Goal: Transaction & Acquisition: Purchase product/service

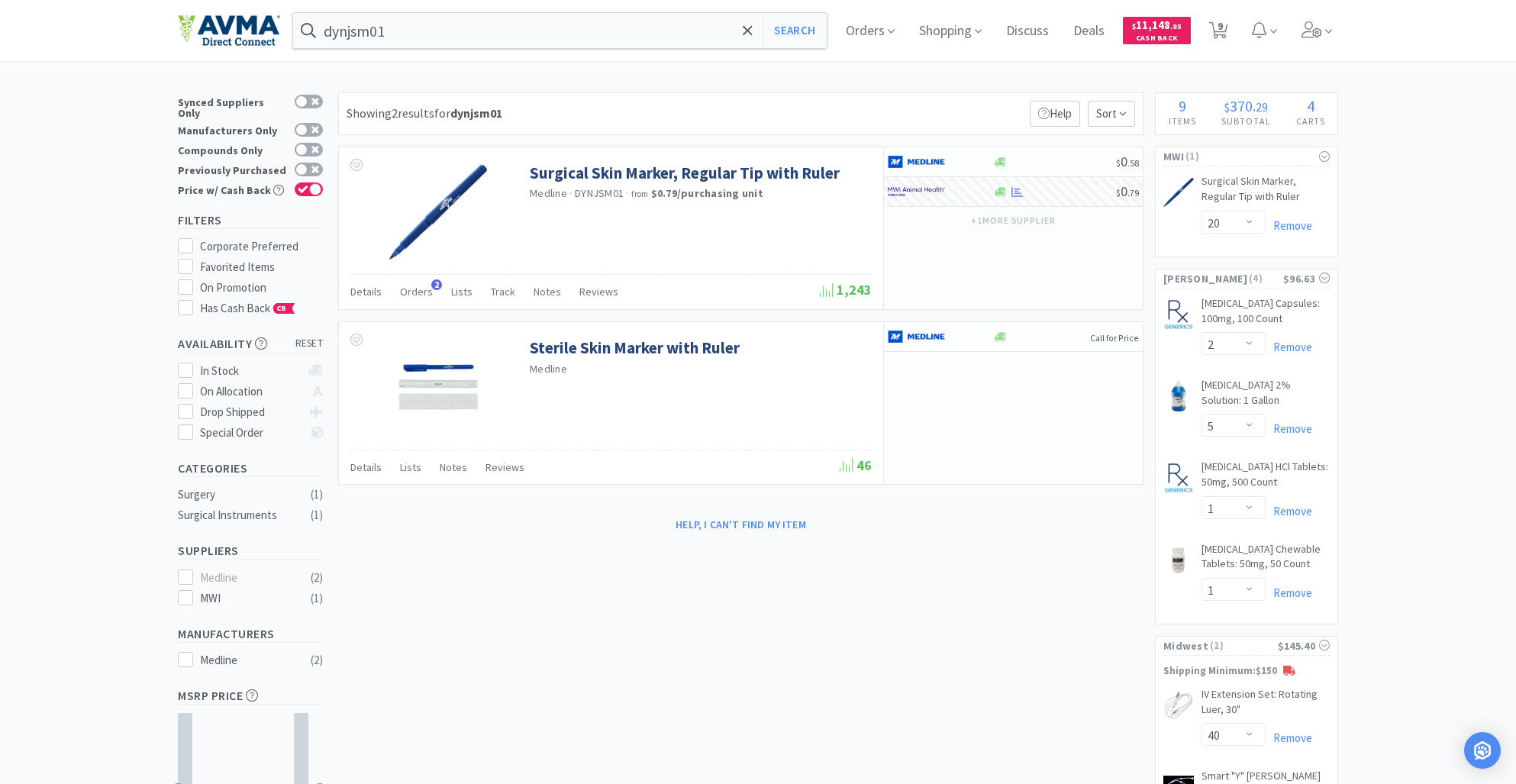
select select "20"
select select "2"
select select "5"
select select "1"
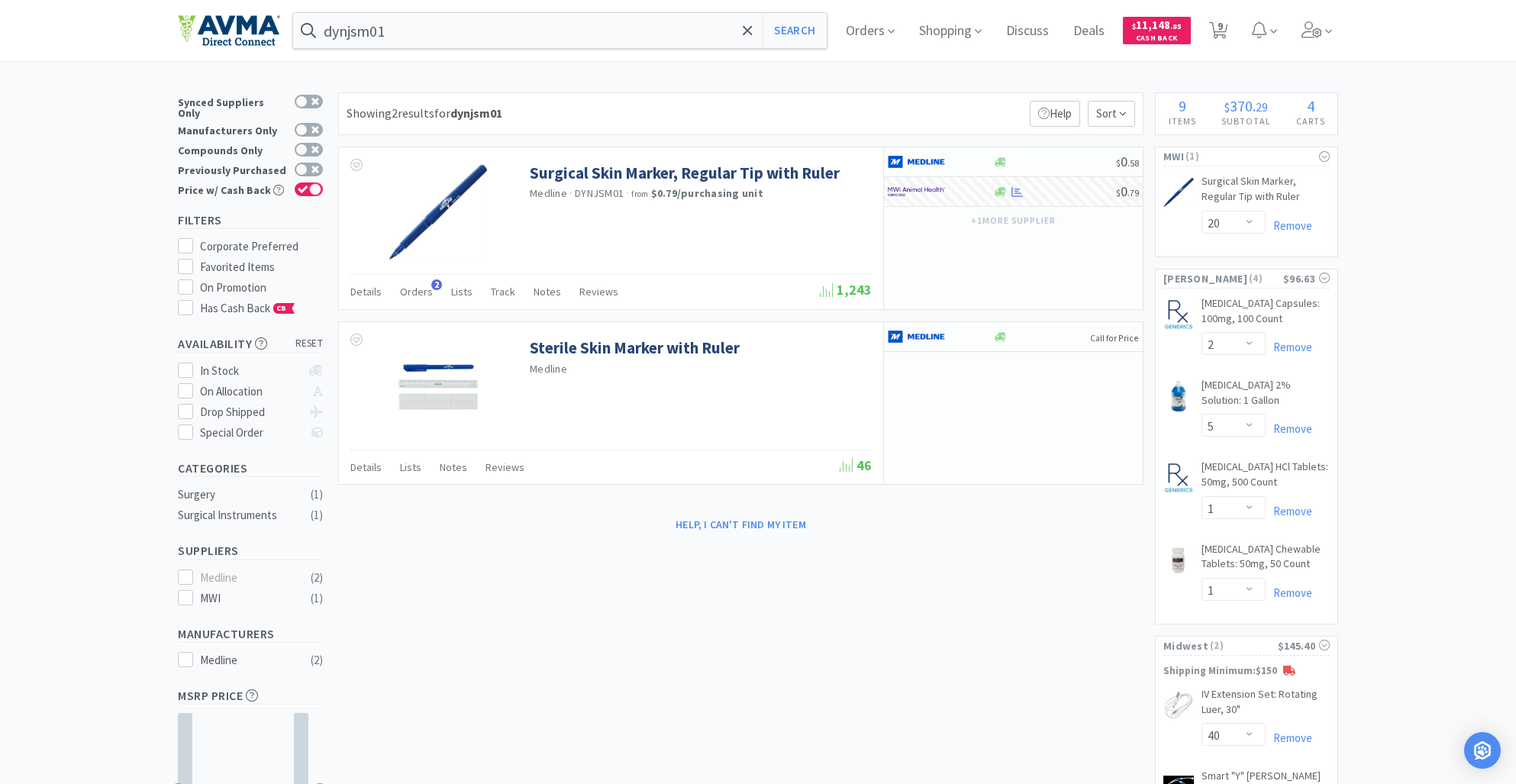
select select "40"
select select "20"
select select "1"
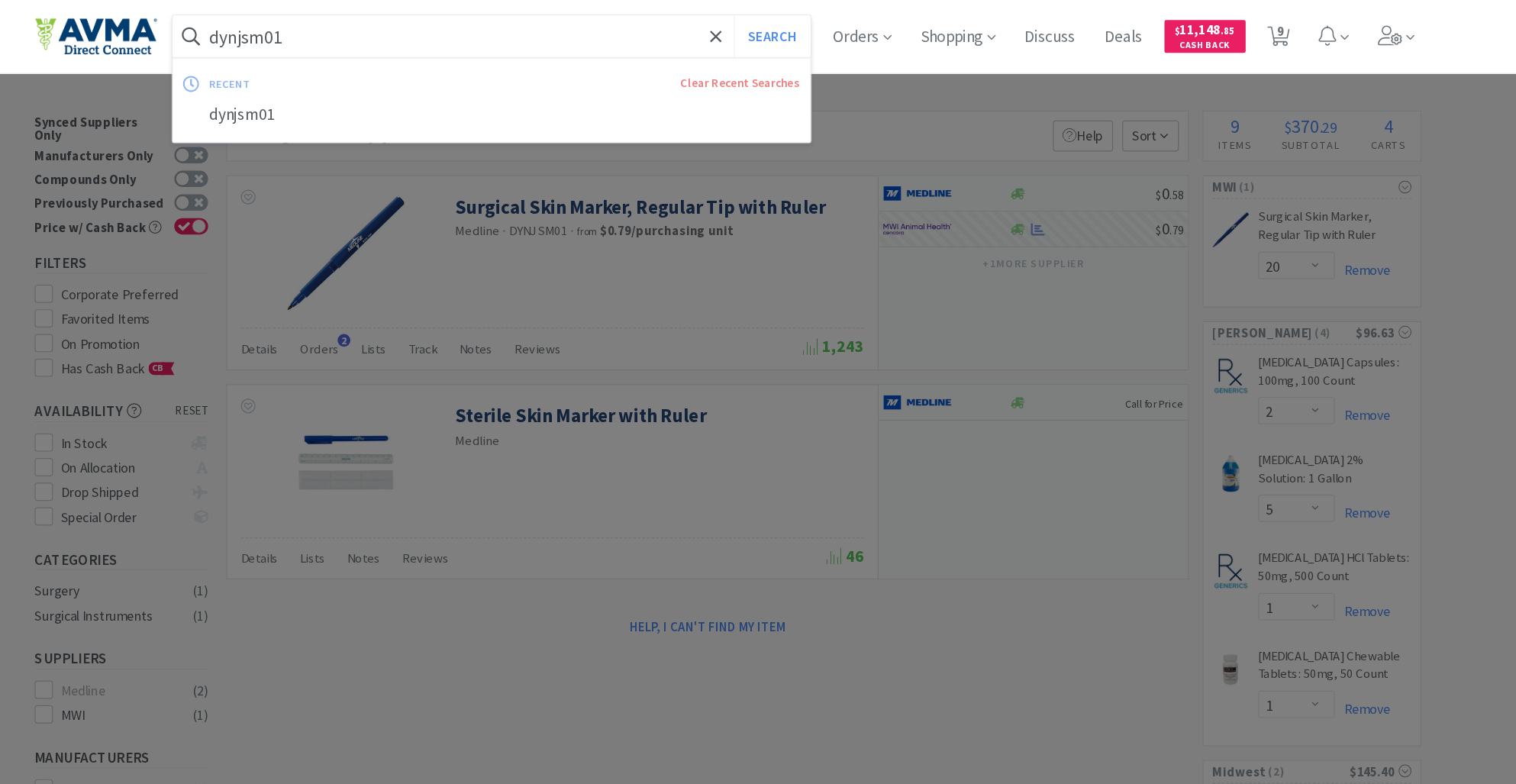
click at [411, 38] on input "dynjsm01" at bounding box center [560, 31] width 534 height 35
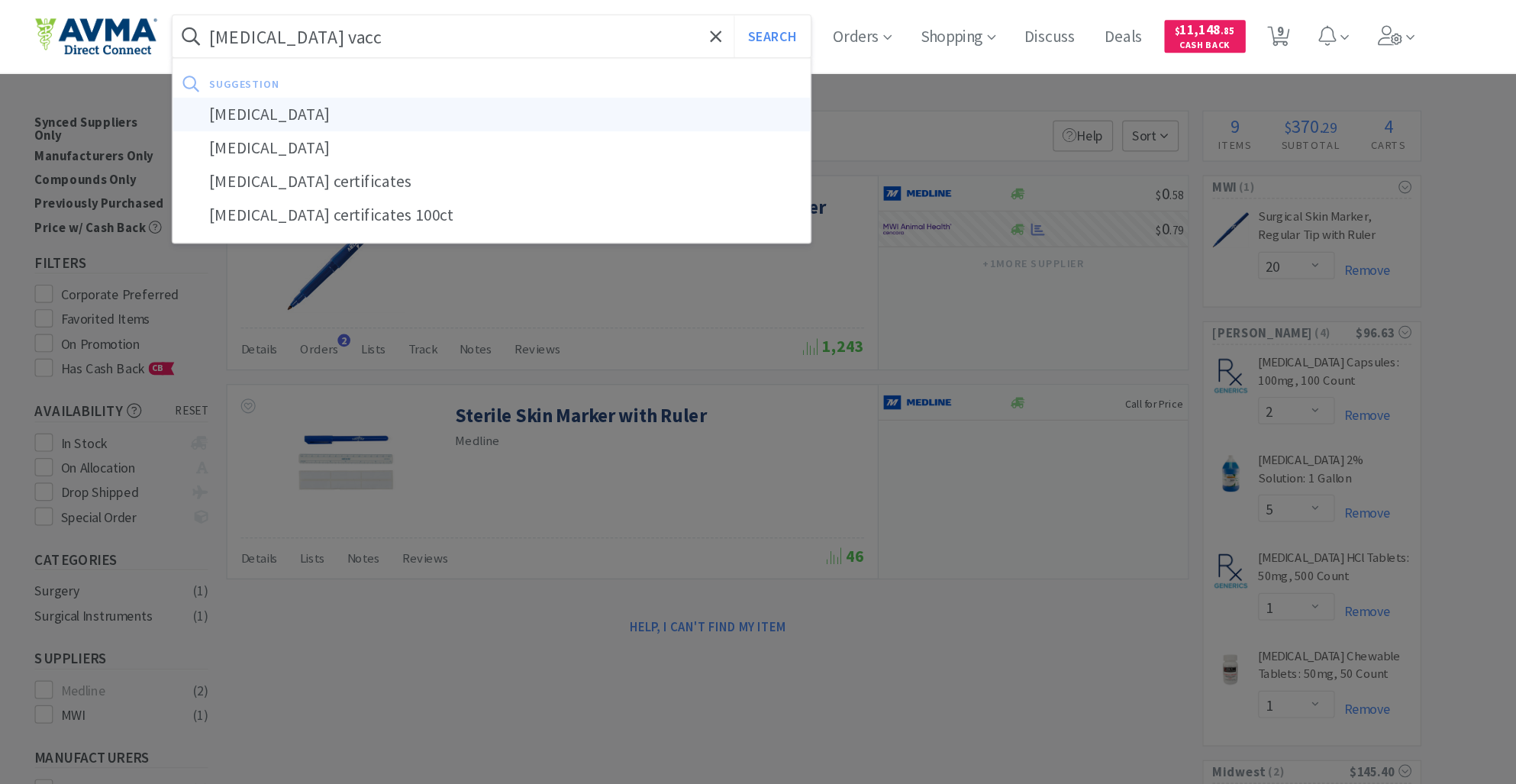
click at [457, 95] on div "[MEDICAL_DATA]" at bounding box center [560, 95] width 534 height 28
type input "[MEDICAL_DATA]"
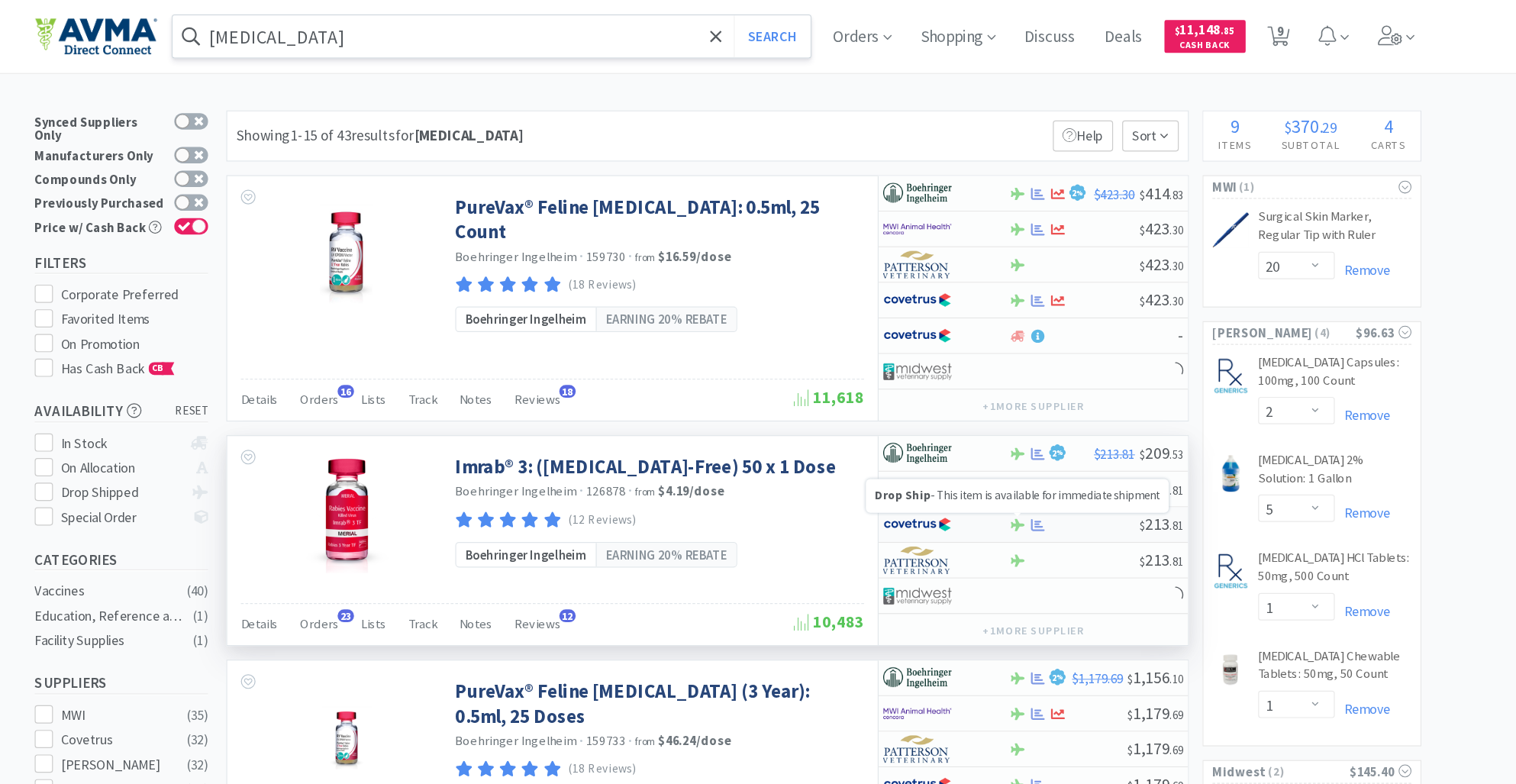
click at [1001, 442] on icon at bounding box center [1000, 438] width 11 height 11
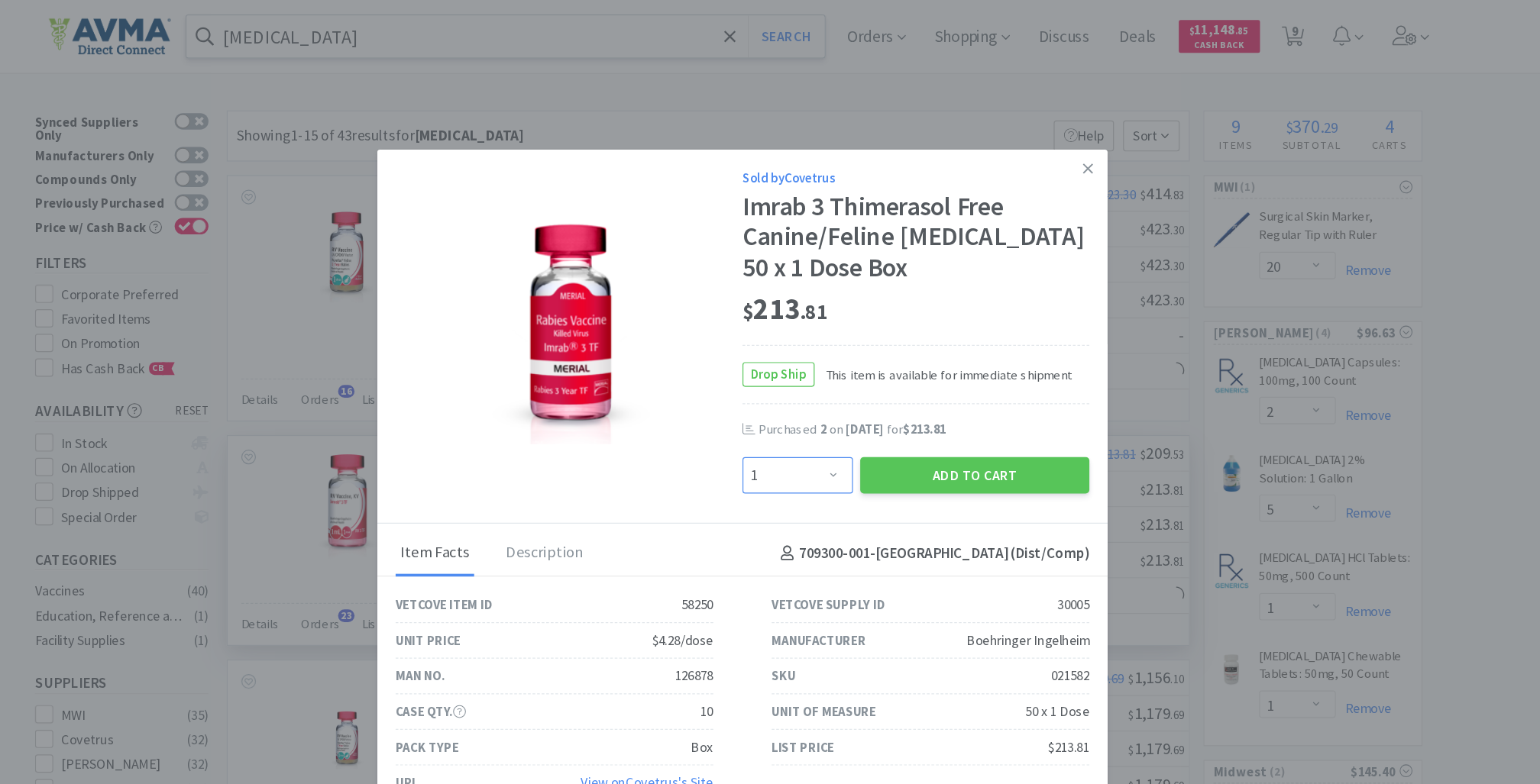
click at [831, 401] on select "Enter Quantity 1 2 3 4 5 6 7 8 9 10 11 12 13 14 15 16 17 18 19 20 Enter Quantity" at bounding box center [816, 397] width 93 height 31
select select "5"
click at [770, 382] on select "Enter Quantity 1 2 3 4 5 6 7 8 9 10 11 12 13 14 15 16 17 18 19 20 Enter Quantity" at bounding box center [816, 397] width 93 height 31
click at [925, 403] on button "Add to Cart" at bounding box center [964, 397] width 192 height 31
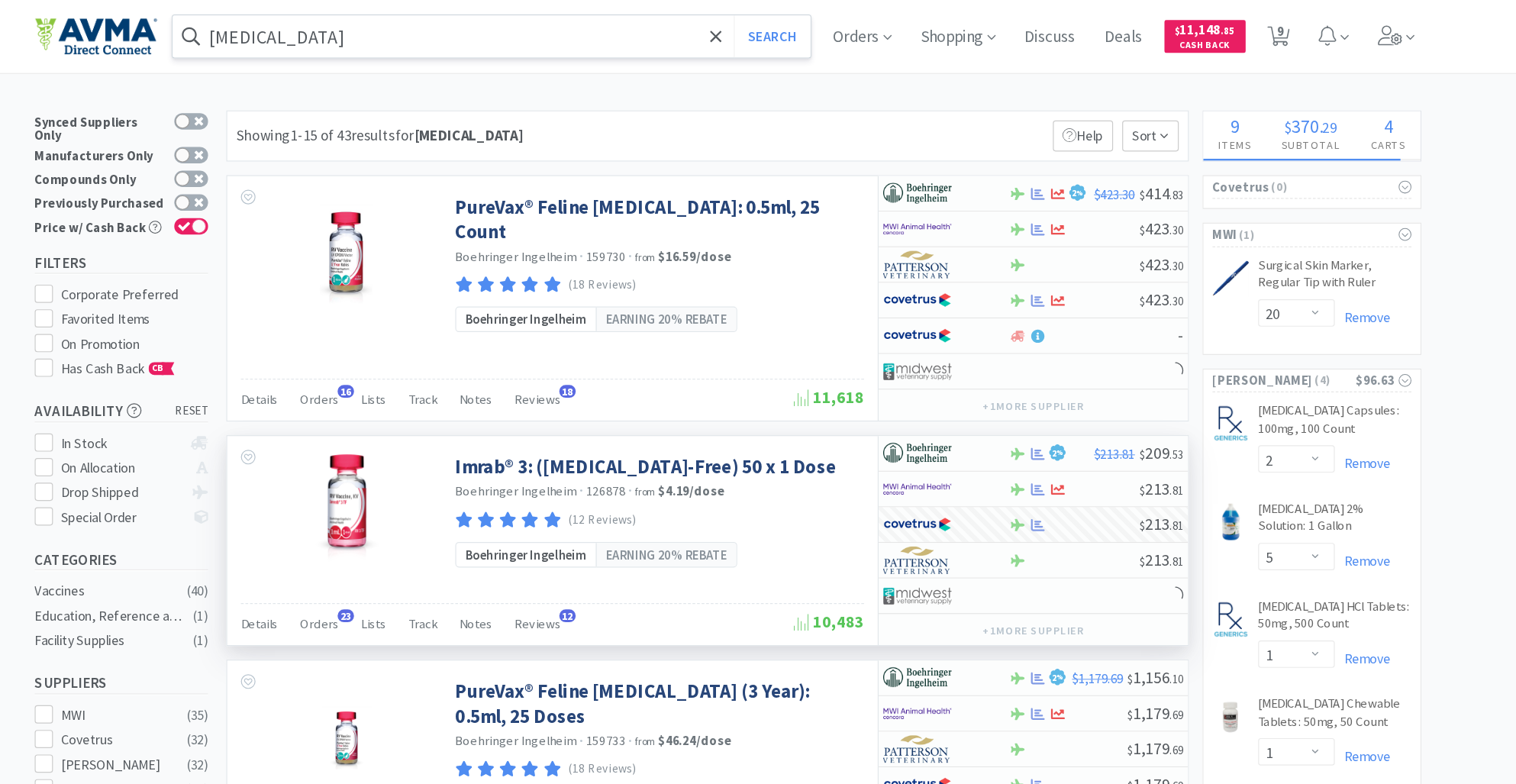
select select "5"
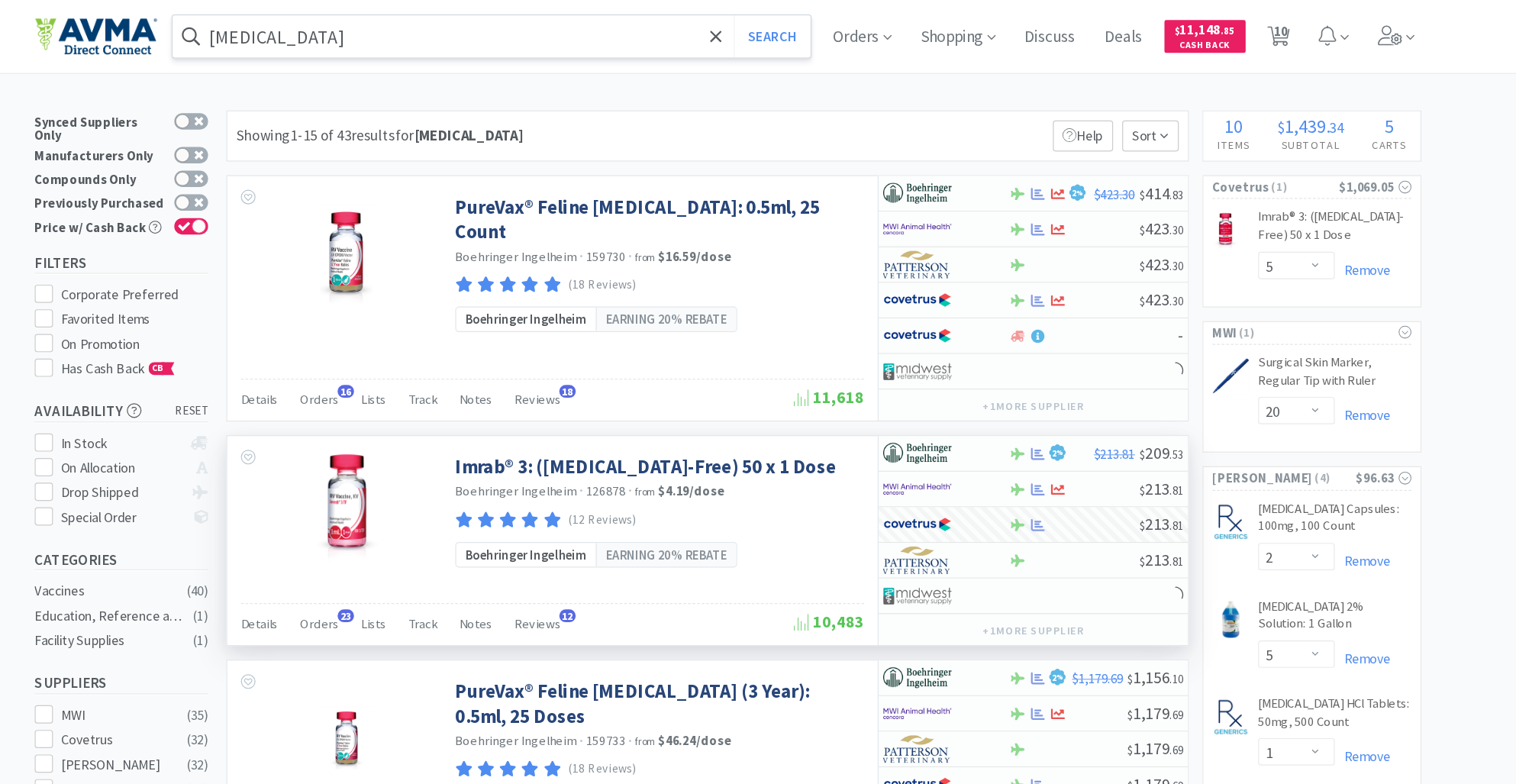
click at [434, 45] on input "[MEDICAL_DATA]" at bounding box center [560, 31] width 534 height 35
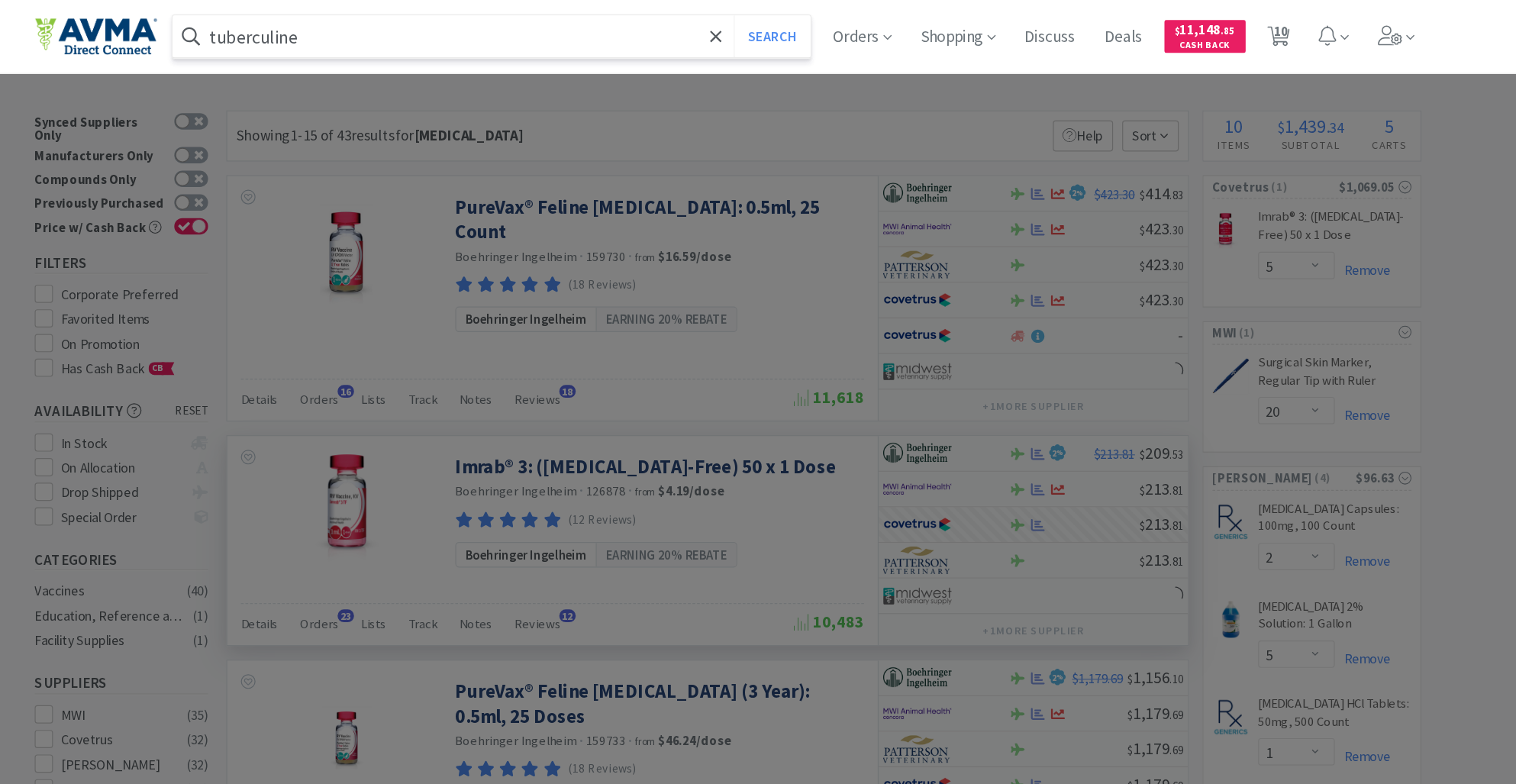
click at [762, 13] on button "Search" at bounding box center [794, 31] width 63 height 35
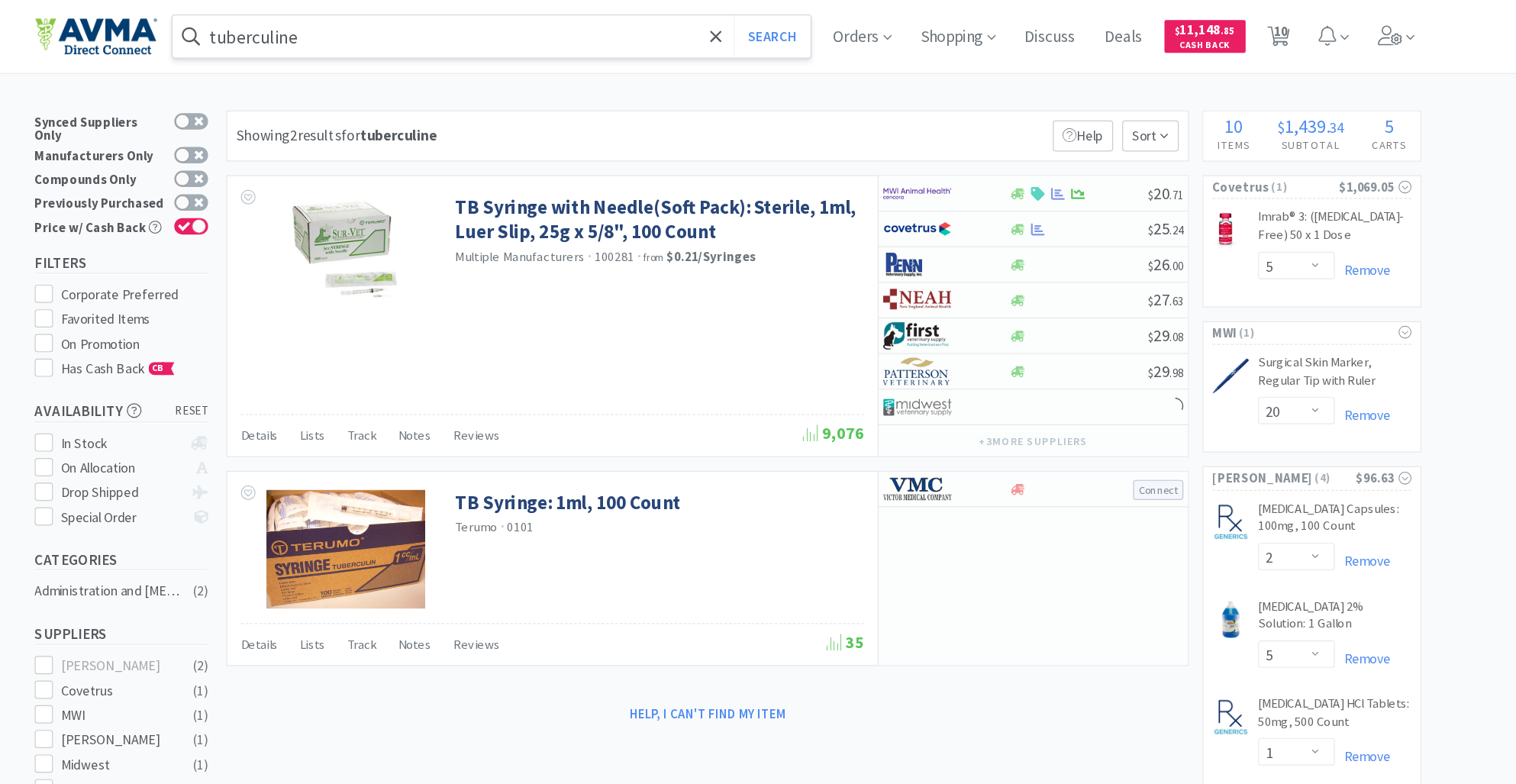
click at [436, 30] on input "tuberculine" at bounding box center [560, 31] width 534 height 35
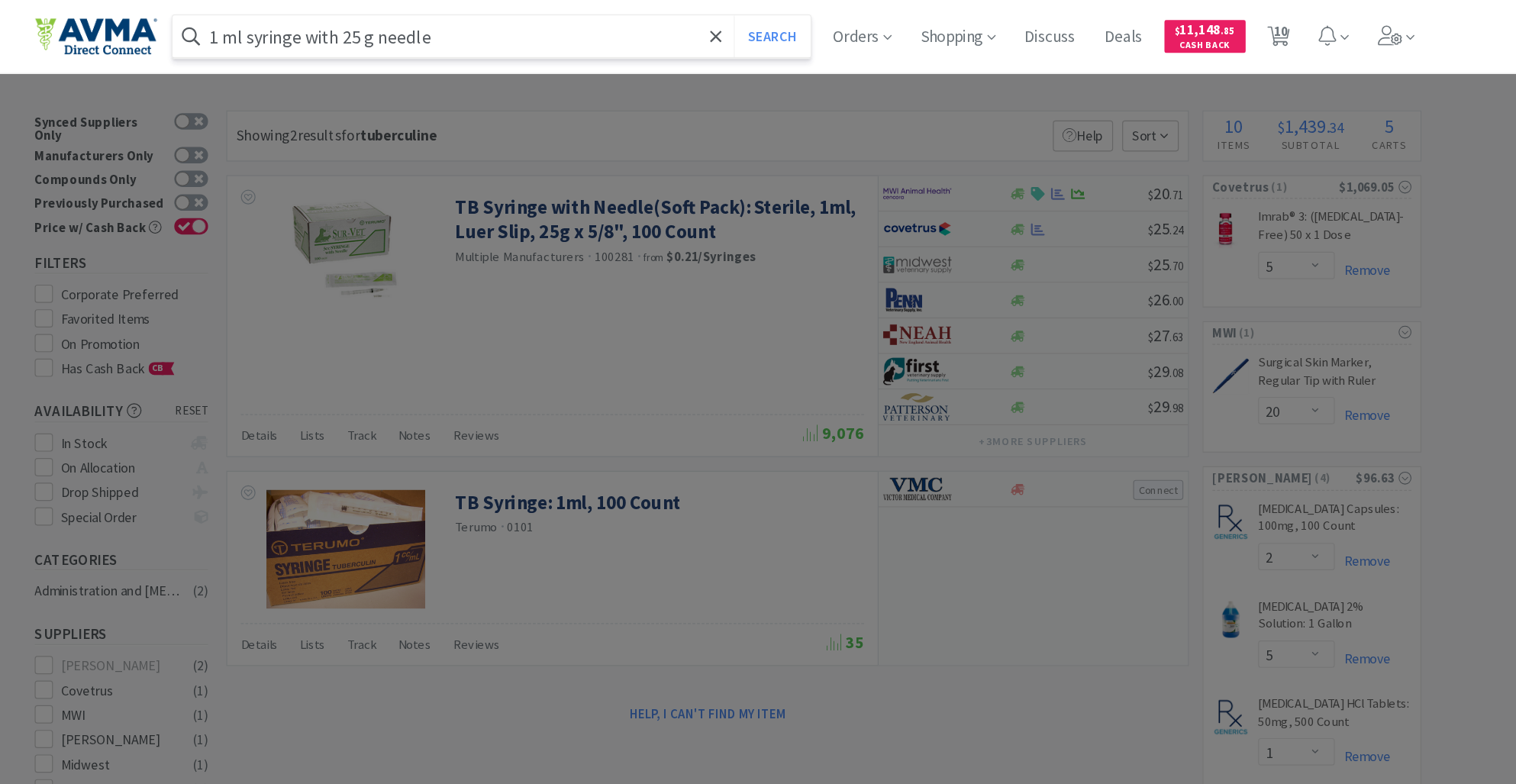
click at [762, 13] on button "Search" at bounding box center [794, 31] width 63 height 35
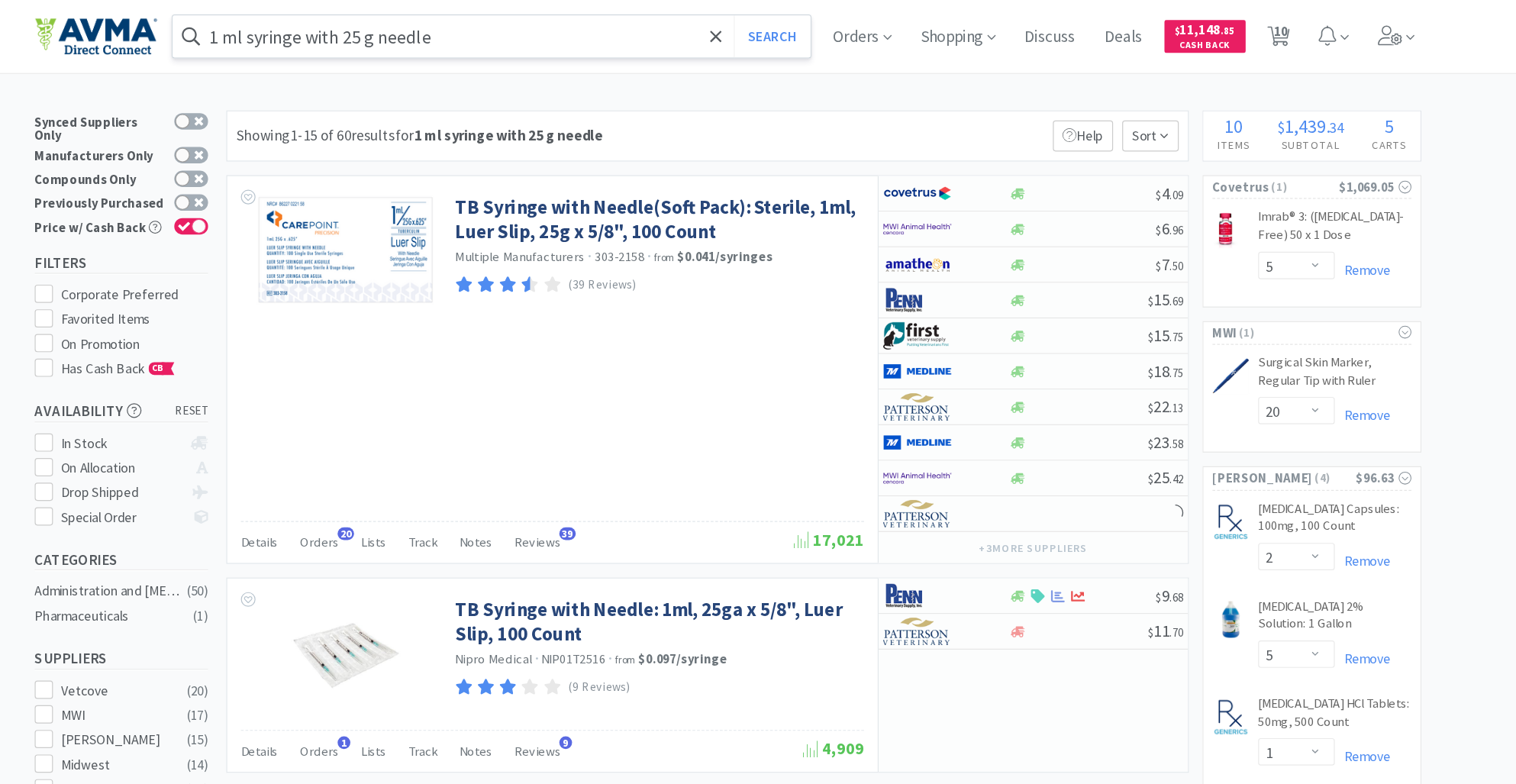
click at [569, 37] on input "1 ml syringe with 25 g needle" at bounding box center [560, 31] width 534 height 35
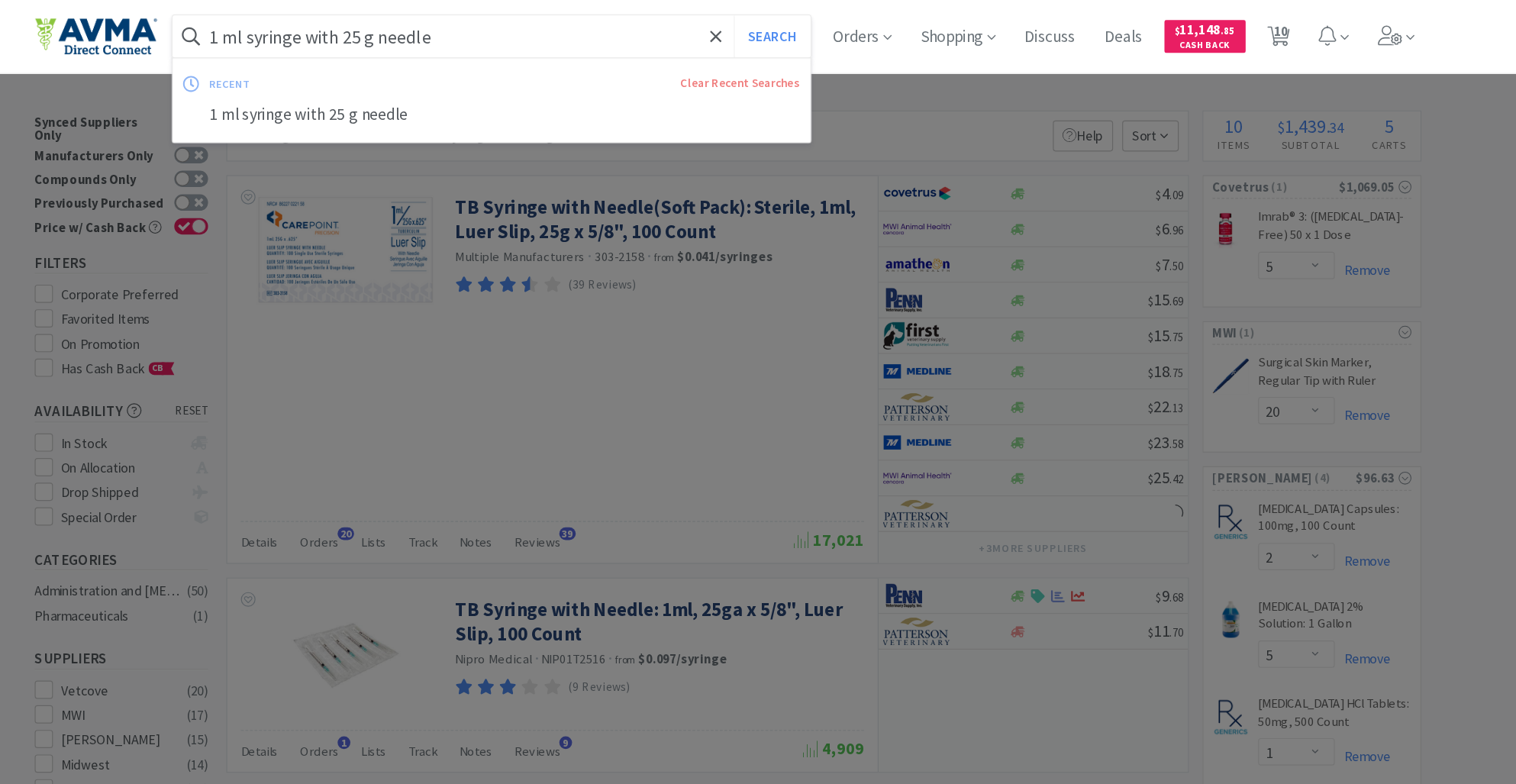
click at [569, 37] on input "1 ml syringe with 25 g needle" at bounding box center [560, 31] width 534 height 35
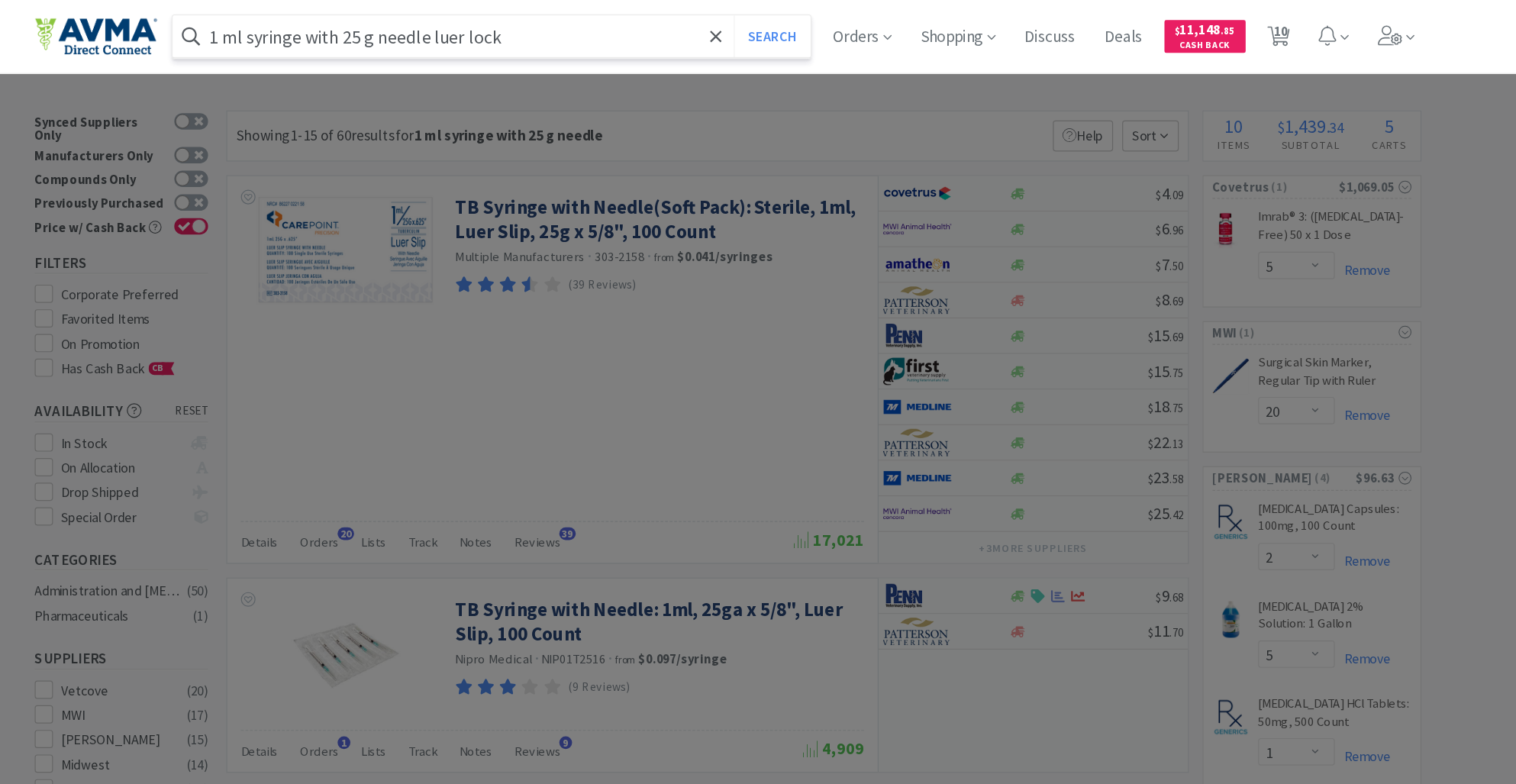
click at [762, 13] on button "Search" at bounding box center [794, 31] width 63 height 35
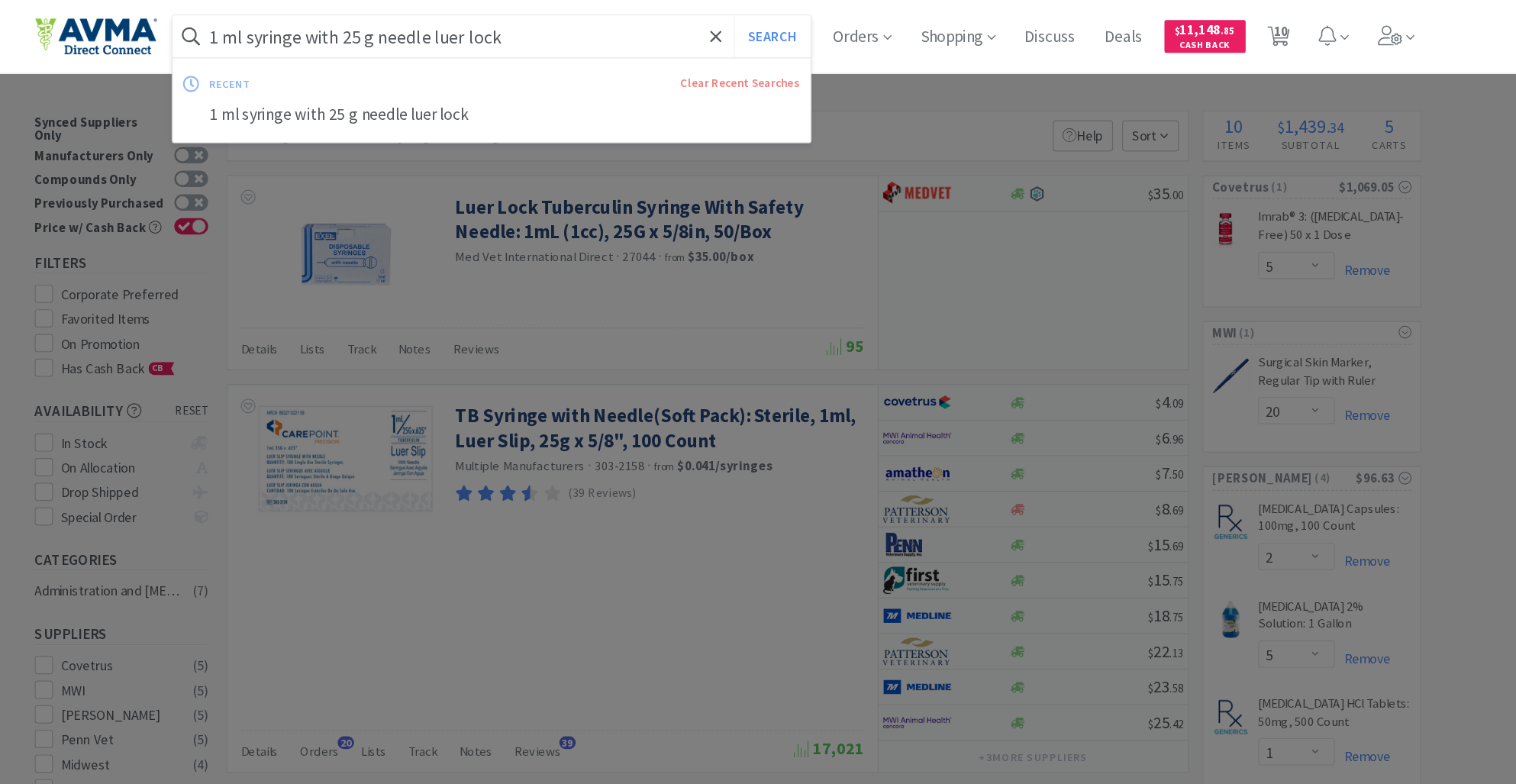
click at [595, 27] on input "1 ml syringe with 25 g needle luer lock" at bounding box center [560, 31] width 534 height 35
type input "1 ml syringe with 25 g needle"
click at [811, 19] on button "Search" at bounding box center [794, 31] width 63 height 35
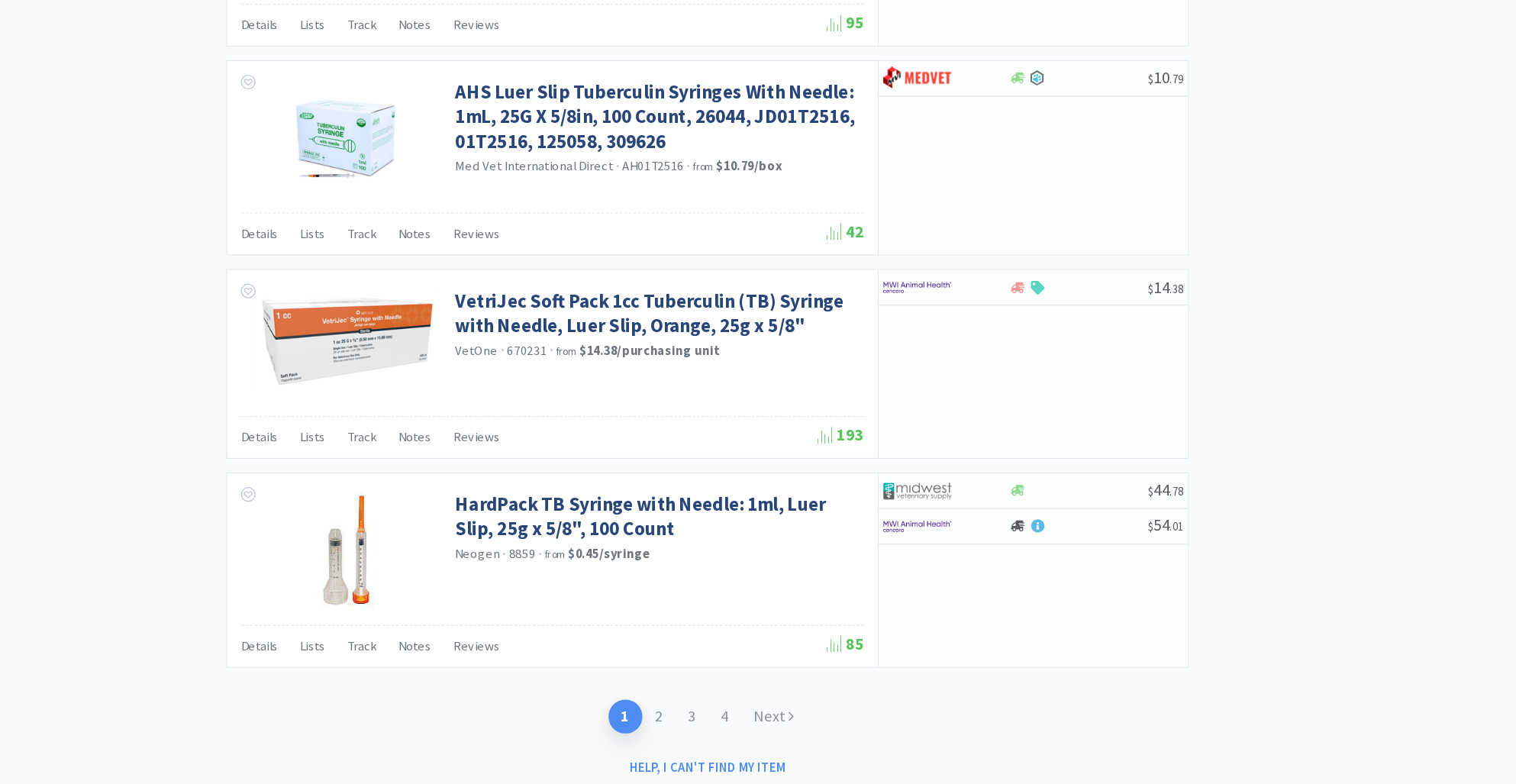
scroll to position [2533, 0]
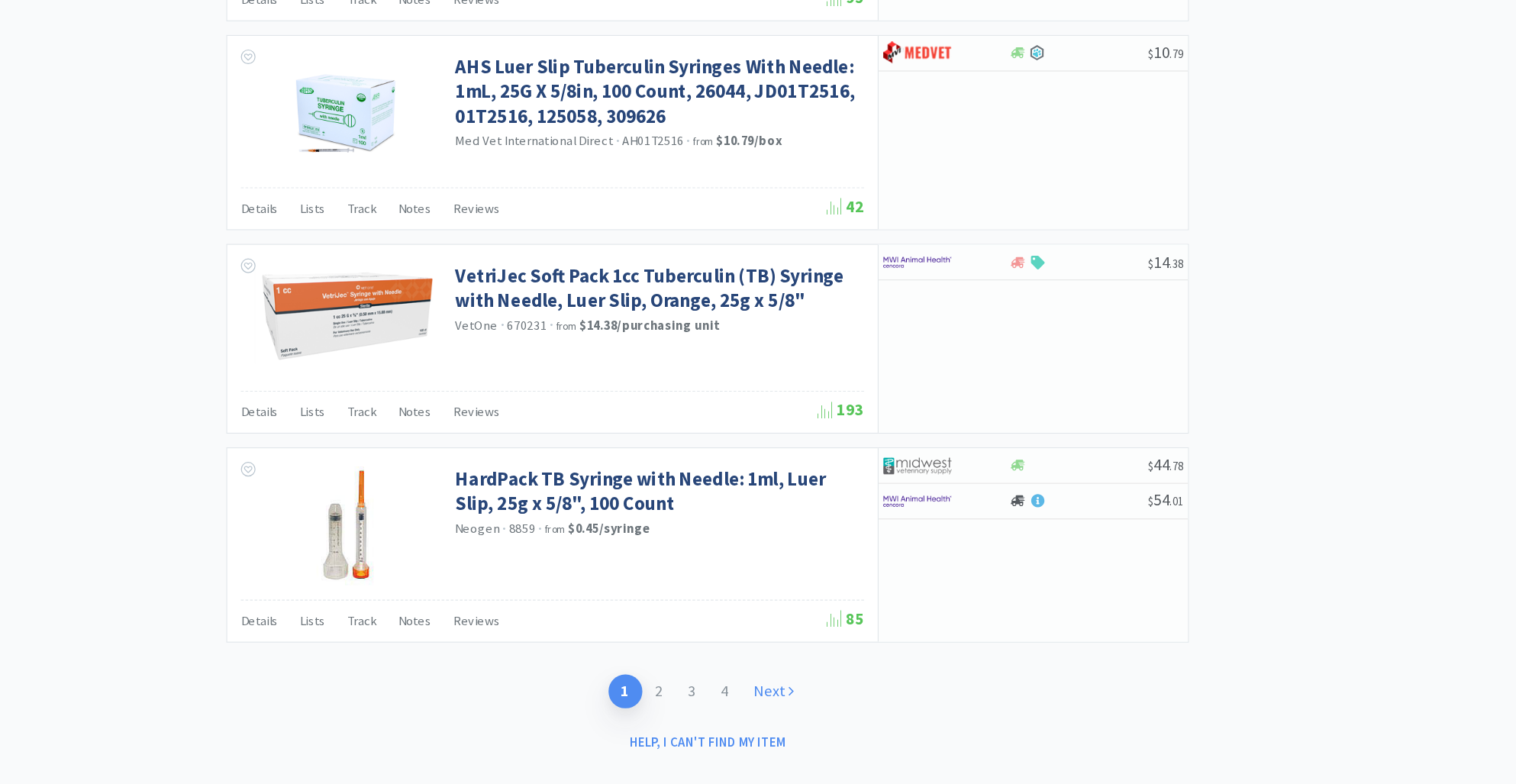
click at [811, 698] on icon at bounding box center [811, 704] width 4 height 13
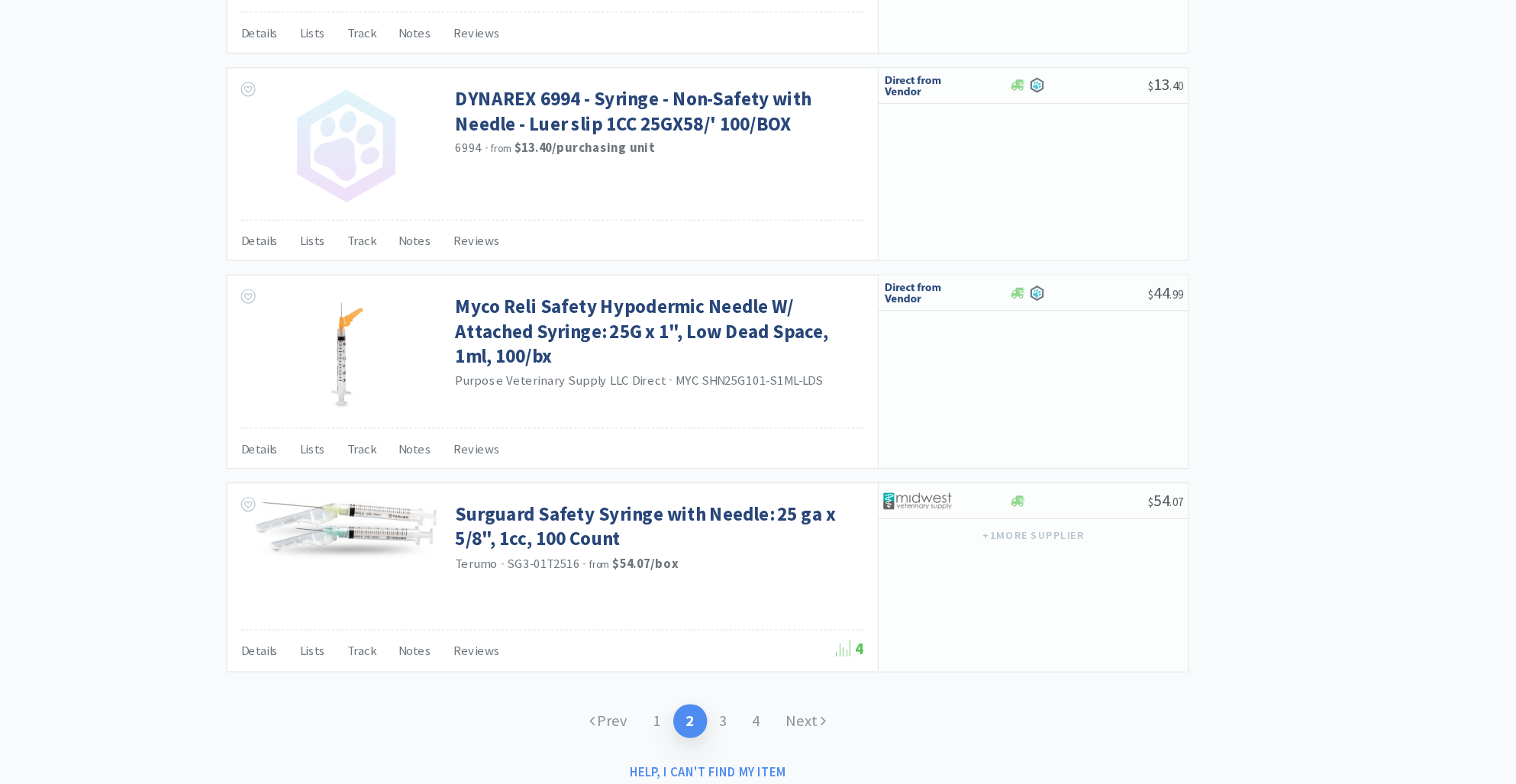
scroll to position [2100, 0]
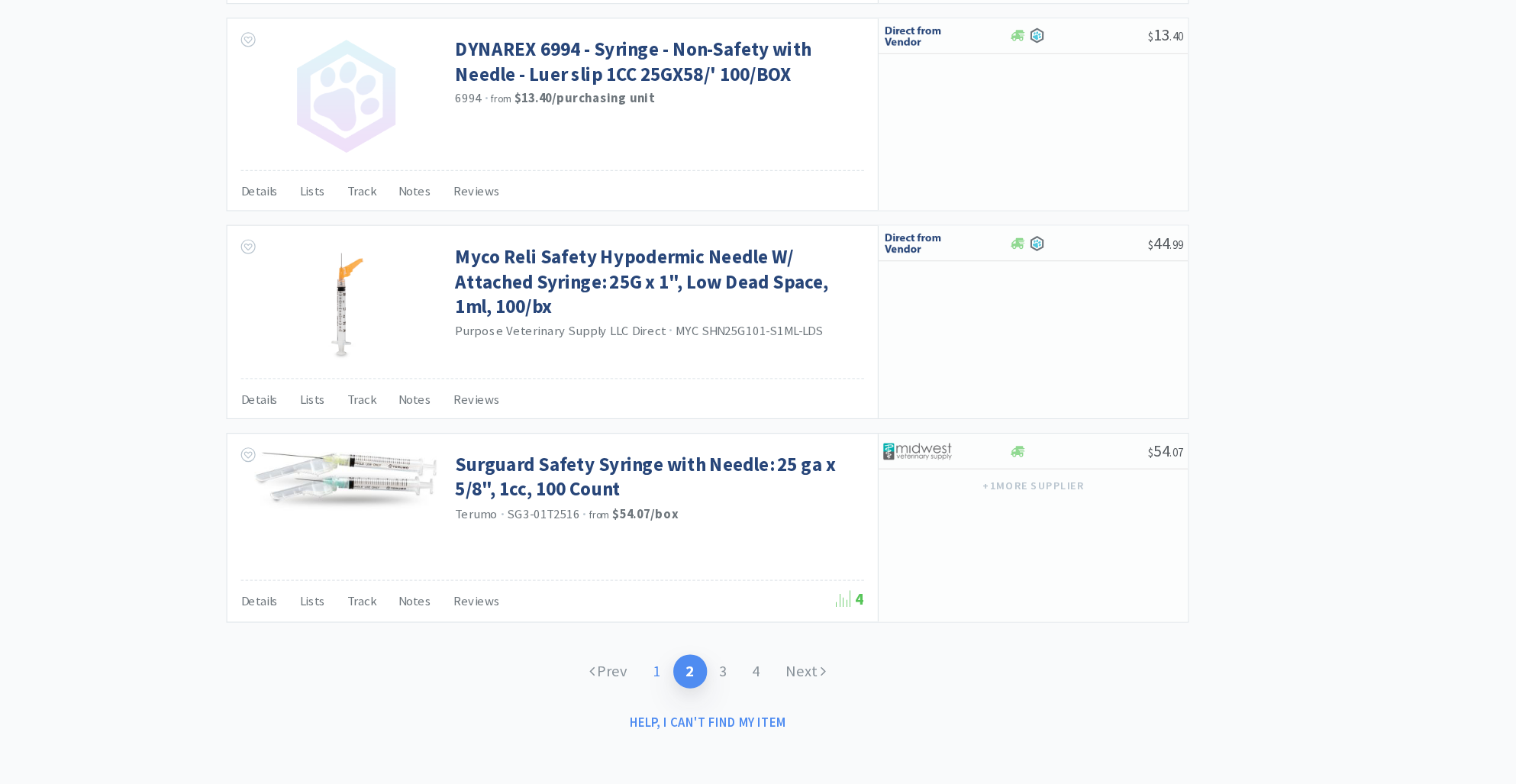
click at [698, 683] on link "1" at bounding box center [698, 689] width 27 height 28
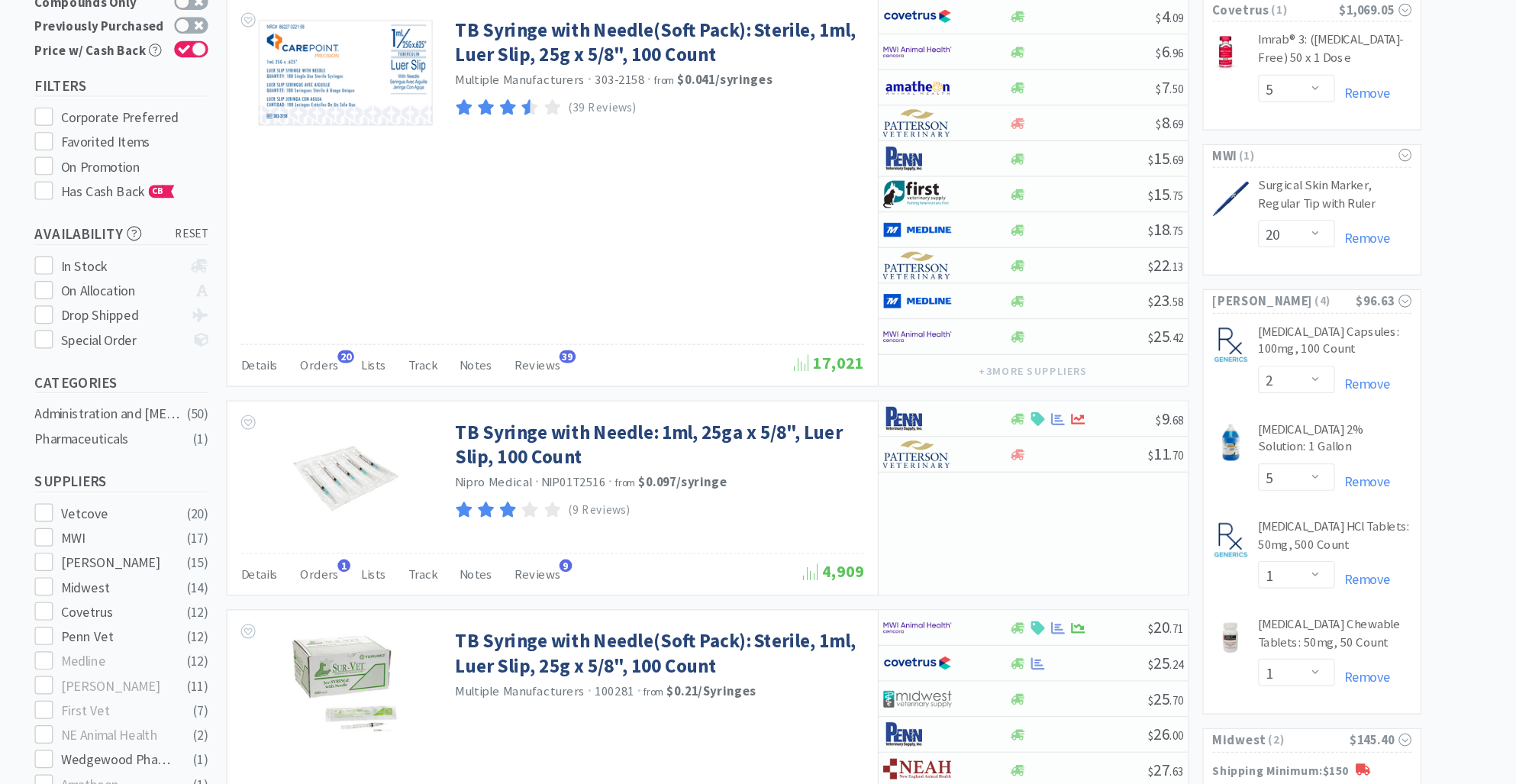
scroll to position [26, 0]
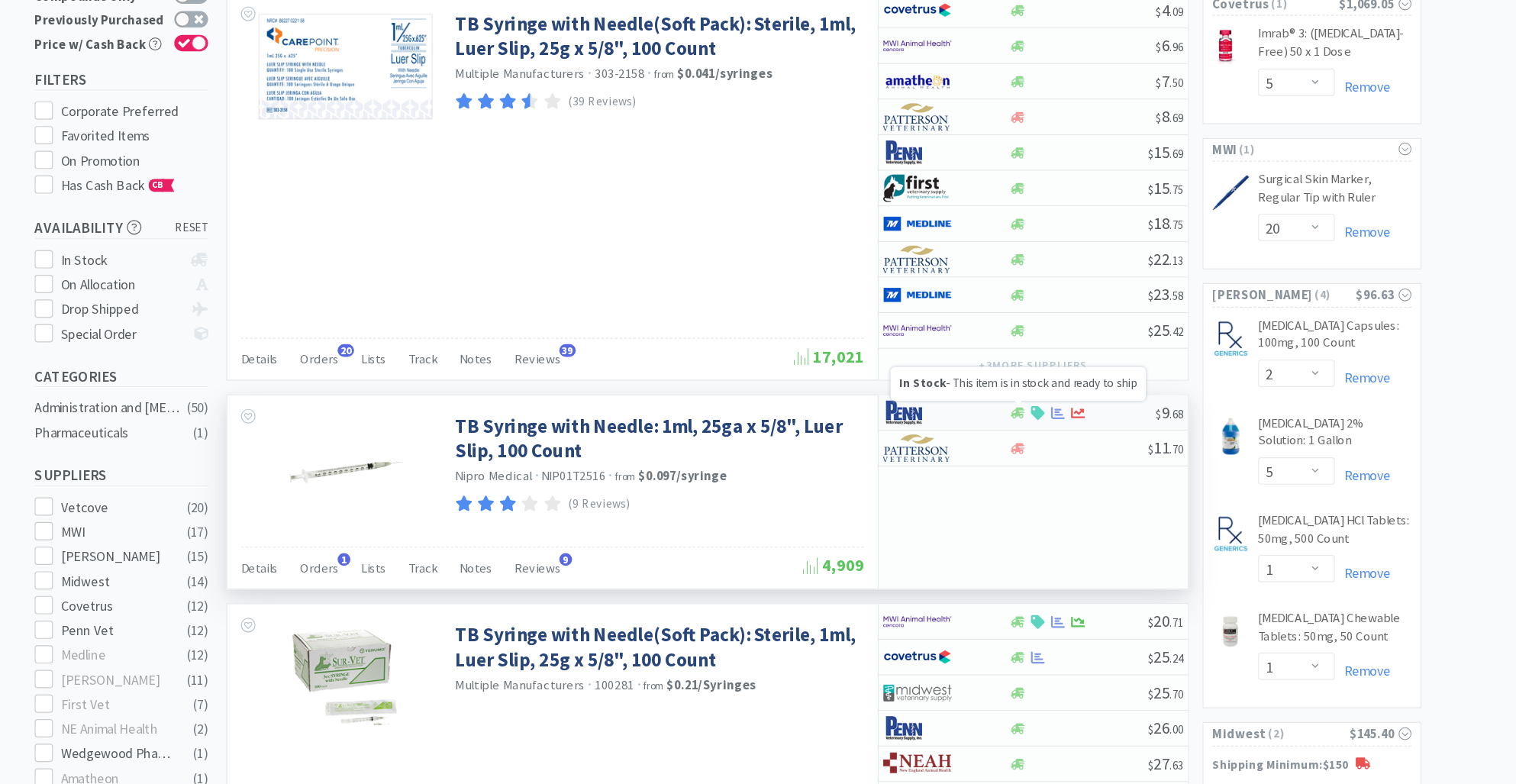
click at [998, 469] on icon at bounding box center [1000, 472] width 11 height 11
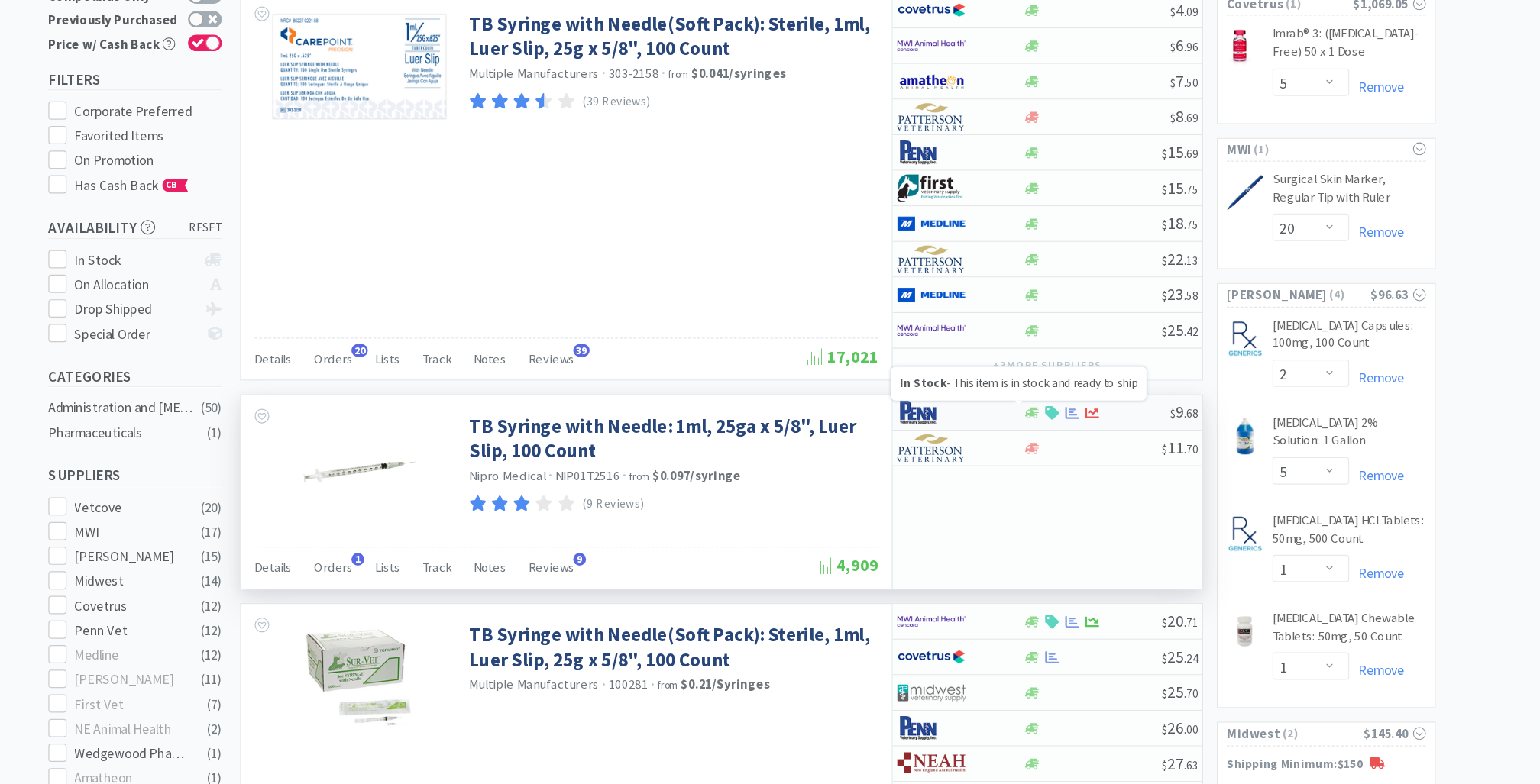
select select "1"
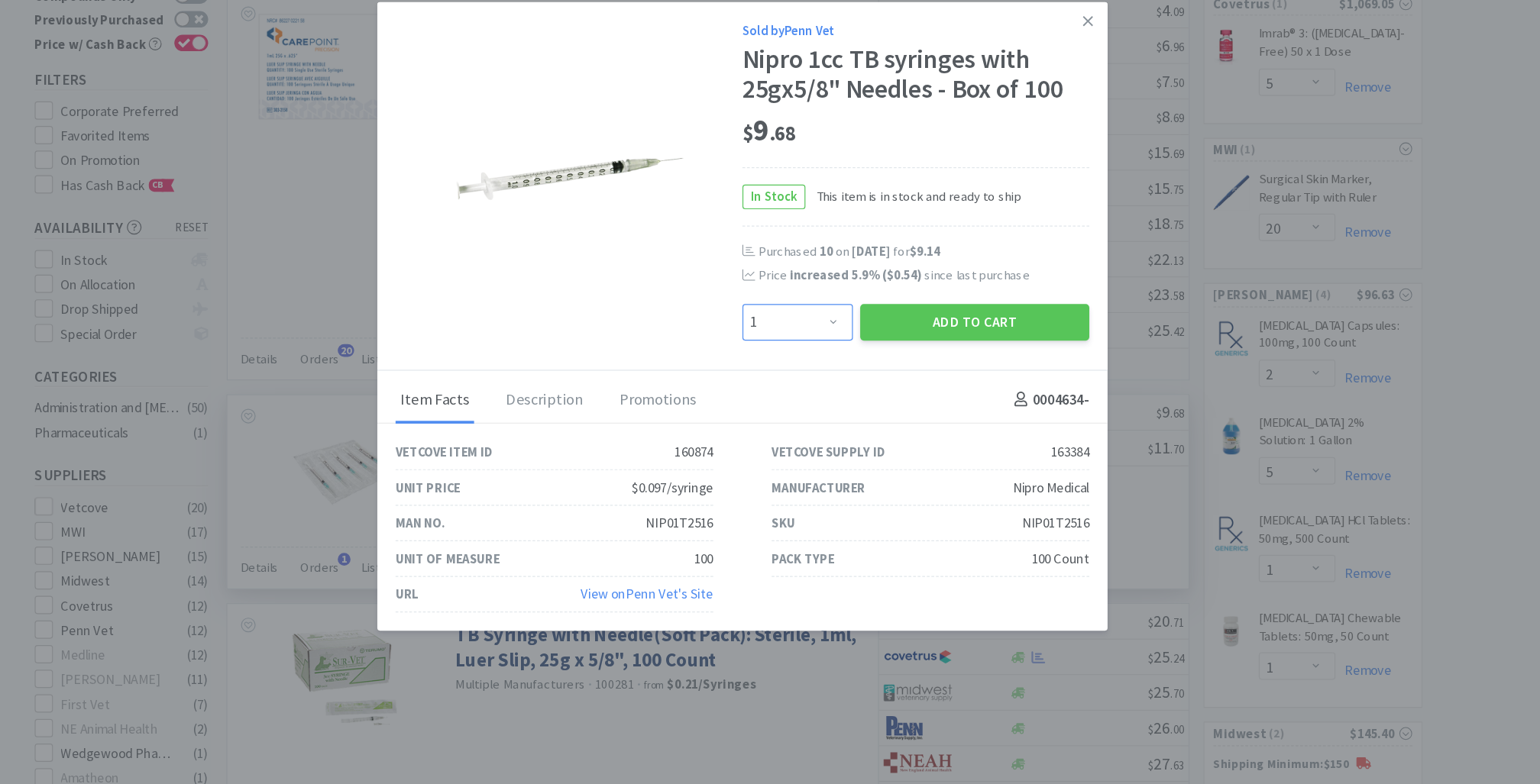
click at [847, 397] on select "Enter Quantity 1 2 3 4 5 6 7 8 9 10 11 12 13 14 15 16 17 18 19 20 Enter Quantity" at bounding box center [816, 396] width 93 height 31
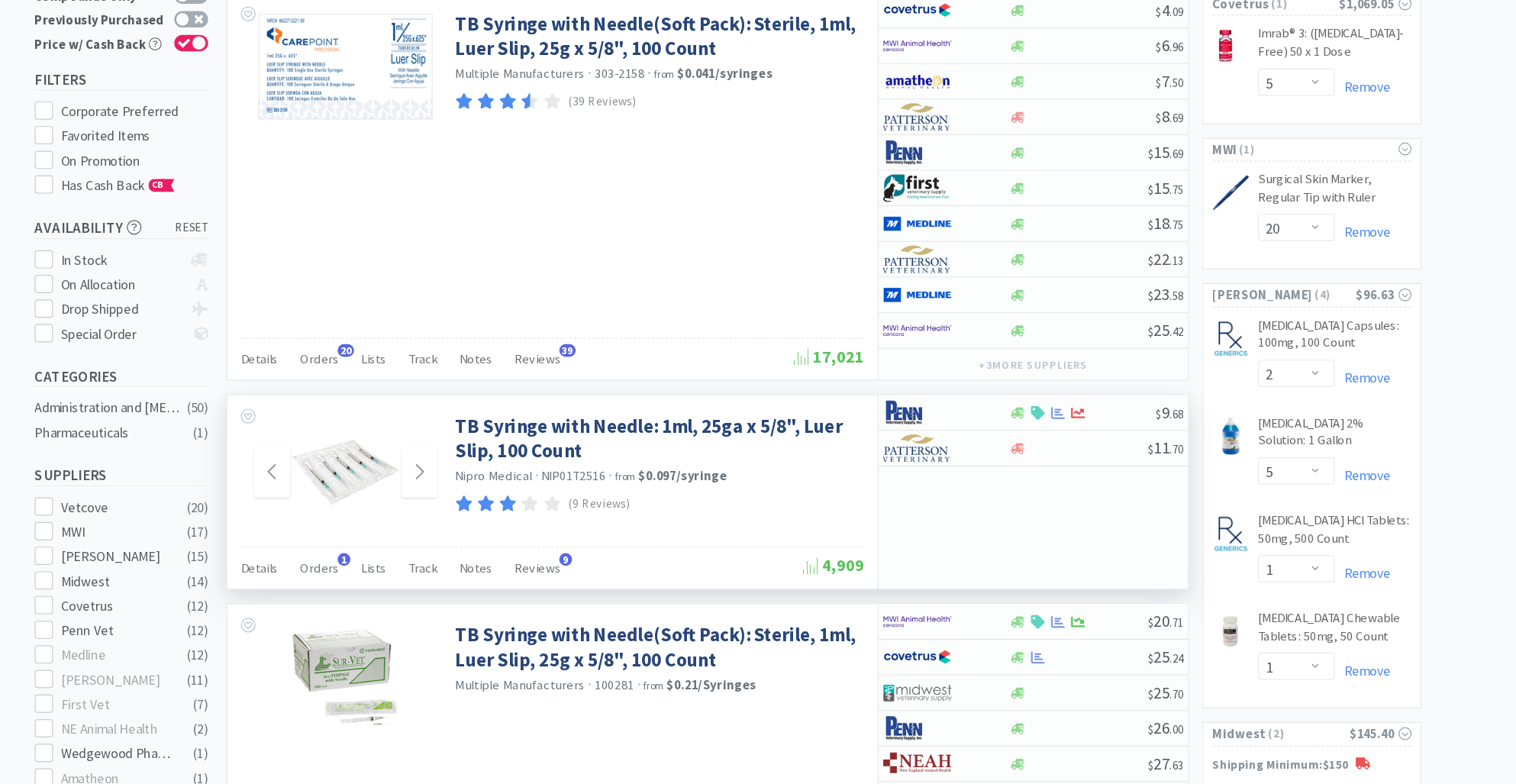
click at [448, 520] on img at bounding box center [438, 522] width 99 height 99
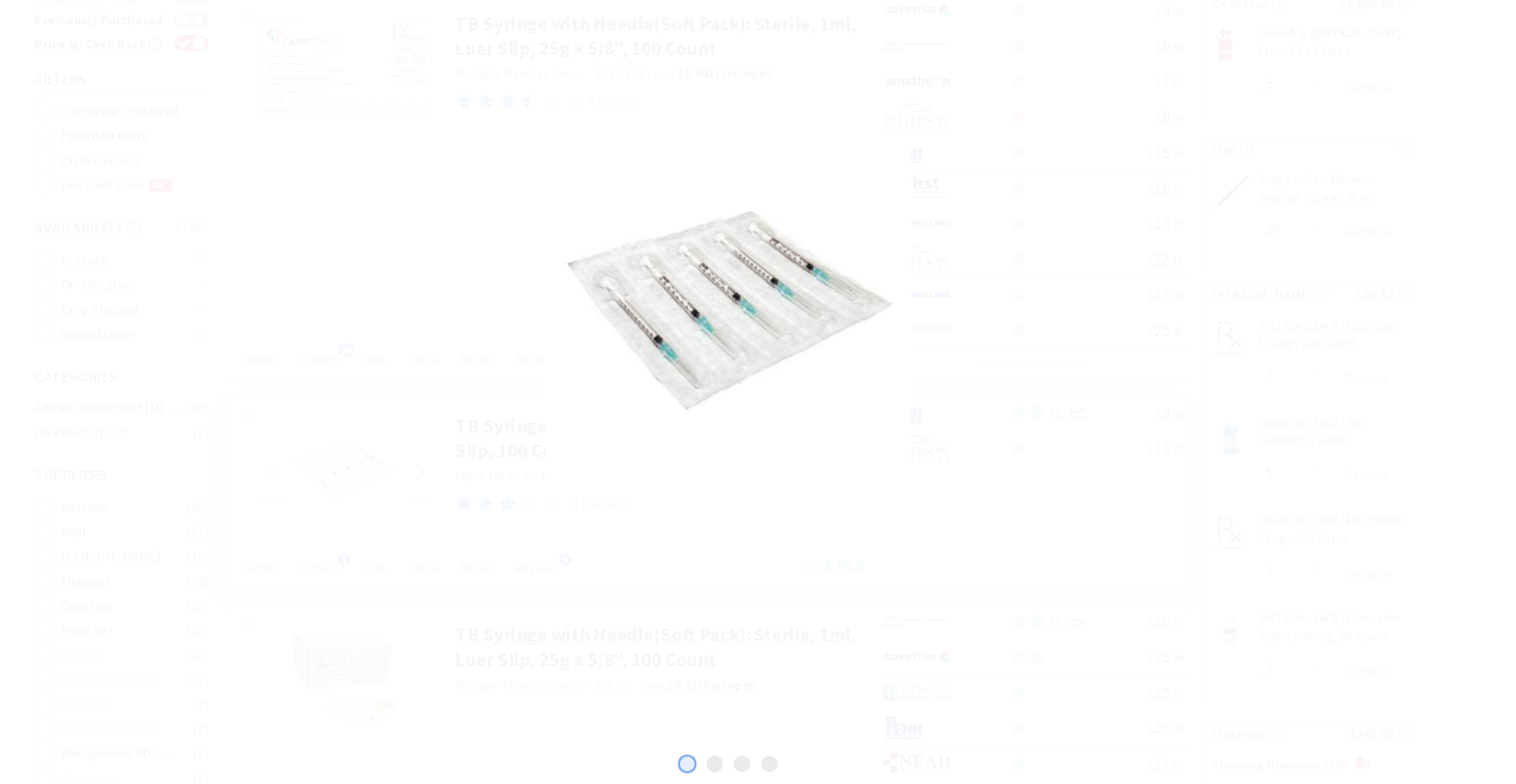
click at [706, 430] on img at bounding box center [758, 388] width 305 height 305
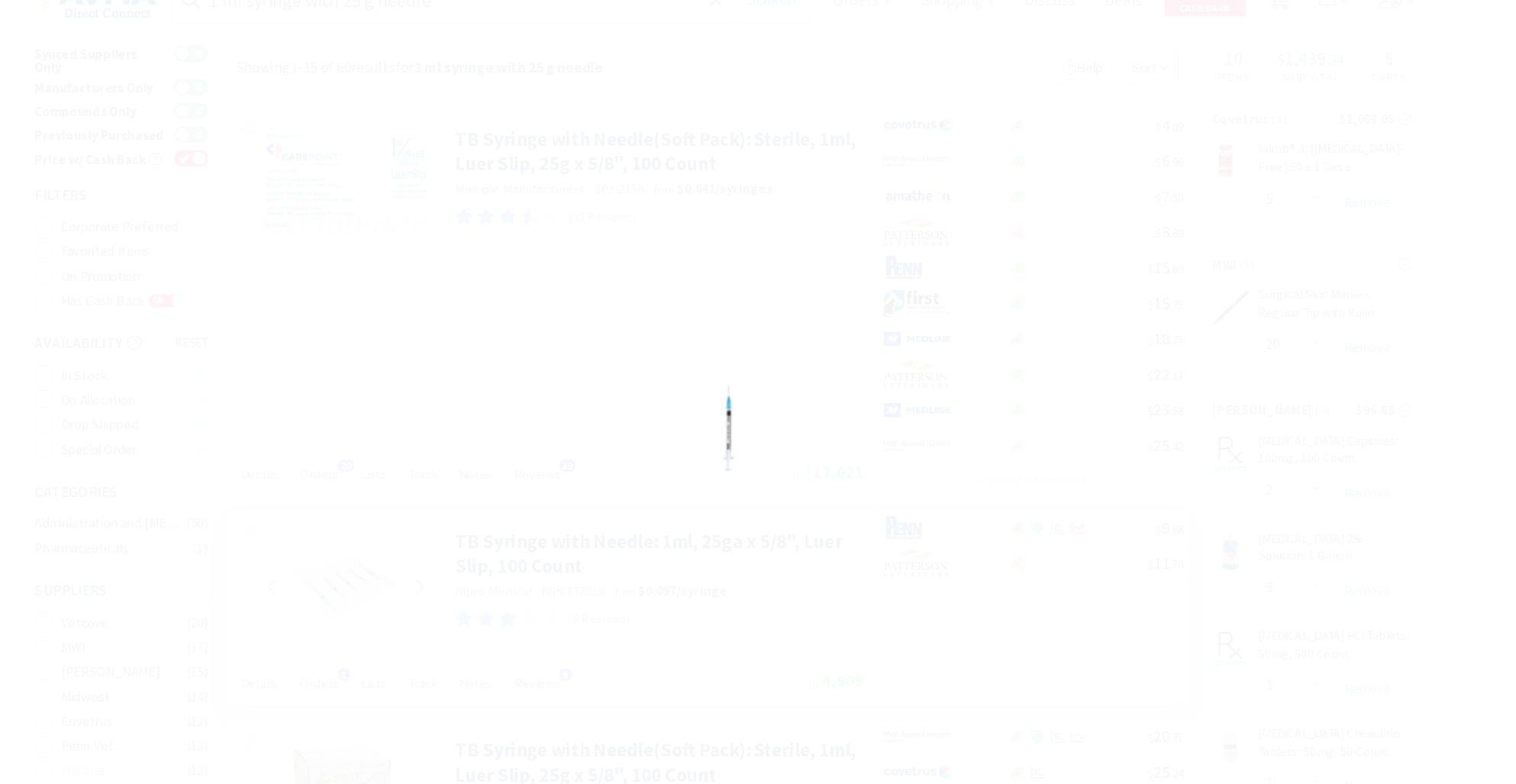
scroll to position [0, 0]
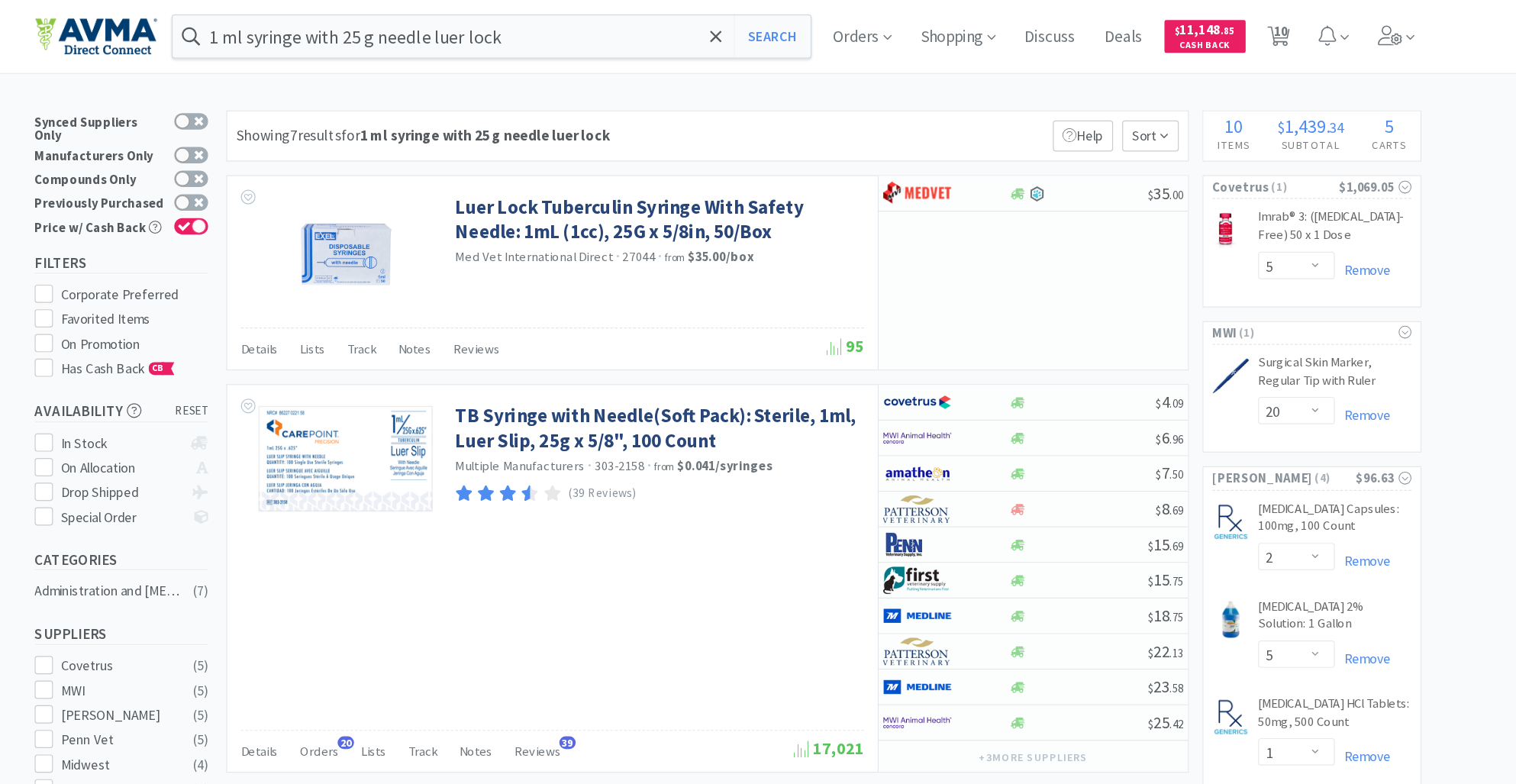
type input "1 ml syringe with 25 g needle"
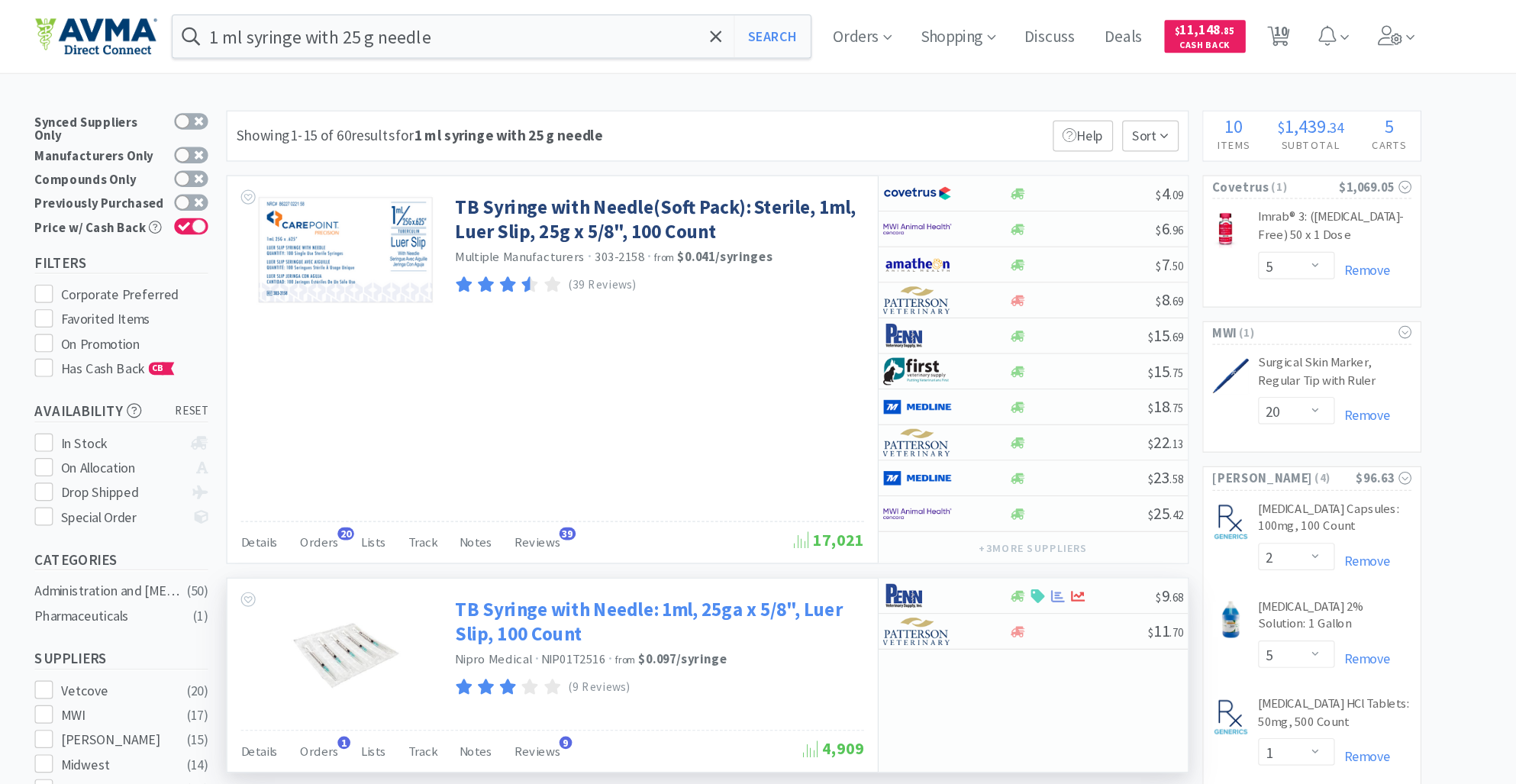
click at [593, 504] on link "TB Syringe with Needle: 1ml, 25ga x 5/8", Luer Slip, 100 Count" at bounding box center [698, 520] width 338 height 42
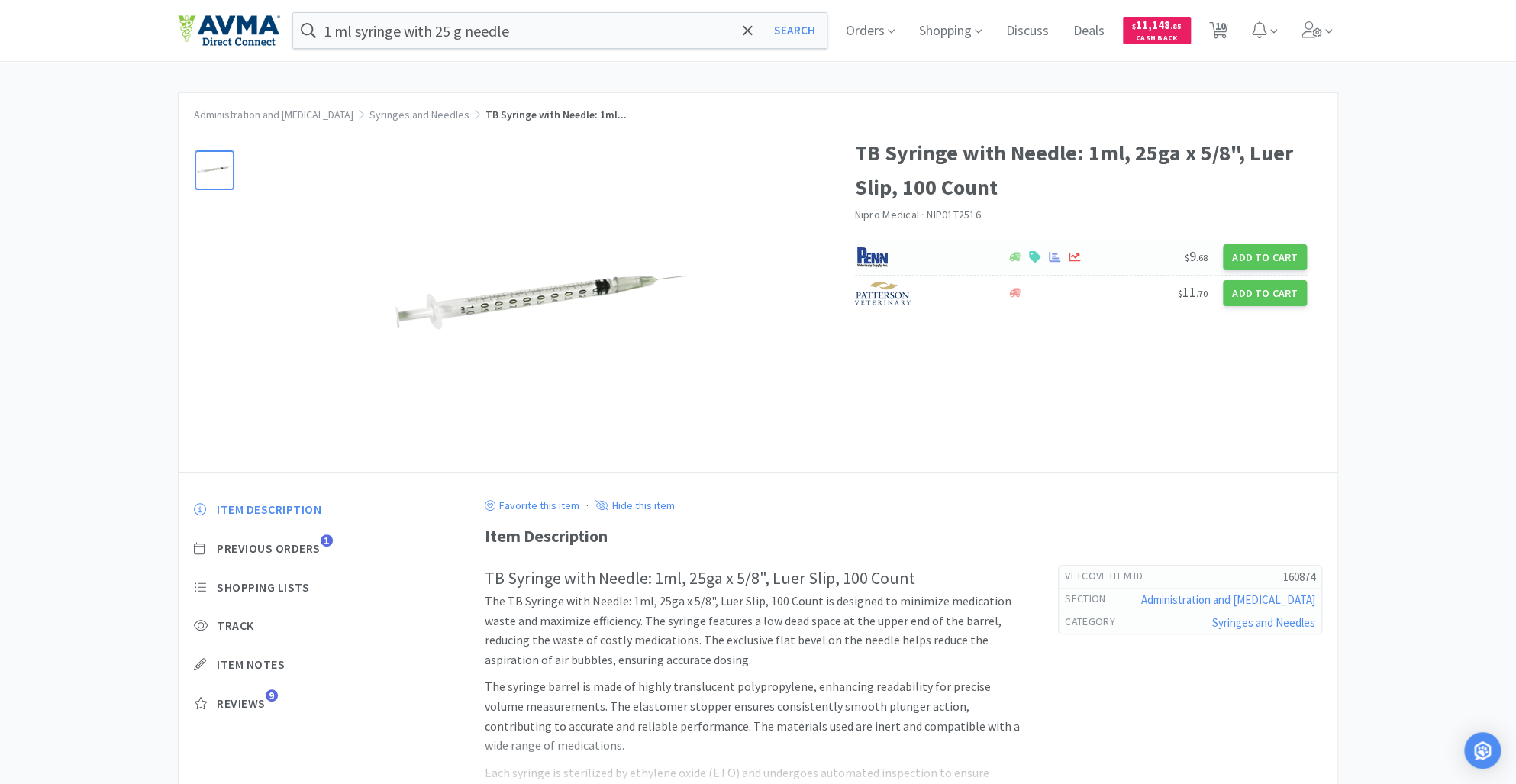
click at [876, 260] on img at bounding box center [883, 257] width 57 height 23
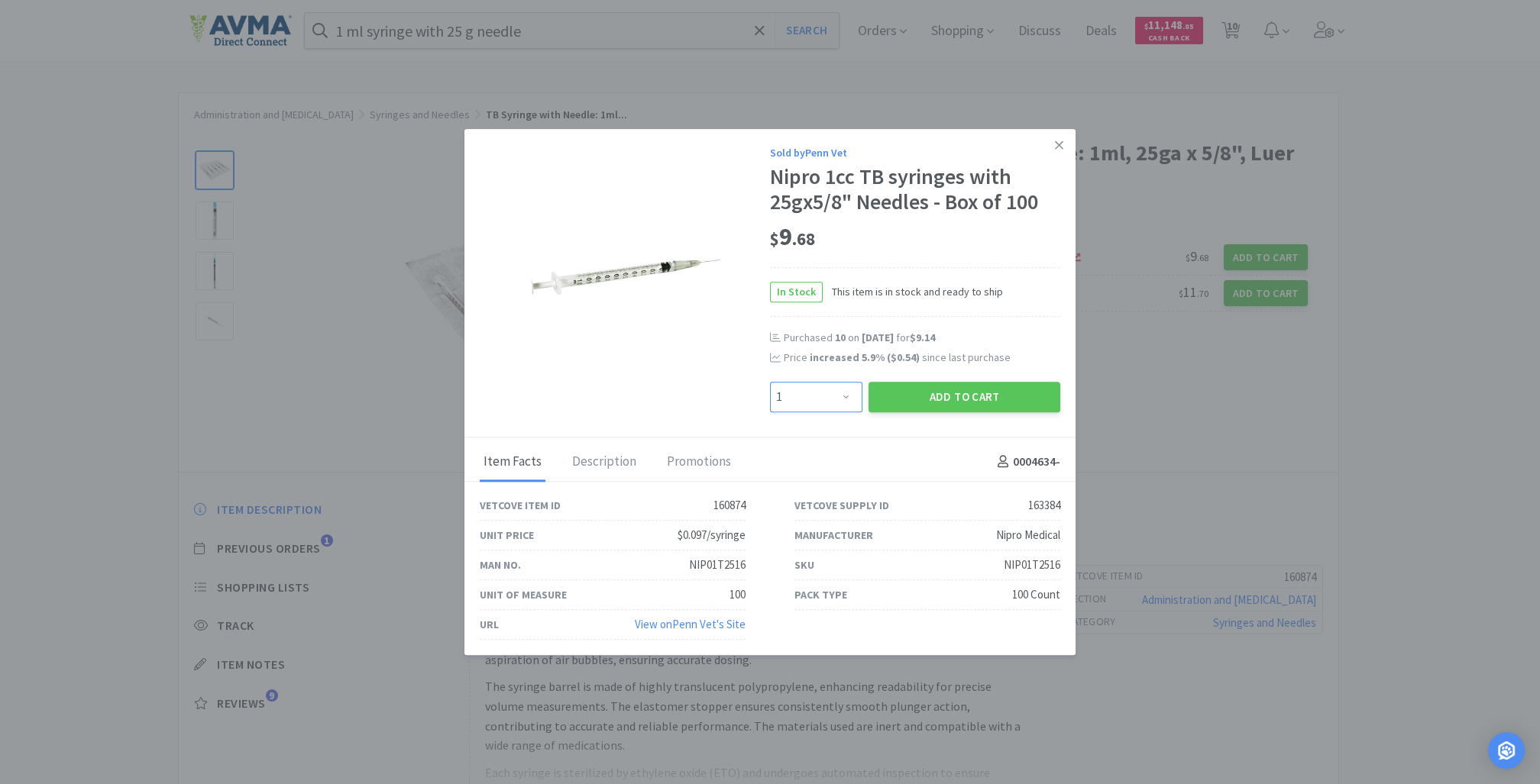
click at [846, 396] on select "Enter Quantity 1 2 3 4 5 6 7 8 9 10 11 12 13 14 15 16 17 18 19 20 Enter Quantity" at bounding box center [816, 396] width 93 height 31
select select "10"
click at [770, 382] on select "Enter Quantity 1 2 3 4 5 6 7 8 9 10 11 12 13 14 15 16 17 18 19 20 Enter Quantity" at bounding box center [816, 396] width 93 height 31
click at [964, 399] on button "Add to Cart" at bounding box center [964, 396] width 192 height 31
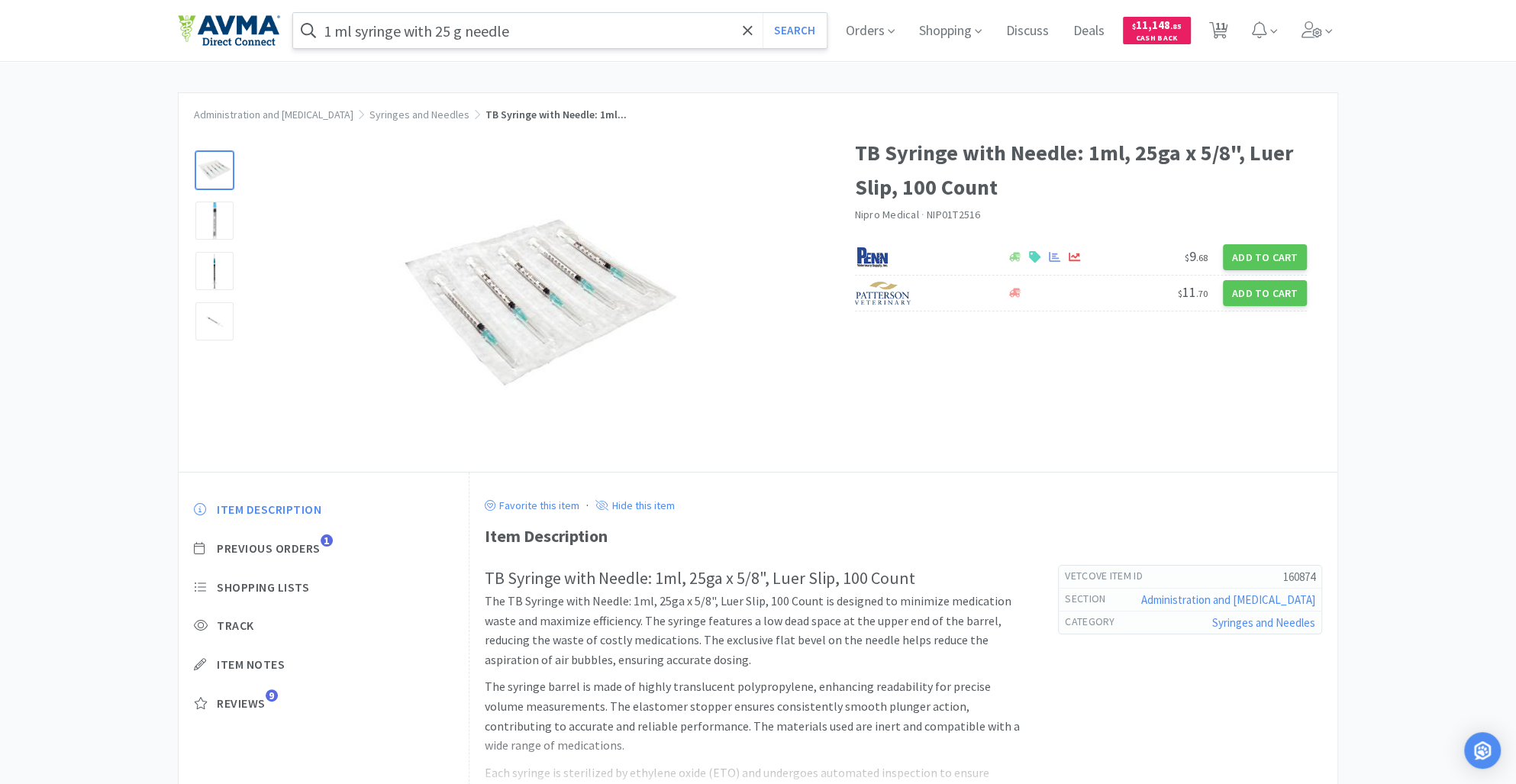
click at [541, 33] on input "1 ml syringe with 25 g needle" at bounding box center [560, 31] width 534 height 35
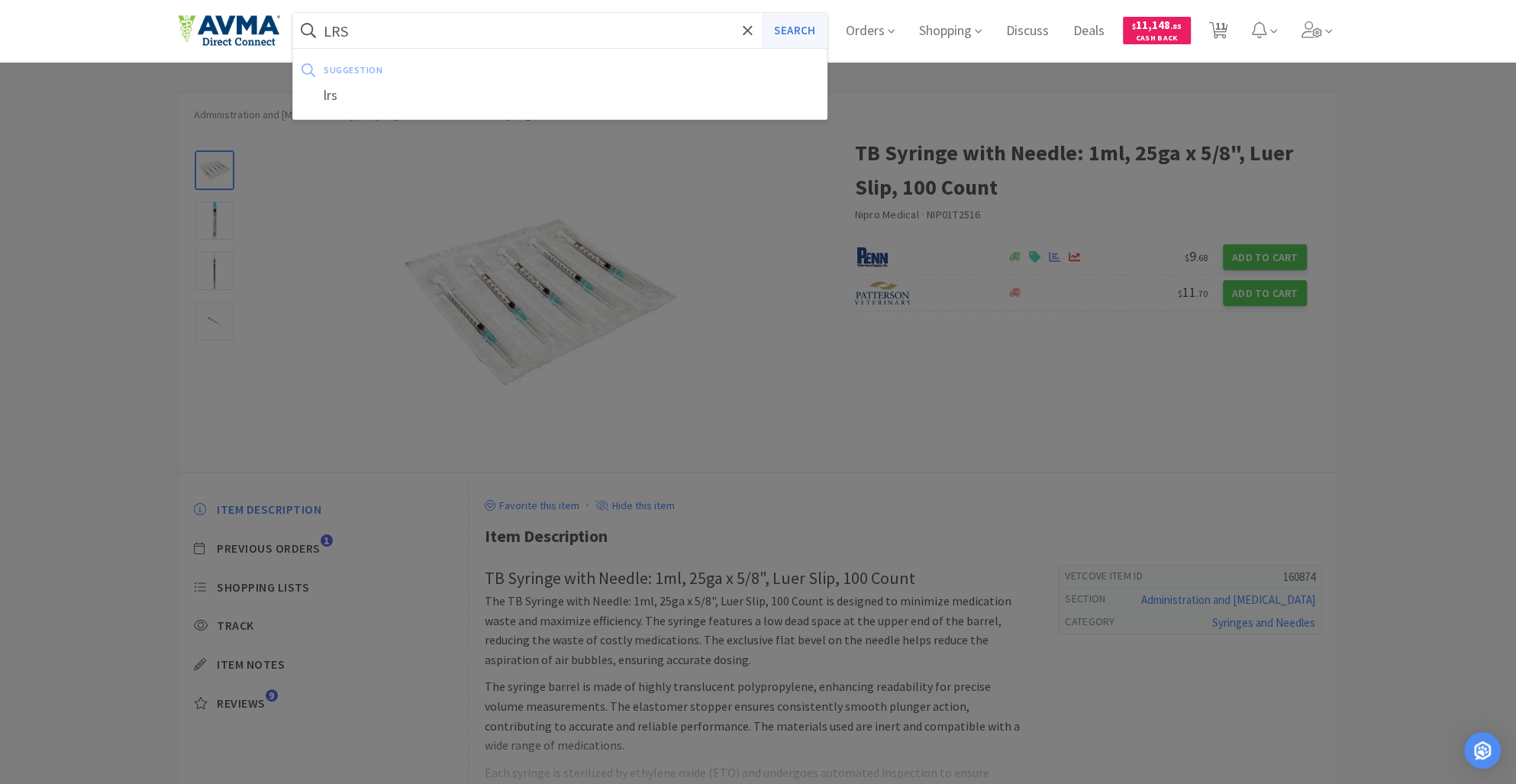
type input "LRS"
click at [802, 27] on button "Search" at bounding box center [794, 31] width 63 height 35
select select "5"
select select "20"
select select "2"
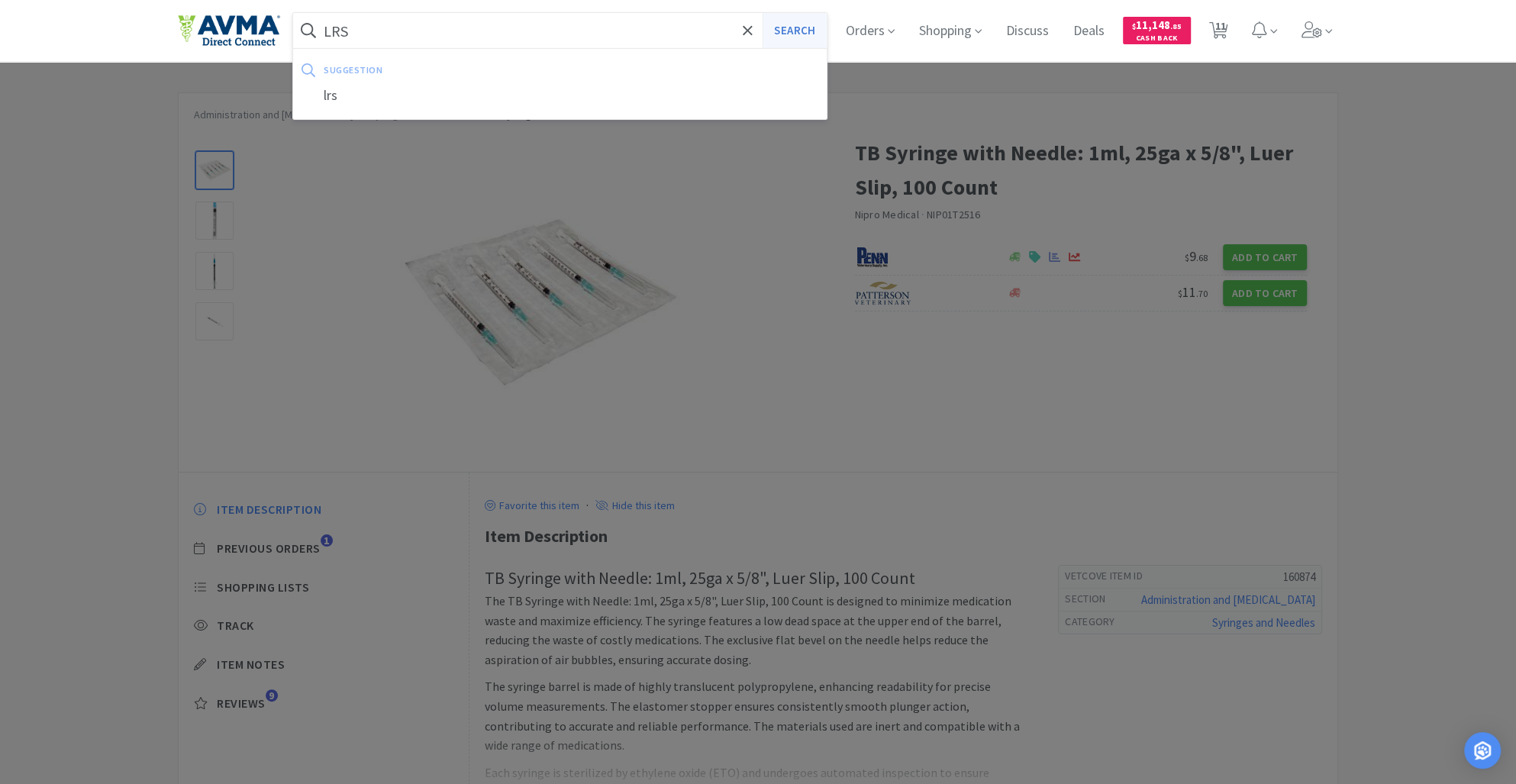
select select "5"
select select "1"
select select "40"
select select "20"
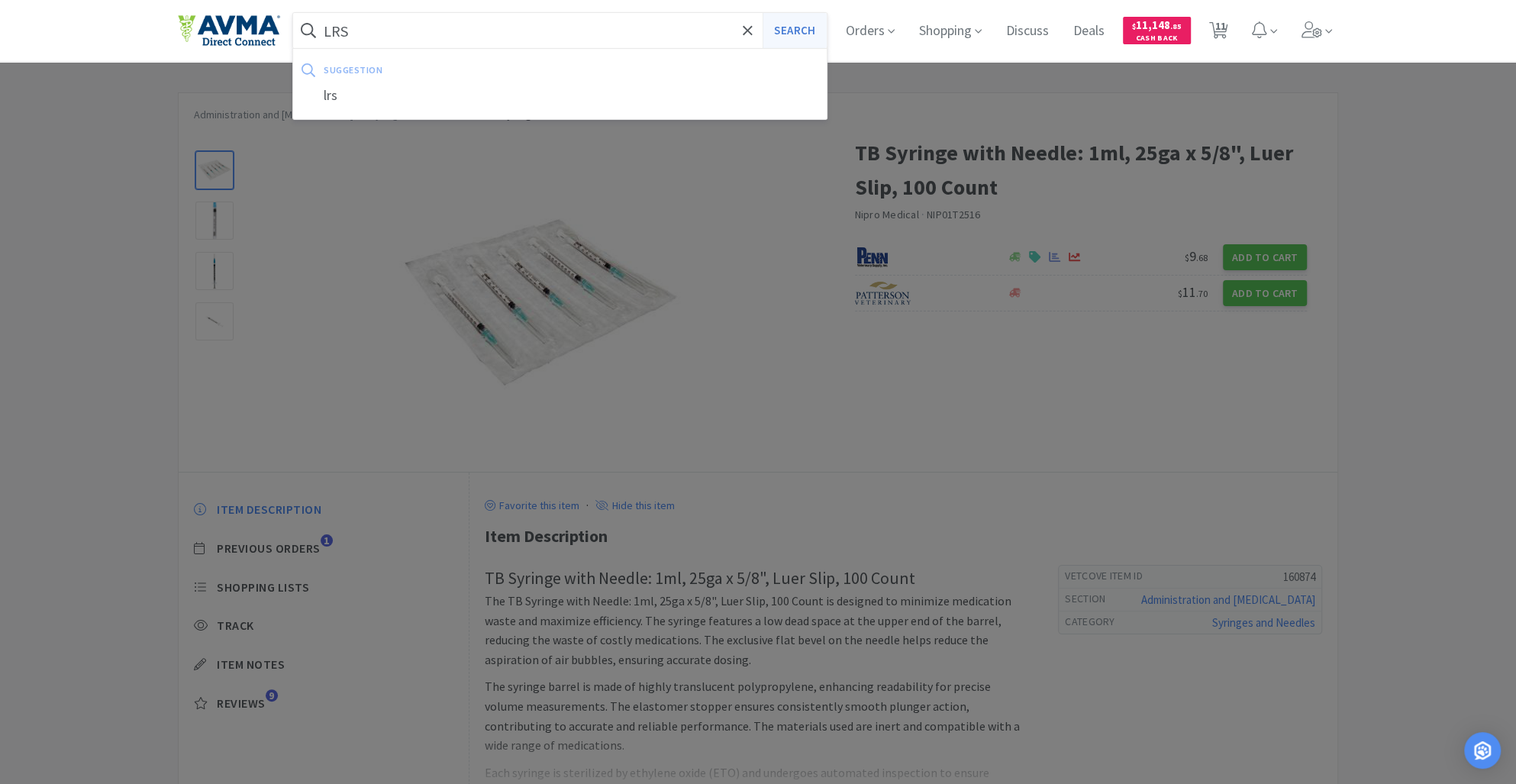
select select "1"
select select "10"
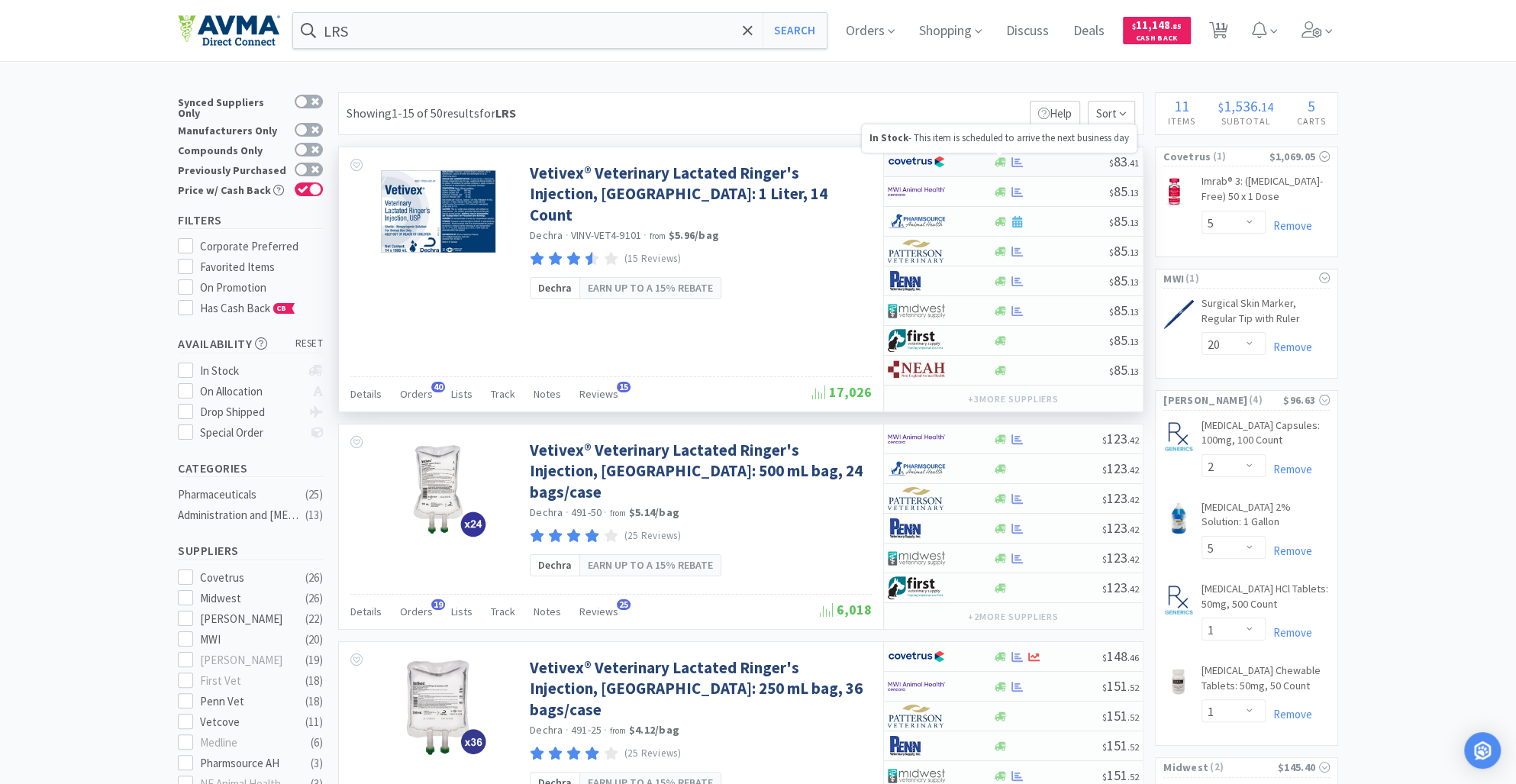
click at [1001, 158] on icon at bounding box center [1000, 162] width 11 height 9
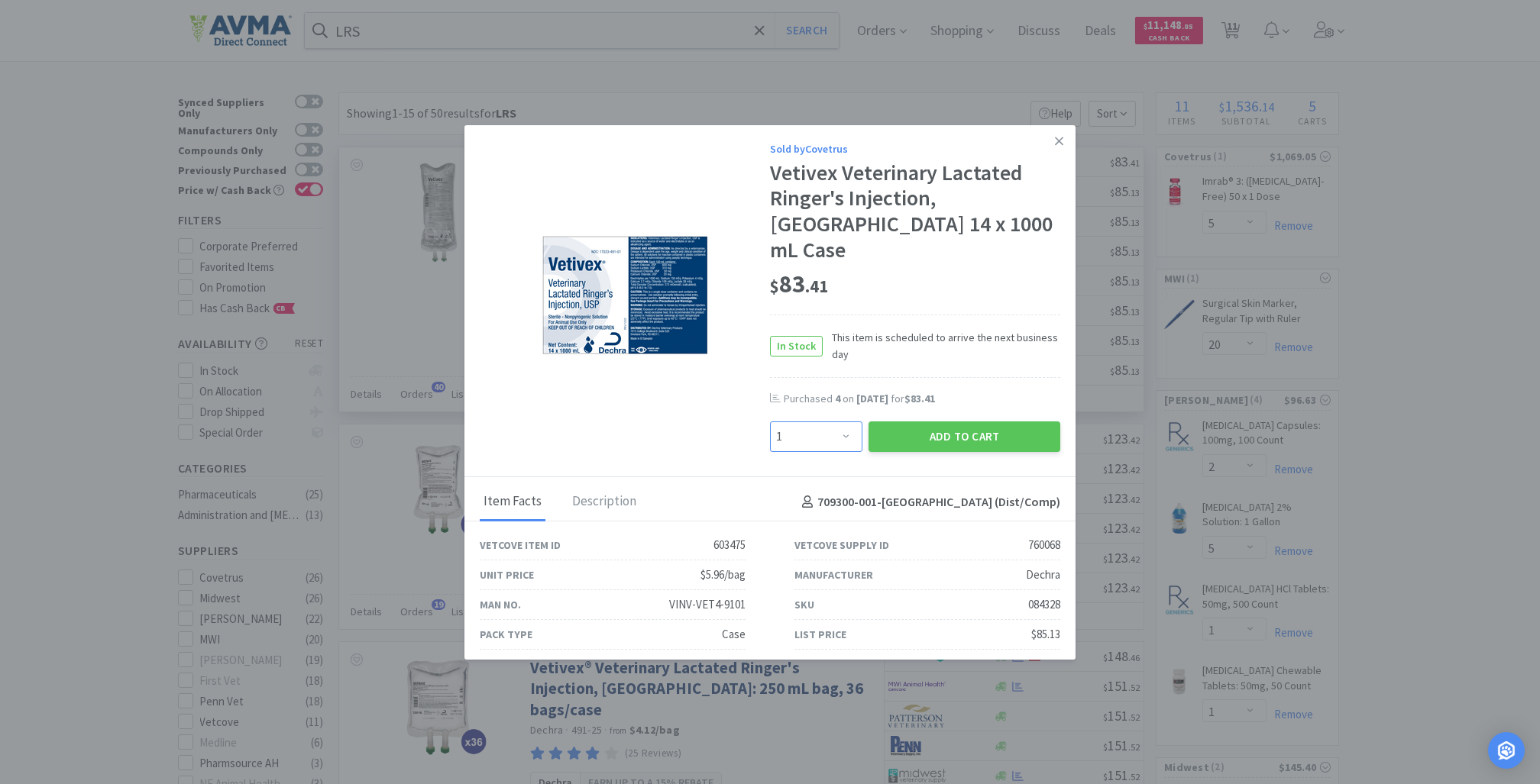
click at [827, 422] on select "Enter Quantity 1 2 3 4 5 6 7 8 9 10 11 12 13 14 15 16 17 18 19 20 Enter Quantity" at bounding box center [816, 437] width 93 height 31
select select "3"
click at [770, 422] on select "Enter Quantity 1 2 3 4 5 6 7 8 9 10 11 12 13 14 15 16 17 18 19 20 Enter Quantity" at bounding box center [816, 437] width 93 height 31
click at [924, 422] on button "Add to Cart" at bounding box center [964, 437] width 192 height 31
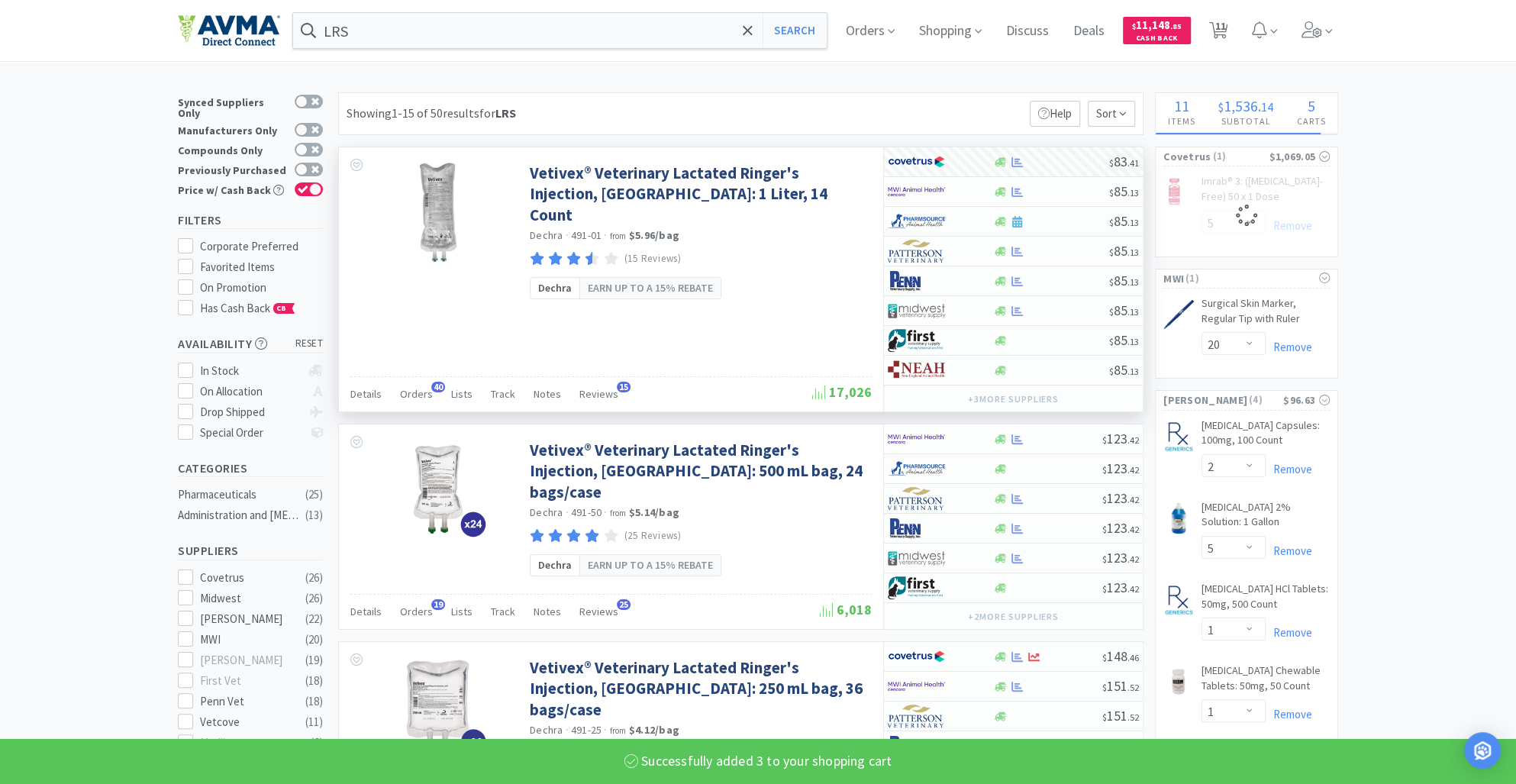
select select "3"
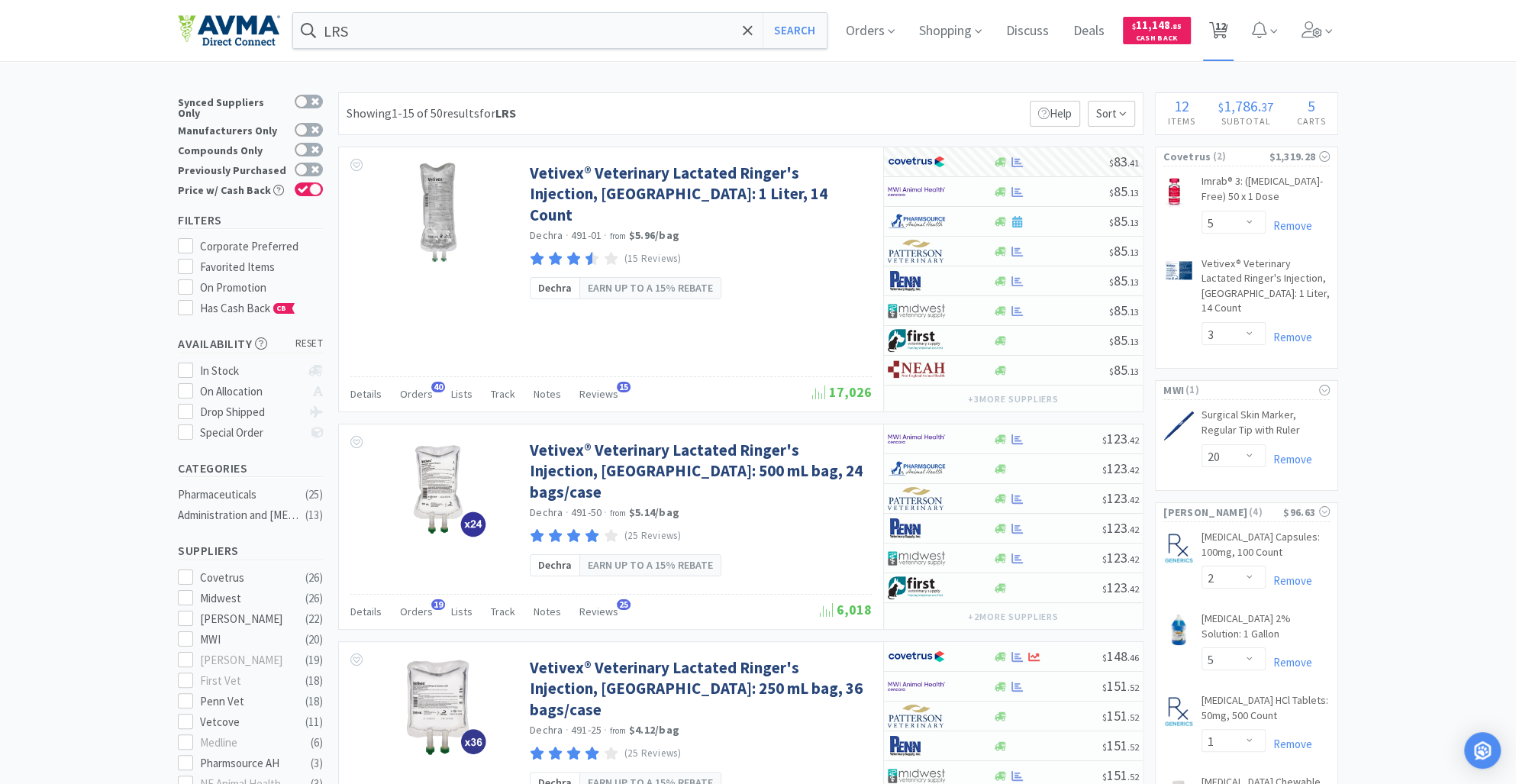
click at [1222, 30] on icon at bounding box center [1219, 30] width 19 height 17
select select "5"
select select "3"
select select "20"
select select "2"
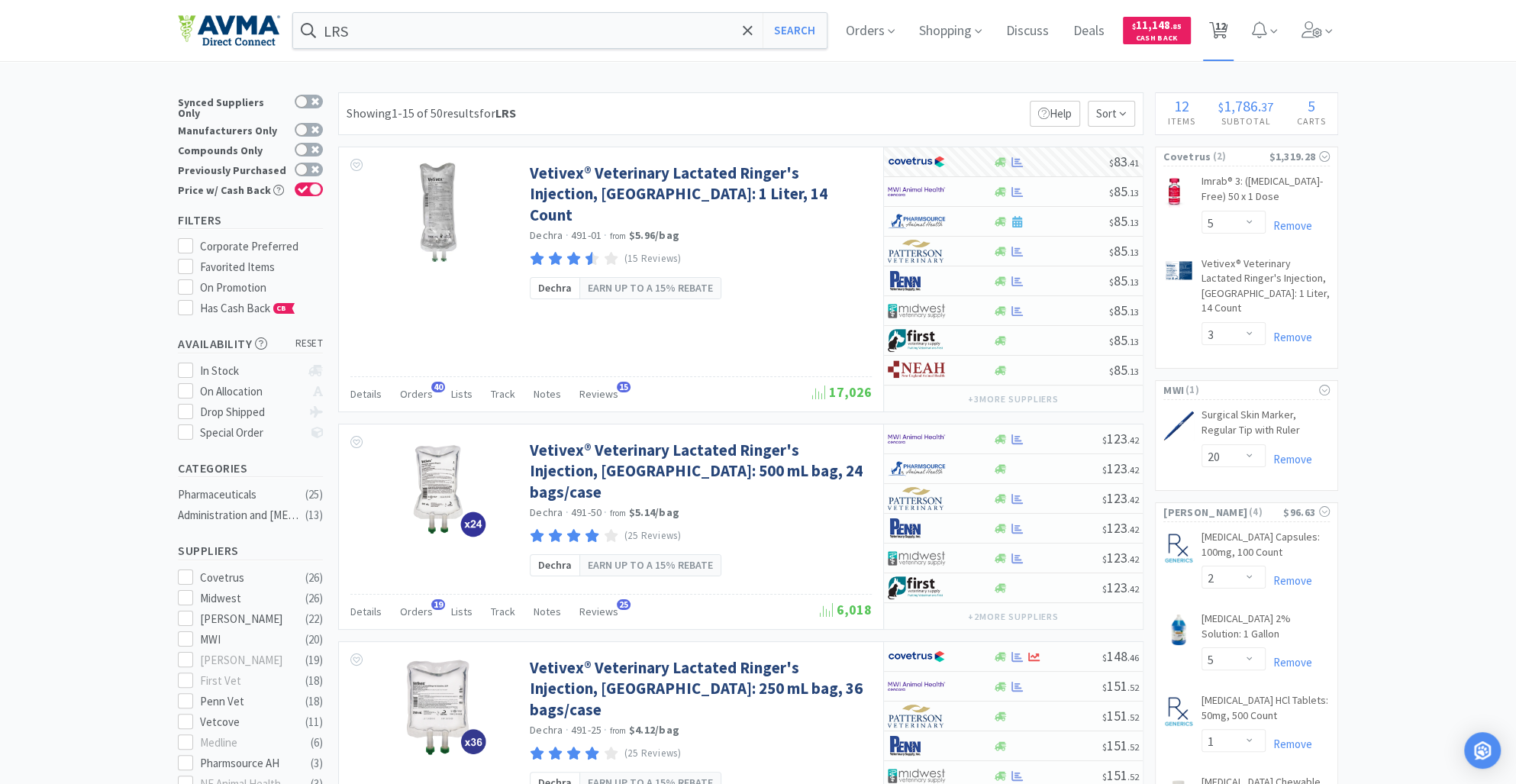
select select "5"
select select "1"
select select "40"
select select "20"
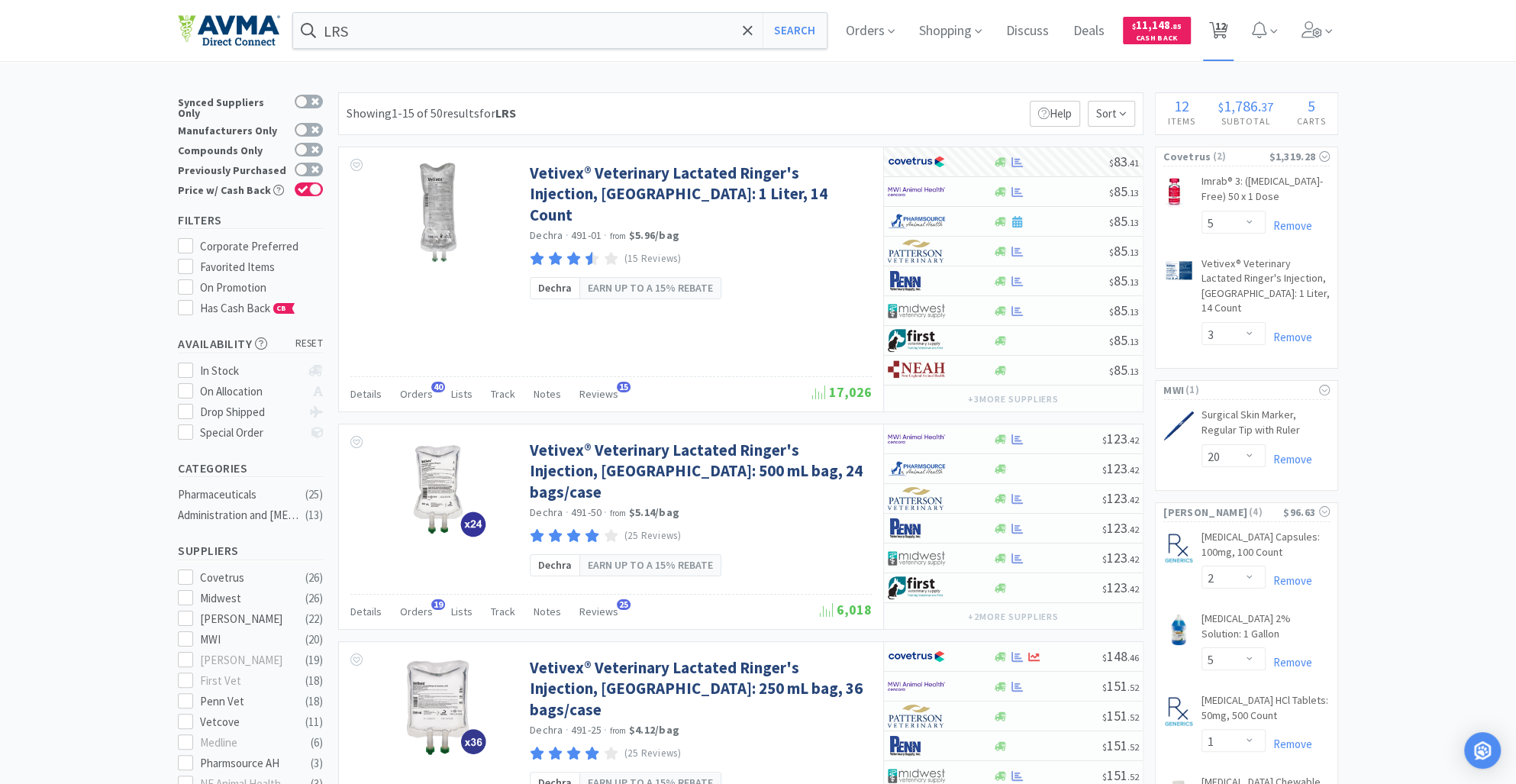
select select "1"
select select "10"
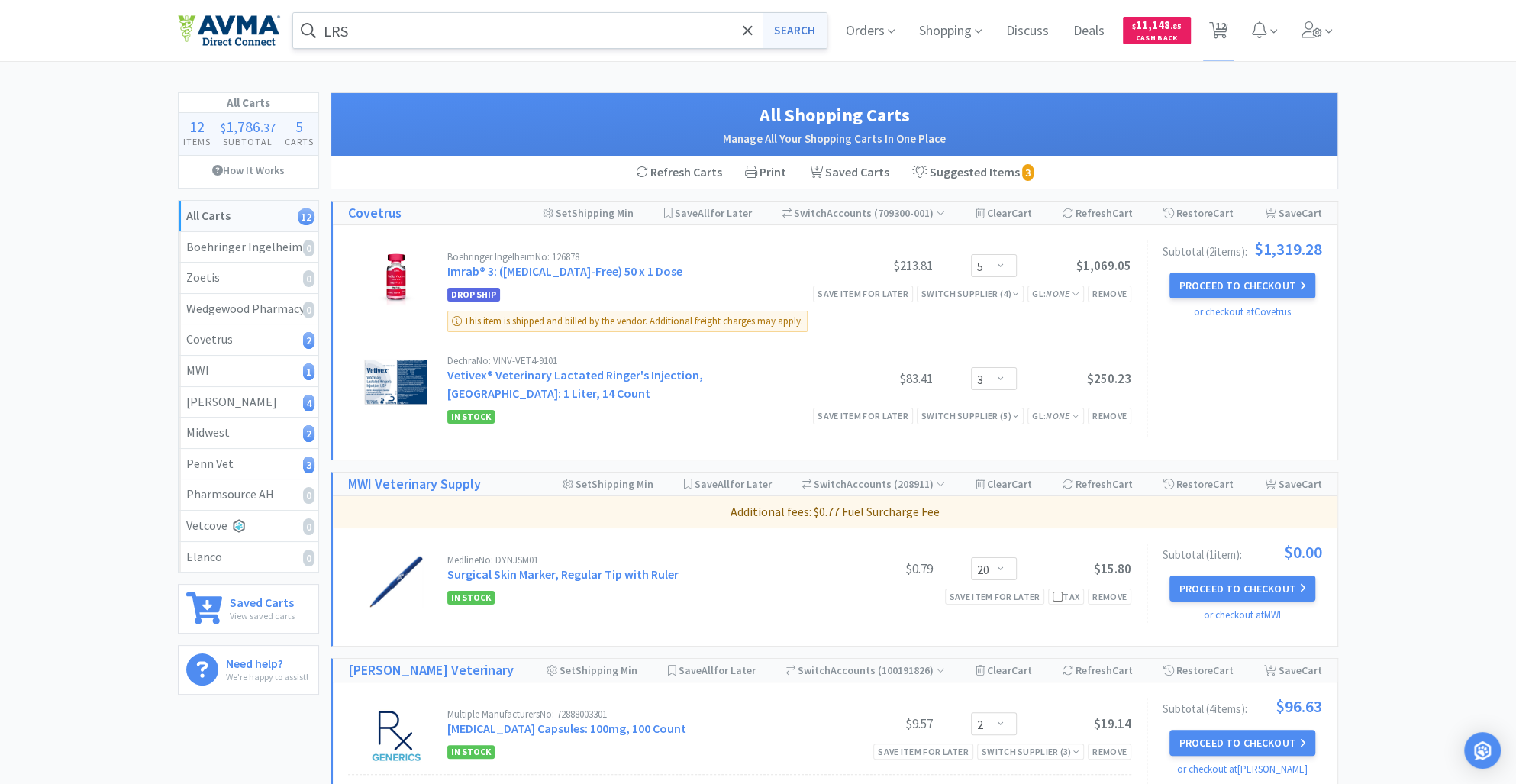
click at [777, 25] on button "Search" at bounding box center [794, 31] width 63 height 35
select select "5"
select select "3"
select select "20"
select select "2"
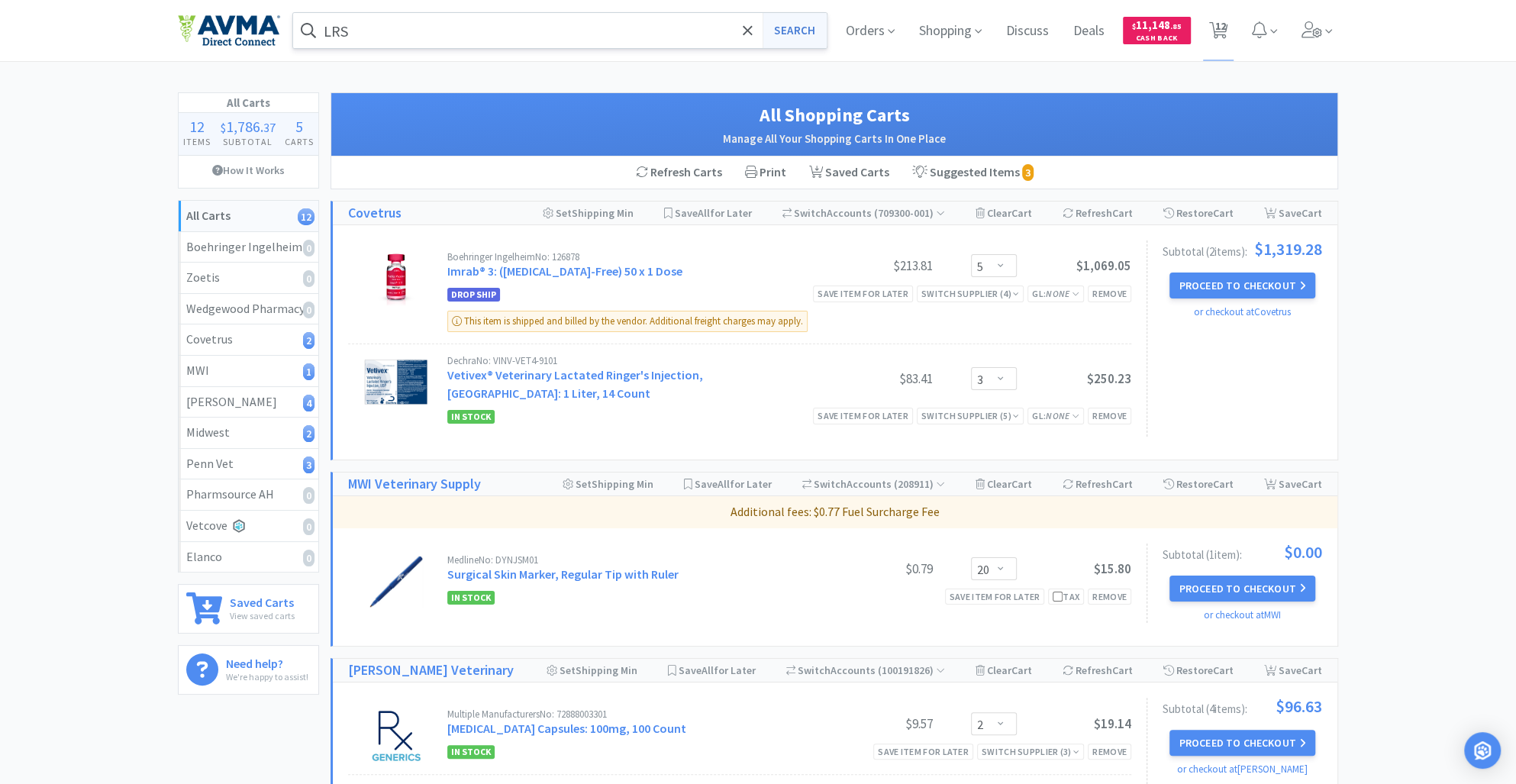
select select "5"
select select "1"
select select "40"
select select "20"
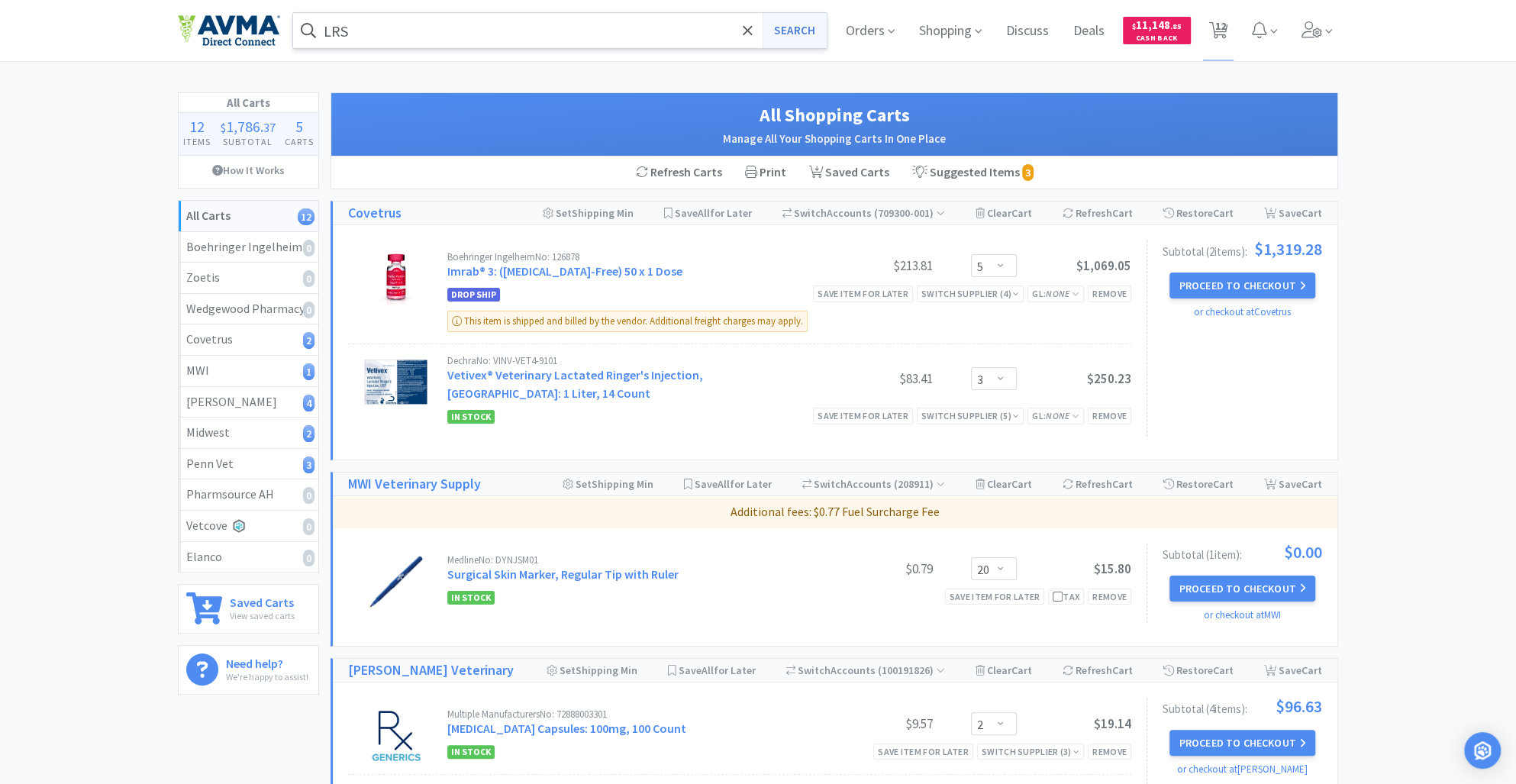
select select "1"
select select "10"
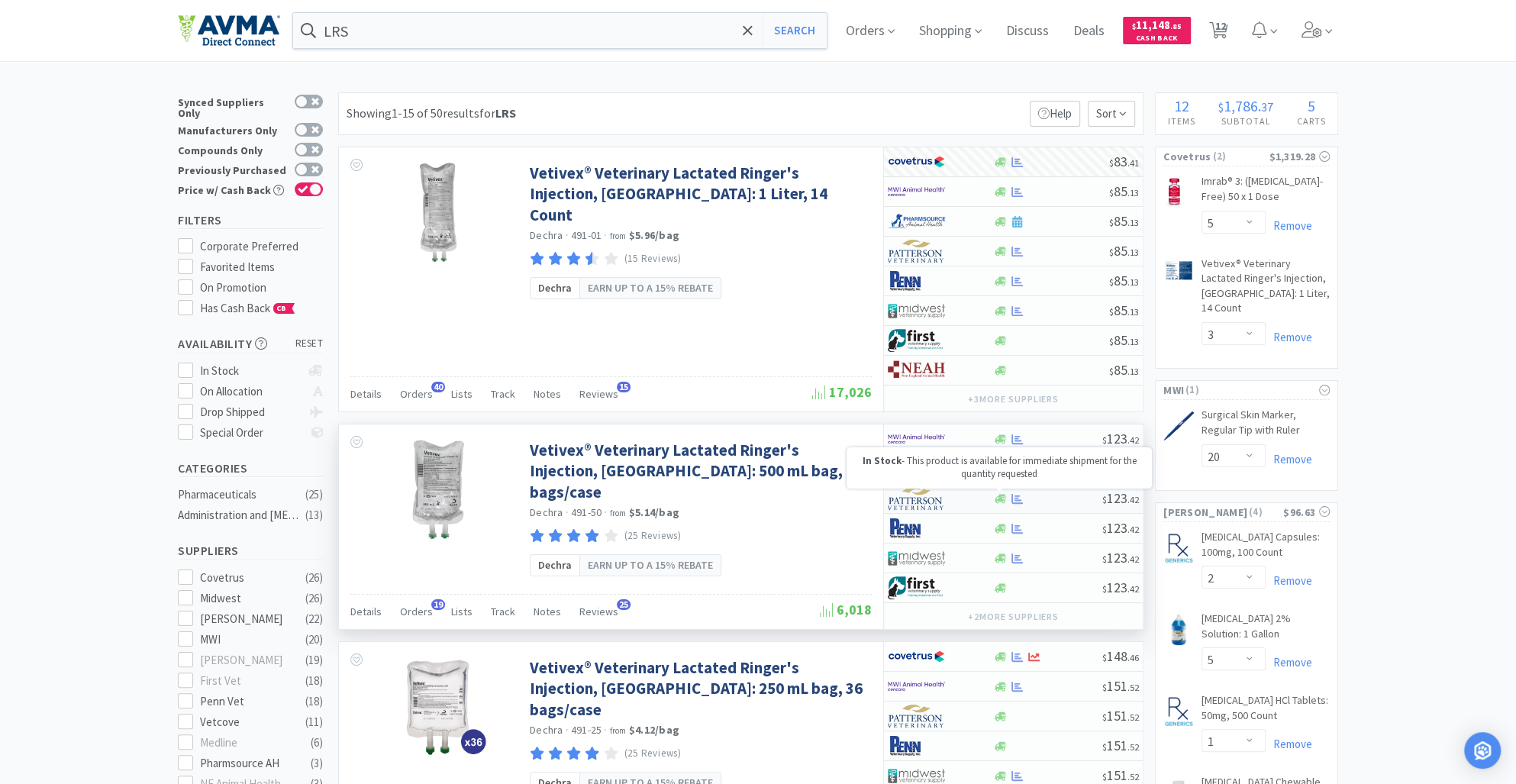
click at [995, 499] on icon at bounding box center [1000, 499] width 11 height 11
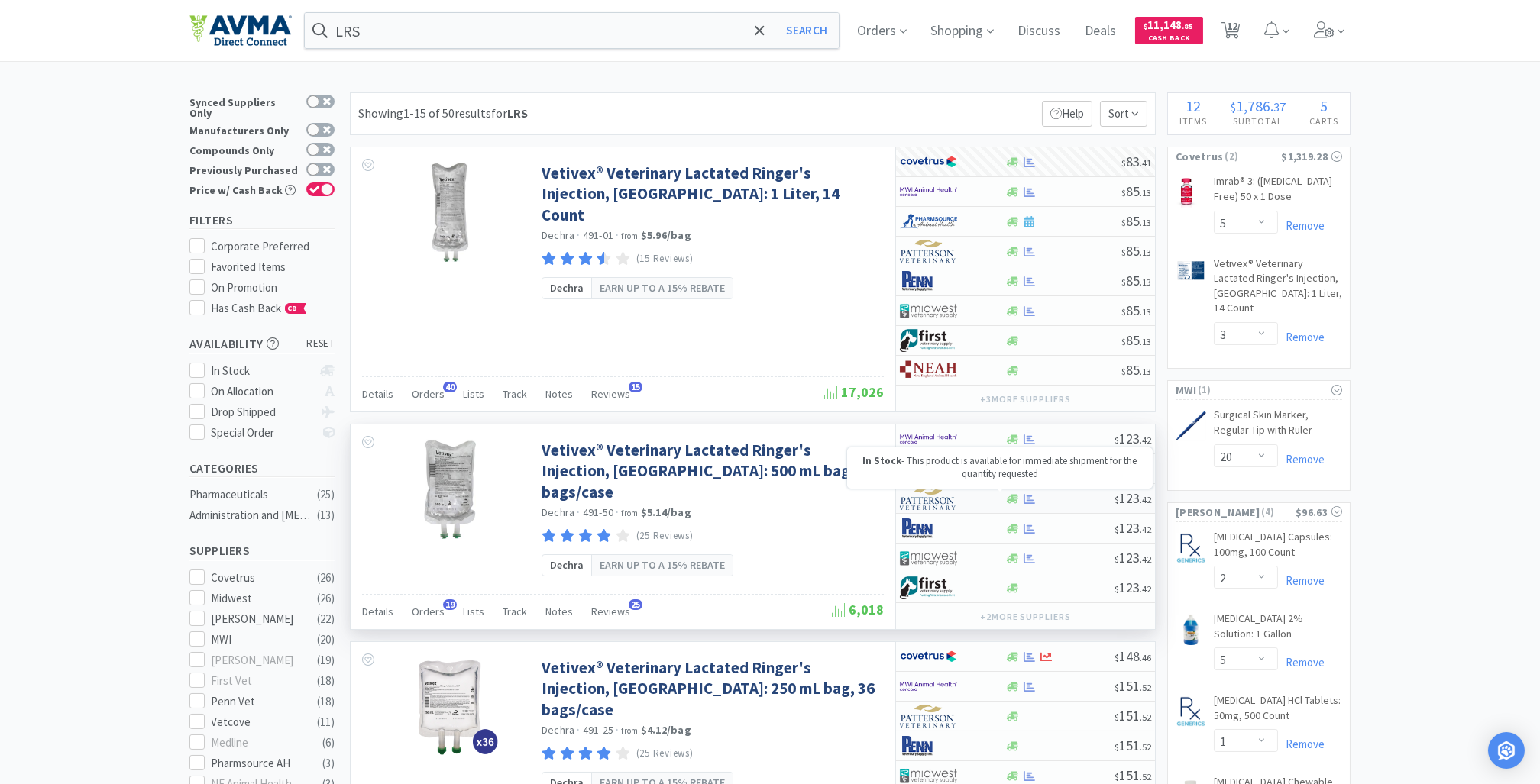
select select "1"
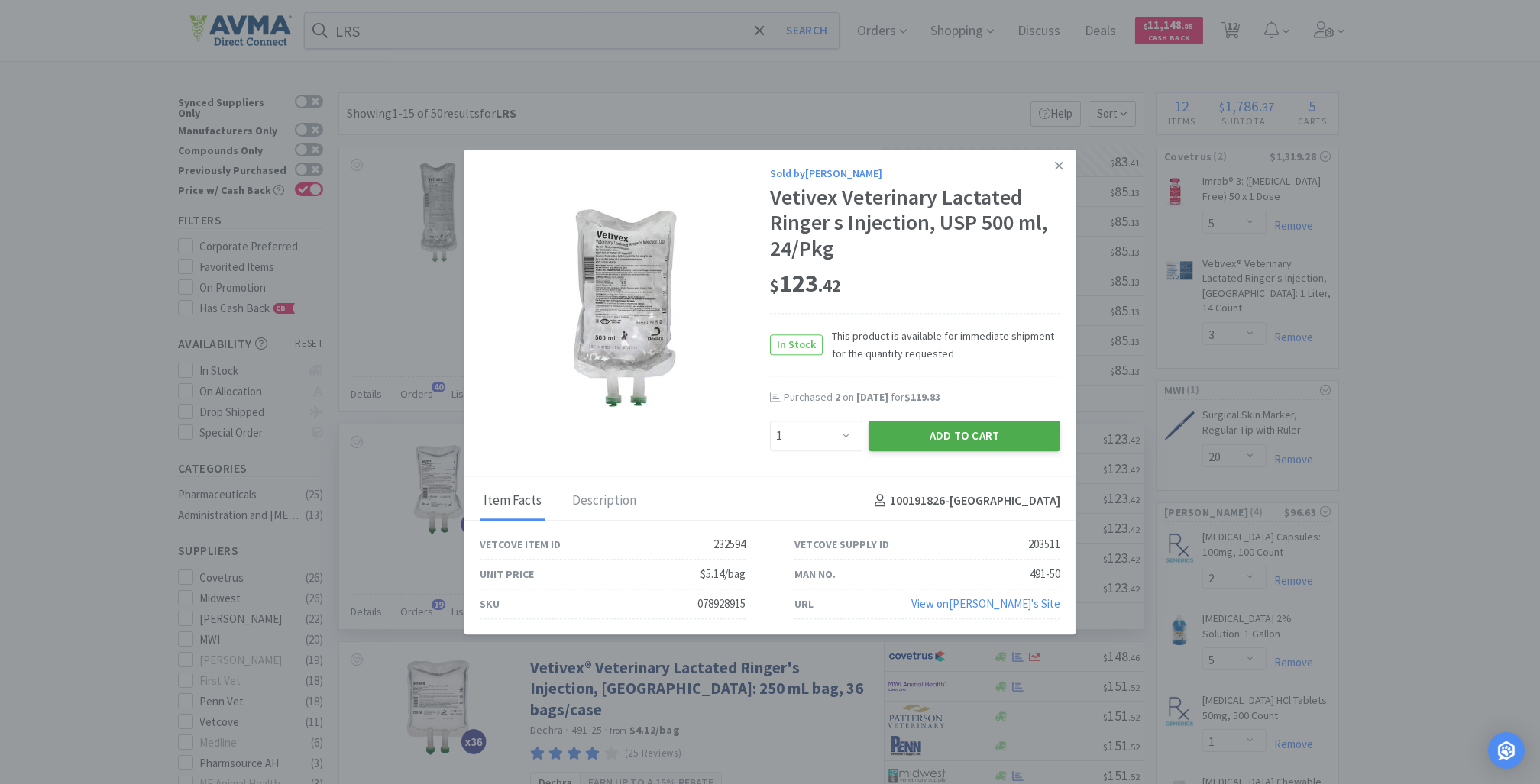
click at [918, 446] on button "Add to Cart" at bounding box center [964, 436] width 192 height 31
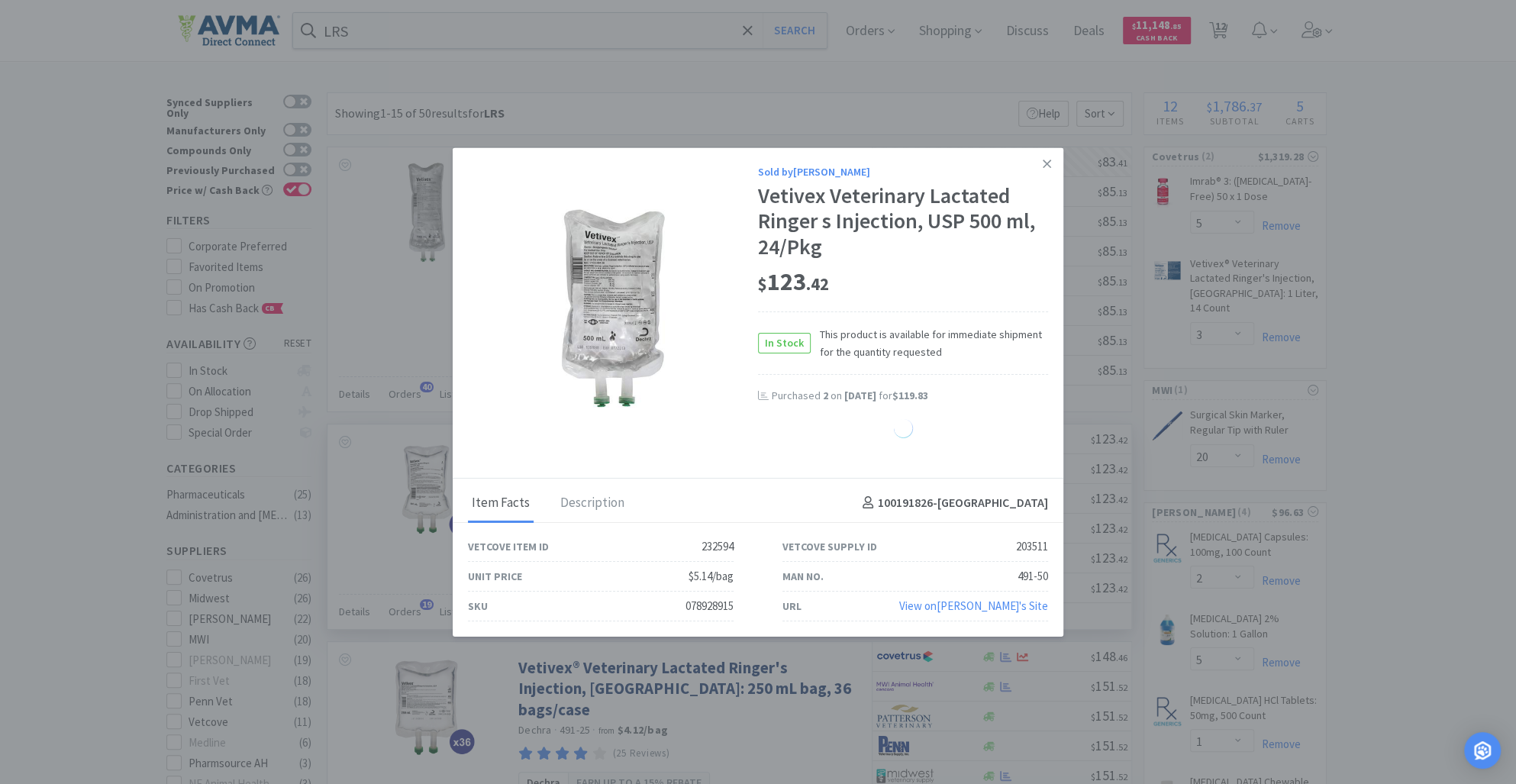
select select "1"
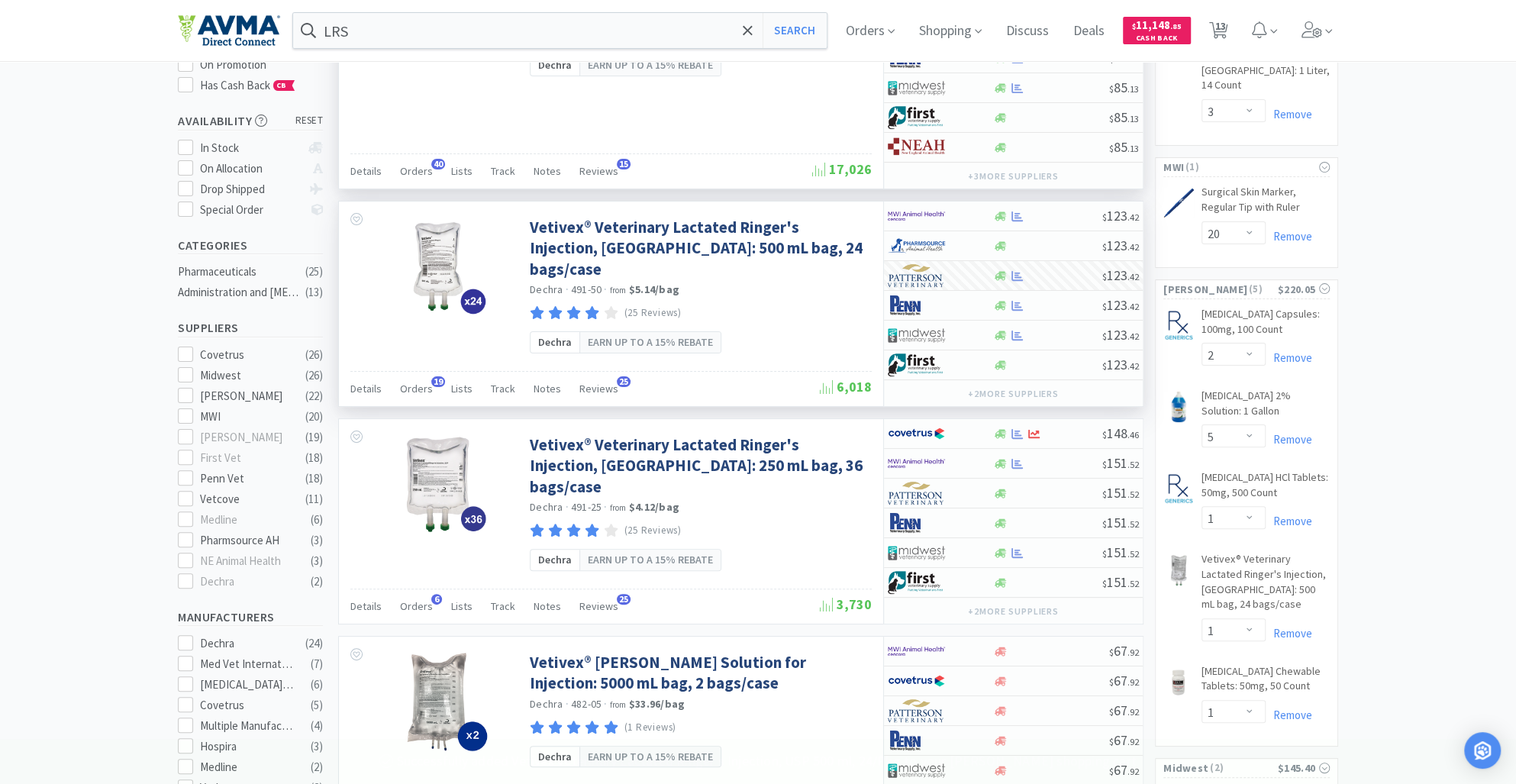
scroll to position [240, 0]
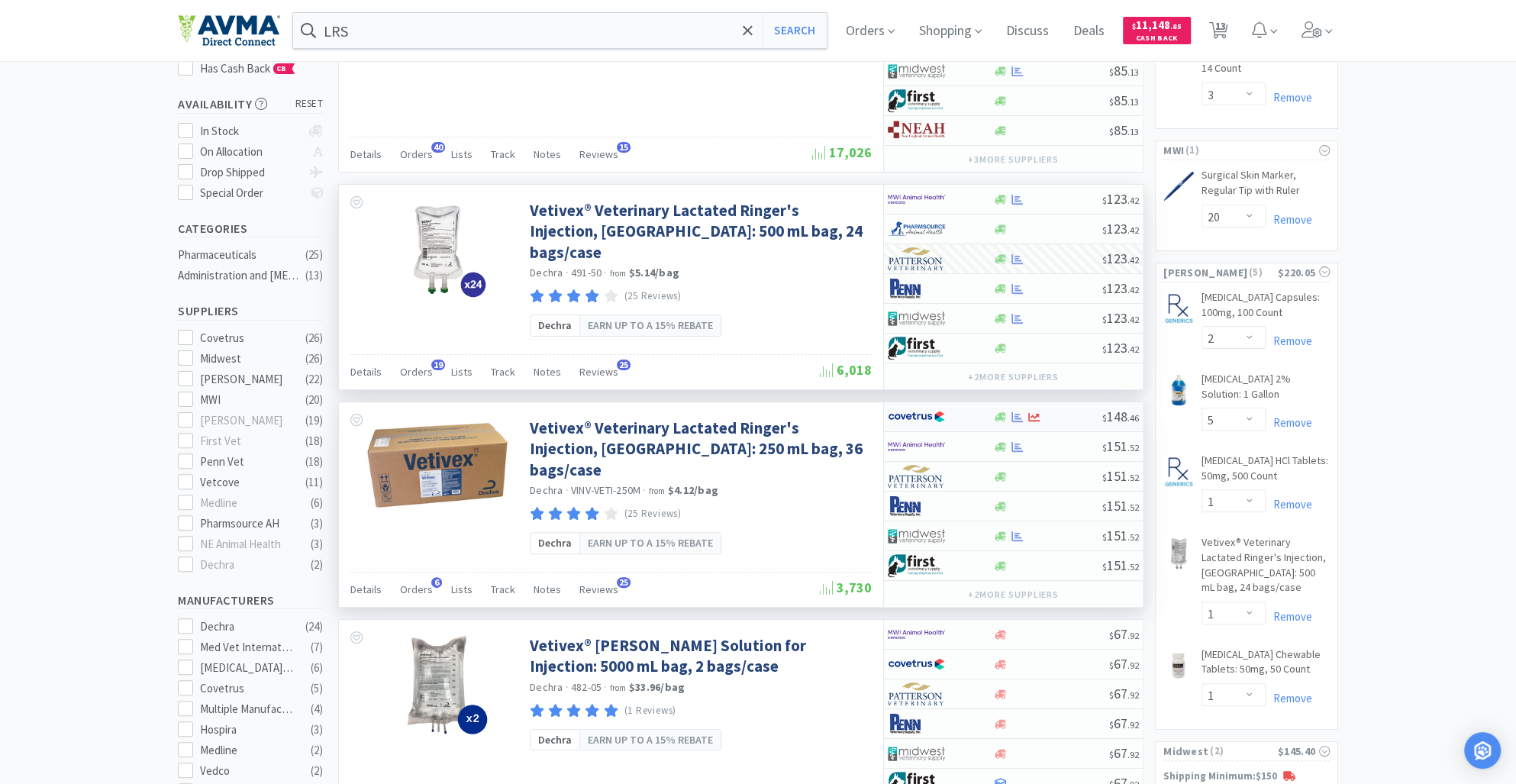
click at [1007, 416] on div at bounding box center [1000, 416] width 15 height 11
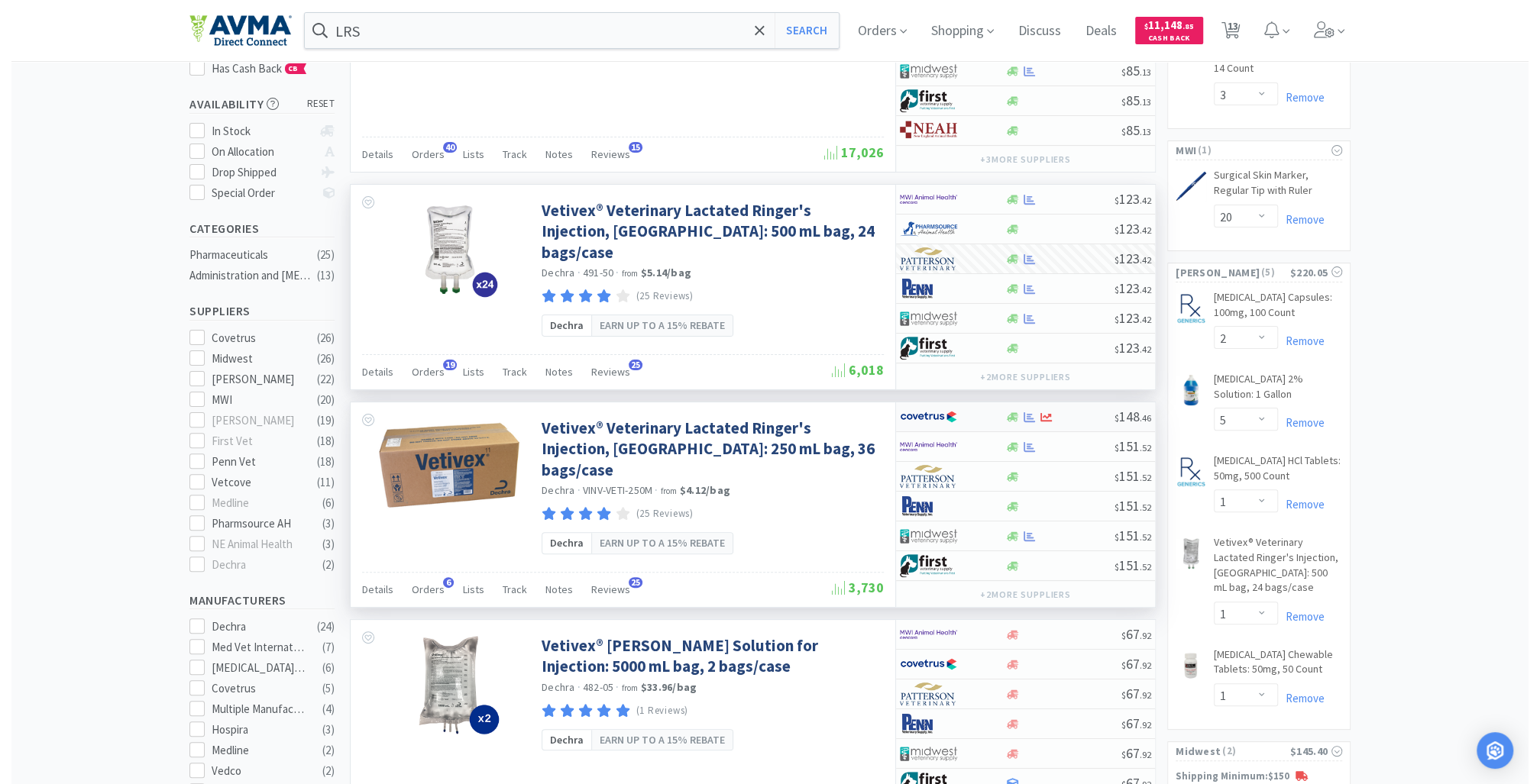
select select "1"
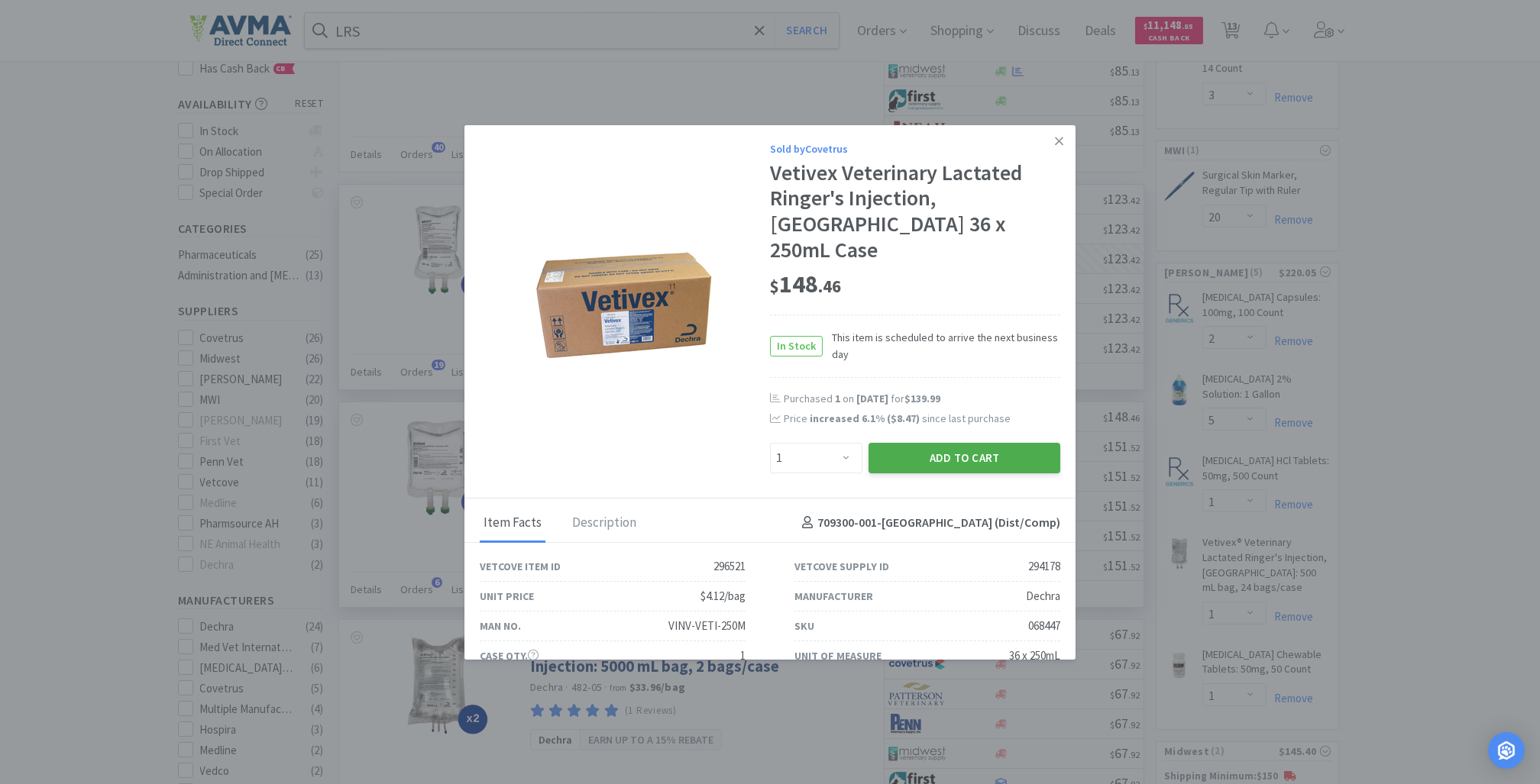
click at [919, 443] on button "Add to Cart" at bounding box center [964, 458] width 192 height 31
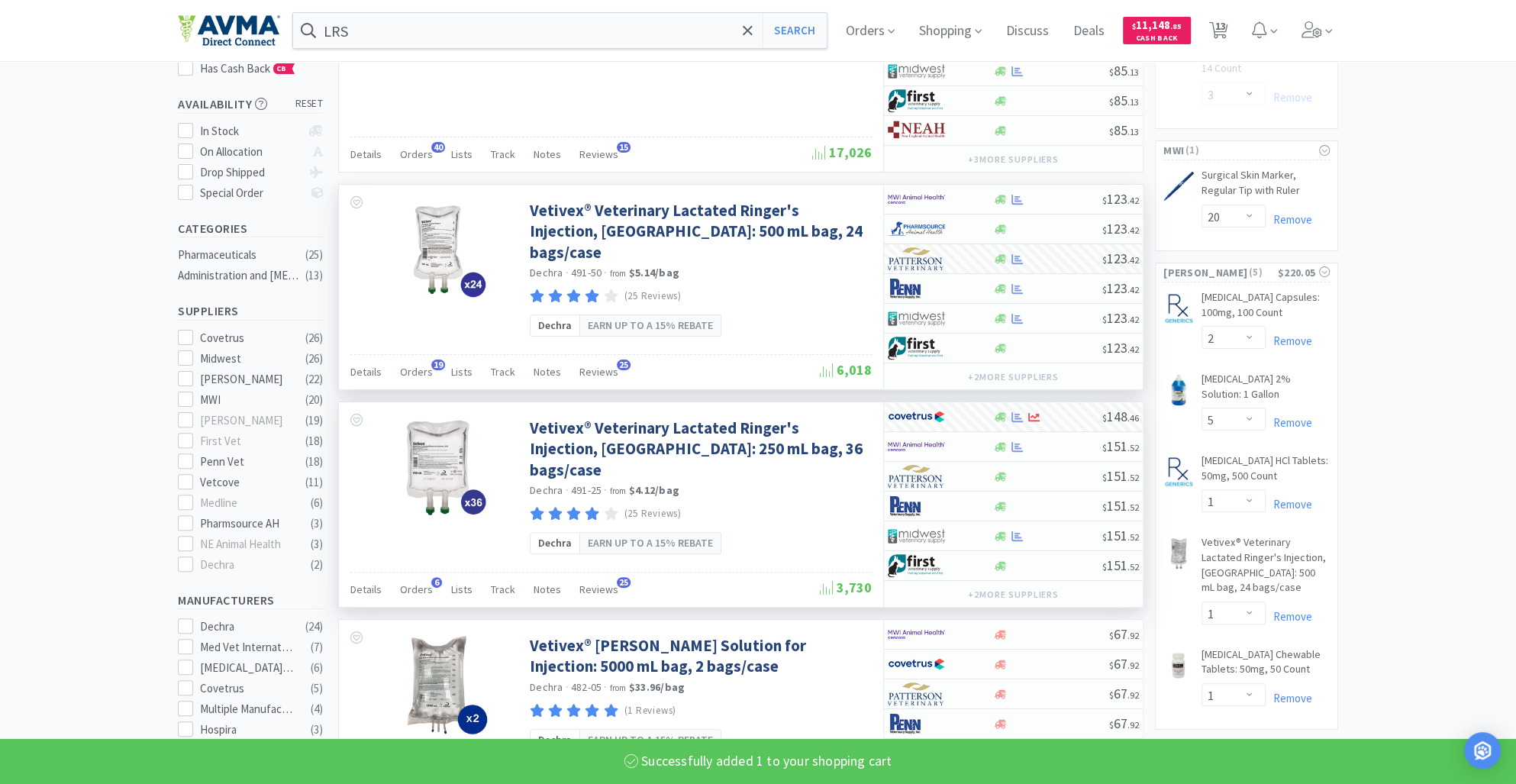
select select "1"
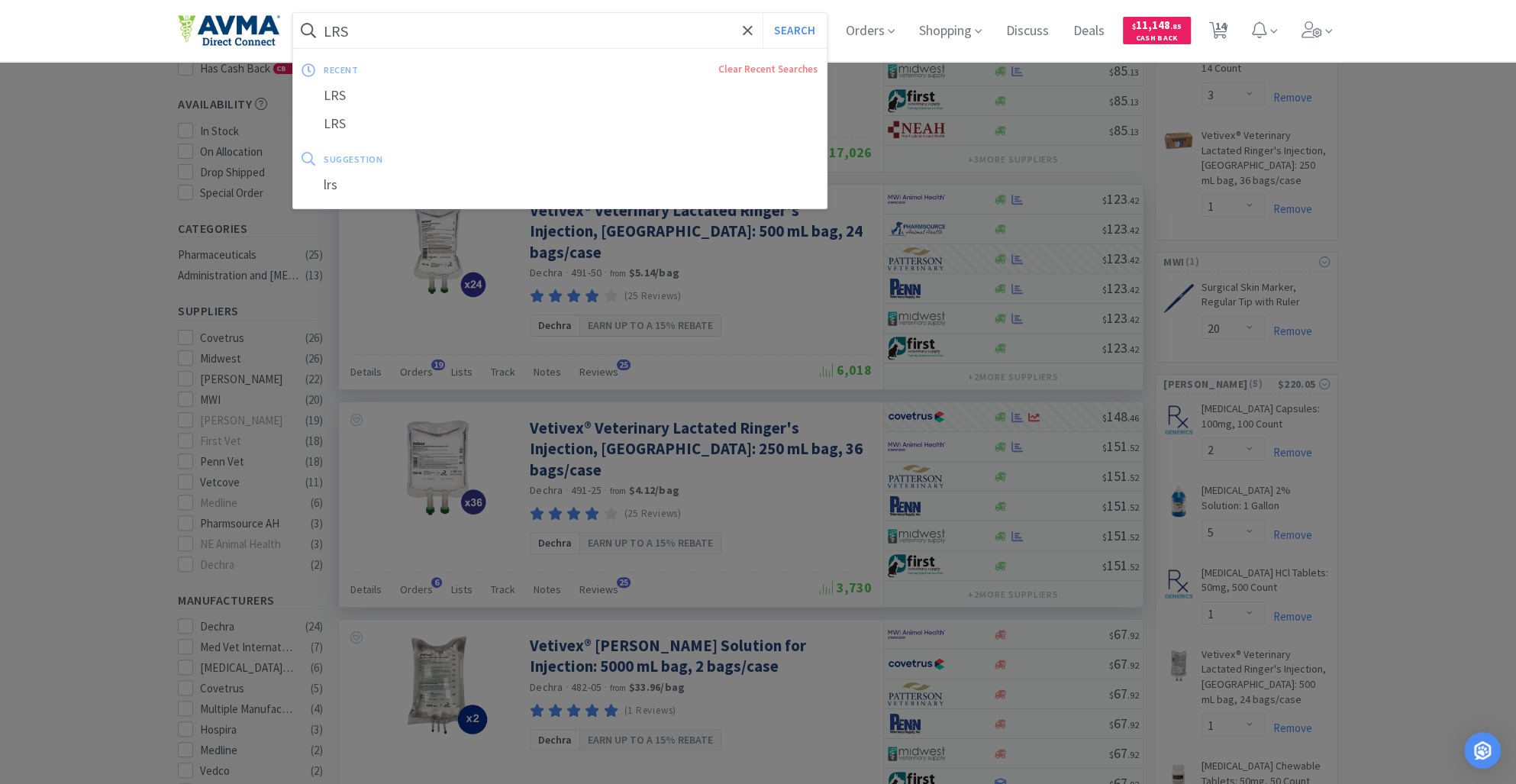
click at [368, 38] on input "LRS" at bounding box center [560, 31] width 534 height 35
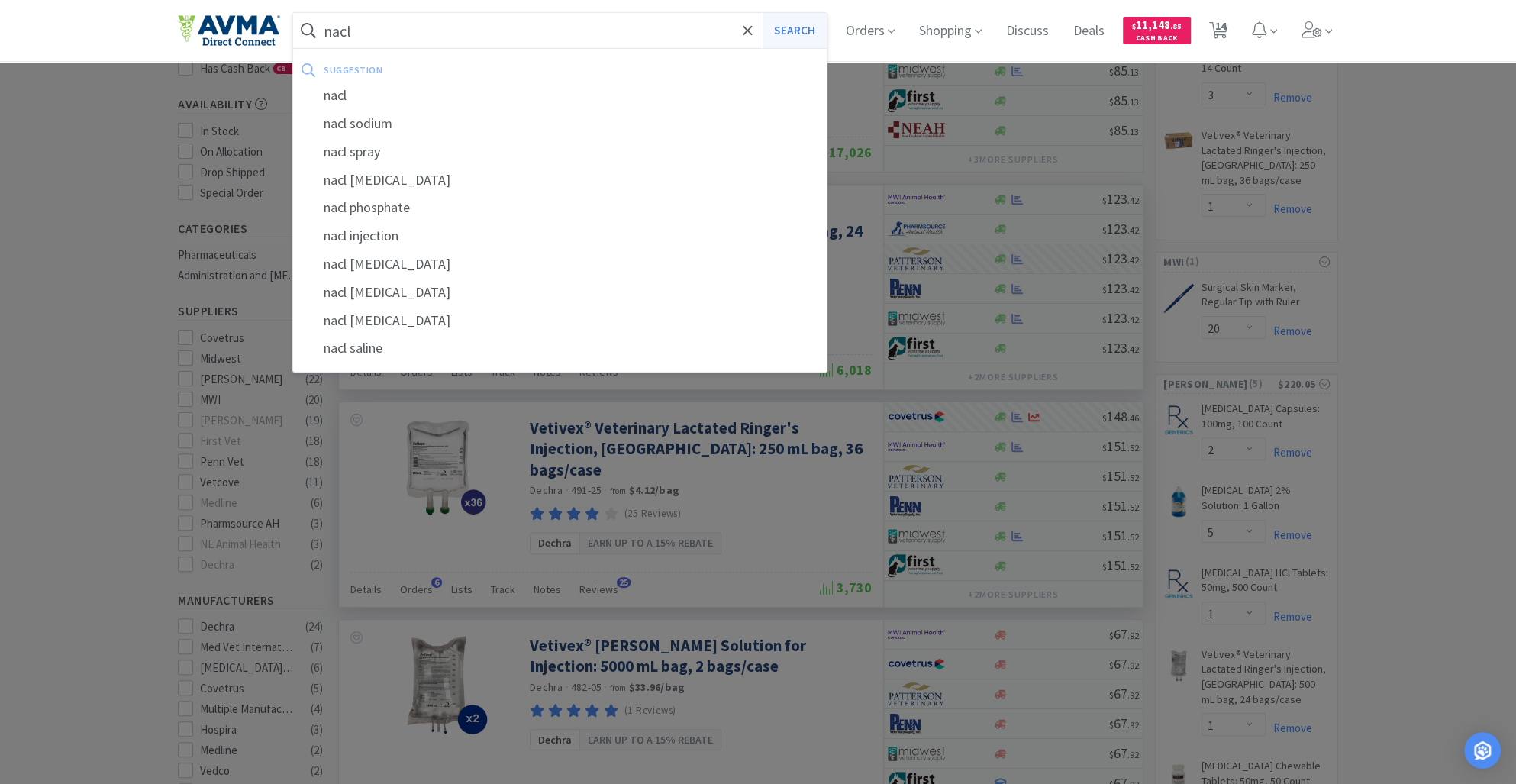
type input "nacl"
click at [811, 32] on button "Search" at bounding box center [794, 31] width 63 height 35
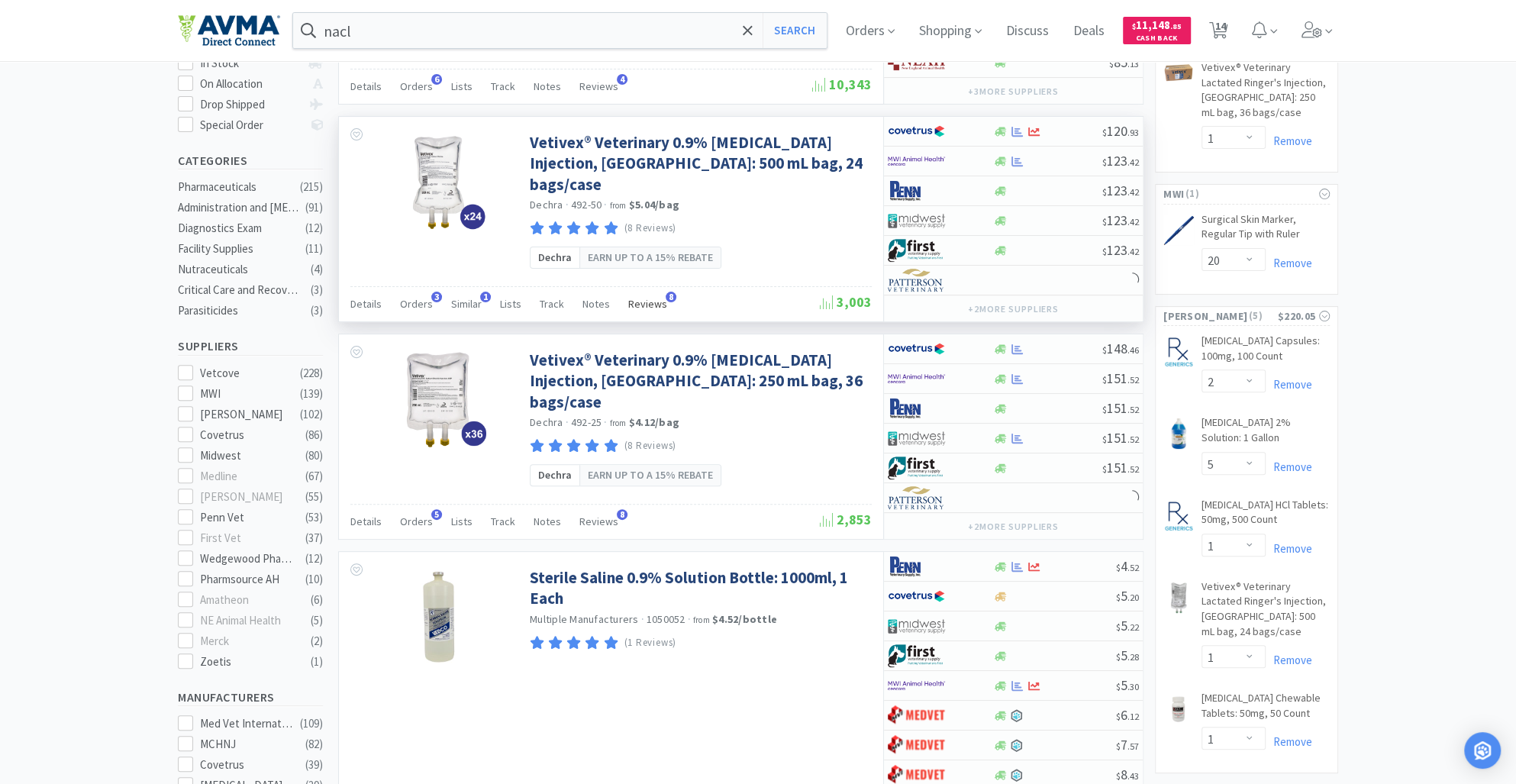
scroll to position [309, 0]
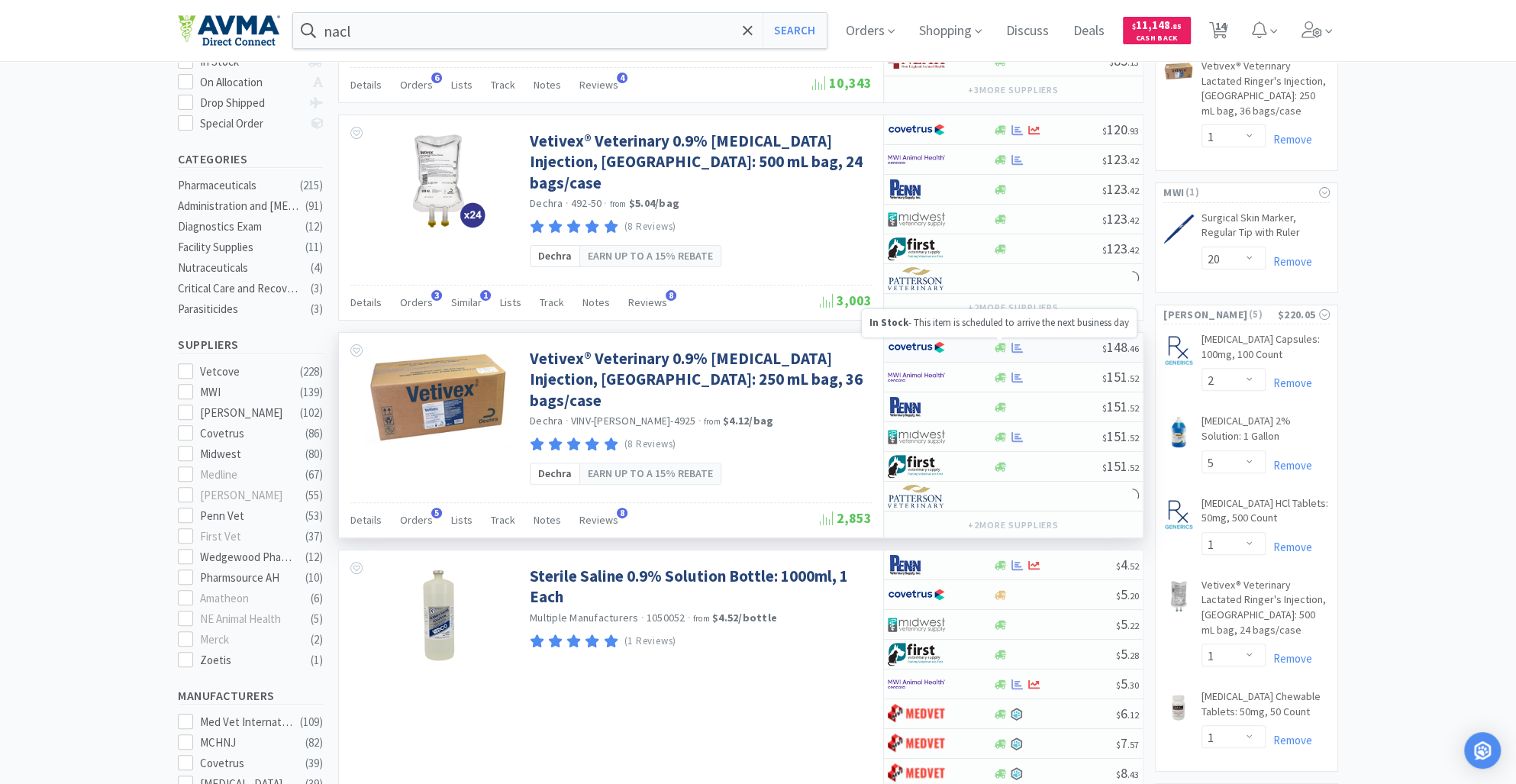
click at [1000, 344] on icon at bounding box center [1000, 347] width 11 height 9
select select "1"
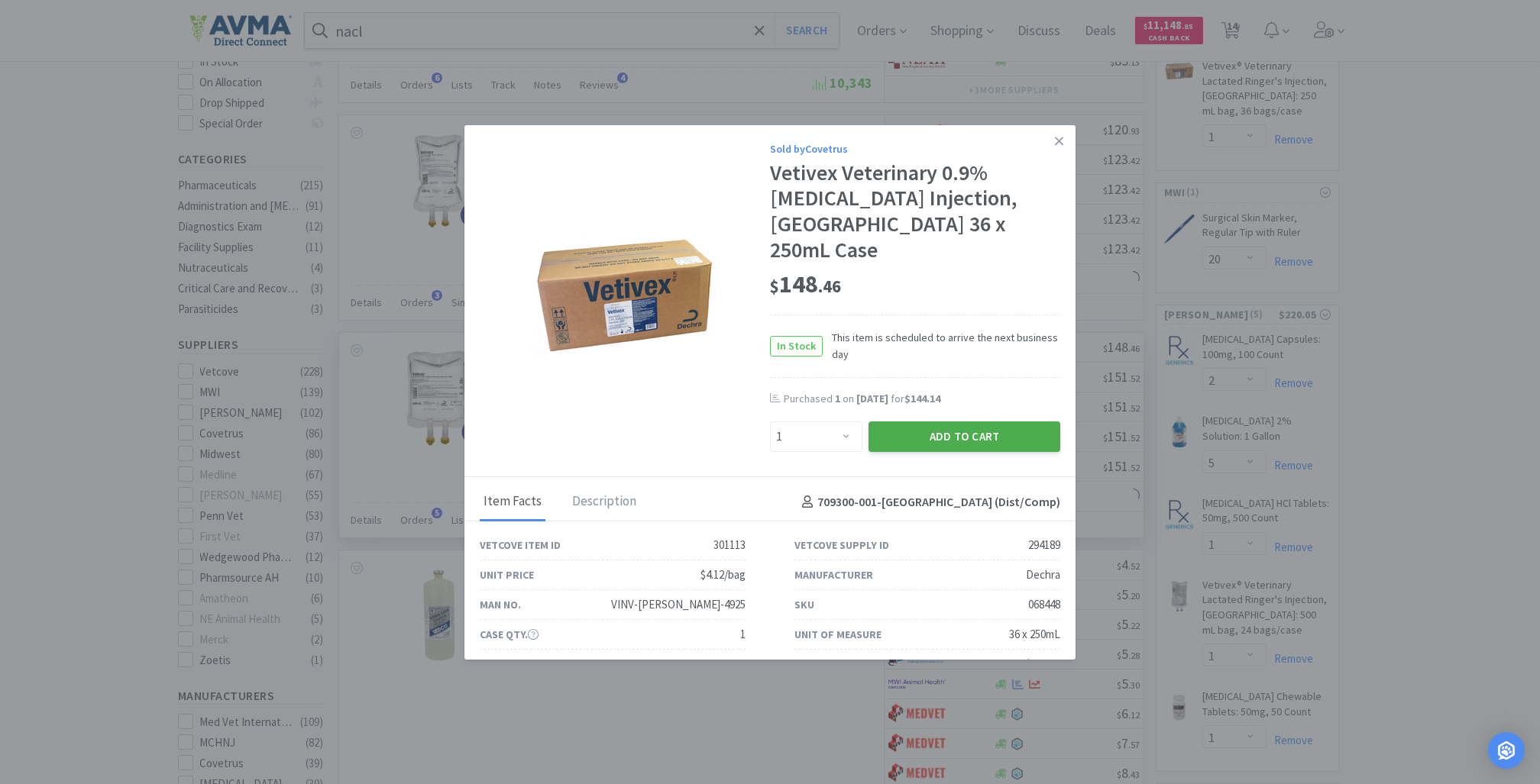
click at [895, 422] on button "Add to Cart" at bounding box center [964, 437] width 192 height 31
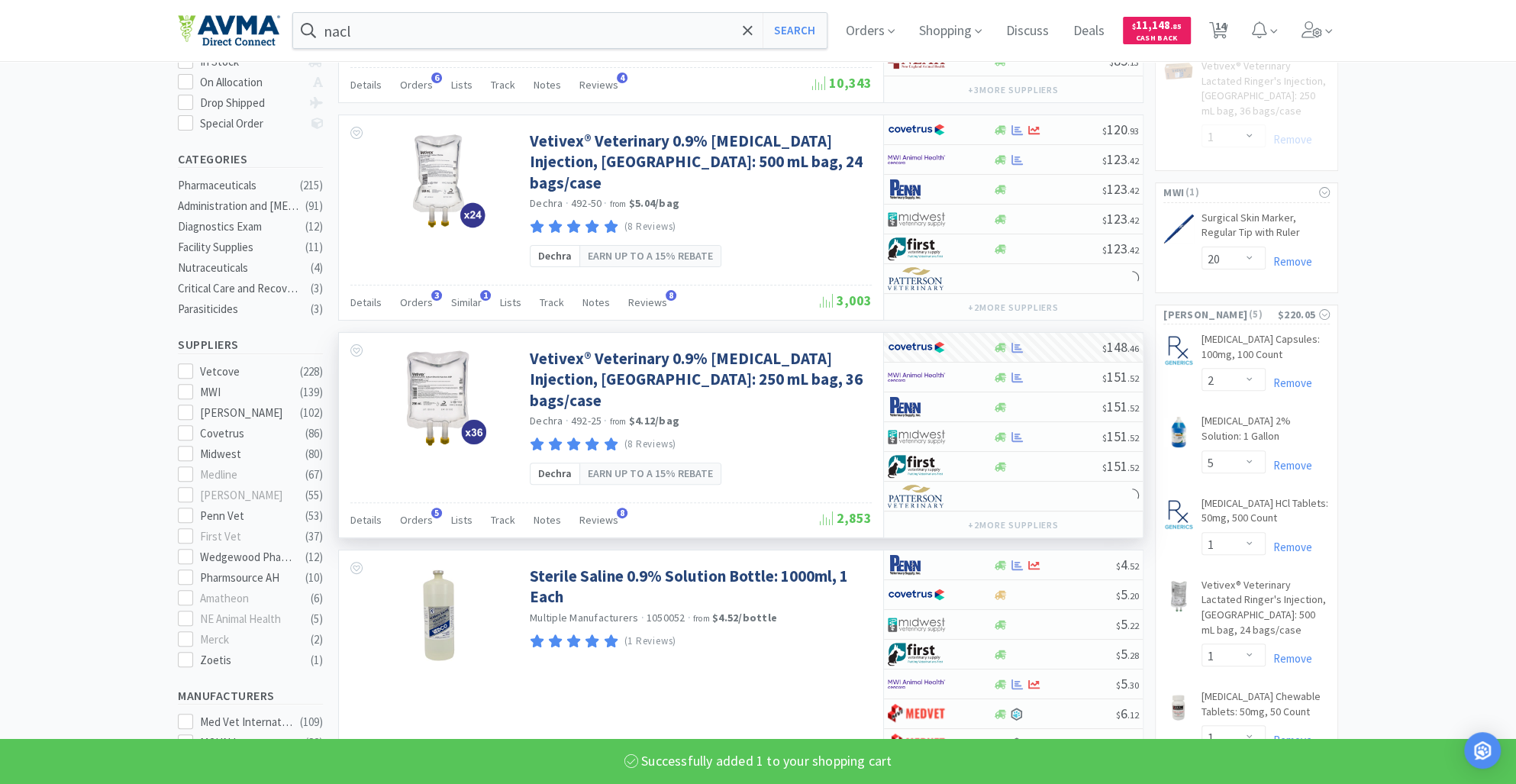
select select "1"
select select "3"
select select "1"
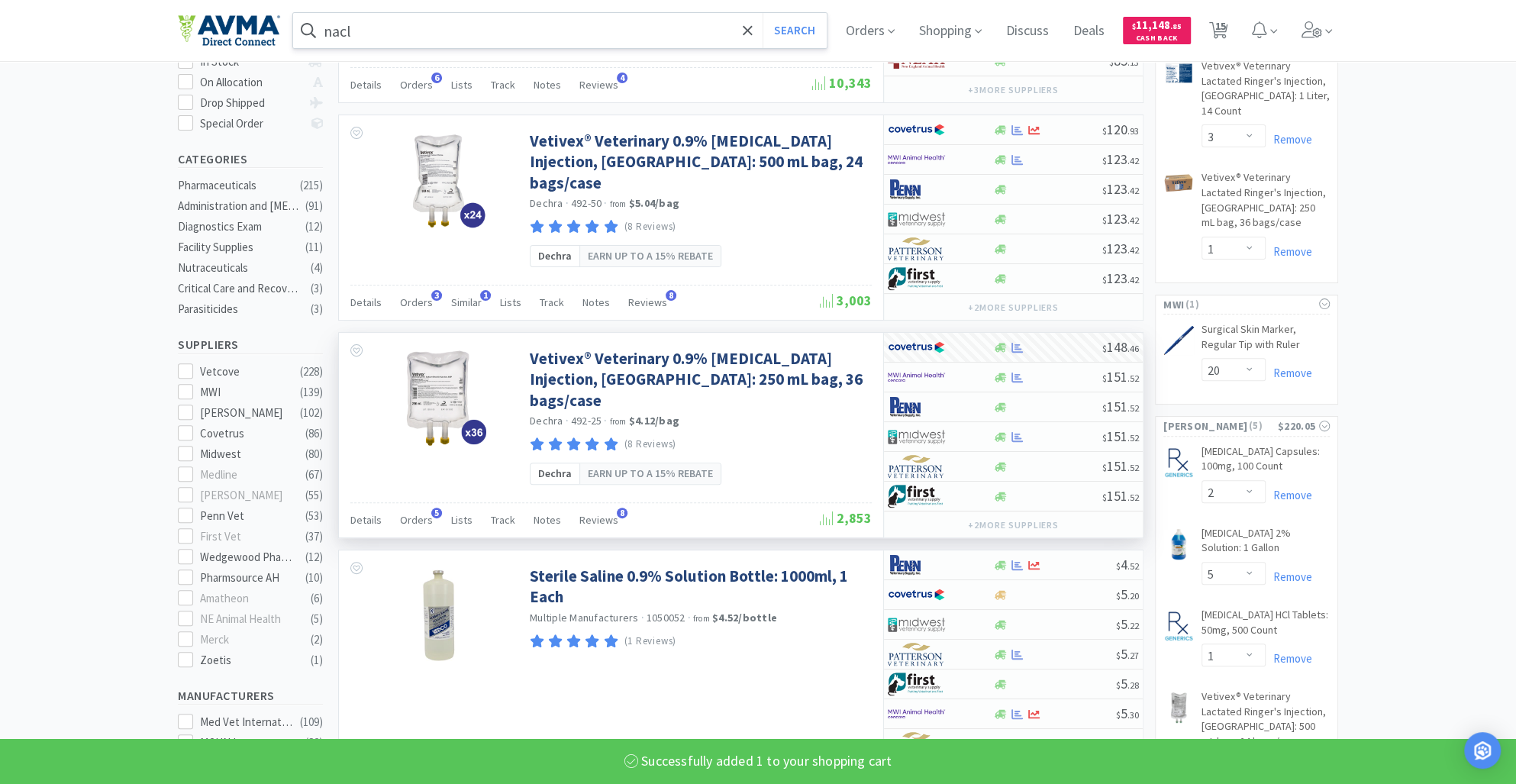
click at [367, 27] on input "nacl" at bounding box center [560, 31] width 534 height 35
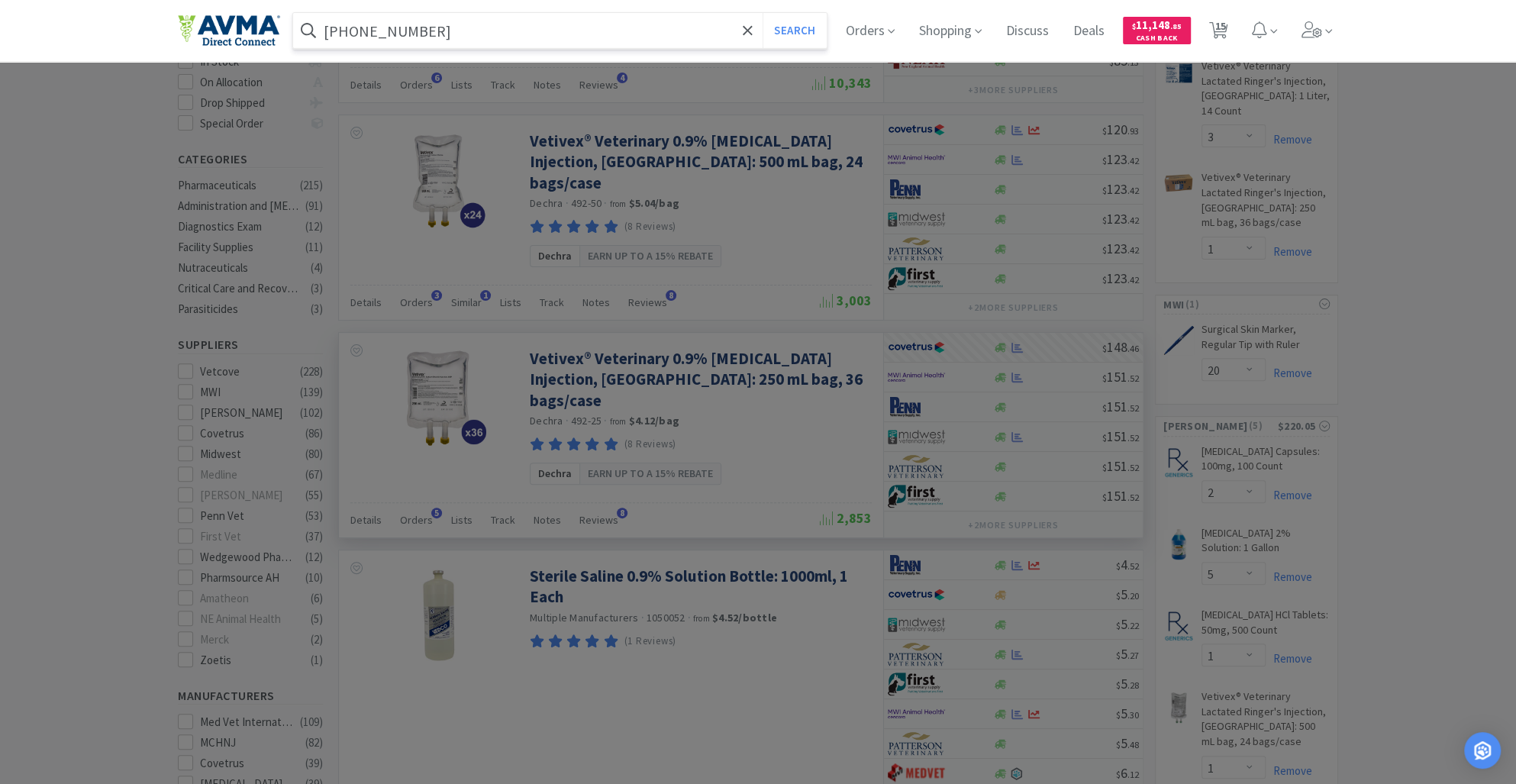
type input "[PHONE_NUMBER]"
click at [762, 13] on button "Search" at bounding box center [794, 31] width 63 height 35
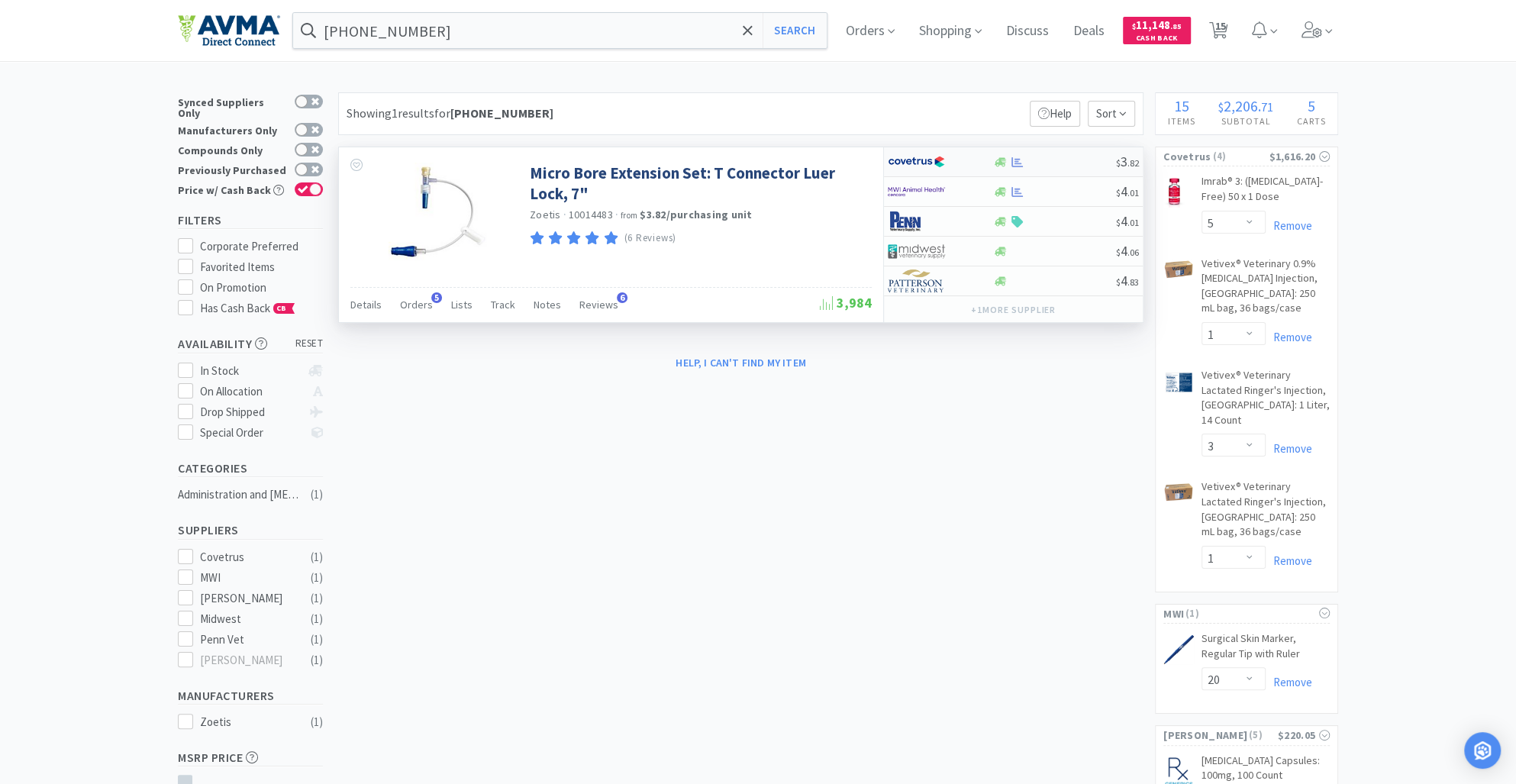
click at [1007, 161] on div at bounding box center [1054, 162] width 123 height 11
select select "1"
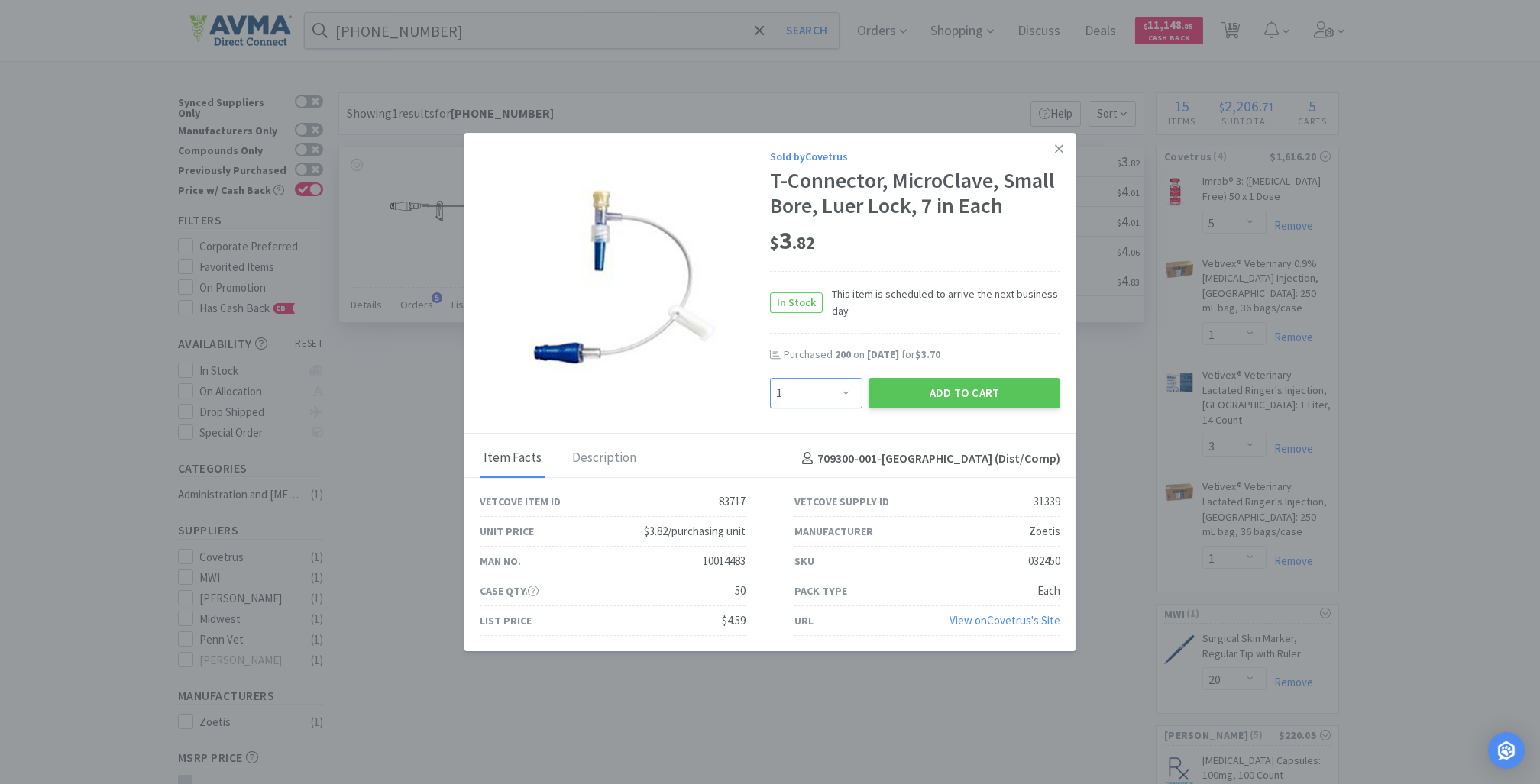
click at [847, 396] on select "Enter Quantity 1 2 3 4 5 6 7 8 9 10 11 12 13 14 15 16 17 18 19 20 Enter Quantity" at bounding box center [816, 393] width 93 height 31
click at [786, 400] on select "Enter Quantity 1 2 3 4 5 6 7 8 9 10 11 12 13 14 15 16 17 18 19 20 Enter Quantity" at bounding box center [816, 393] width 93 height 31
click at [786, 394] on select "Enter Quantity 1 2 3 4 5 6 7 8 9 10 11 12 13 14 15 16 17 18 19 20 Enter Quantity" at bounding box center [816, 393] width 93 height 31
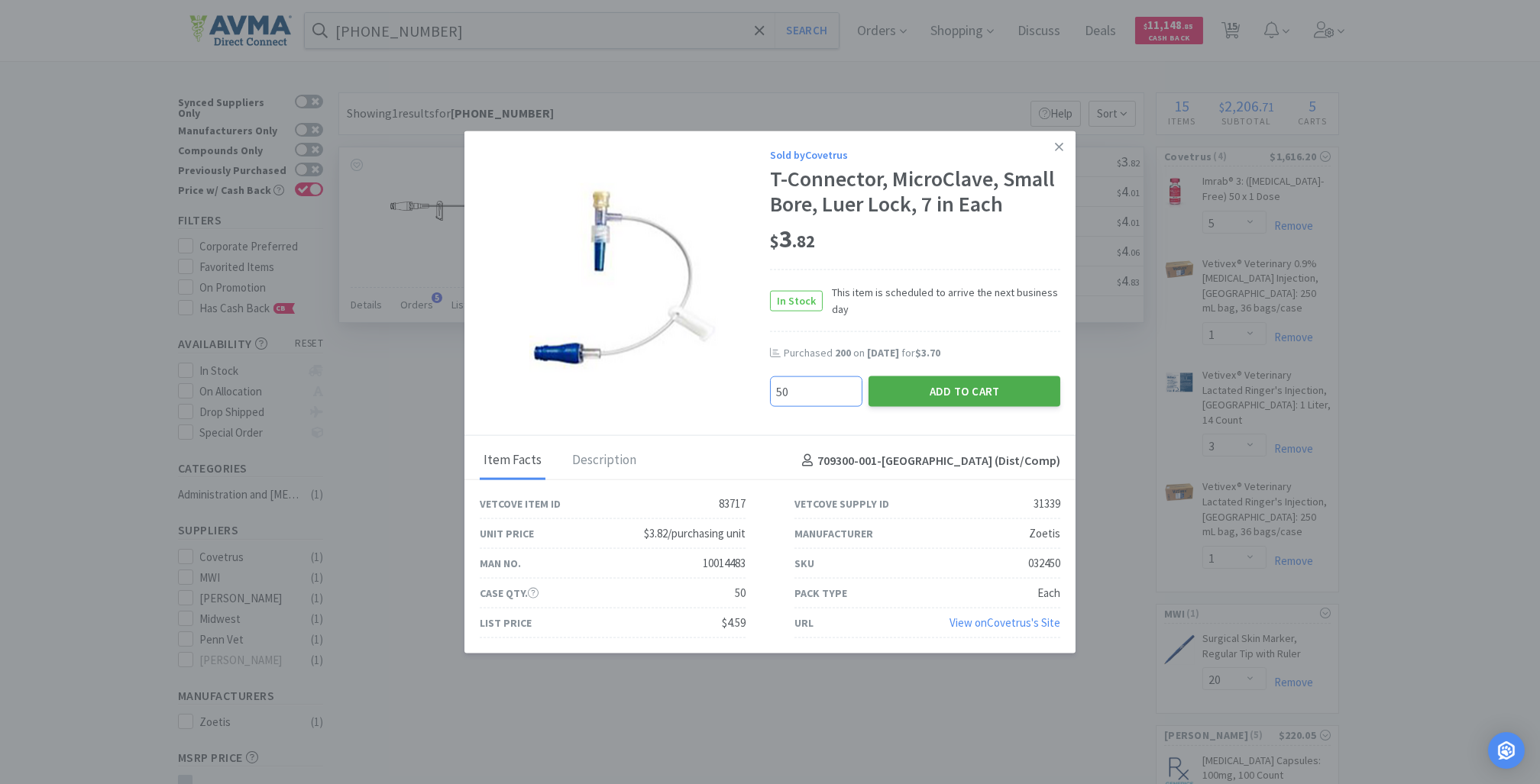
type input "50"
click at [962, 392] on button "Add to Cart" at bounding box center [964, 391] width 192 height 31
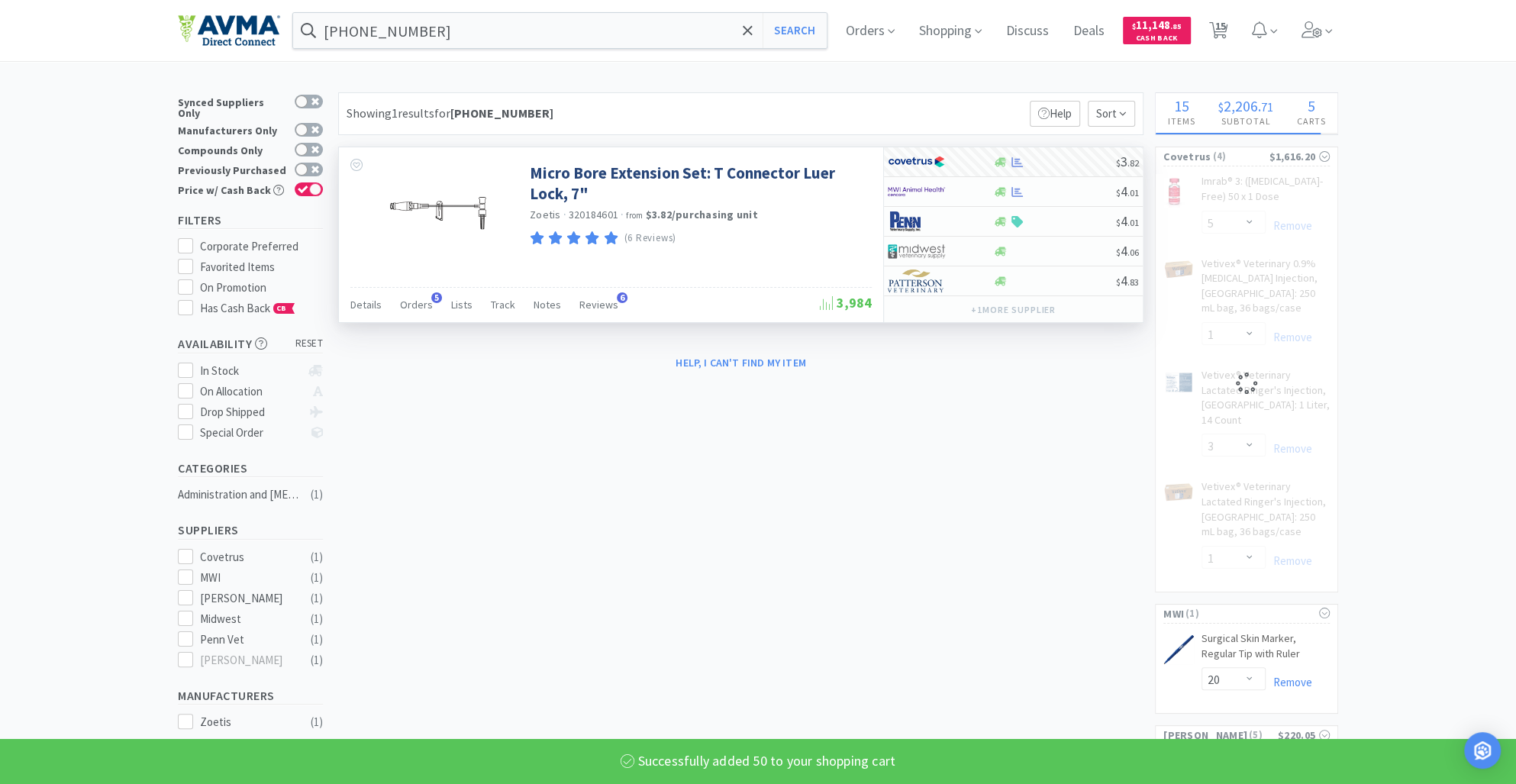
select select "1"
select select "3"
select select "50"
select select "1"
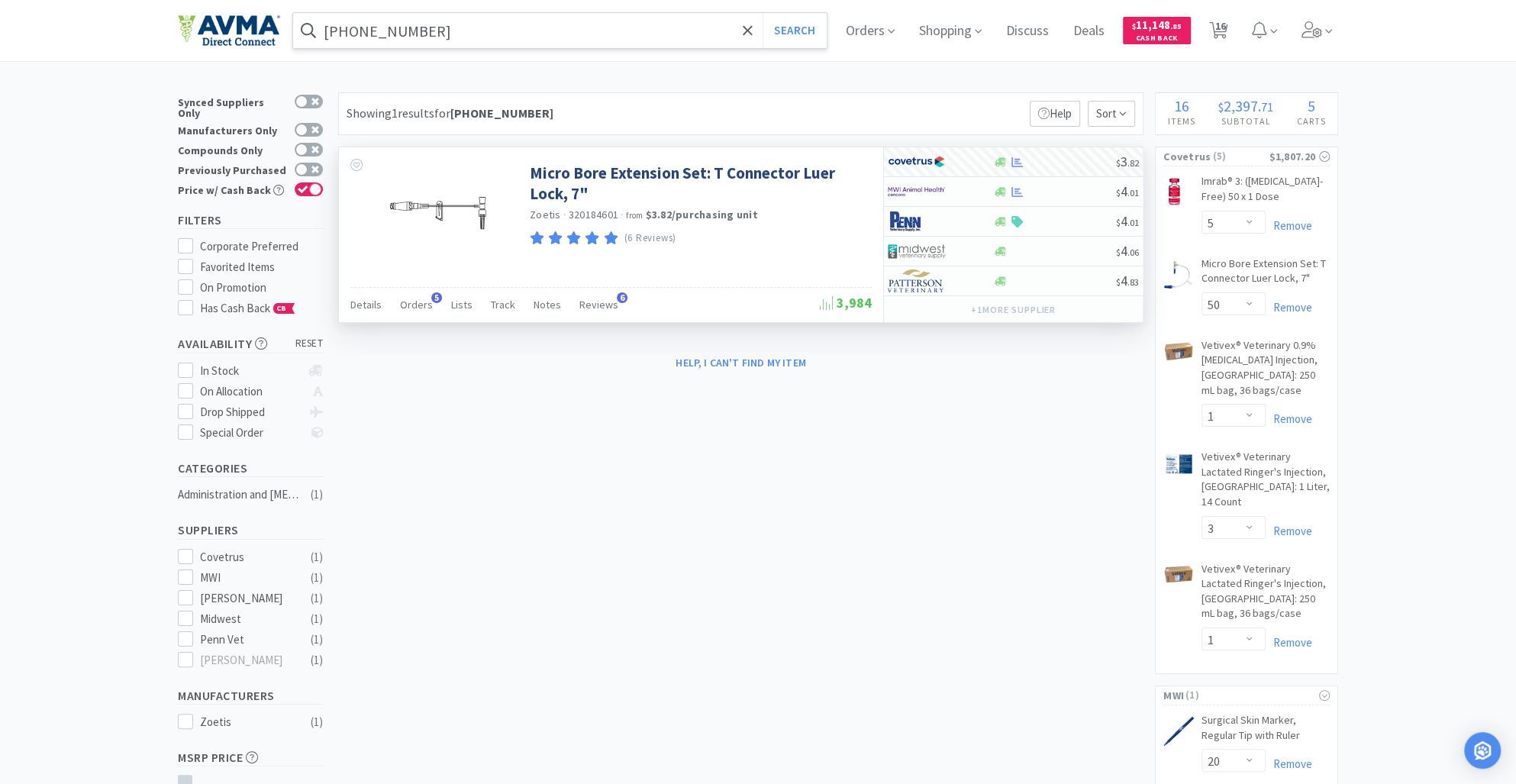
click at [430, 31] on input "[PHONE_NUMBER]" at bounding box center [560, 31] width 534 height 35
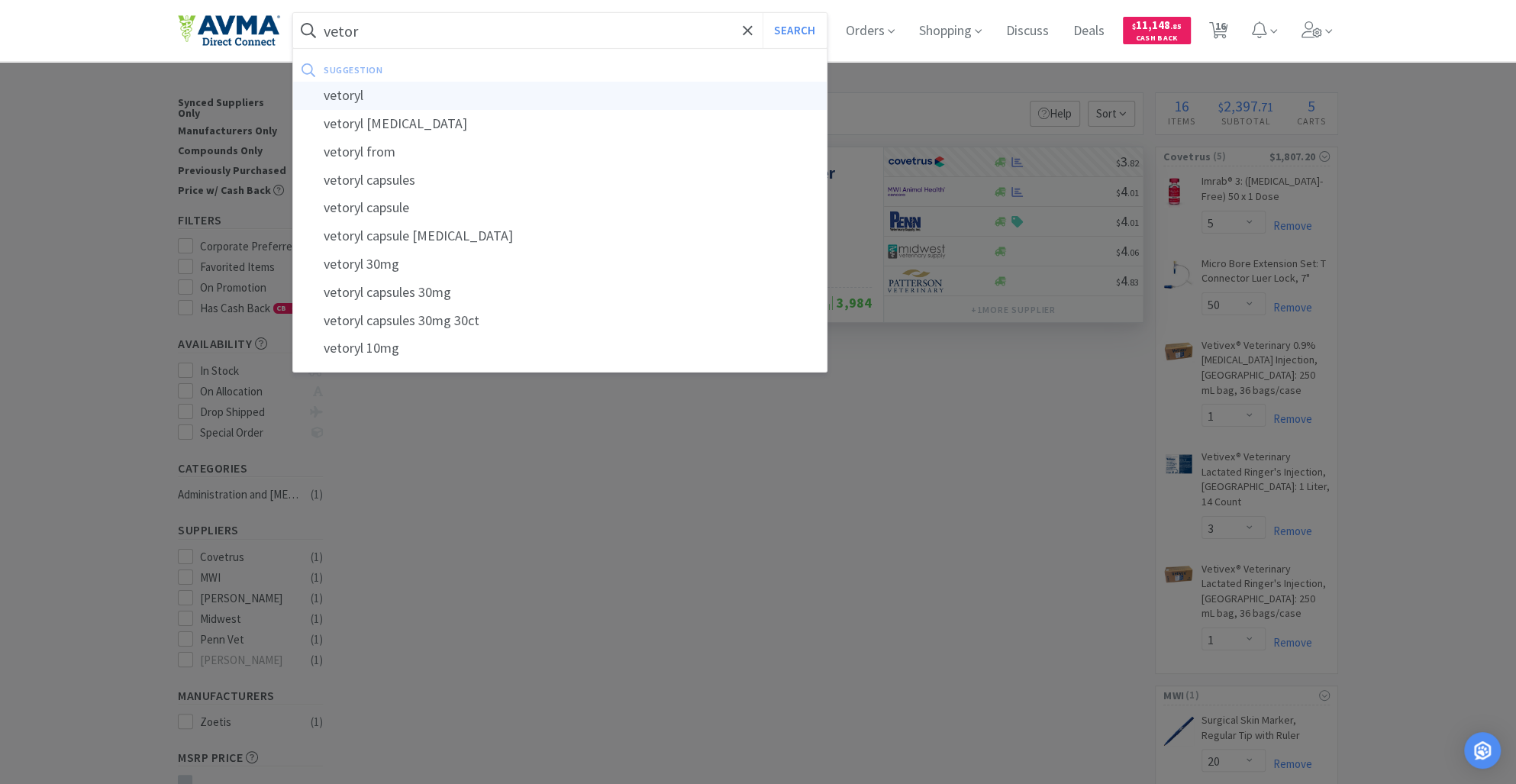
click at [394, 93] on div "vetoryl" at bounding box center [560, 95] width 534 height 28
type input "vetoryl"
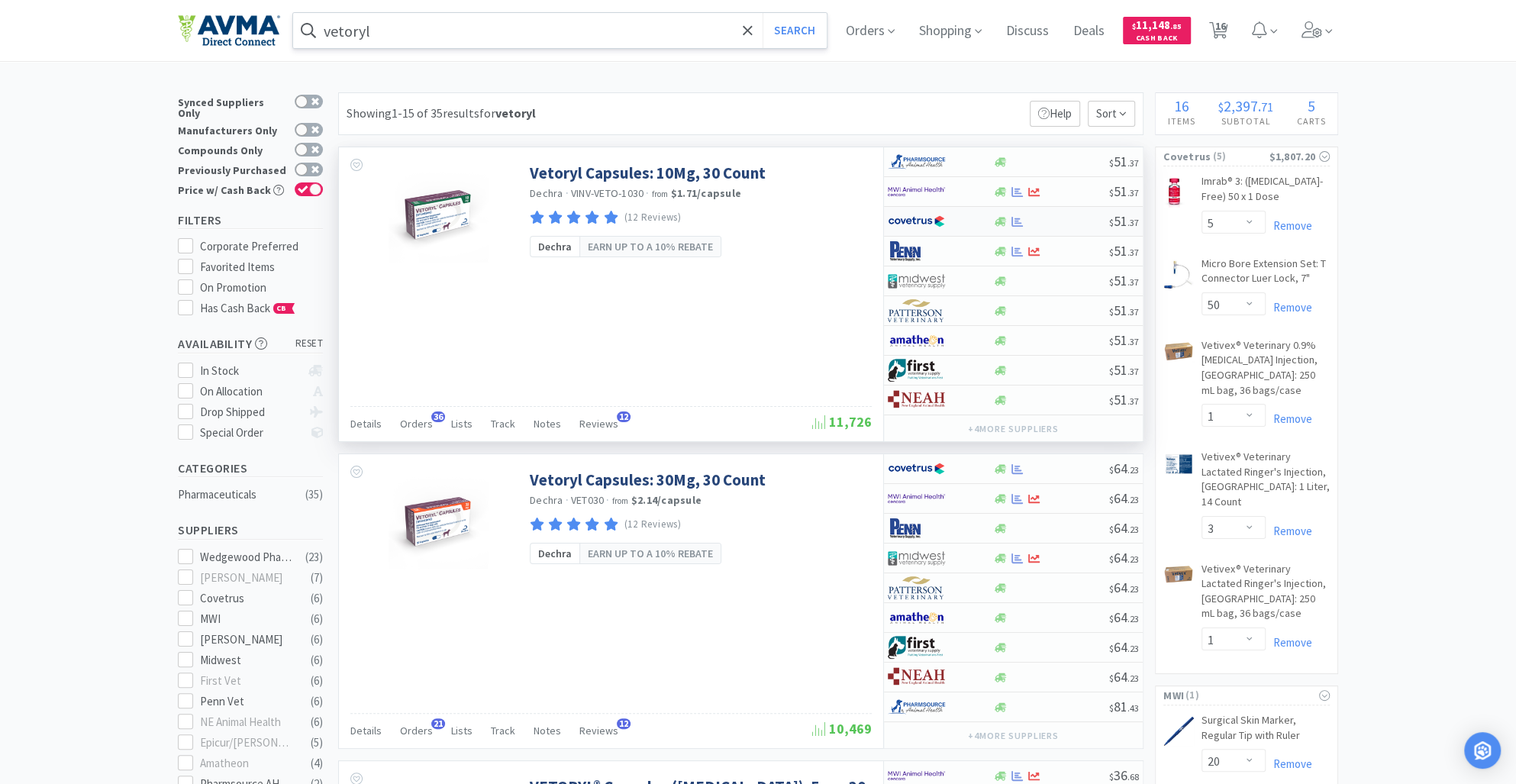
click at [1003, 228] on div "$ 51 . 37" at bounding box center [1014, 221] width 259 height 30
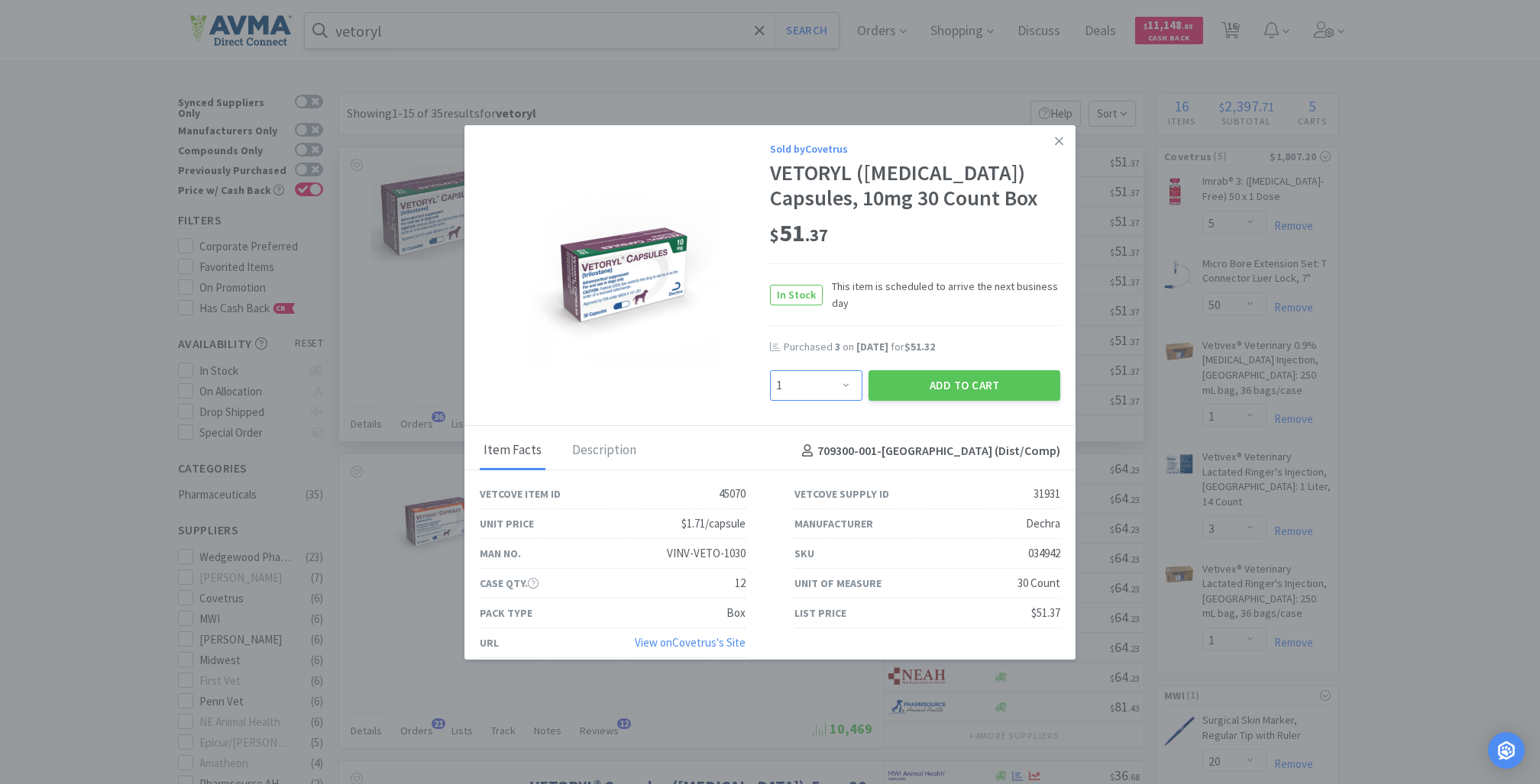
click at [835, 388] on select "Enter Quantity 1 2 3 4 5 6 7 8 9 10 11 12 13 14 15 16 17 18 19 20 Enter Quantity" at bounding box center [816, 385] width 93 height 31
select select "4"
click at [770, 370] on select "Enter Quantity 1 2 3 4 5 6 7 8 9 10 11 12 13 14 15 16 17 18 19 20 Enter Quantity" at bounding box center [816, 385] width 93 height 31
click at [967, 383] on button "Add to Cart" at bounding box center [964, 385] width 192 height 31
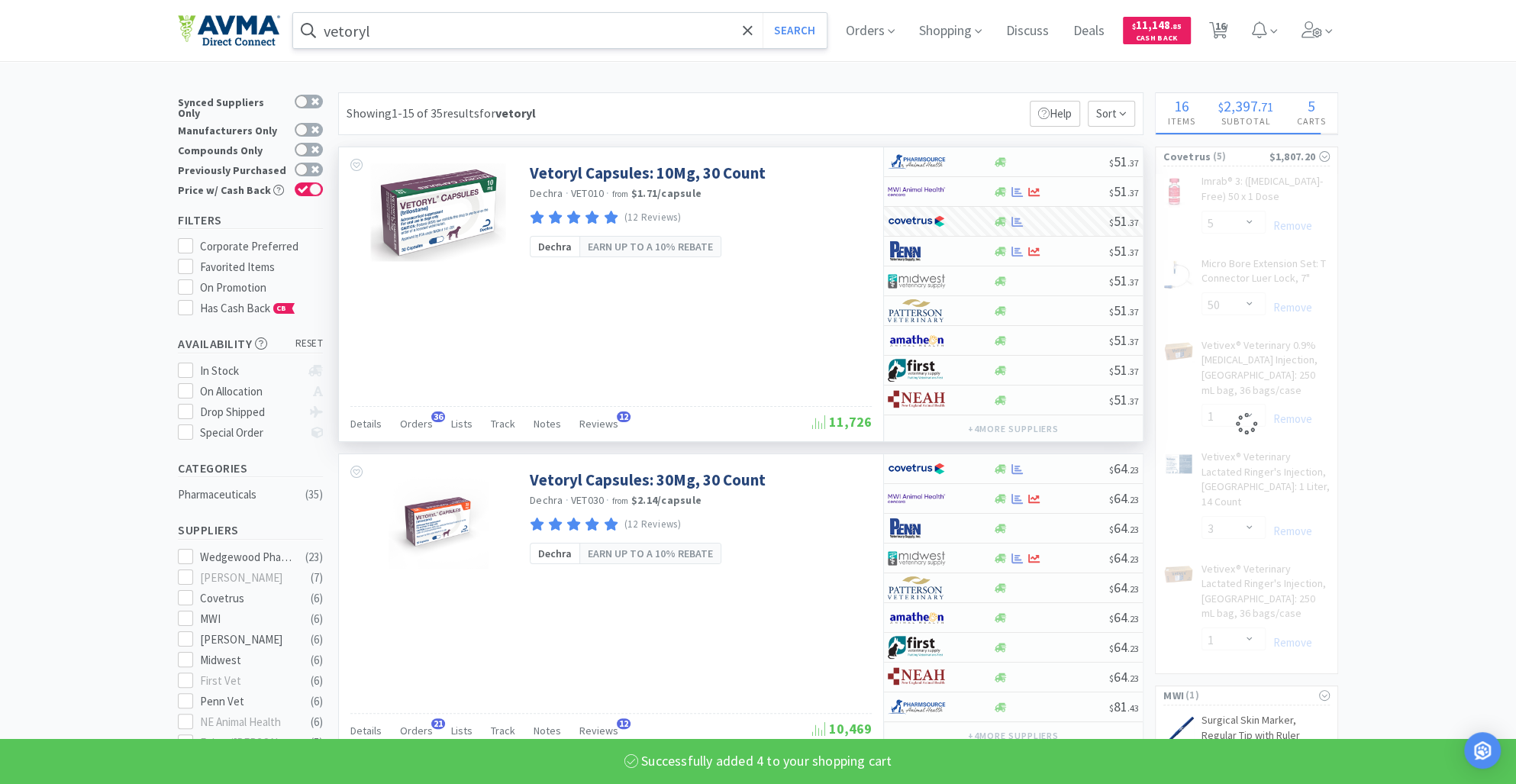
select select "4"
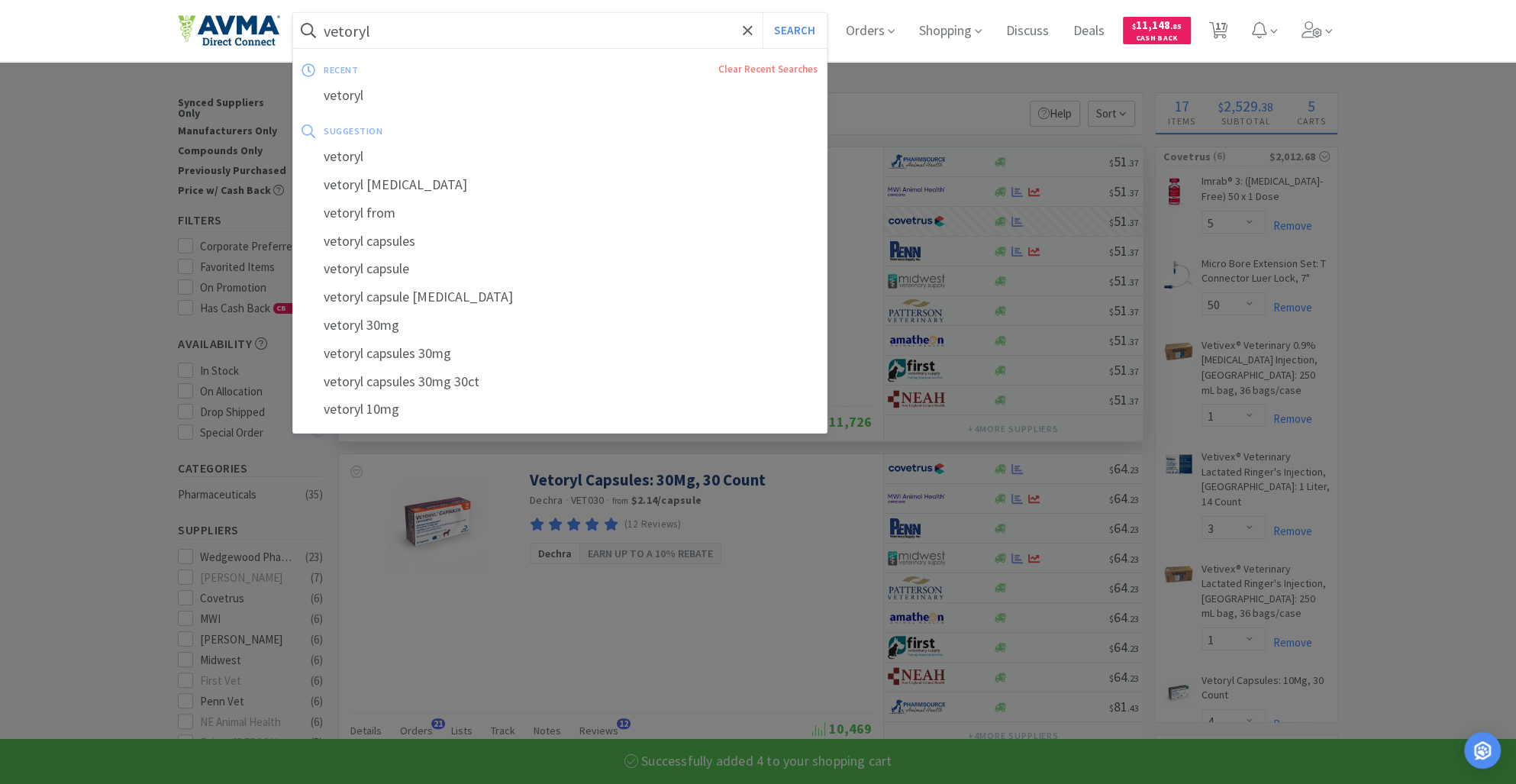
click at [389, 30] on input "vetoryl" at bounding box center [560, 31] width 534 height 35
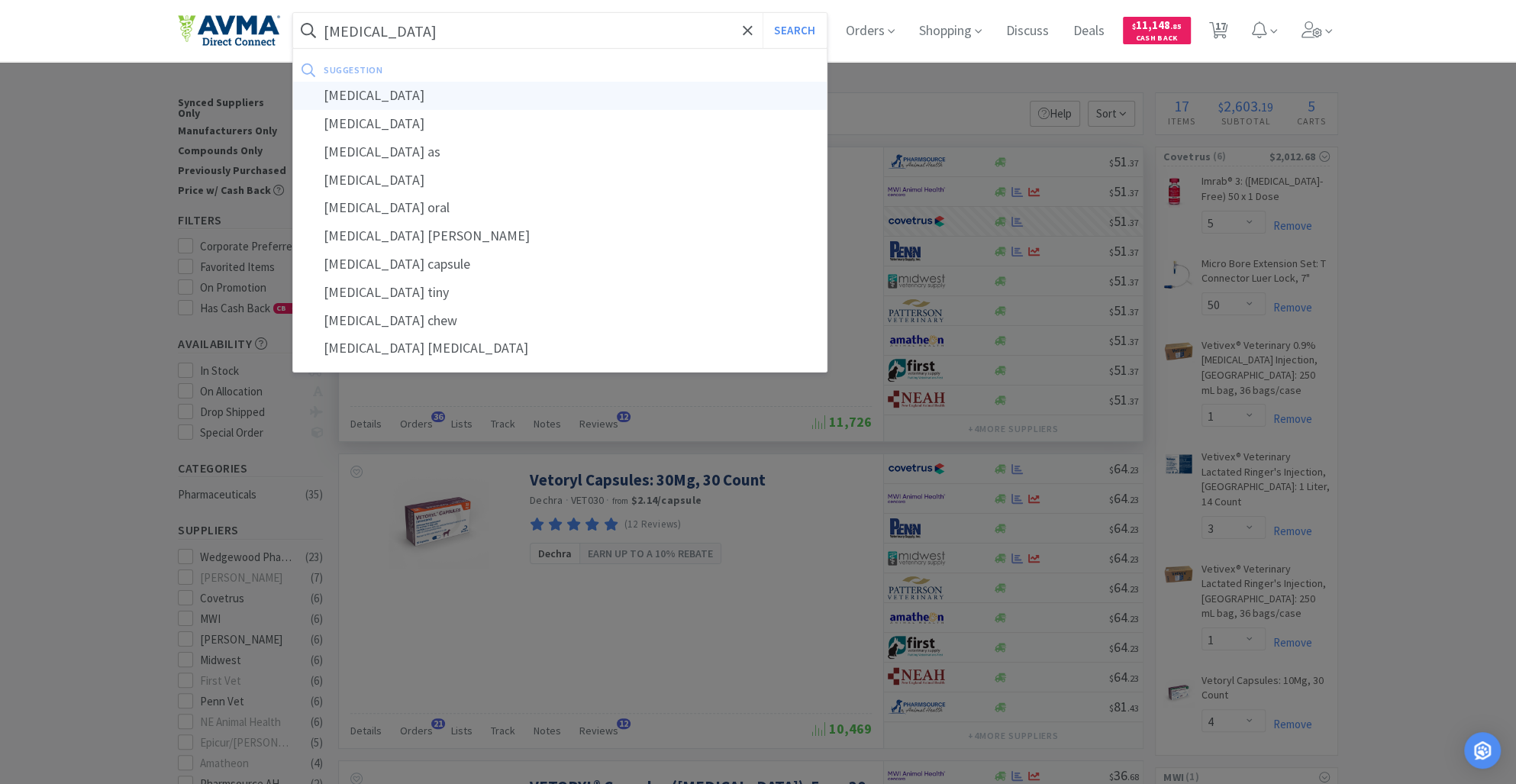
click at [385, 94] on div "[MEDICAL_DATA]" at bounding box center [560, 95] width 534 height 28
type input "[MEDICAL_DATA]"
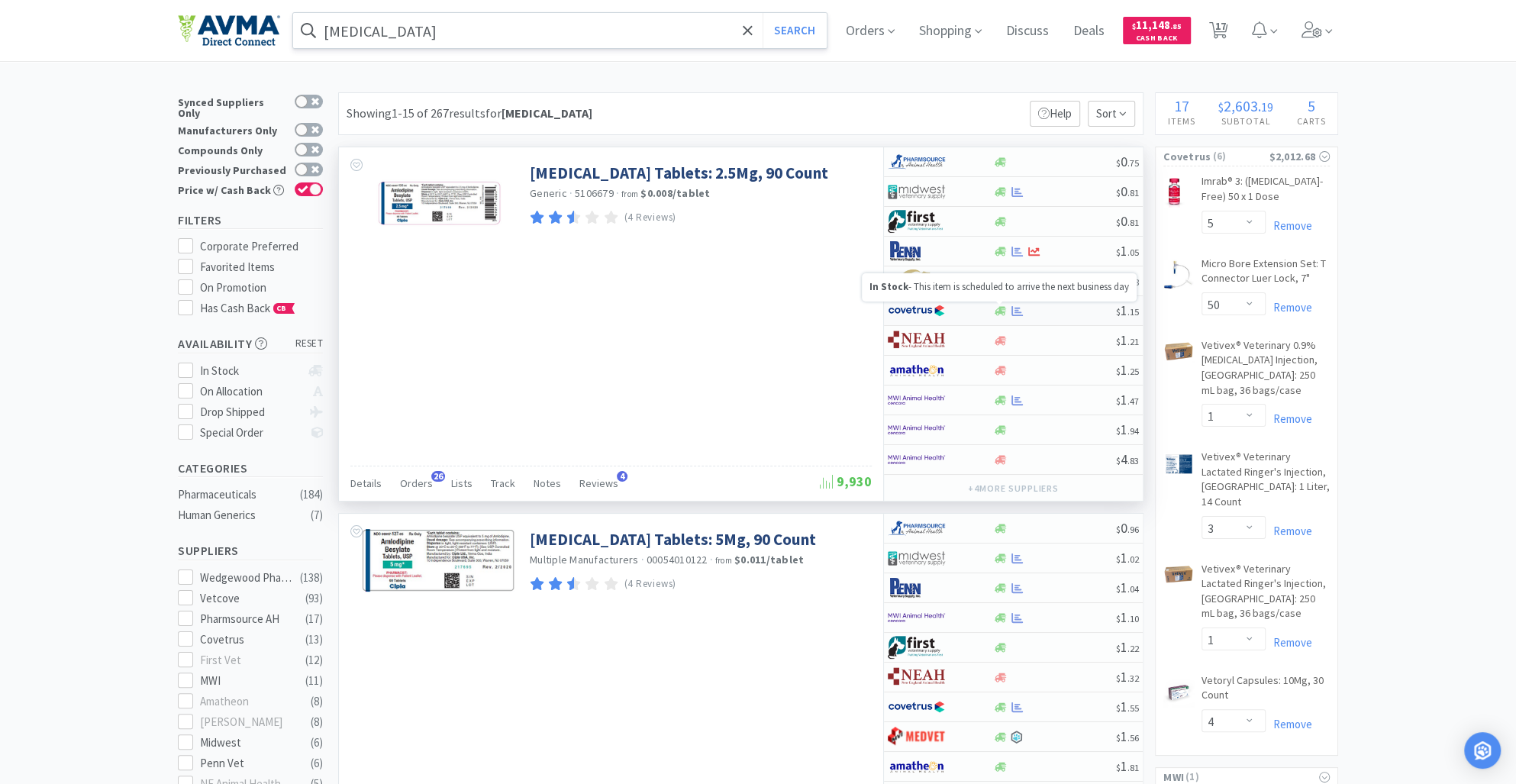
click at [999, 311] on icon at bounding box center [1000, 311] width 11 height 9
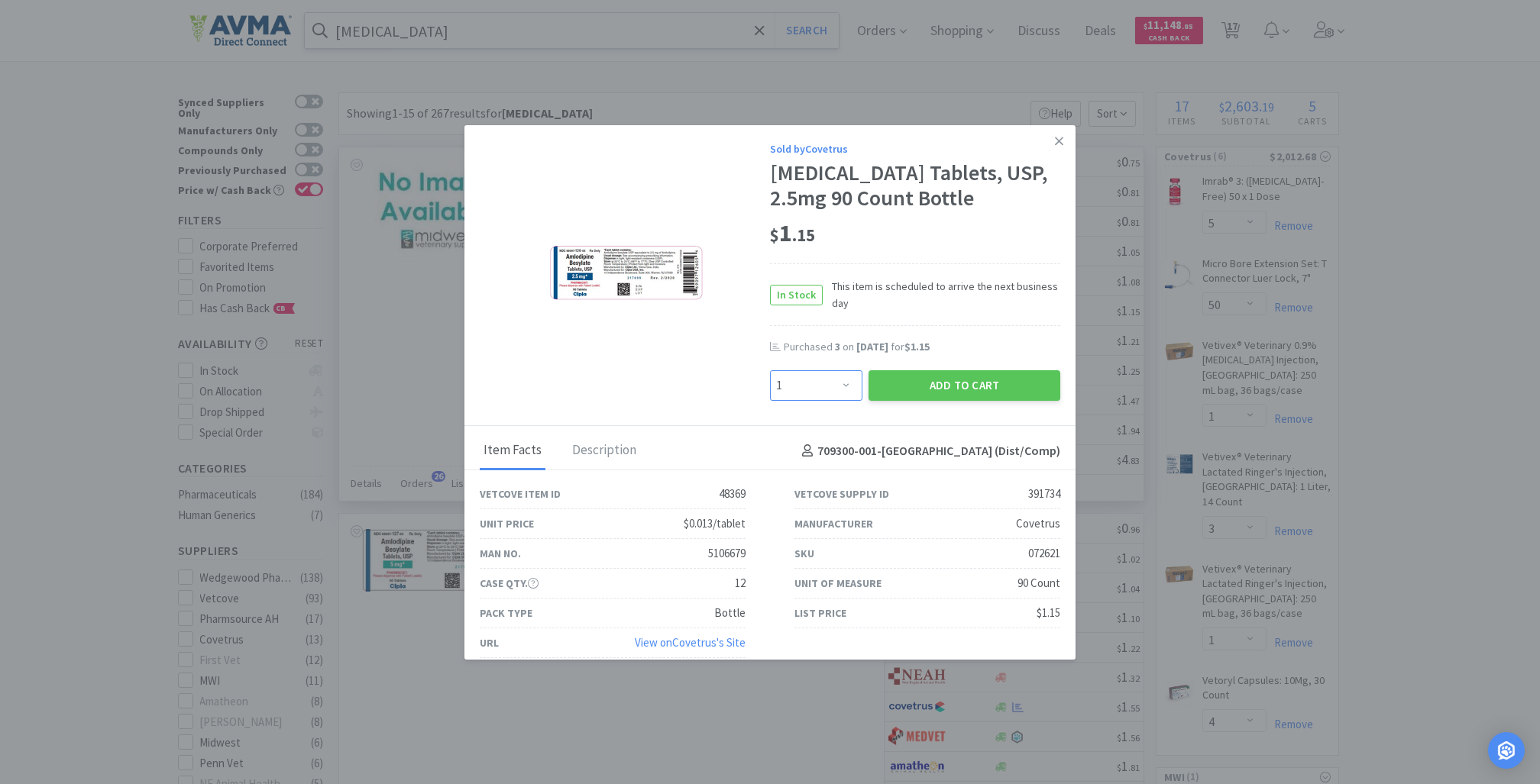
click at [826, 387] on select "Enter Quantity 1 2 3 4 5 6 7 8 9 10 11 12 13 14 15 16 17 18 19 20 Enter Quantity" at bounding box center [816, 385] width 93 height 31
select select "3"
click at [770, 370] on select "Enter Quantity 1 2 3 4 5 6 7 8 9 10 11 12 13 14 15 16 17 18 19 20 Enter Quantity" at bounding box center [816, 385] width 93 height 31
click at [946, 391] on button "Add to Cart" at bounding box center [964, 385] width 192 height 31
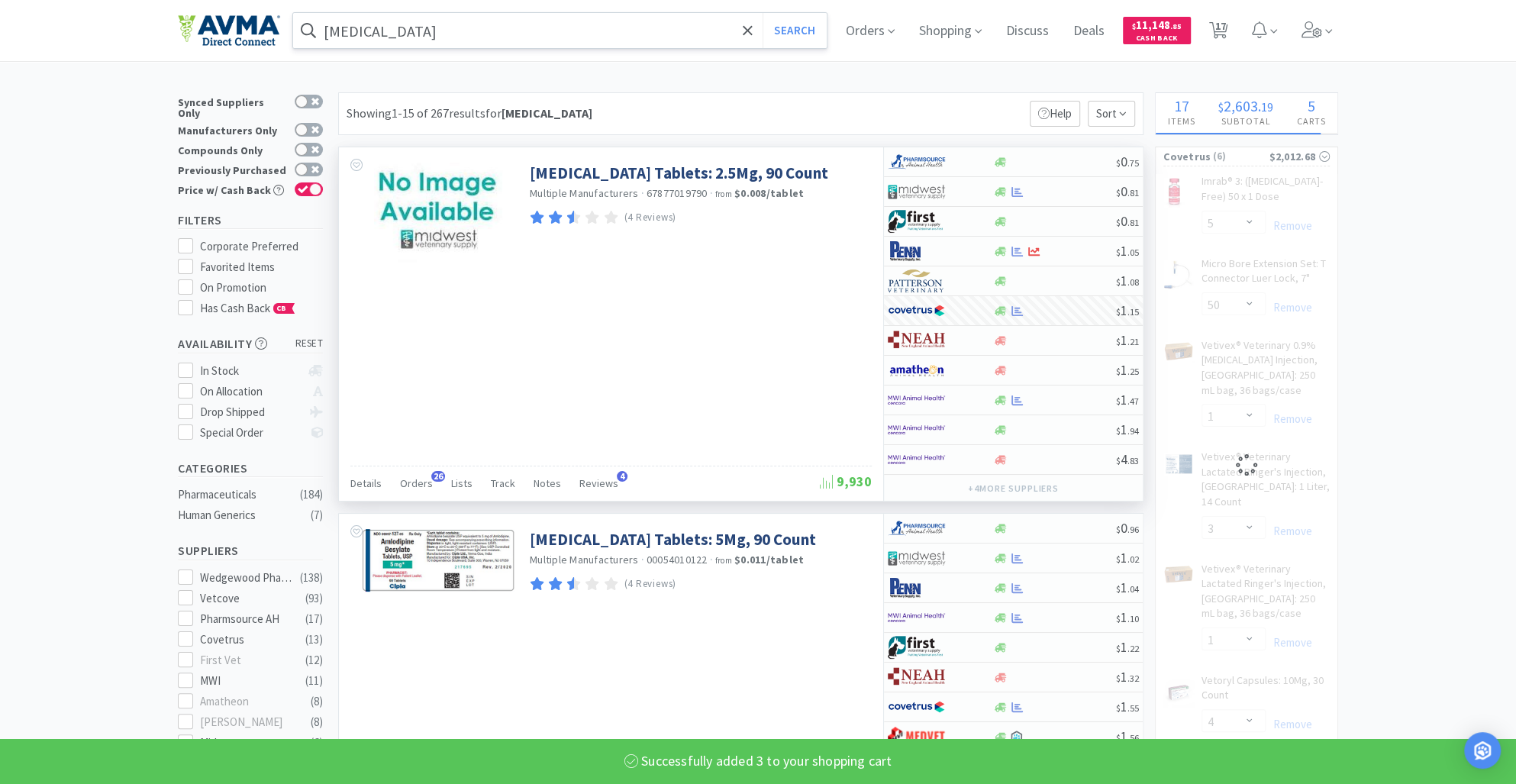
select select "3"
select select "5"
select select "1"
select select "3"
select select "1"
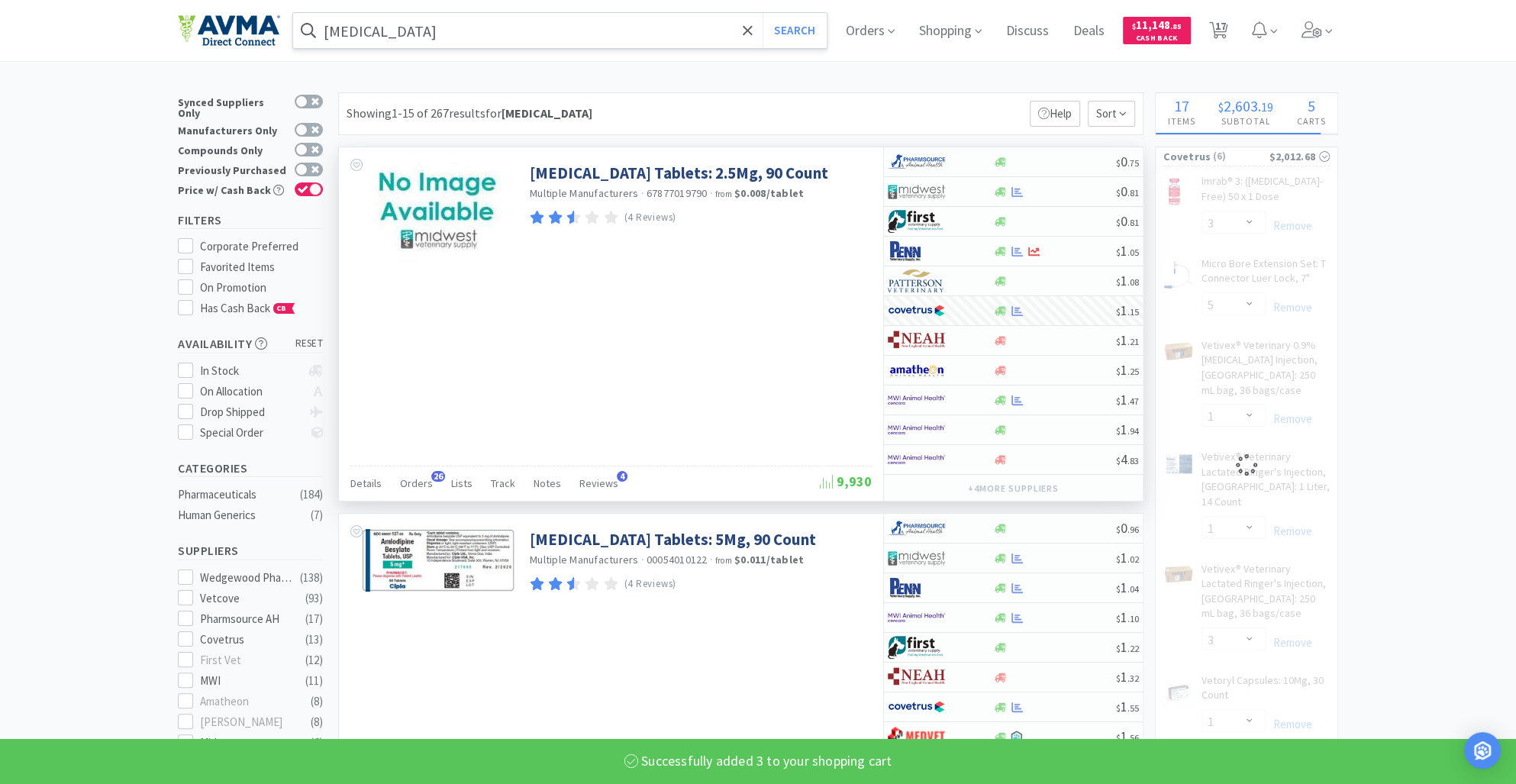
select select "50"
select select "4"
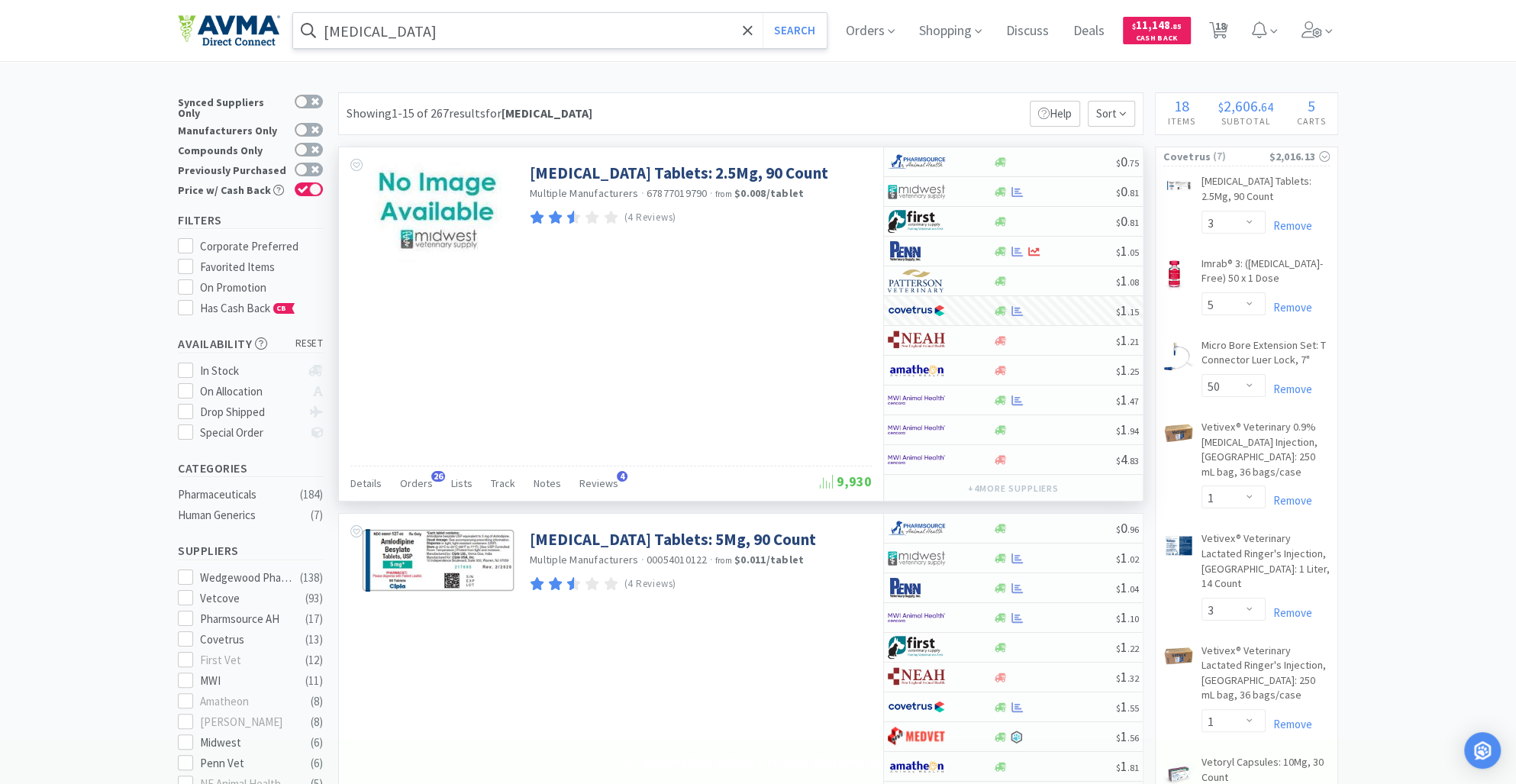
click at [440, 39] on input "[MEDICAL_DATA]" at bounding box center [560, 31] width 534 height 35
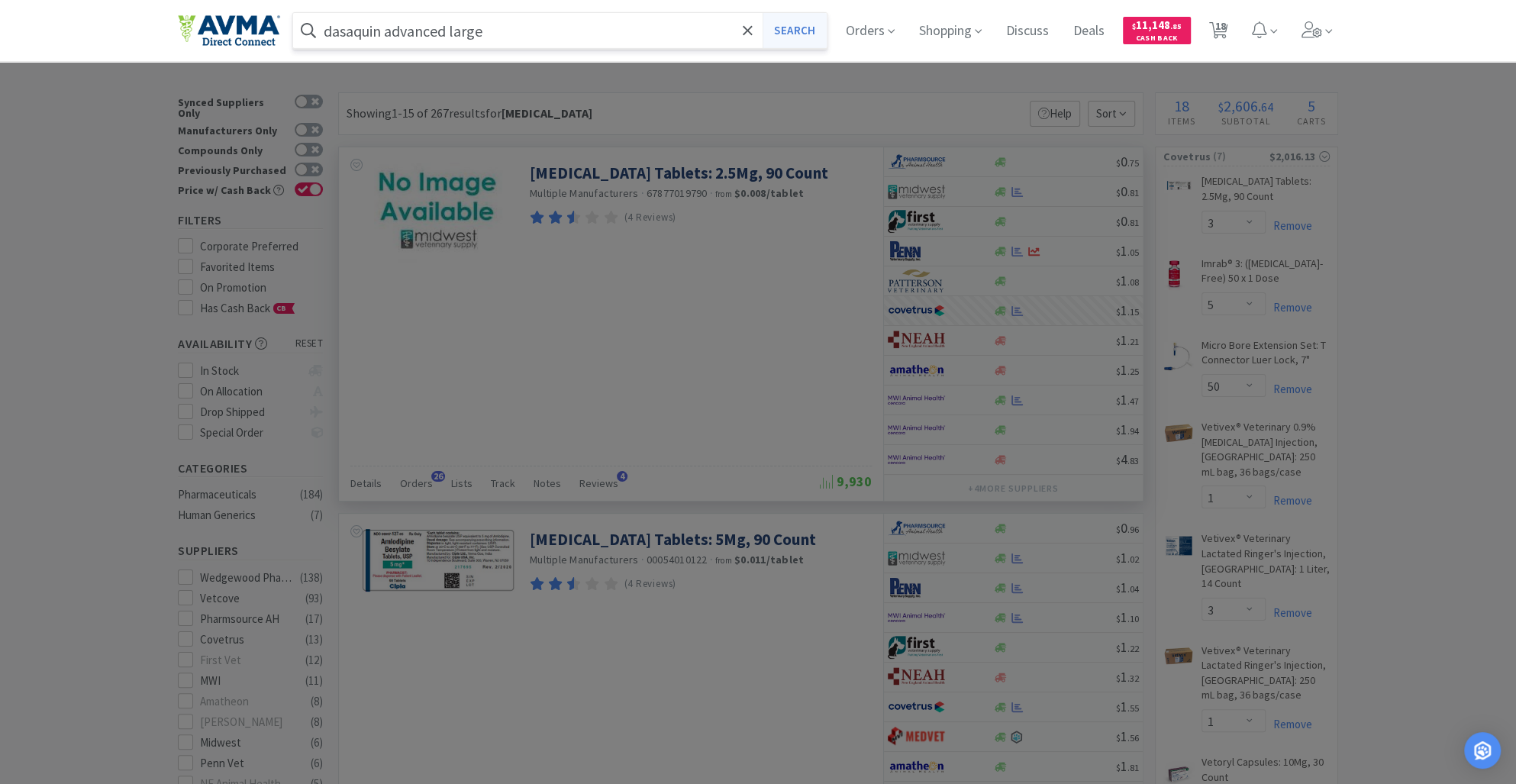
type input "dasaquin advanced large"
click at [807, 25] on button "Search" at bounding box center [794, 31] width 63 height 35
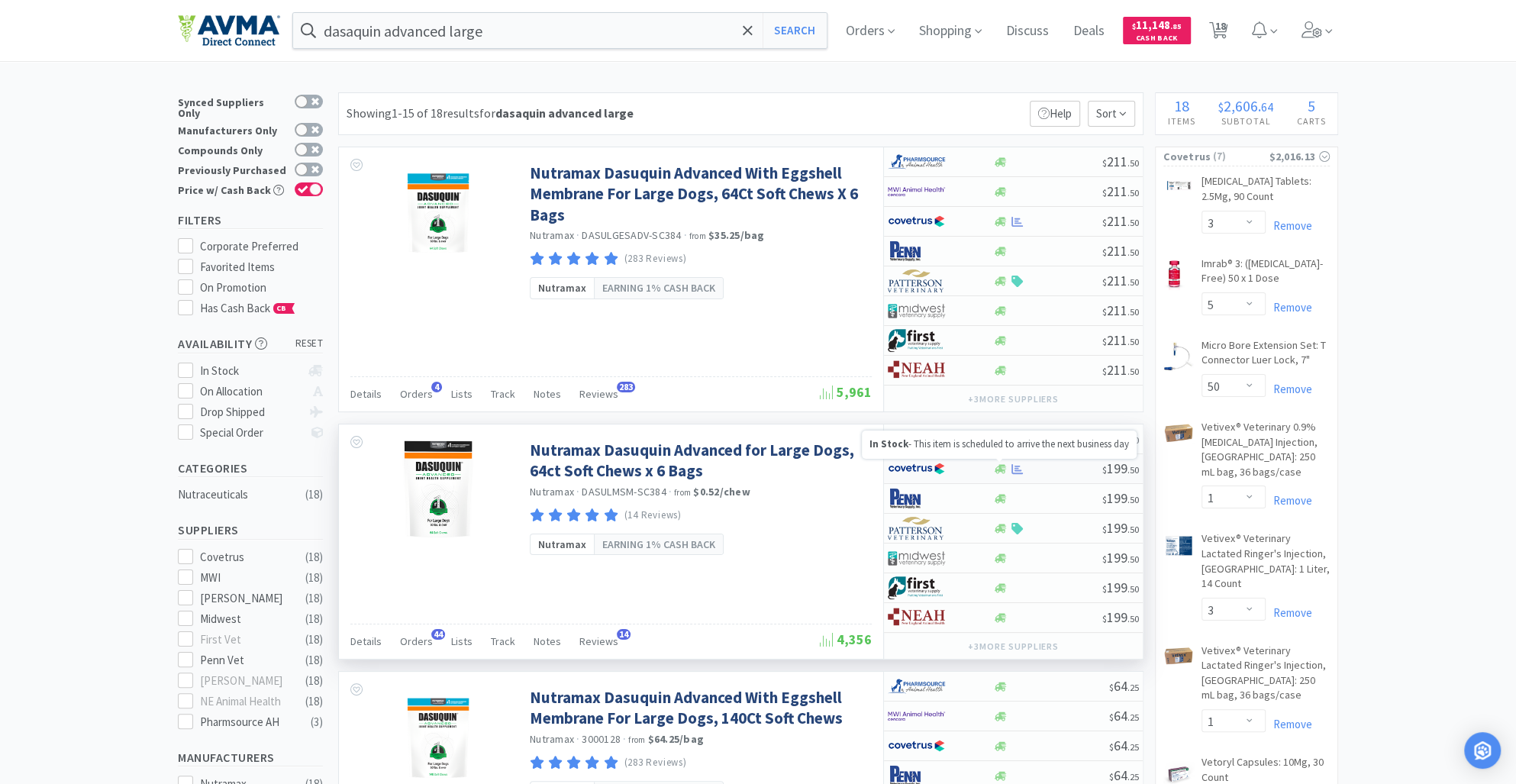
click at [997, 471] on icon at bounding box center [1000, 468] width 11 height 9
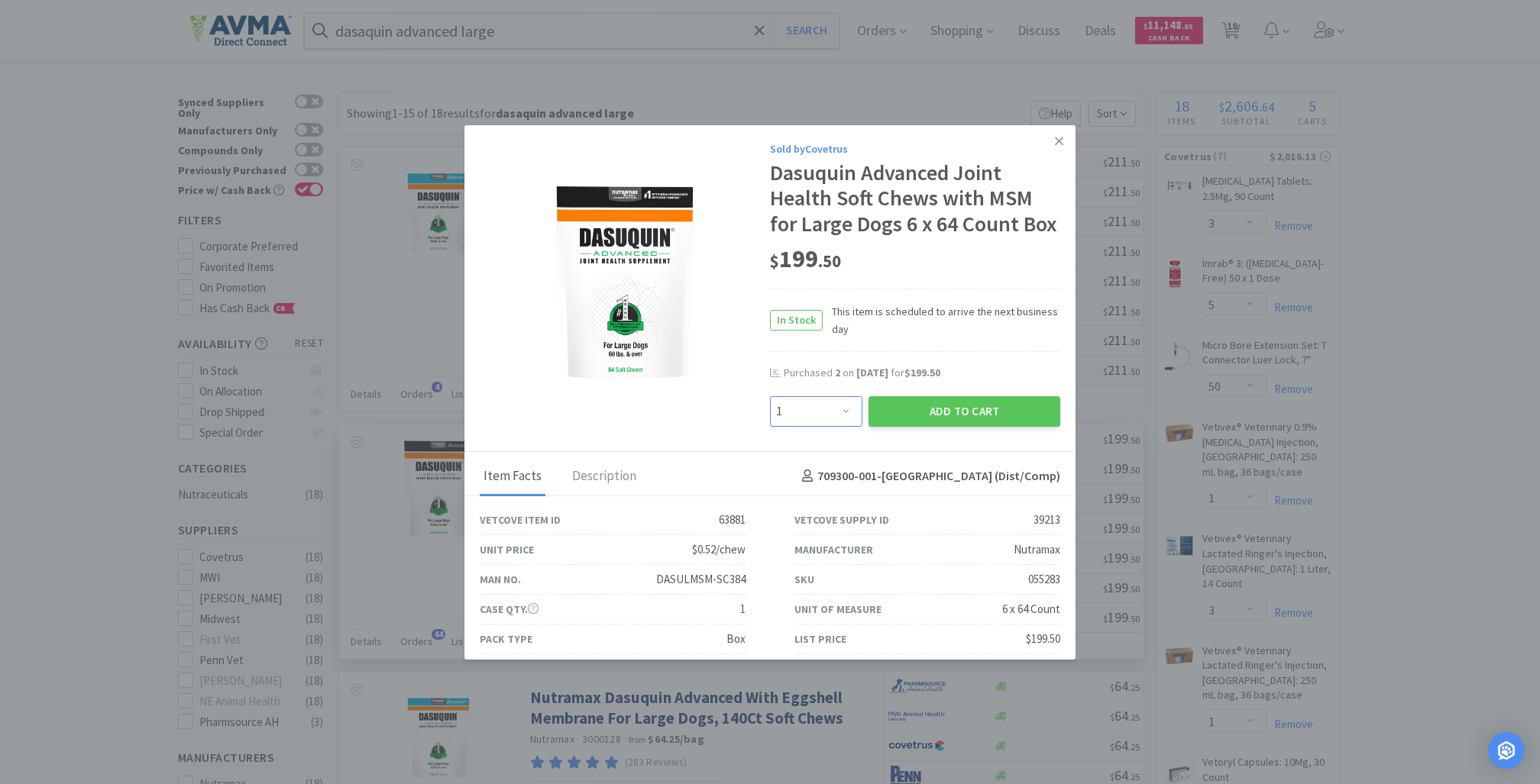
click at [826, 427] on select "Enter Quantity 1 2 3 4 5 6 7 8 9 10 11 12 13 14 15 16 17 18 19 20 Enter Quantity" at bounding box center [816, 411] width 93 height 31
select select "2"
click at [770, 421] on select "Enter Quantity 1 2 3 4 5 6 7 8 9 10 11 12 13 14 15 16 17 18 19 20 Enter Quantity" at bounding box center [816, 411] width 93 height 31
click at [906, 427] on button "Add to Cart" at bounding box center [964, 411] width 192 height 31
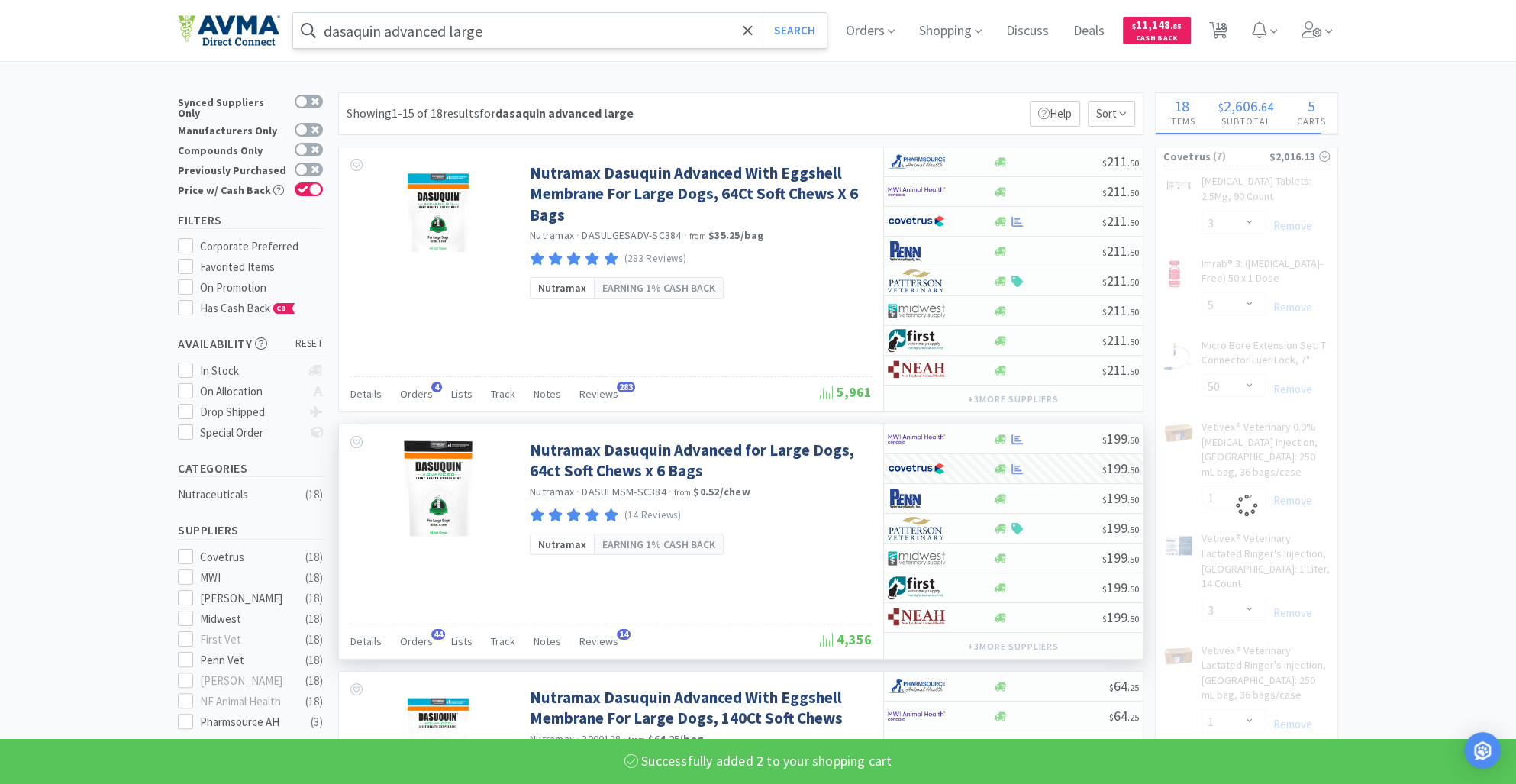
click at [514, 25] on input "dasaquin advanced large" at bounding box center [560, 31] width 534 height 35
select select "2"
select select "1"
select select "3"
select select "1"
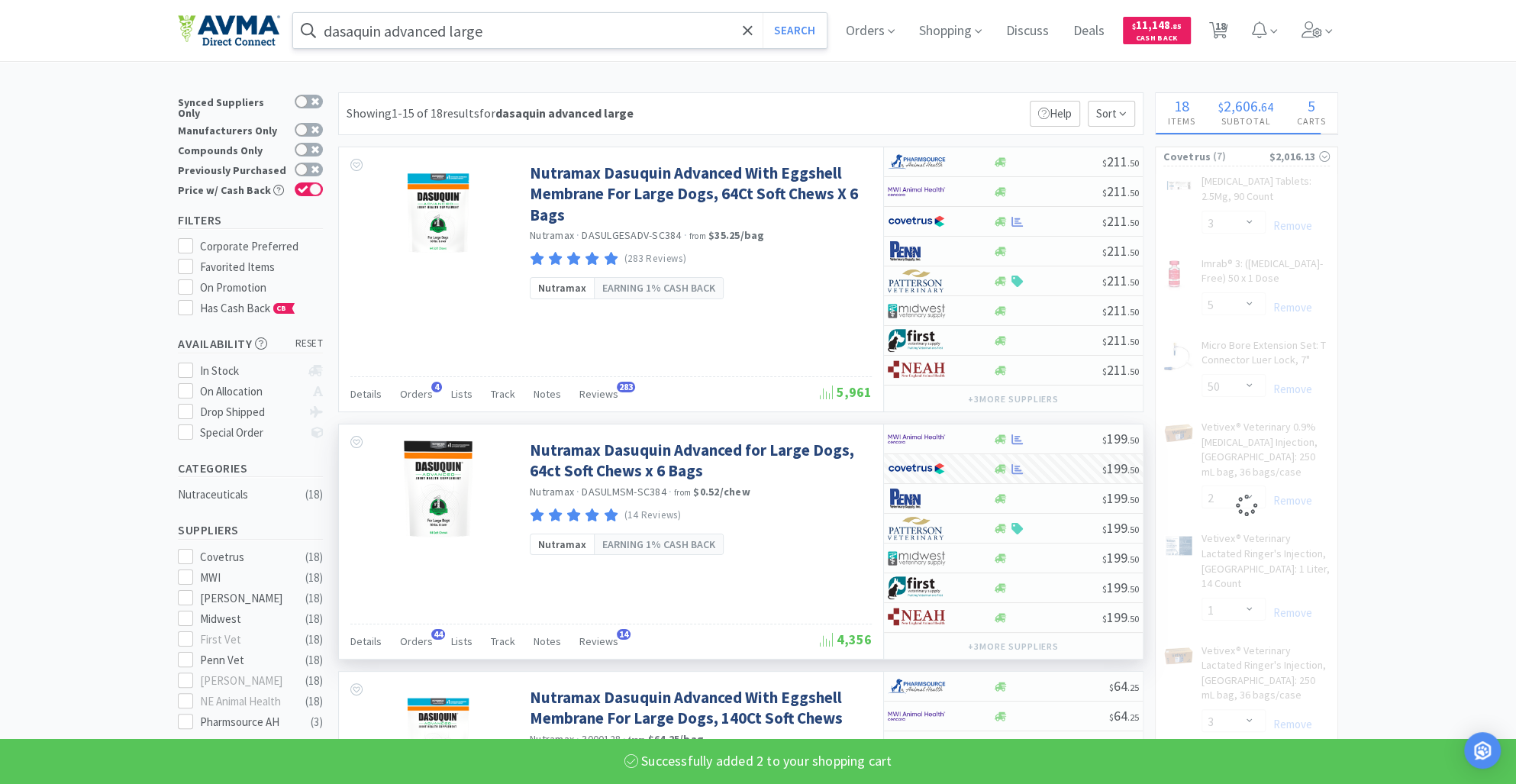
select select "4"
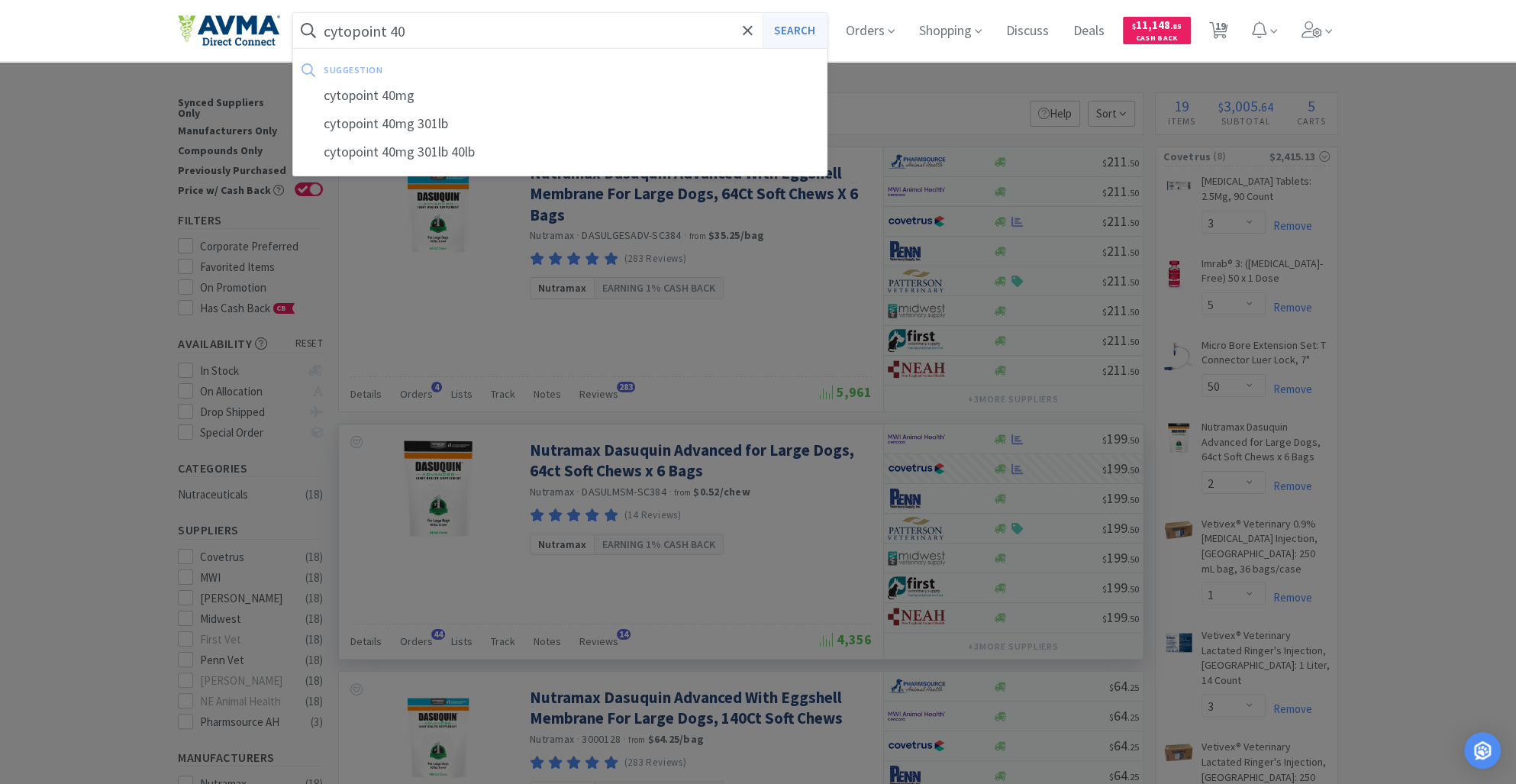
type input "cytopoint 40"
click at [799, 26] on button "Search" at bounding box center [794, 31] width 63 height 35
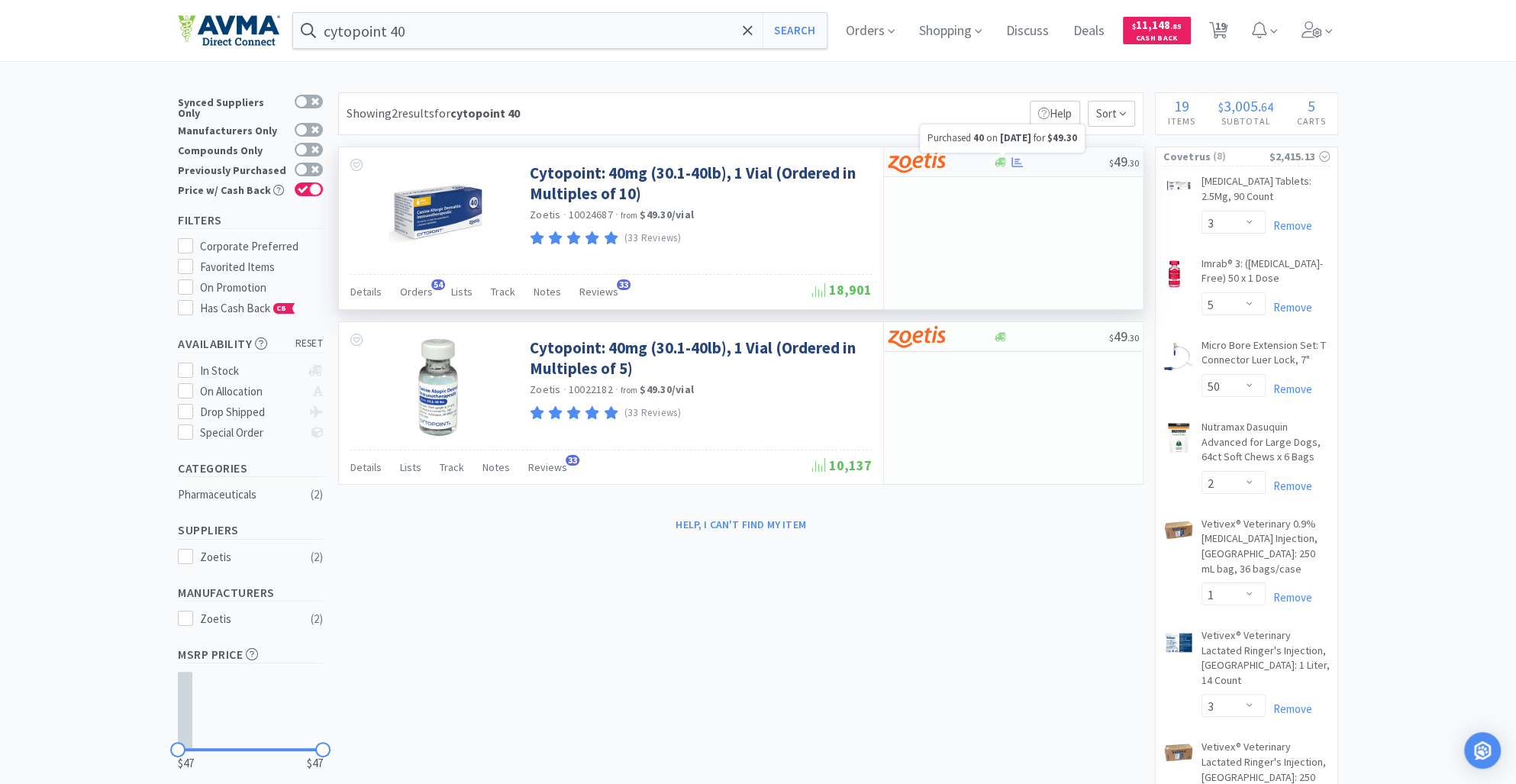
click at [1013, 164] on icon at bounding box center [1017, 162] width 11 height 11
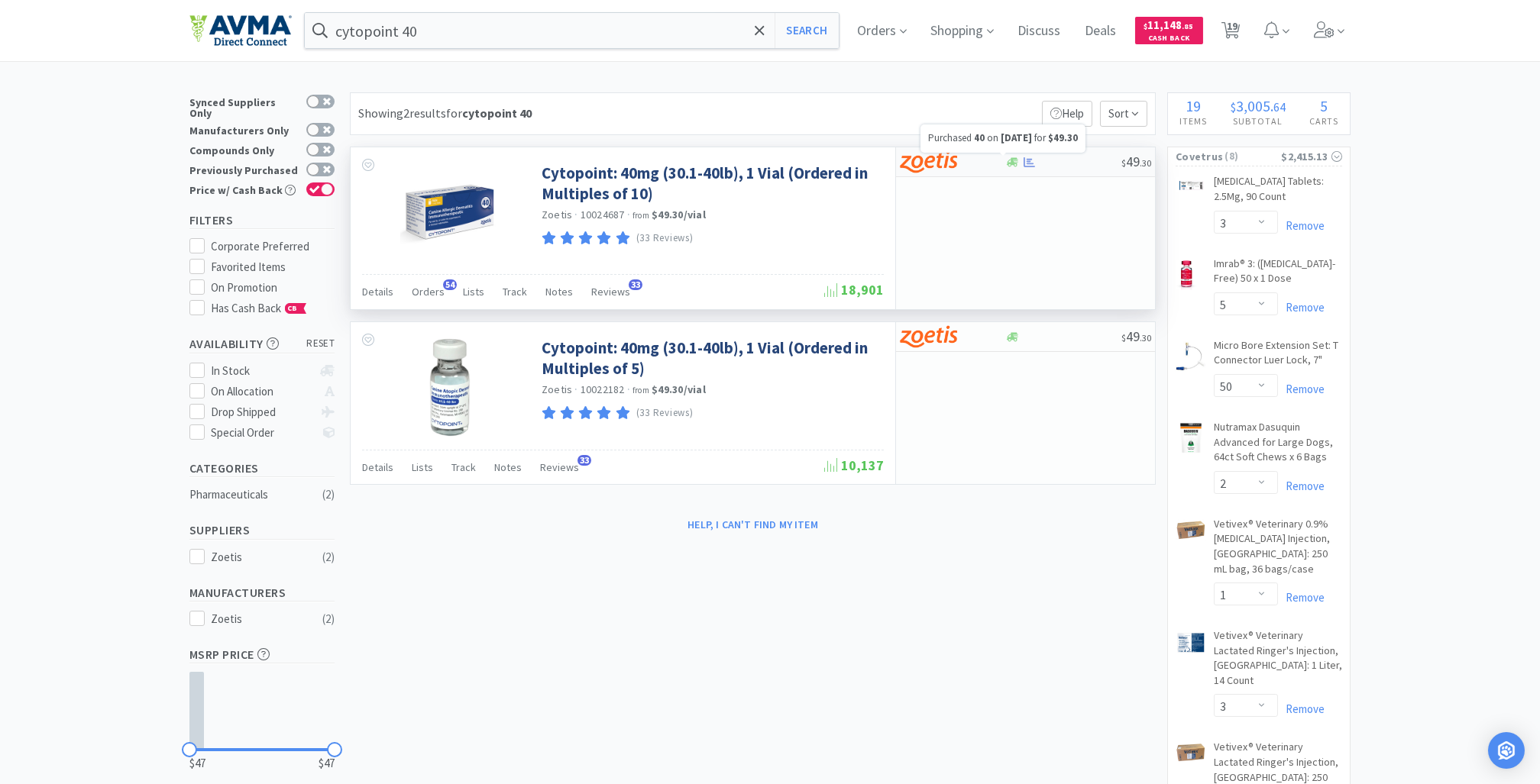
select select "10"
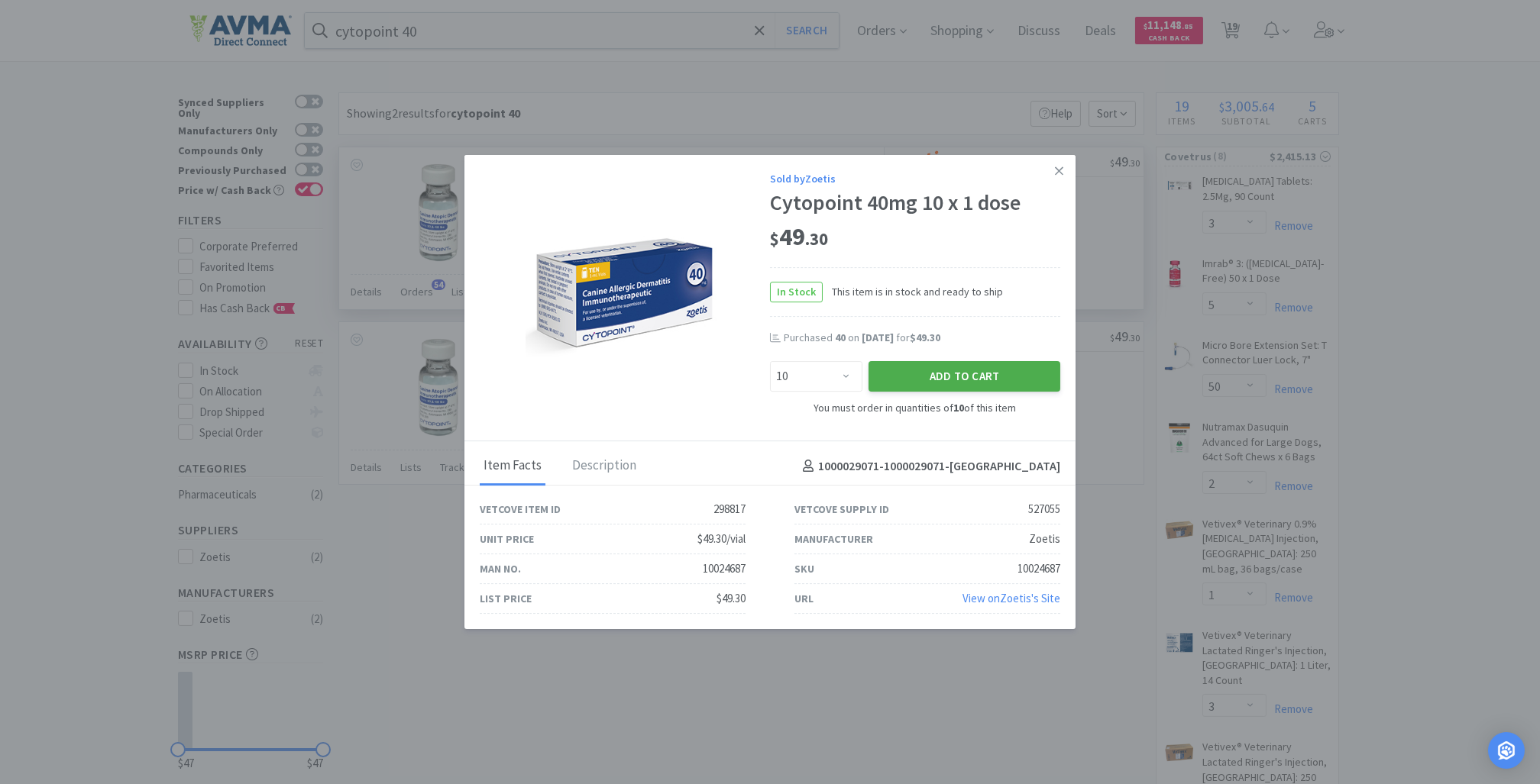
click at [925, 373] on button "Add to Cart" at bounding box center [964, 376] width 192 height 31
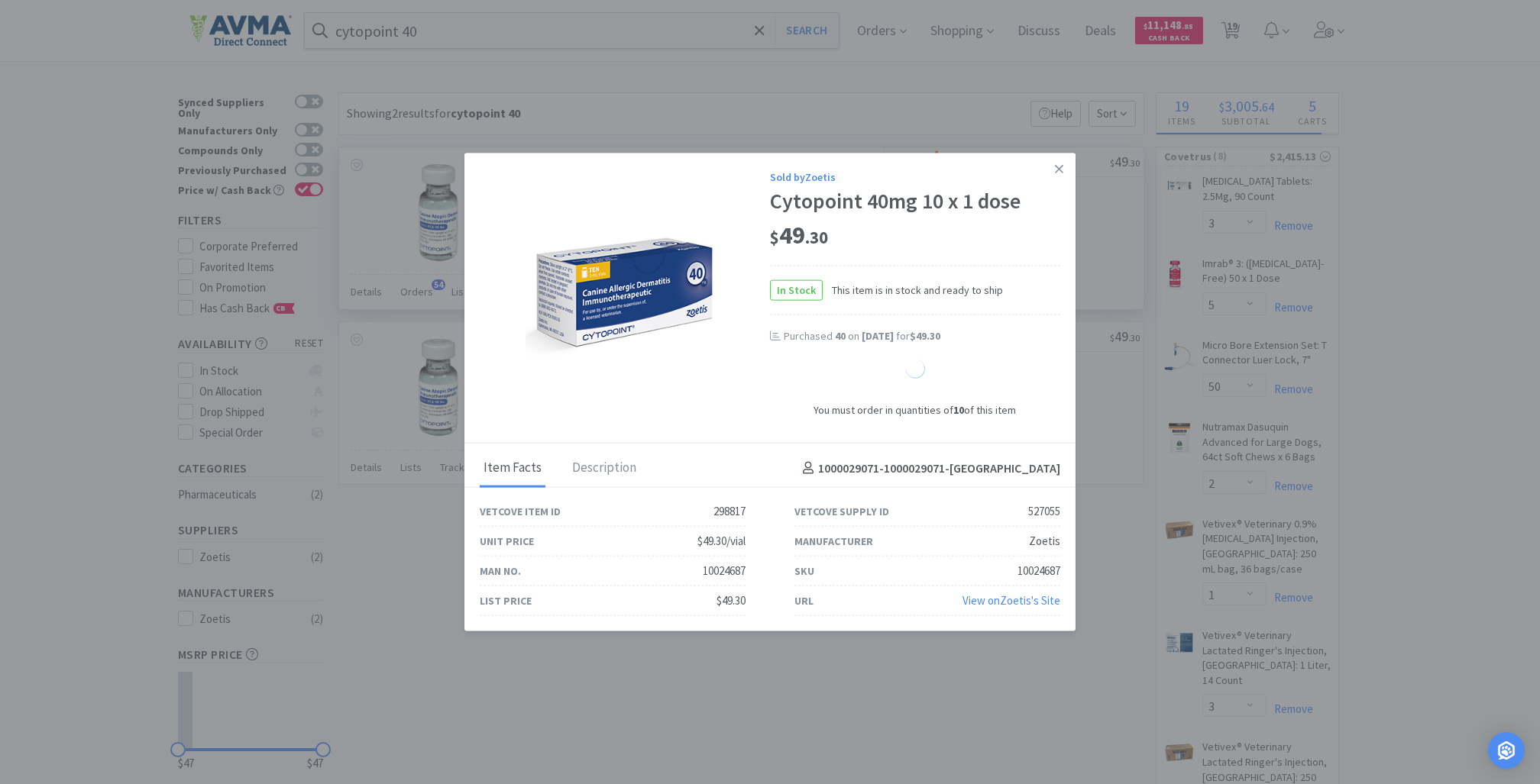
select select "10"
select select "1"
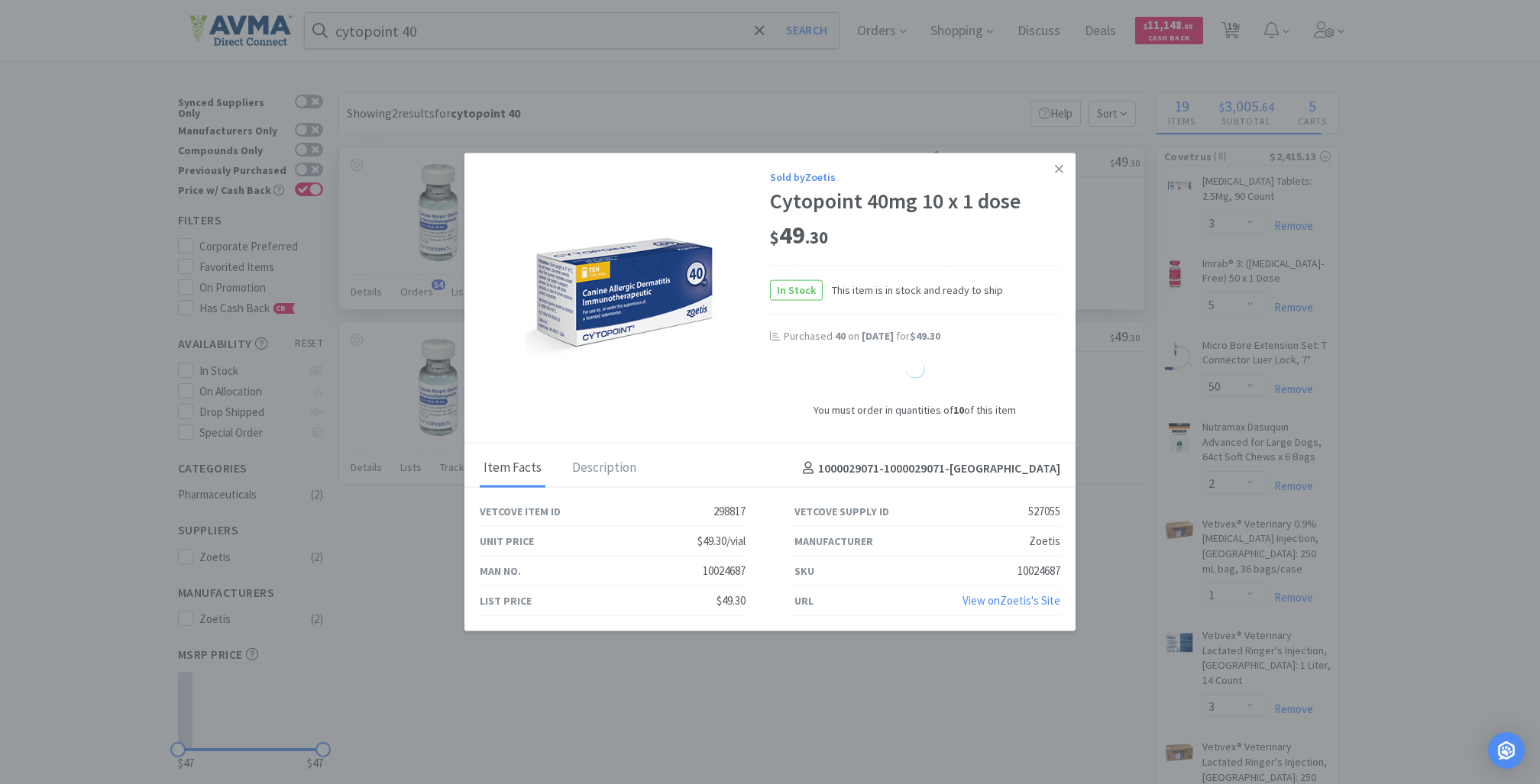
select select "1"
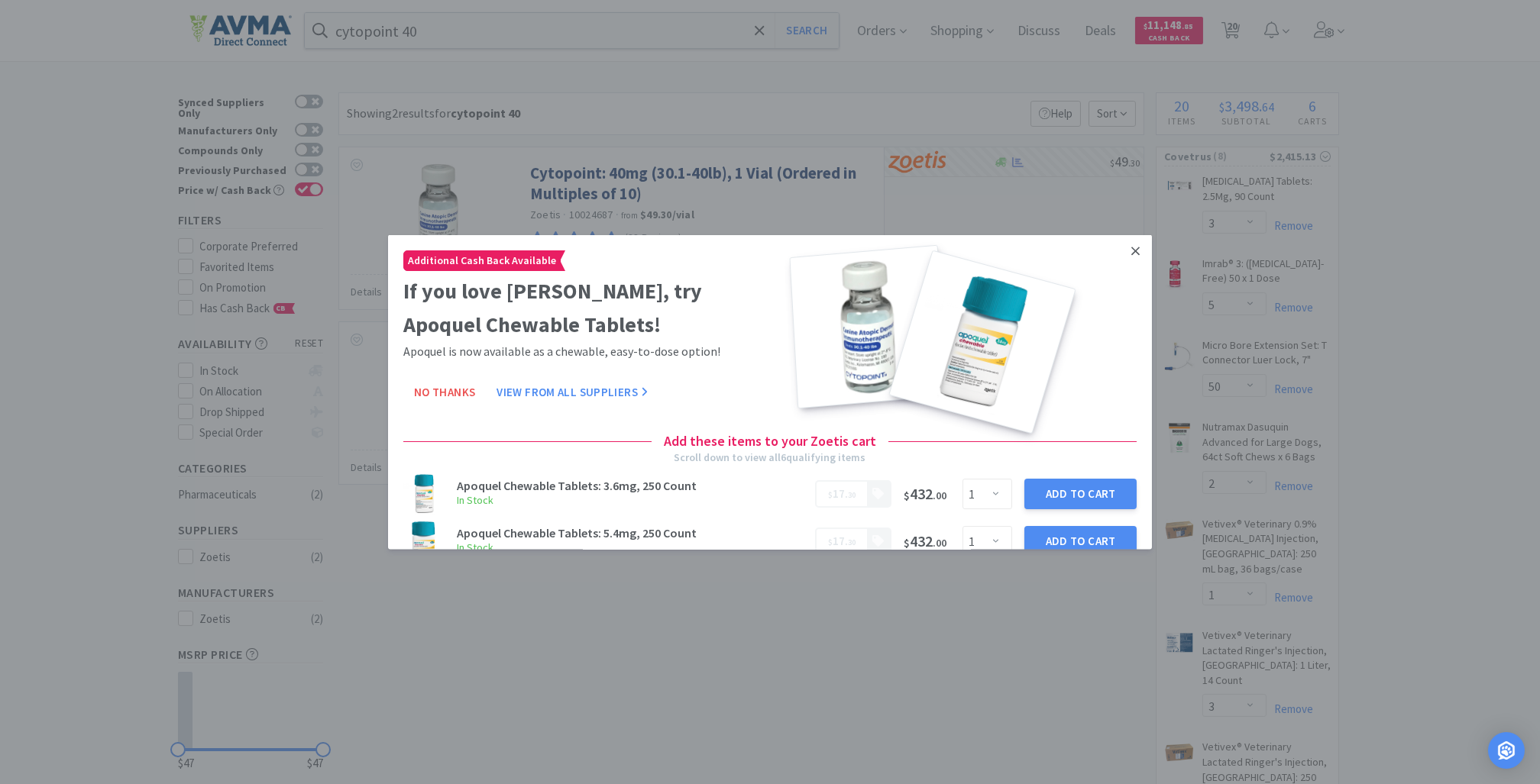
click at [1131, 249] on icon at bounding box center [1136, 250] width 9 height 14
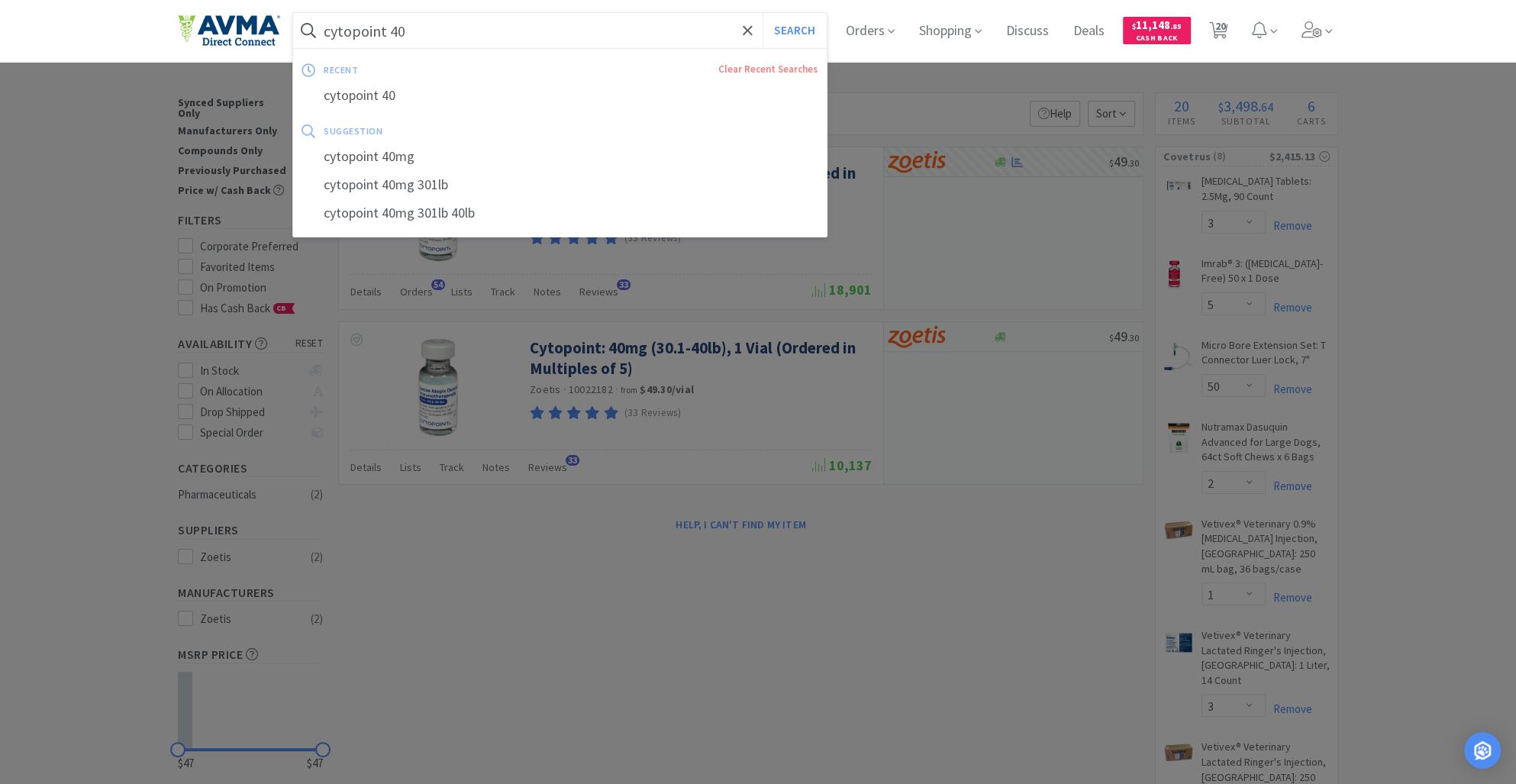
click at [421, 27] on input "cytopoint 40" at bounding box center [560, 31] width 534 height 35
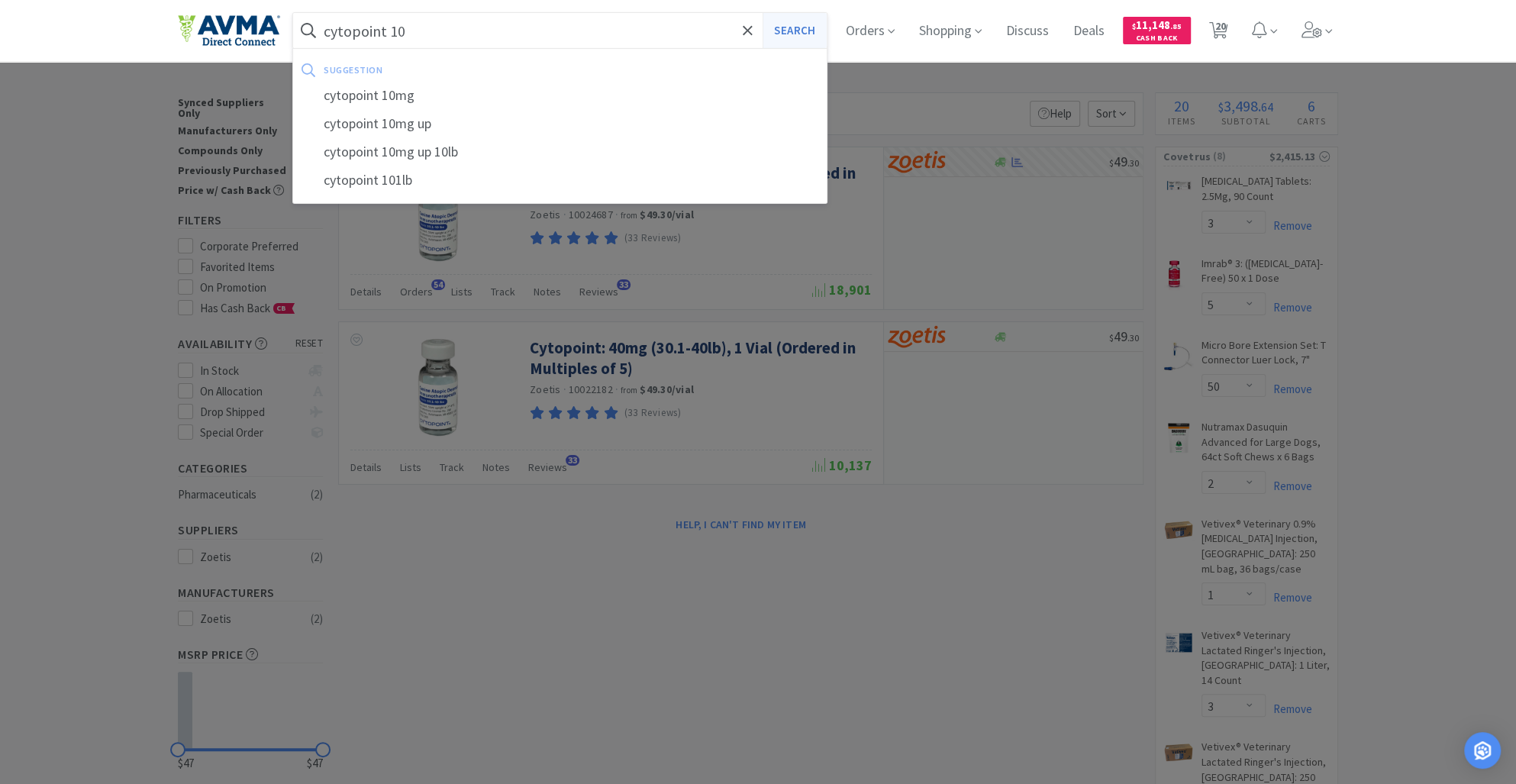
type input "cytopoint 10"
click at [798, 27] on button "Search" at bounding box center [794, 31] width 63 height 35
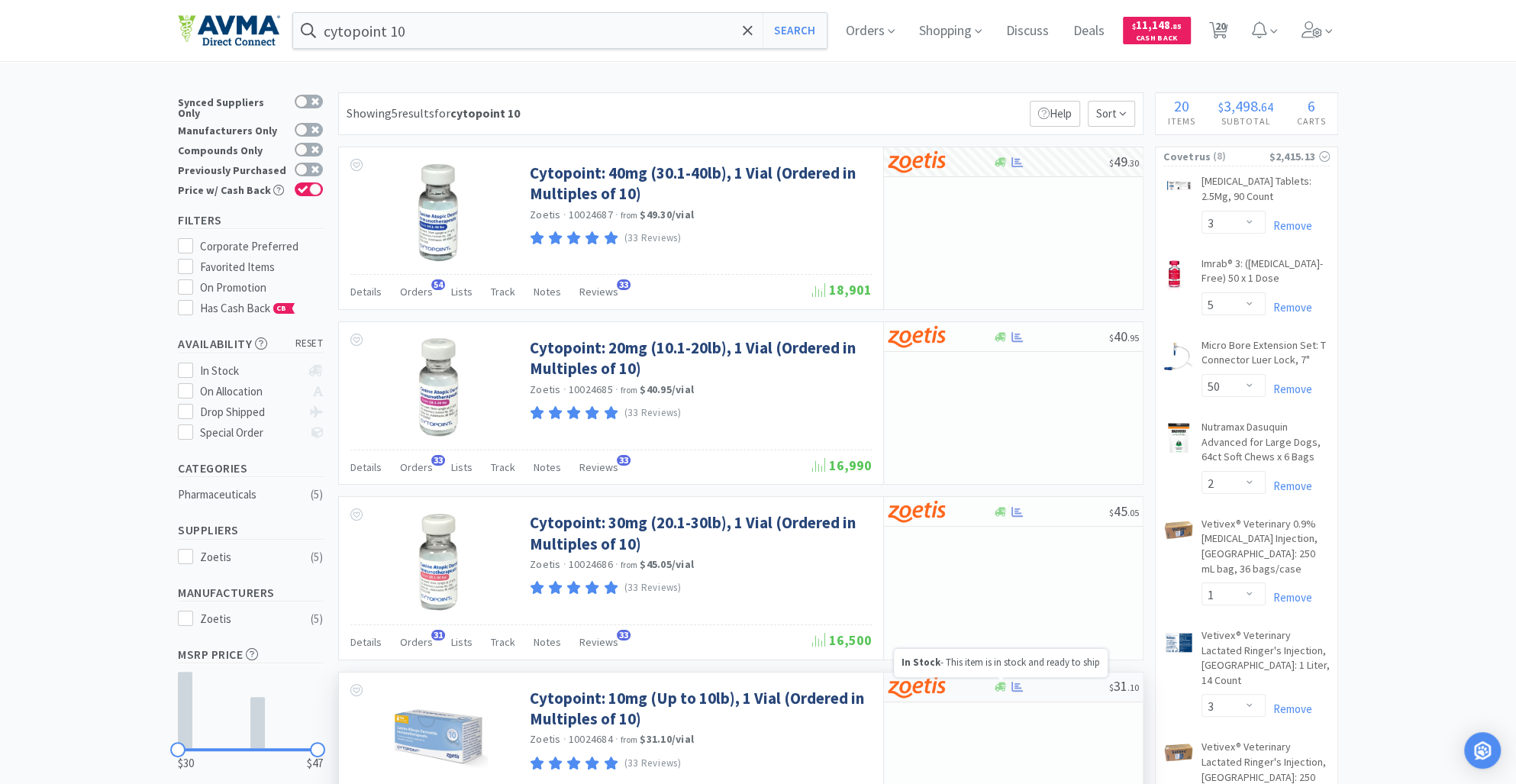
click at [1000, 682] on icon at bounding box center [1000, 687] width 11 height 9
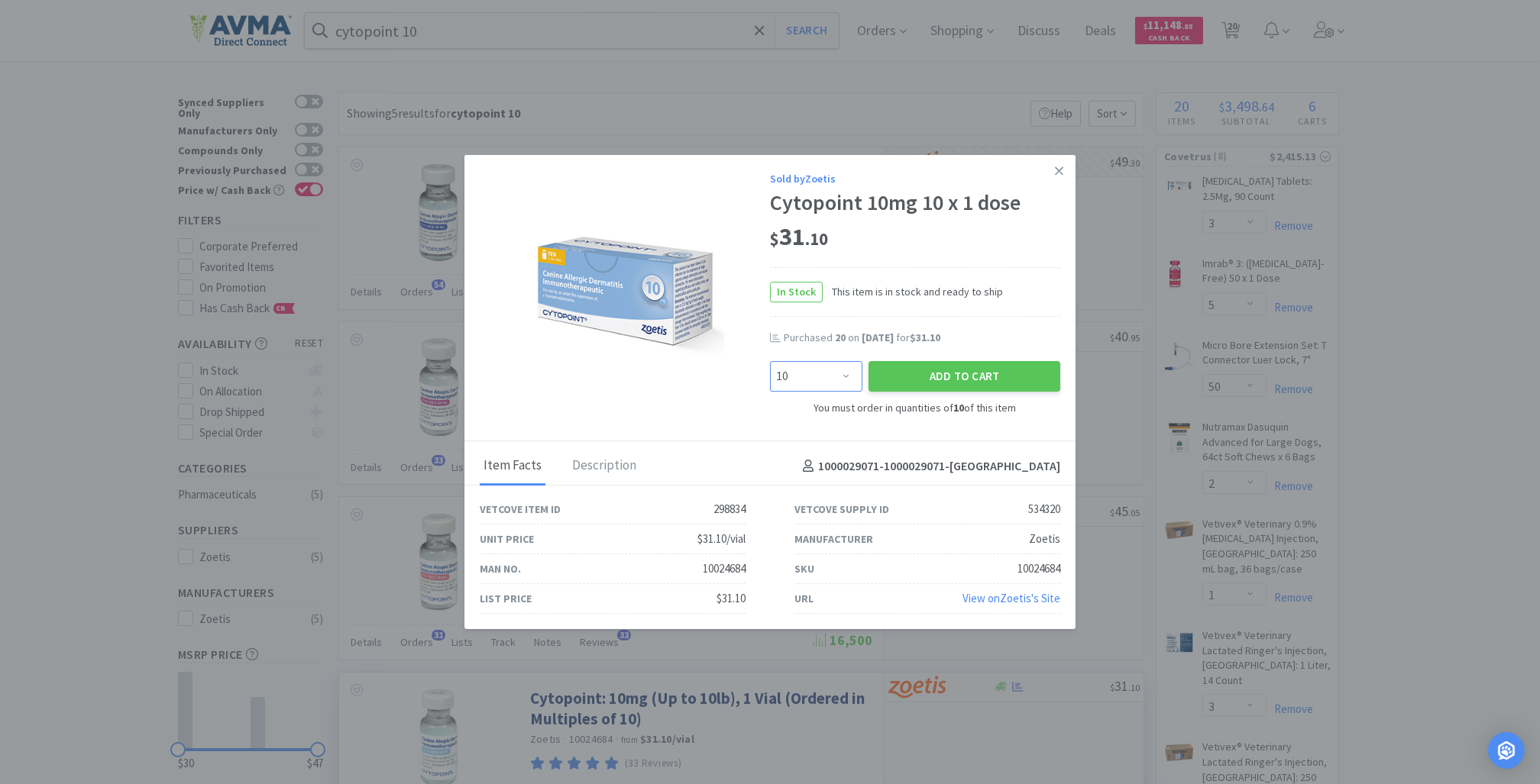
click at [842, 374] on select "Enter Quantity 10 20 30 40 50 60 70 80 90 100 110 120 130 140 150 160 170 180 1…" at bounding box center [816, 376] width 93 height 31
select select "30"
click at [770, 361] on select "Enter Quantity 10 20 30 40 50 60 70 80 90 100 110 120 130 140 150 160 170 180 1…" at bounding box center [816, 376] width 93 height 31
click at [922, 374] on button "Add to Cart" at bounding box center [964, 376] width 192 height 31
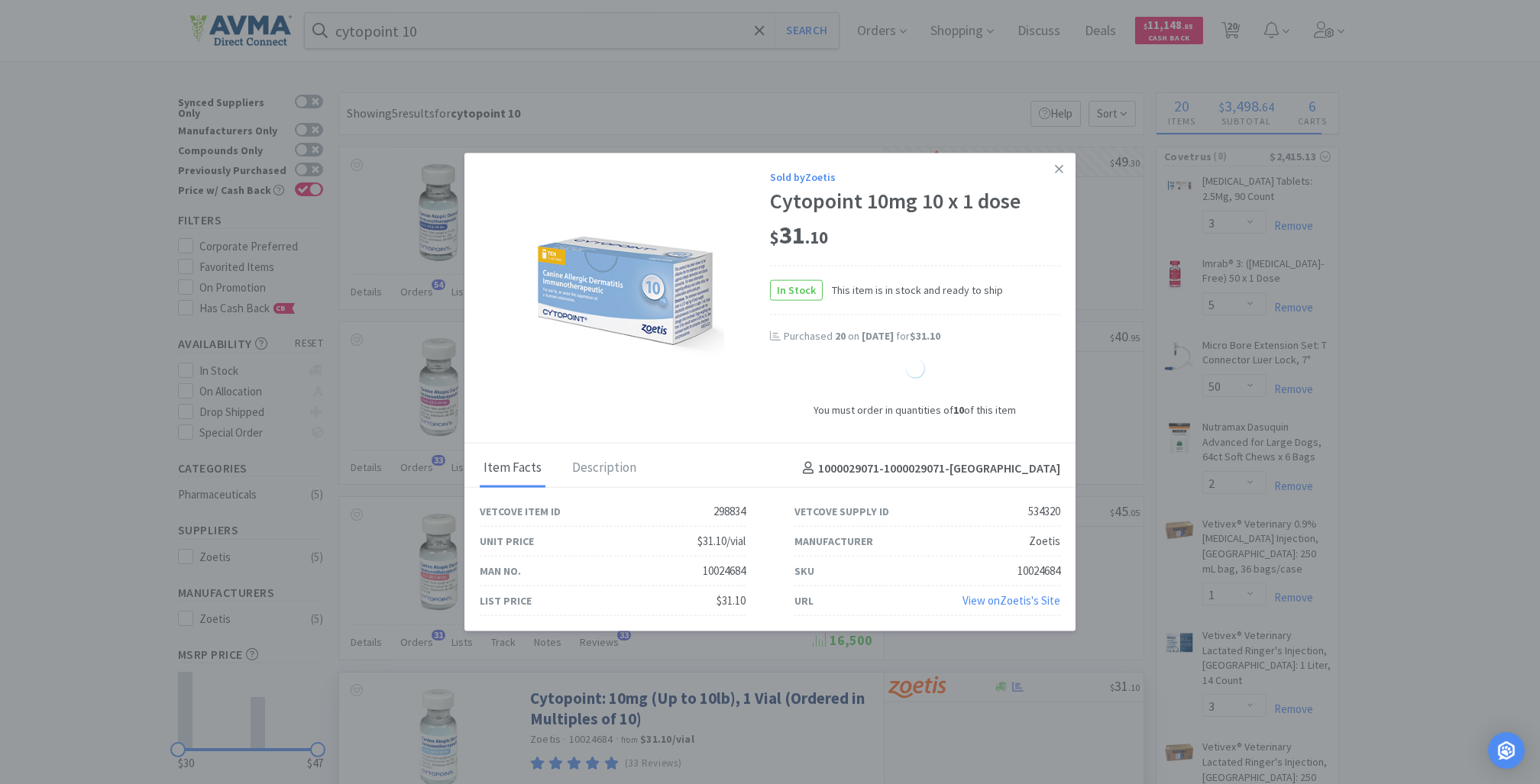
select select "30"
select select "10"
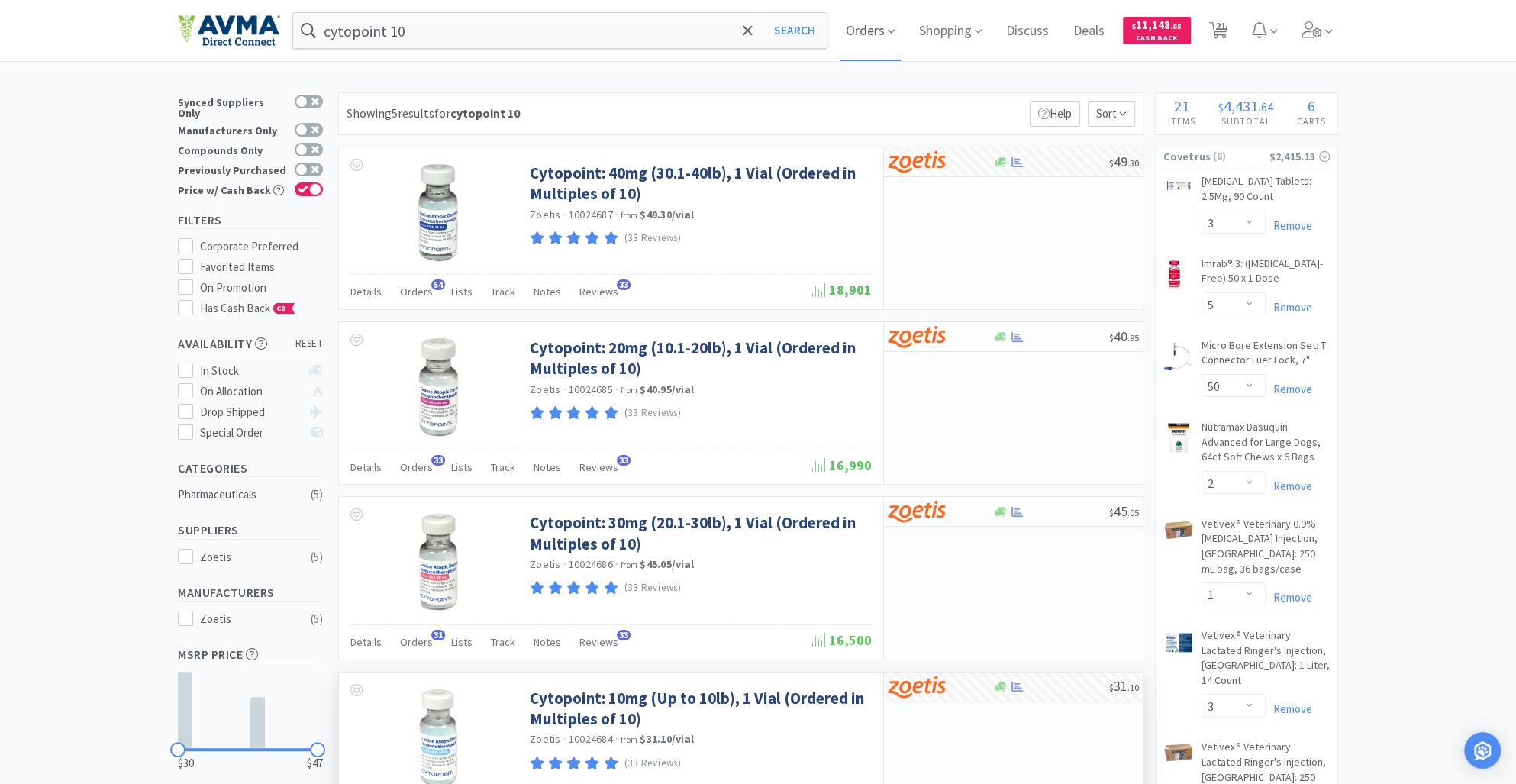
scroll to position [685, 0]
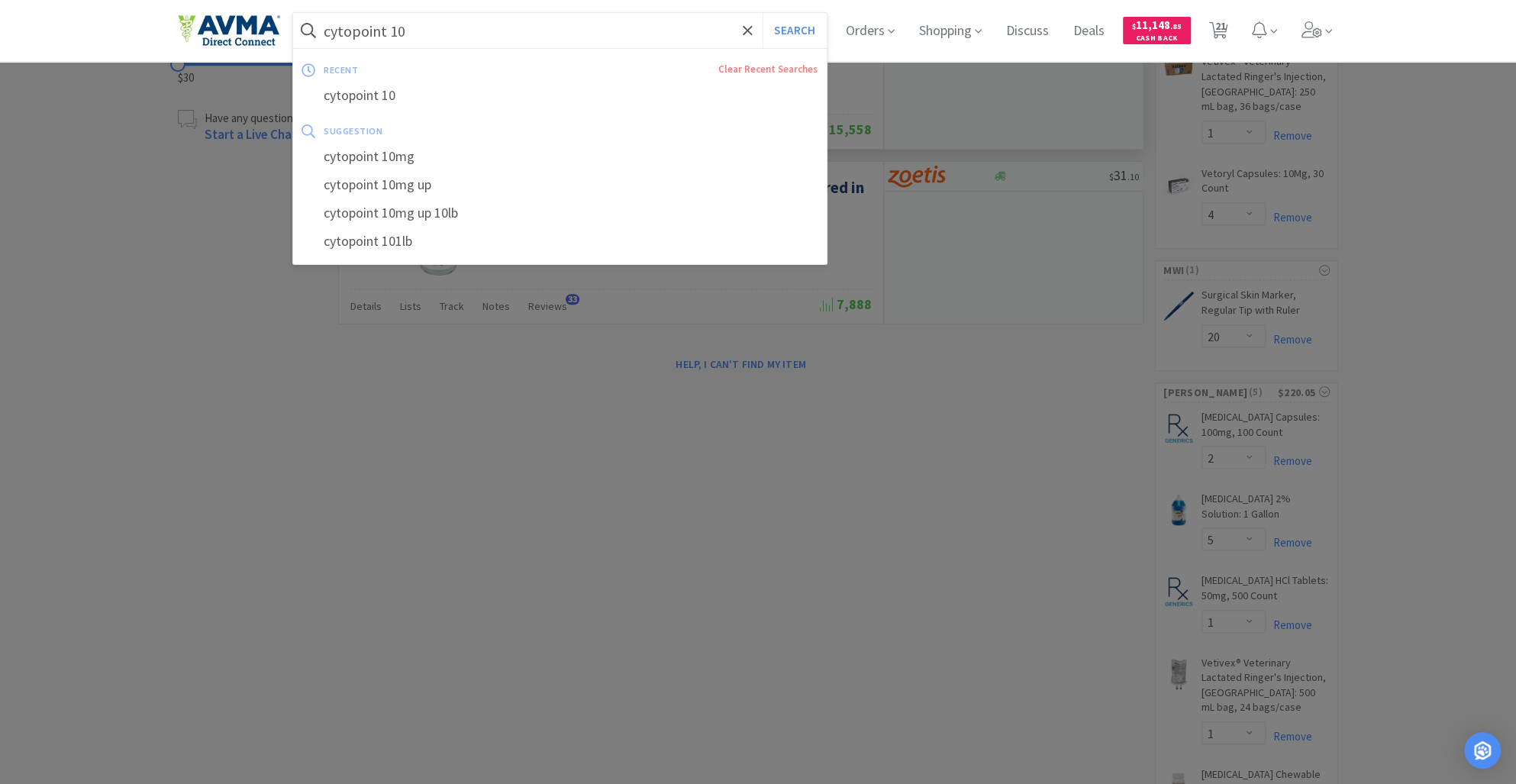
click at [433, 38] on input "cytopoint 10" at bounding box center [560, 31] width 534 height 35
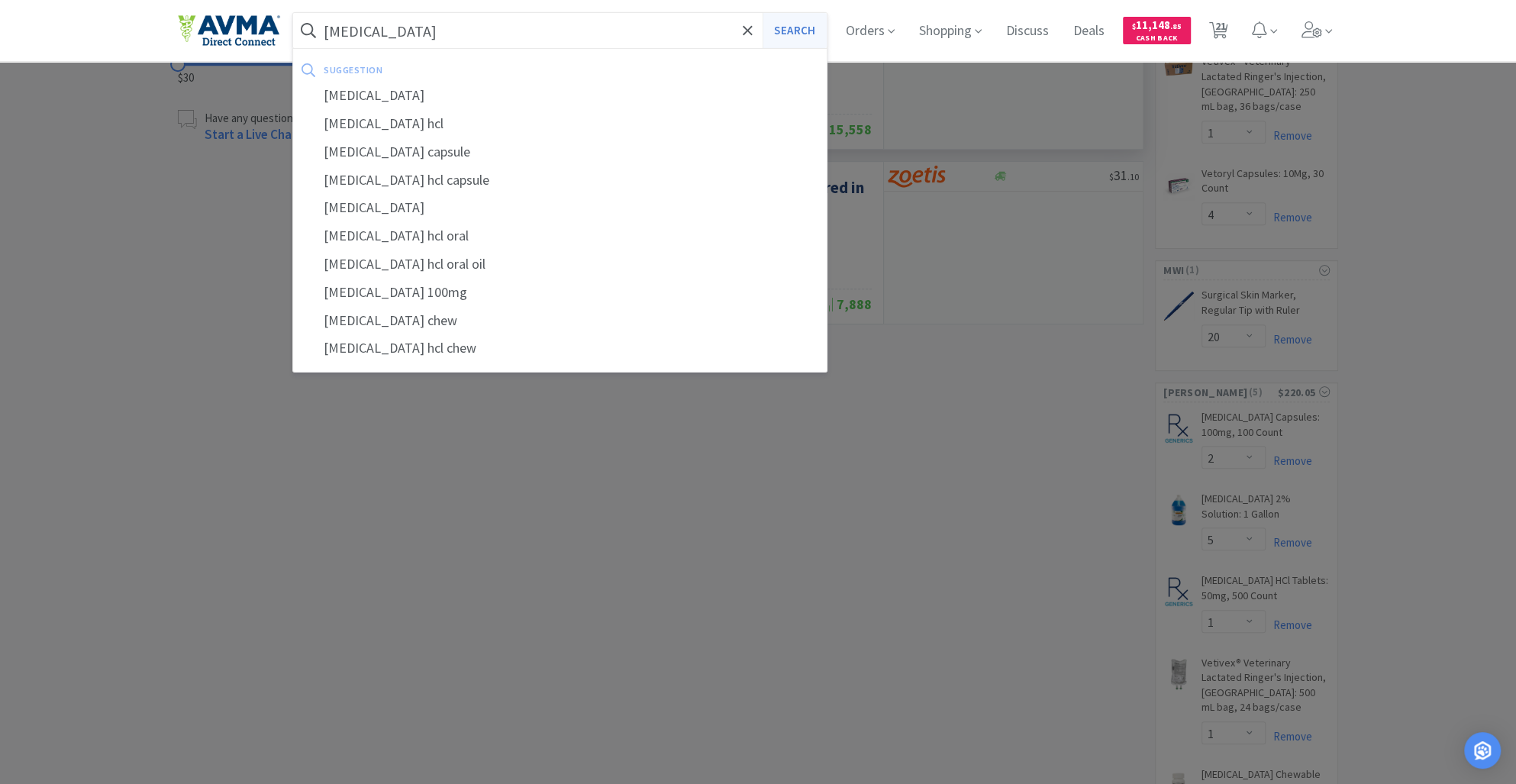
type input "[MEDICAL_DATA]"
click at [808, 27] on button "Search" at bounding box center [794, 31] width 63 height 35
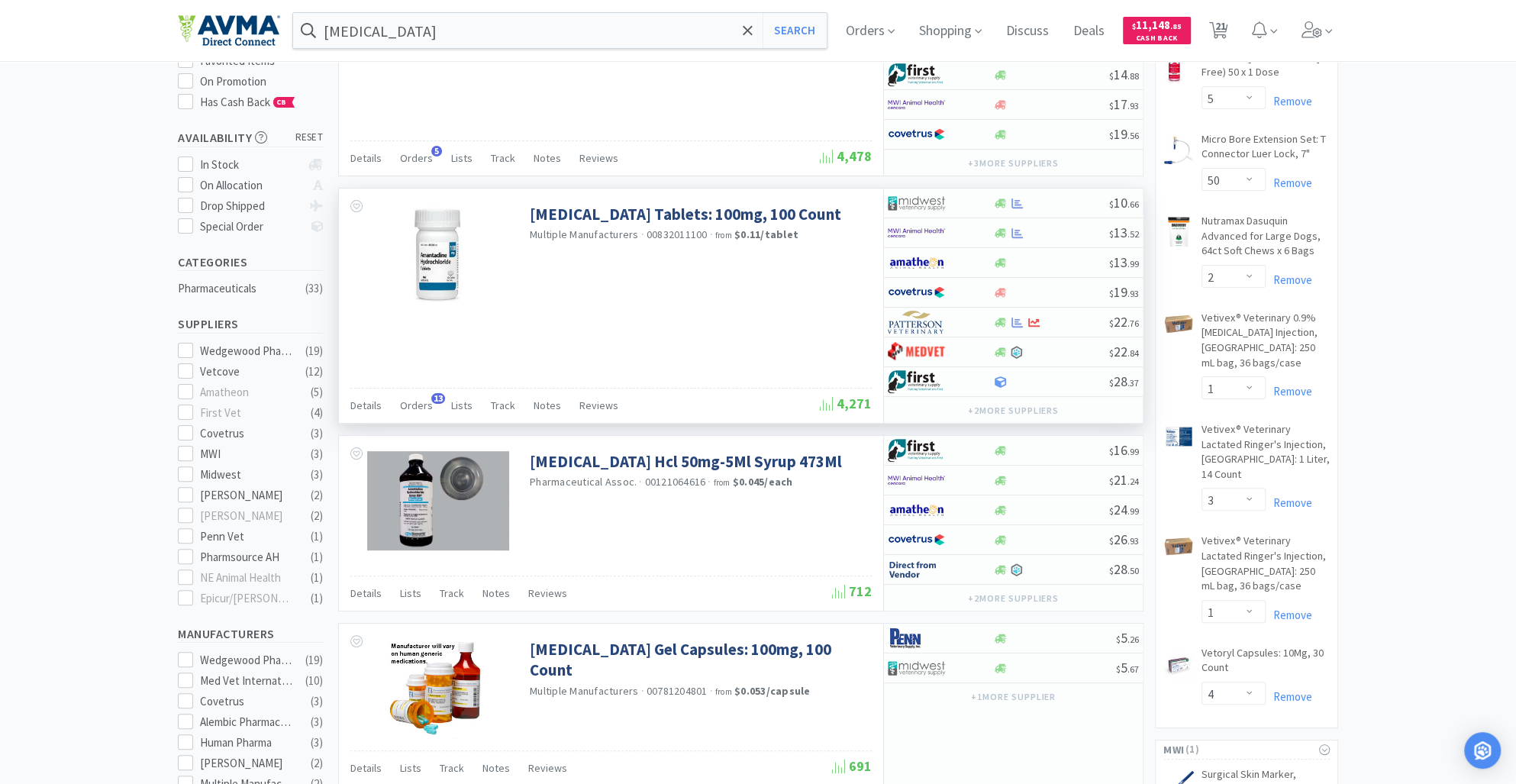
scroll to position [209, 0]
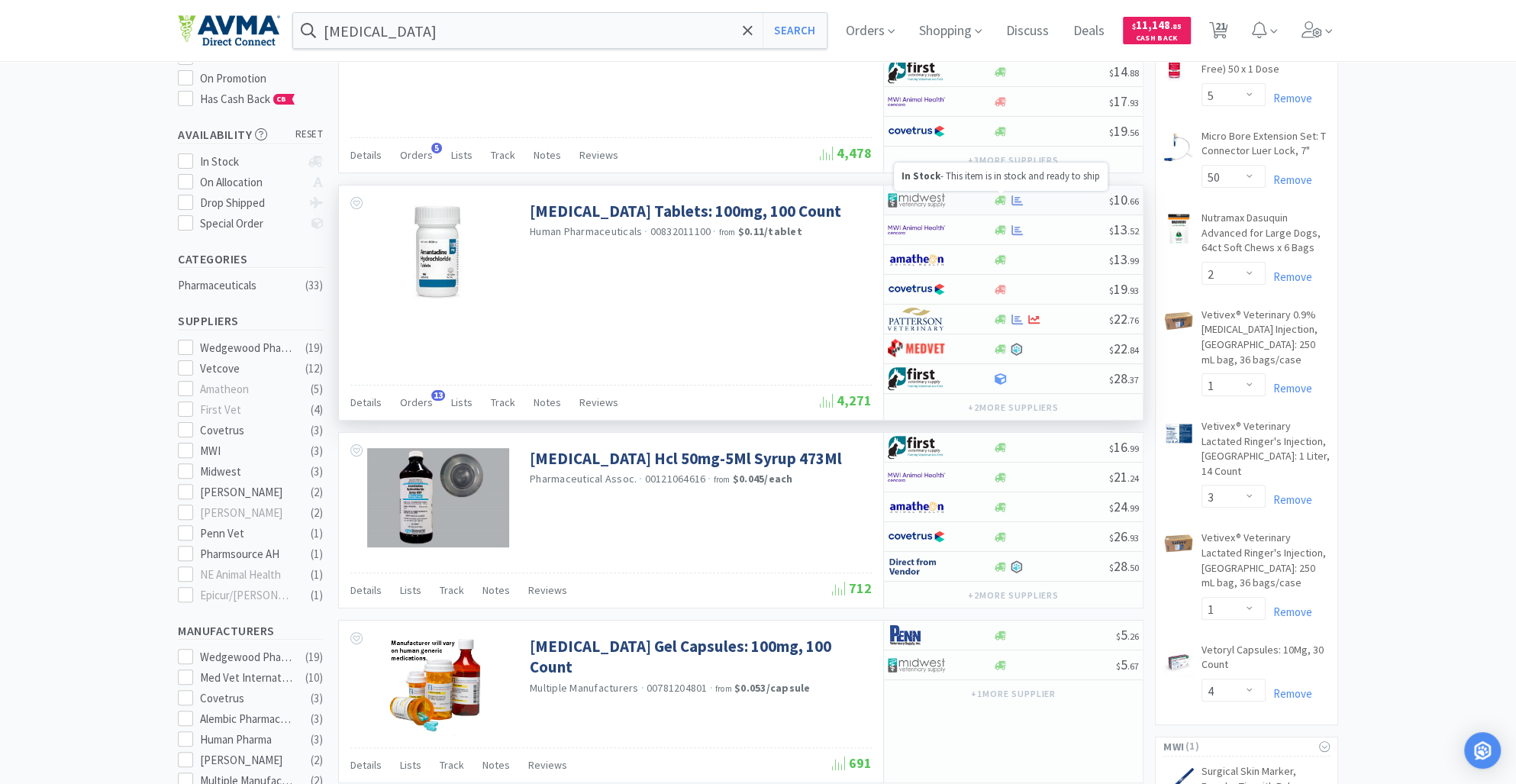
click at [999, 200] on icon at bounding box center [1000, 200] width 11 height 9
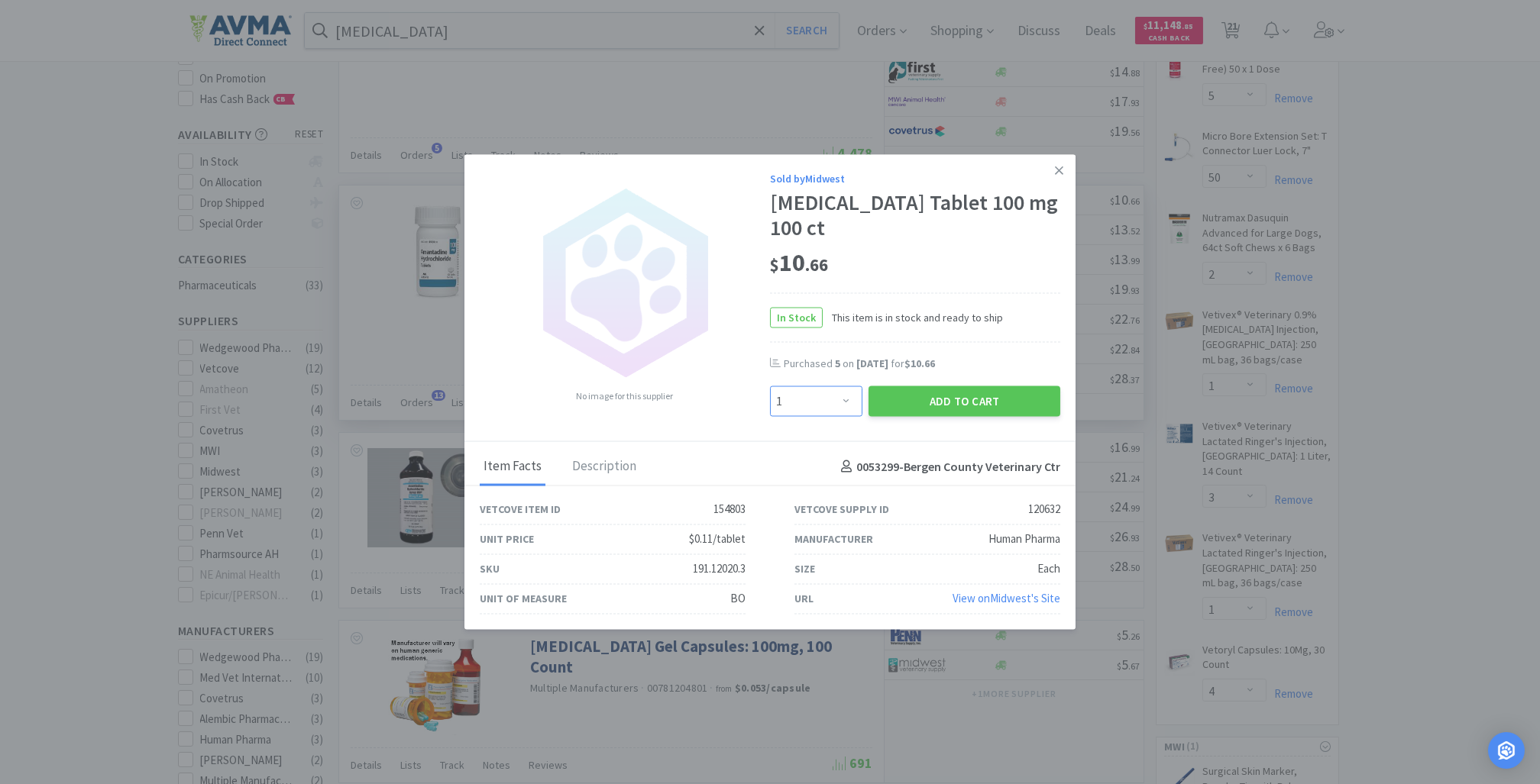
click at [849, 400] on select "Enter Quantity 1 2 3 4 5 6 7 8 9 10 11 12 13 14 15 16 17 18 19 20 Enter Quantity" at bounding box center [816, 401] width 93 height 31
select select "4"
click at [770, 386] on select "Enter Quantity 1 2 3 4 5 6 7 8 9 10 11 12 13 14 15 16 17 18 19 20 Enter Quantity" at bounding box center [816, 401] width 93 height 31
click at [952, 402] on button "Add to Cart" at bounding box center [964, 401] width 192 height 31
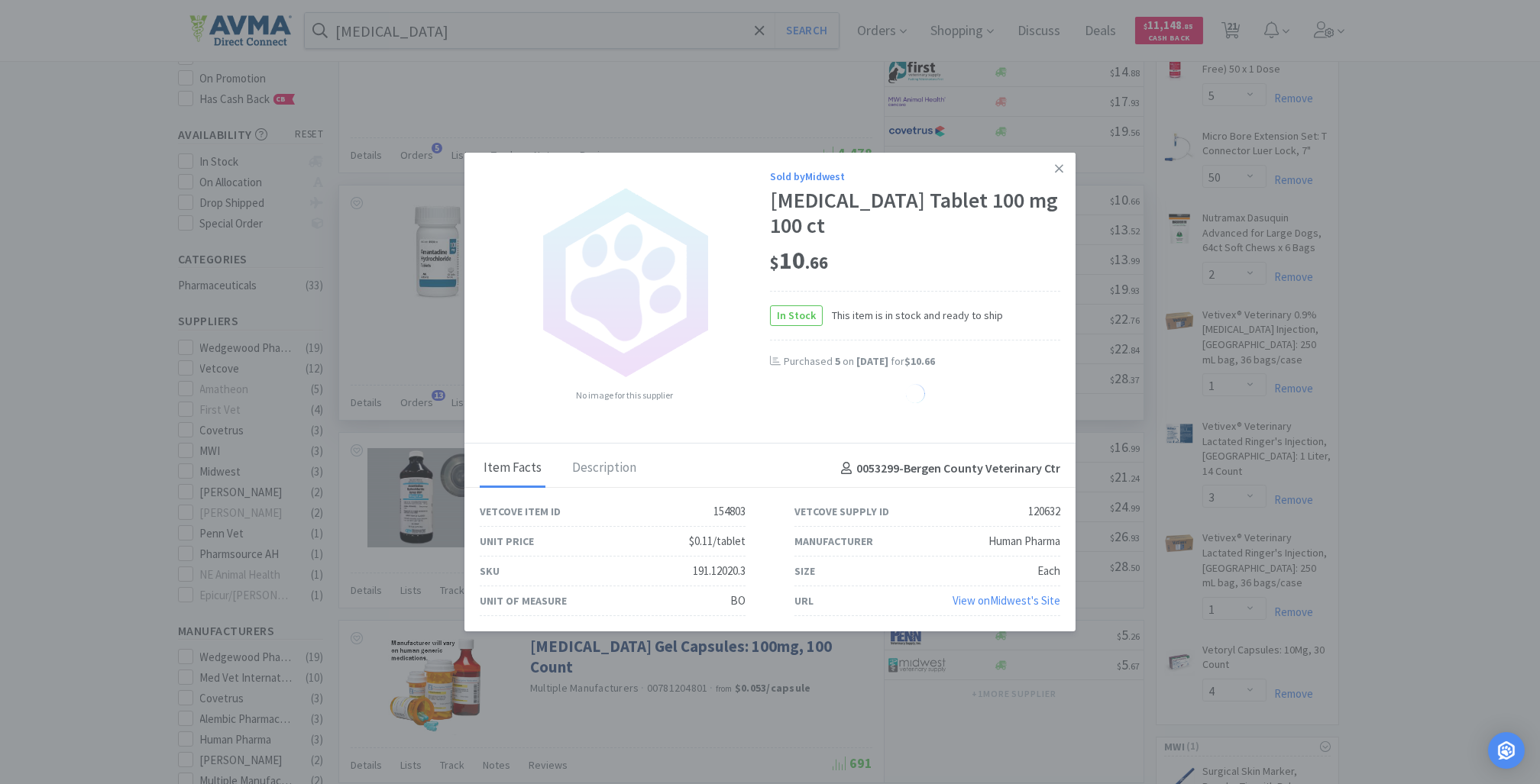
select select "4"
select select "40"
select select "20"
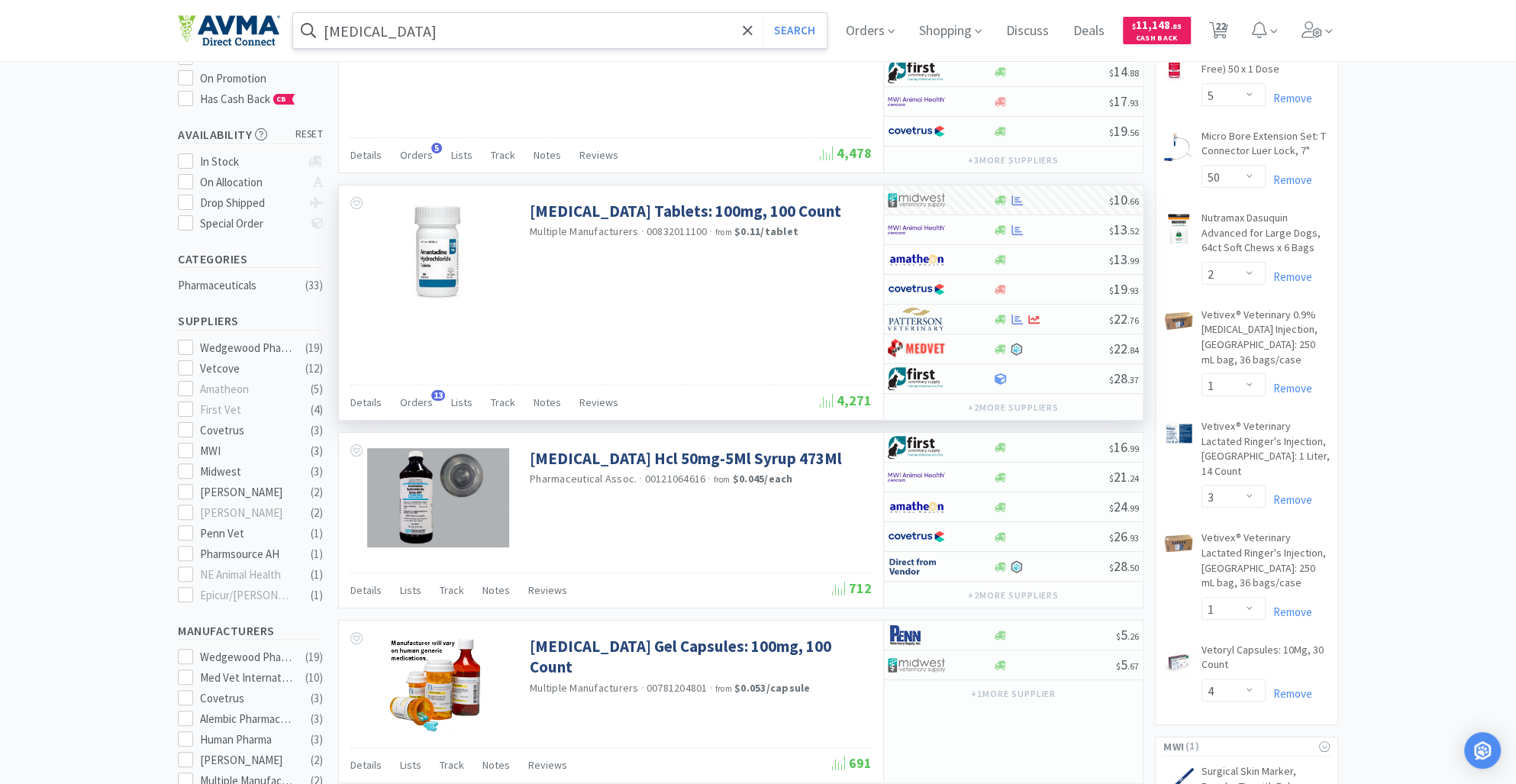
click at [434, 26] on input "[MEDICAL_DATA]" at bounding box center [560, 31] width 534 height 35
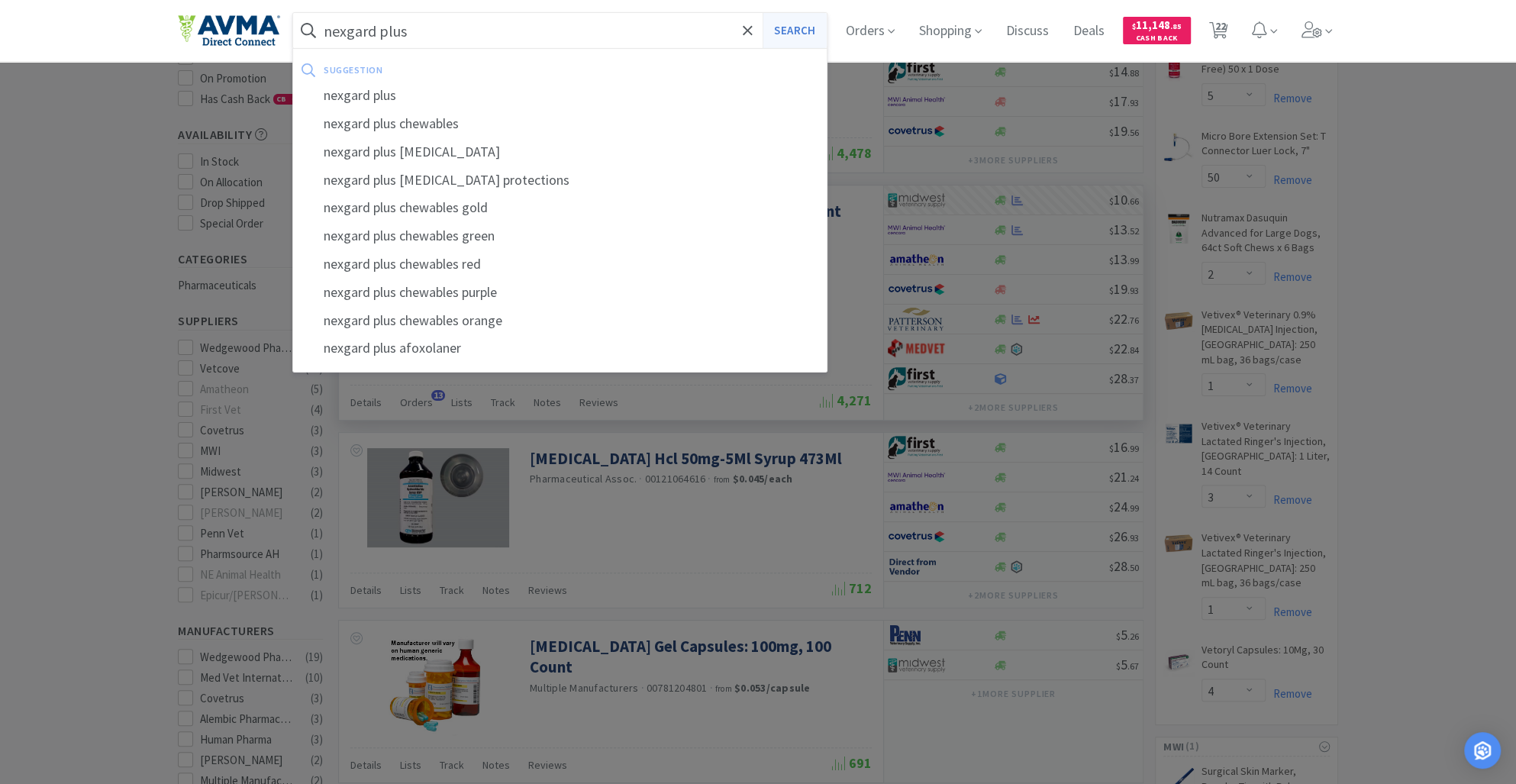
type input "nexgard plus"
click at [807, 32] on button "Search" at bounding box center [794, 31] width 63 height 35
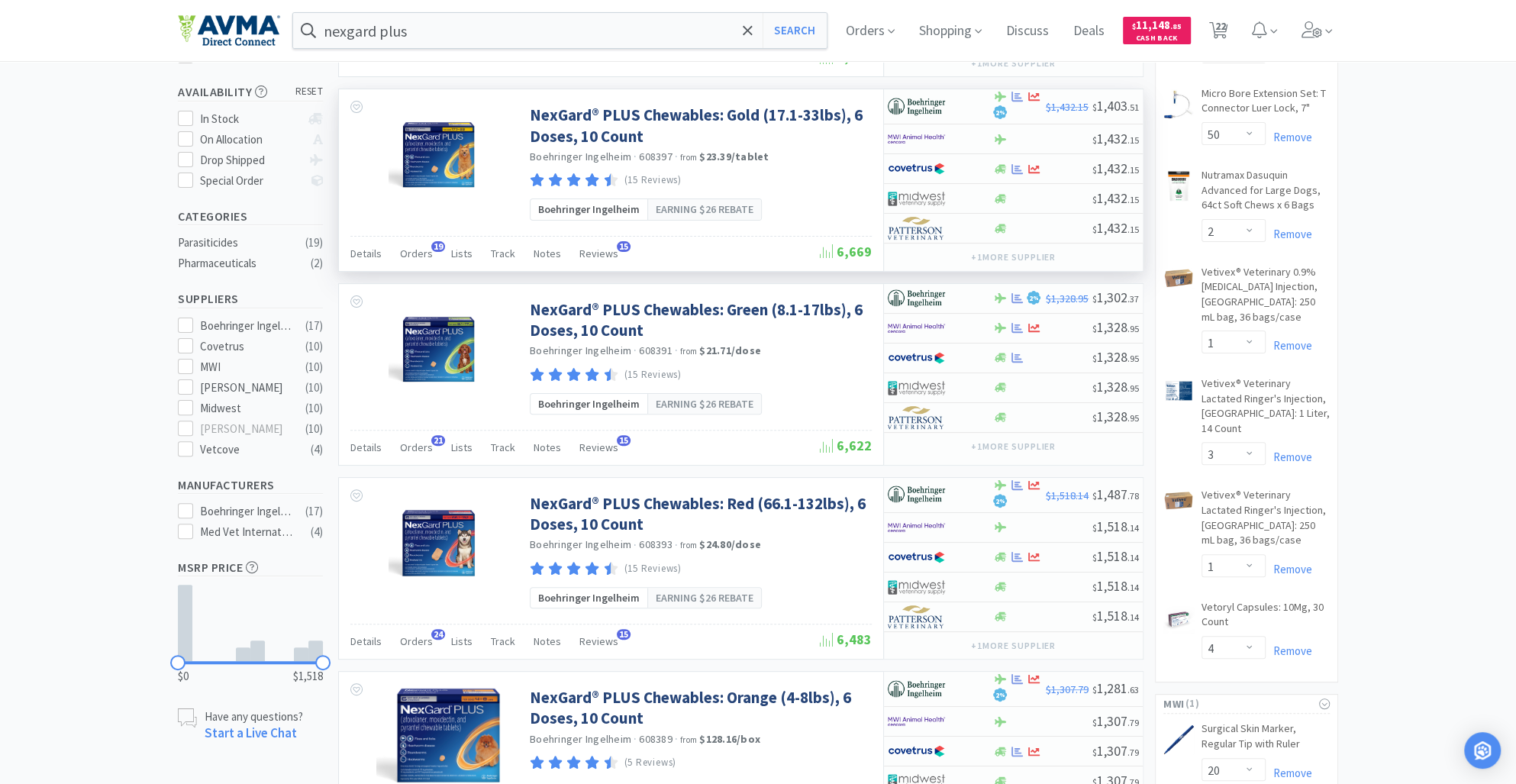
scroll to position [274, 0]
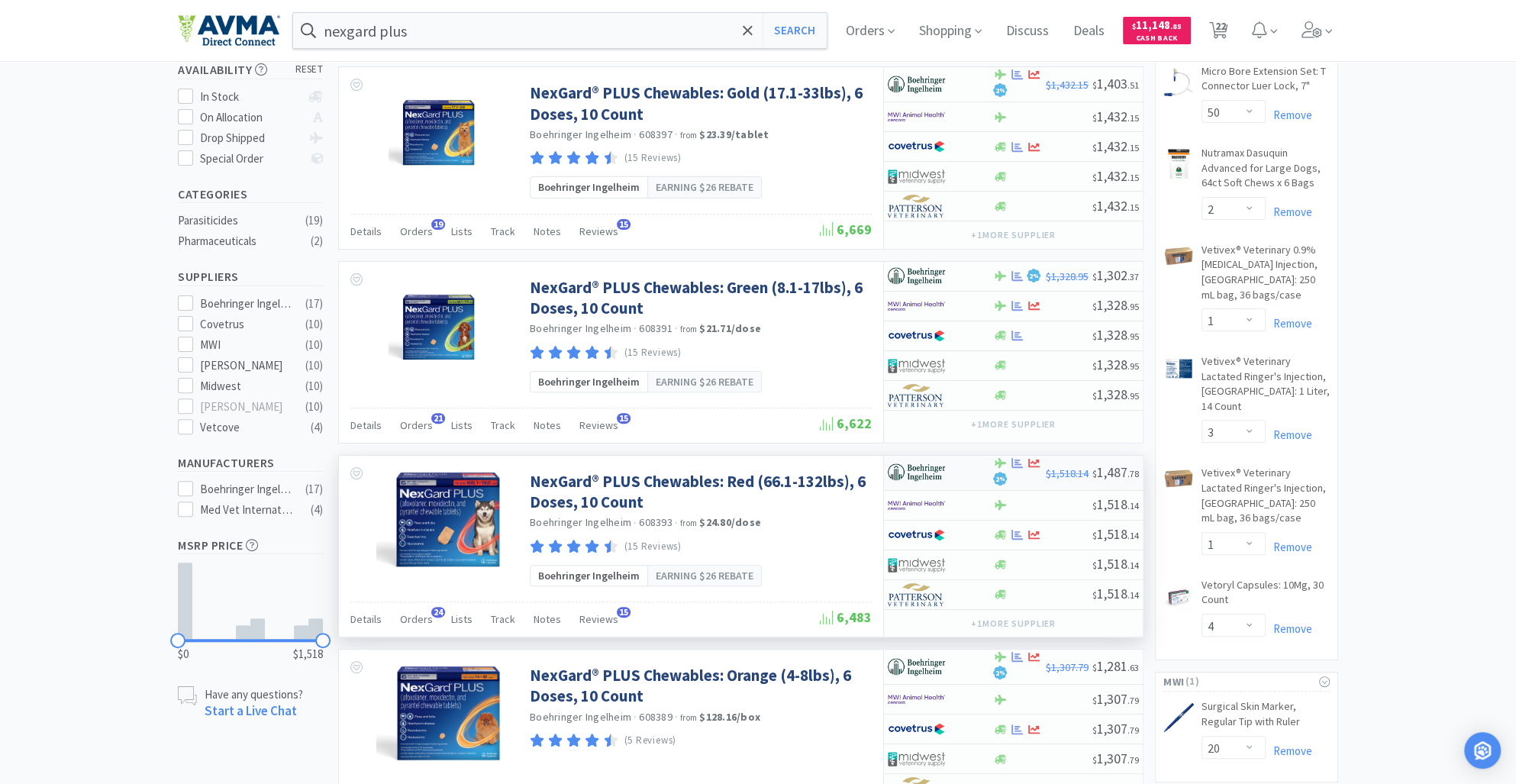
click at [1014, 475] on div "2 %" at bounding box center [1019, 473] width 53 height 32
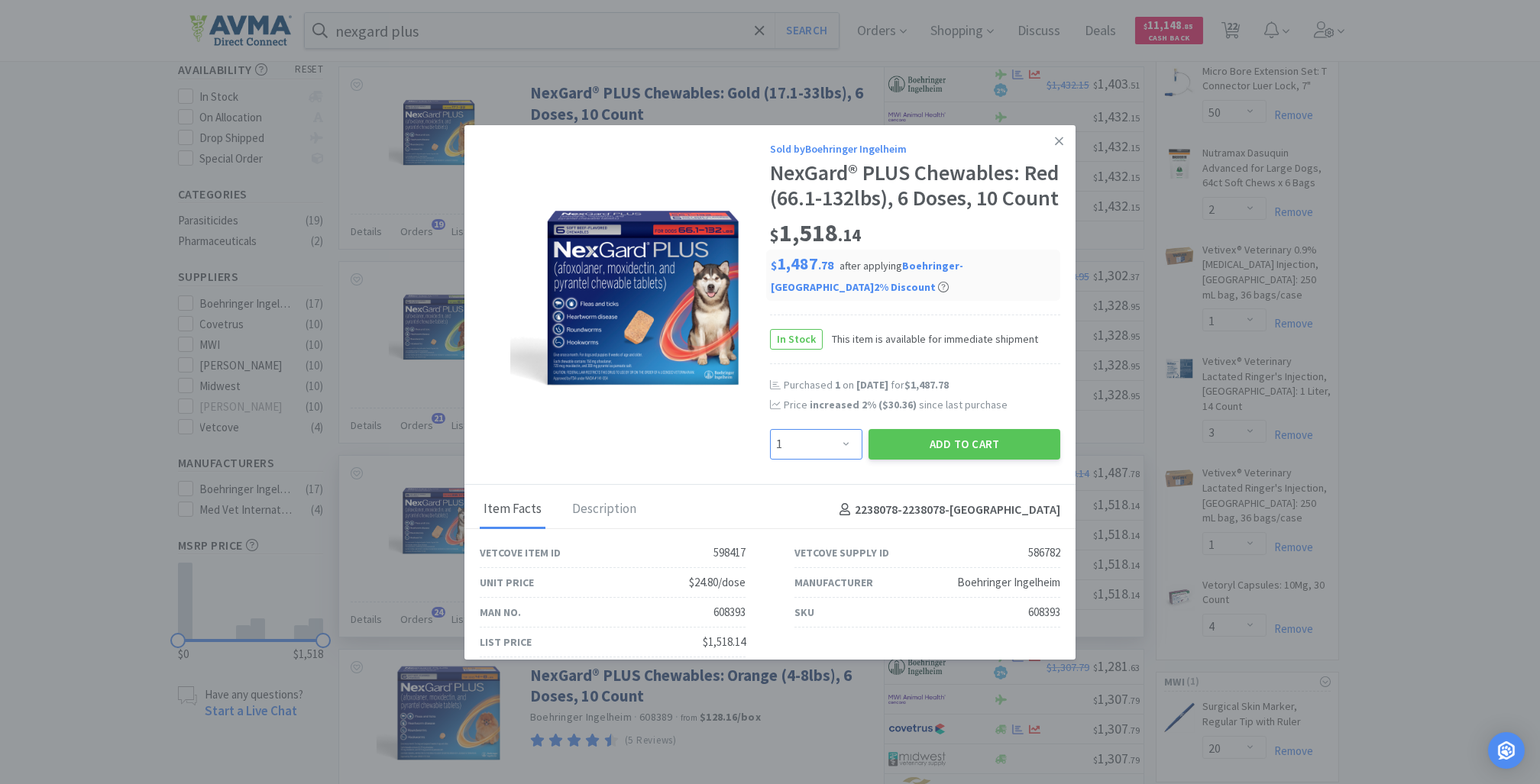
click at [829, 459] on select "Enter Quantity 1 2 3 4 5 6 7 8 9 10 11 12 13 14 15 16 17 18 19 20 Enter Quantity" at bounding box center [816, 444] width 93 height 31
click at [770, 453] on select "Enter Quantity 1 2 3 4 5 6 7 8 9 10 11 12 13 14 15 16 17 18 19 20 Enter Quantity" at bounding box center [816, 444] width 93 height 31
click at [830, 459] on select "Enter Quantity 1 2 3 4 5 6 7 8 9 10 11 12 13 14 15 16 17 18 19 20 Enter Quantity" at bounding box center [816, 444] width 93 height 31
select select "1"
click at [770, 453] on select "Enter Quantity 1 2 3 4 5 6 7 8 9 10 11 12 13 14 15 16 17 18 19 20 Enter Quantity" at bounding box center [816, 444] width 93 height 31
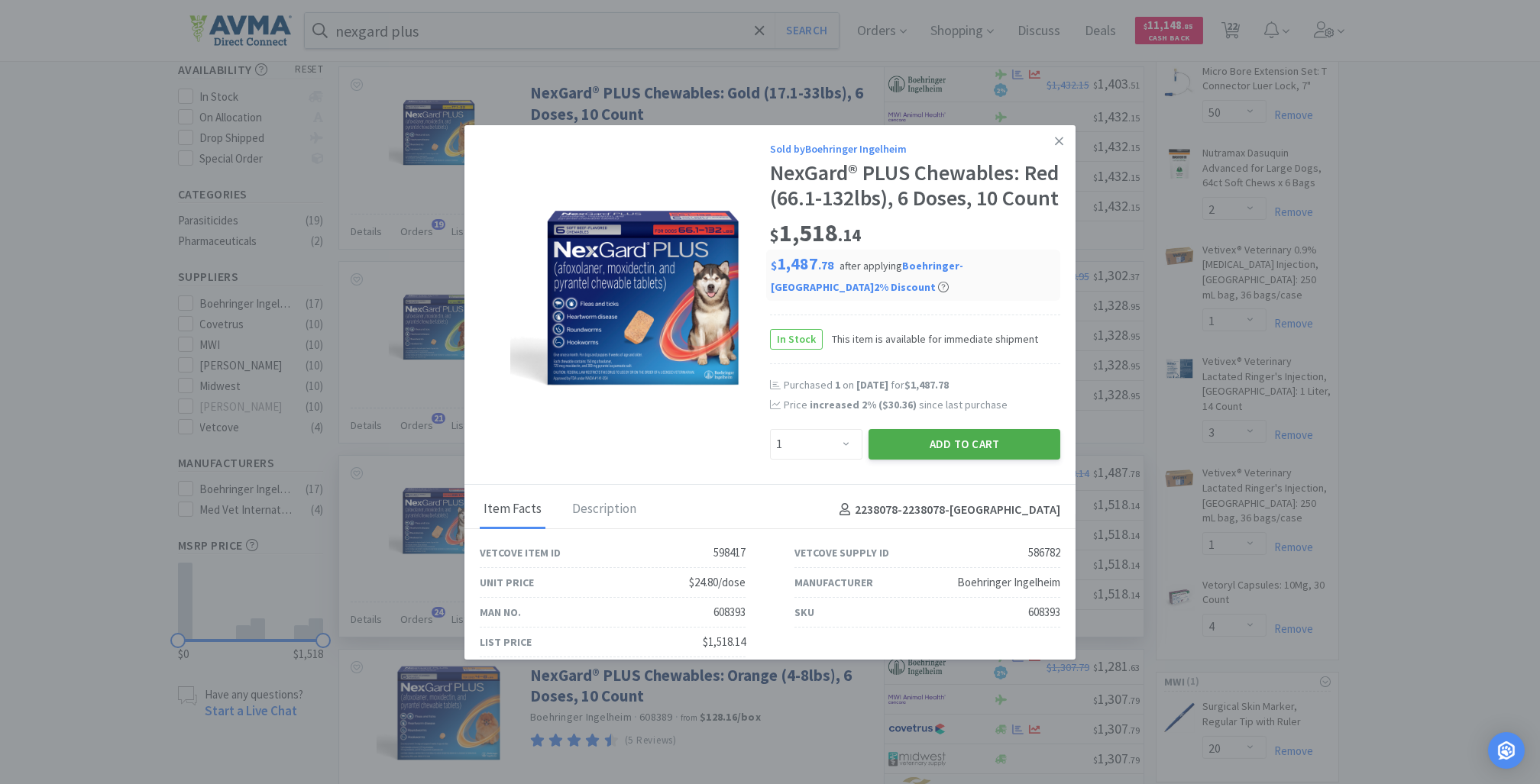
click at [943, 459] on button "Add to Cart" at bounding box center [964, 444] width 192 height 31
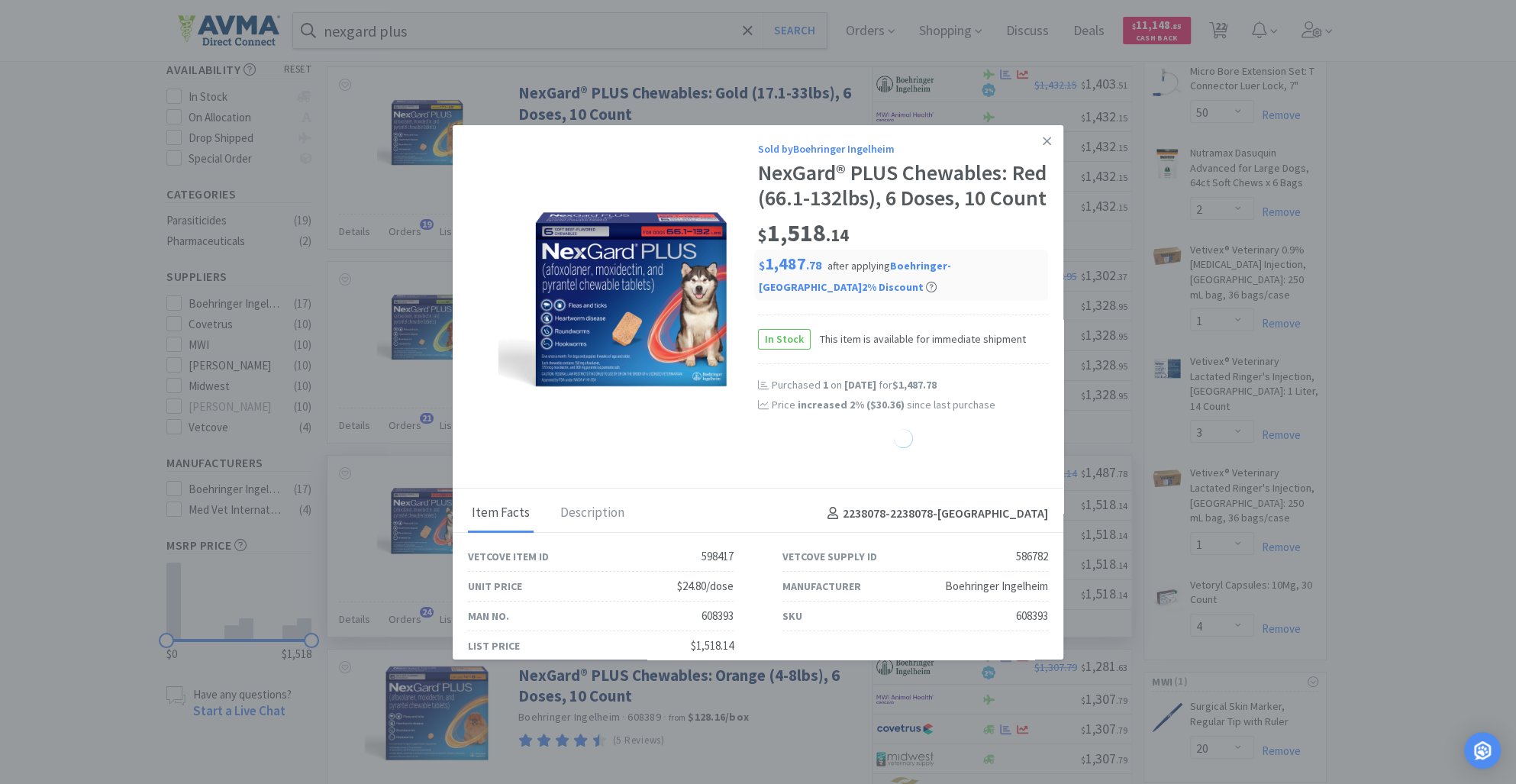
select select "1"
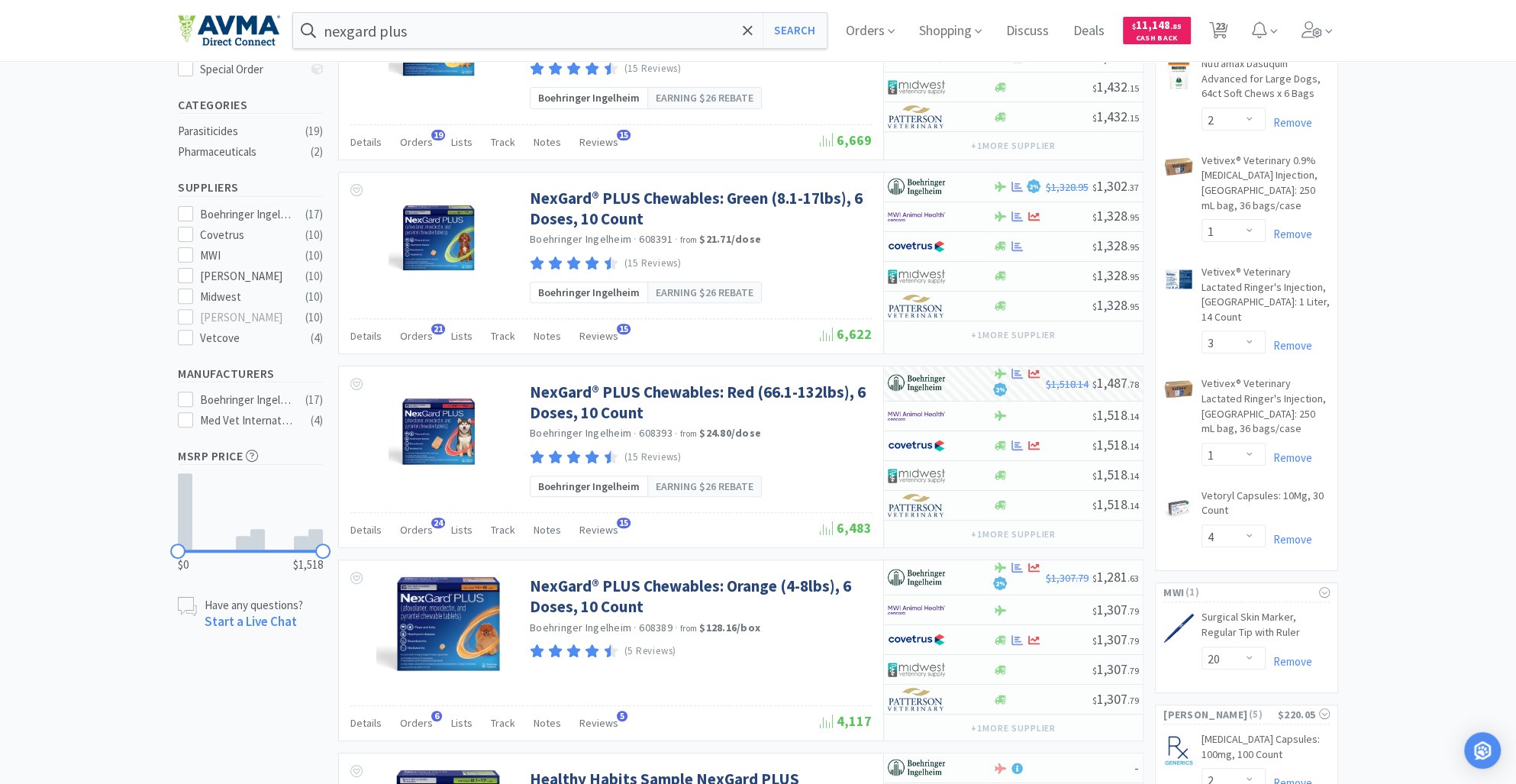
scroll to position [360, 0]
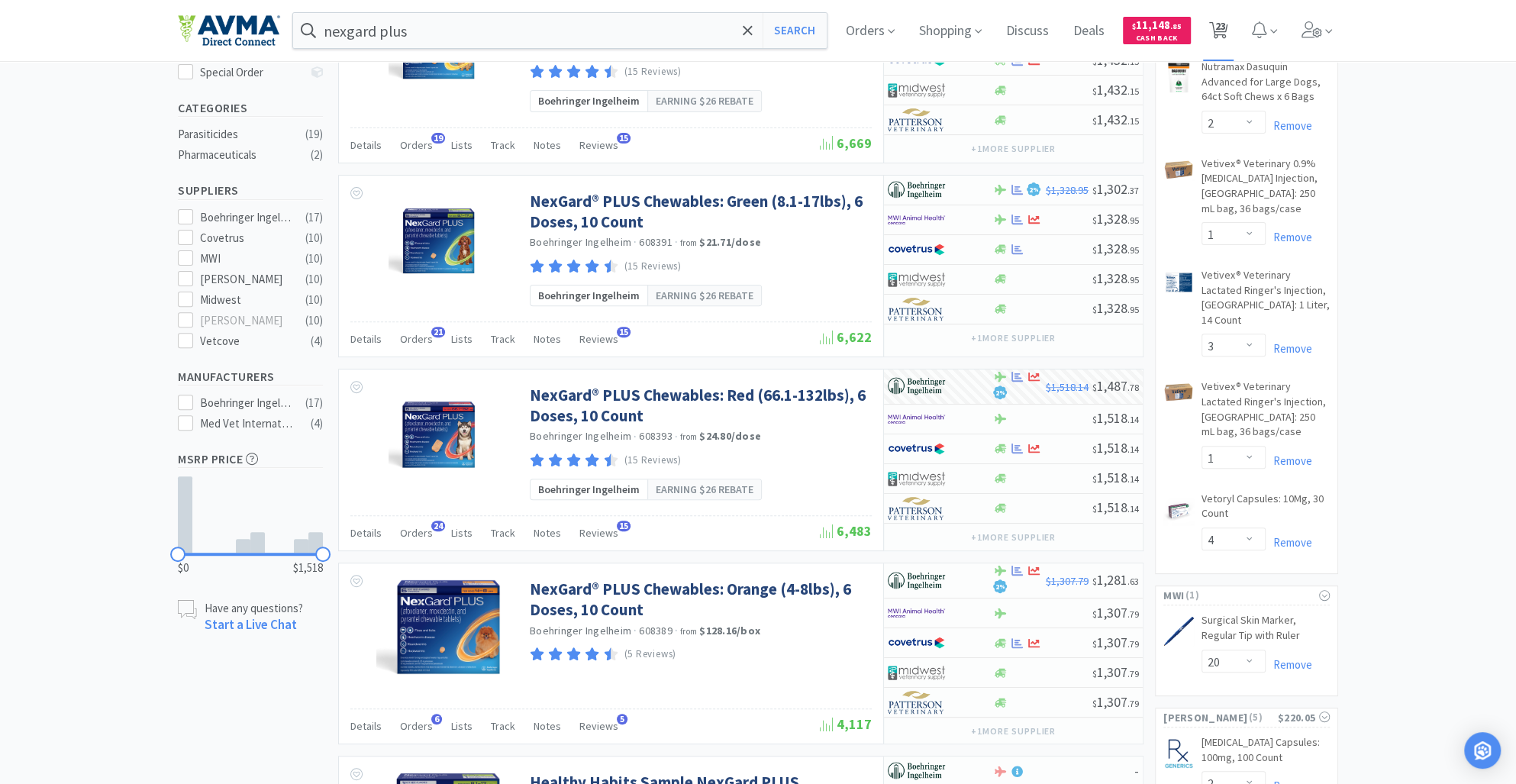
click at [1225, 25] on span "23" at bounding box center [1220, 26] width 11 height 61
select select "1"
select select "30"
select select "10"
select select "3"
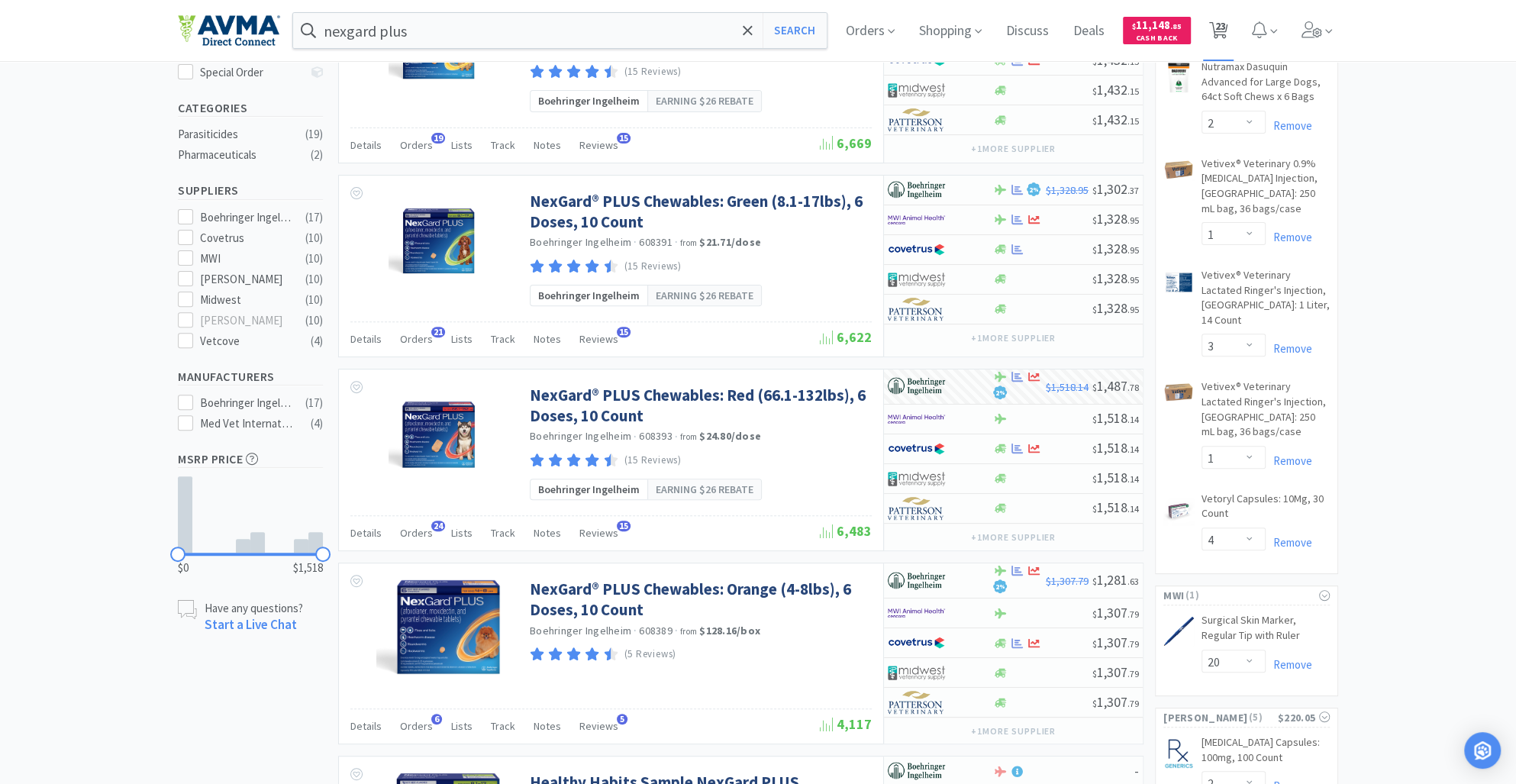
select select "5"
select select "50"
select select "2"
select select "1"
select select "3"
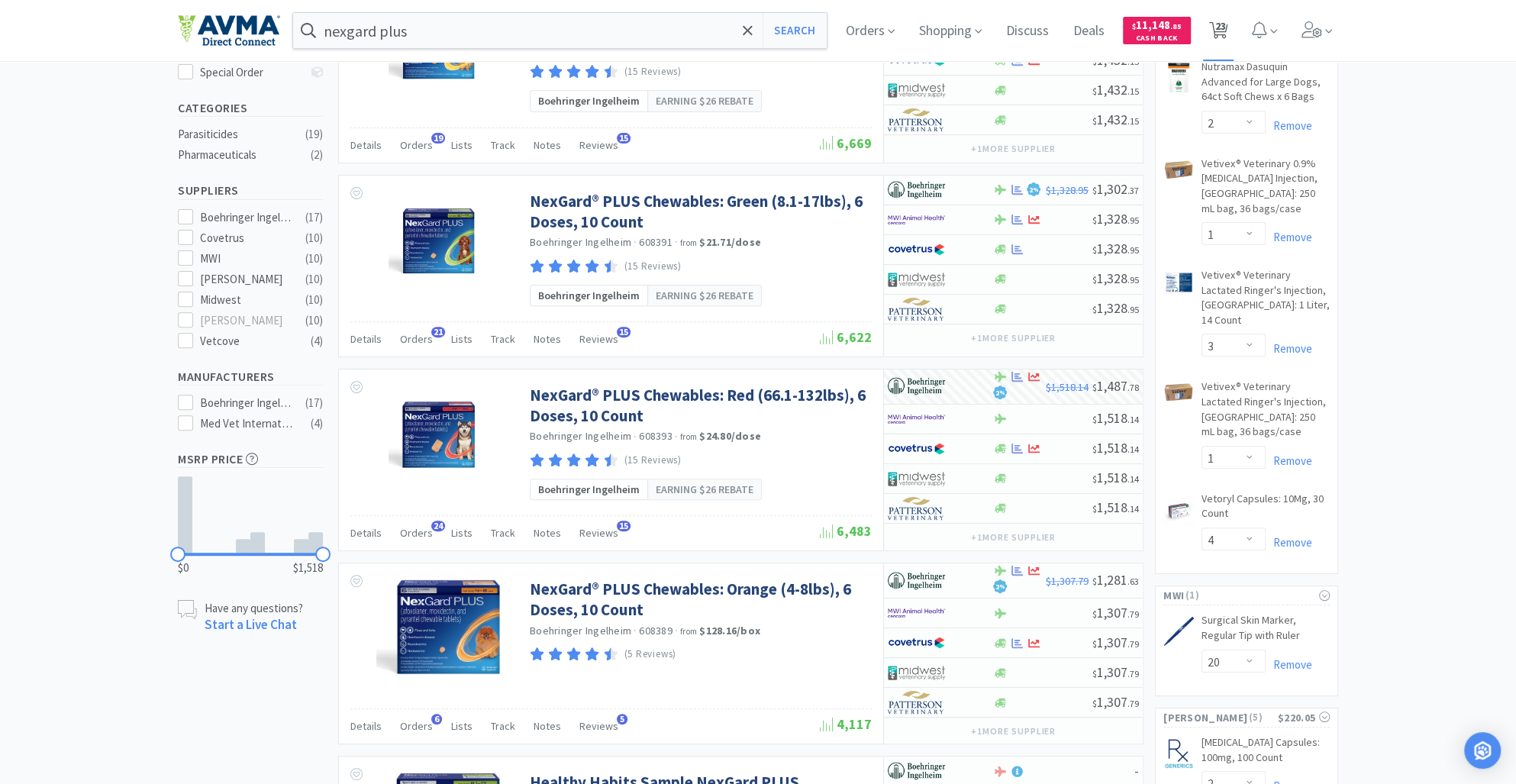
select select "1"
select select "4"
select select "20"
select select "2"
select select "5"
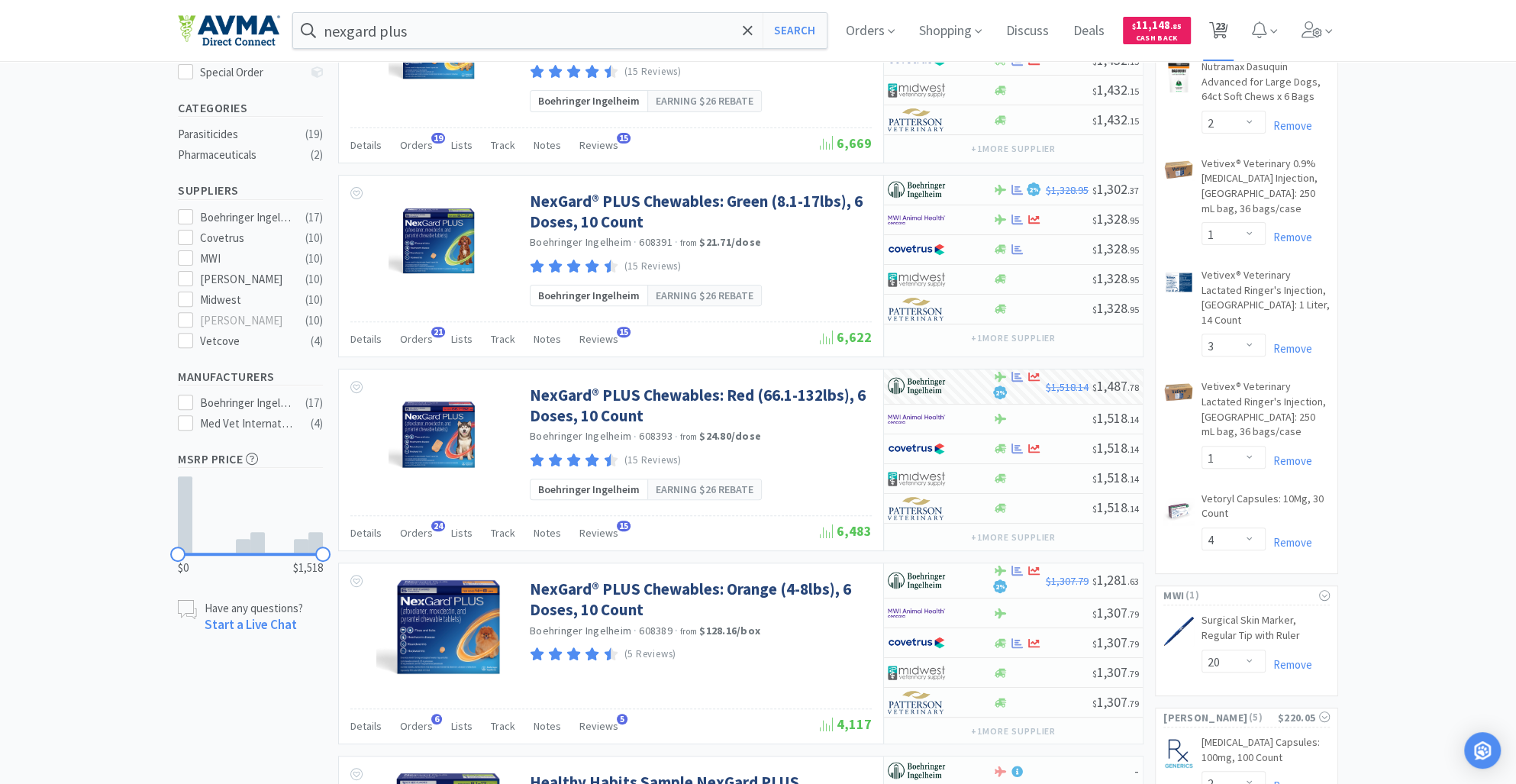
select select "1"
select select "4"
select select "40"
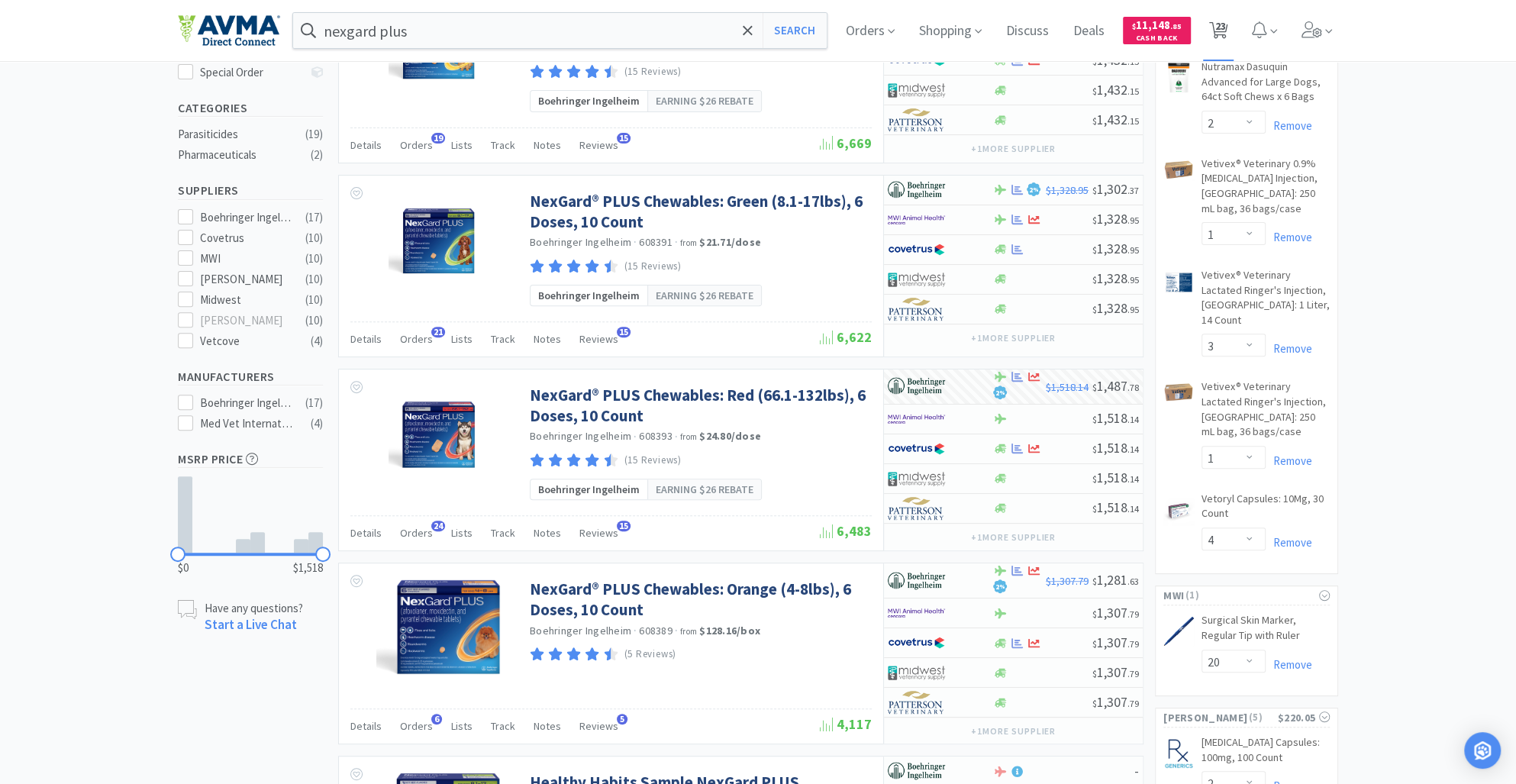
select select "20"
select select "1"
select select "10"
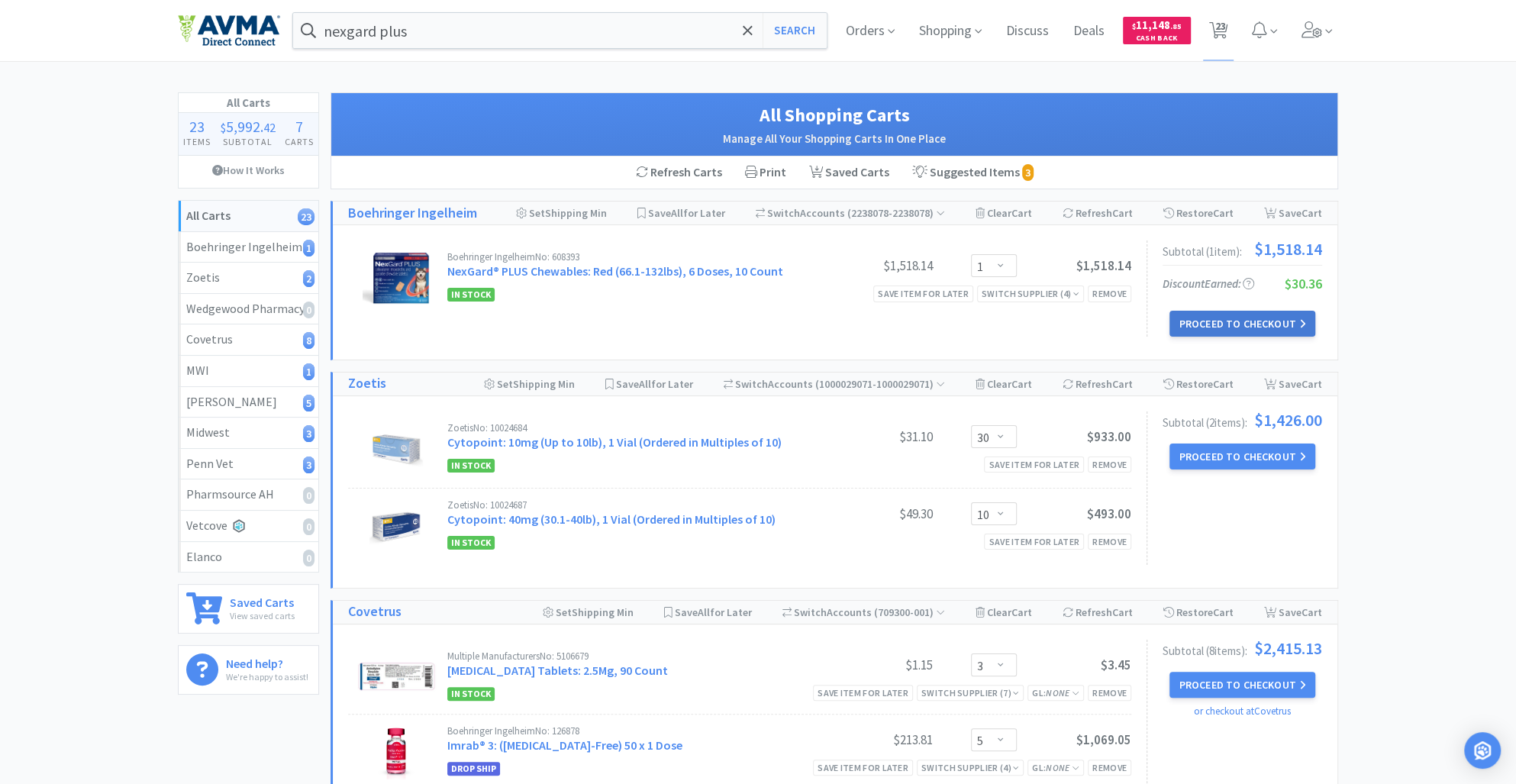
click at [1219, 320] on button "Proceed to Checkout" at bounding box center [1242, 324] width 145 height 26
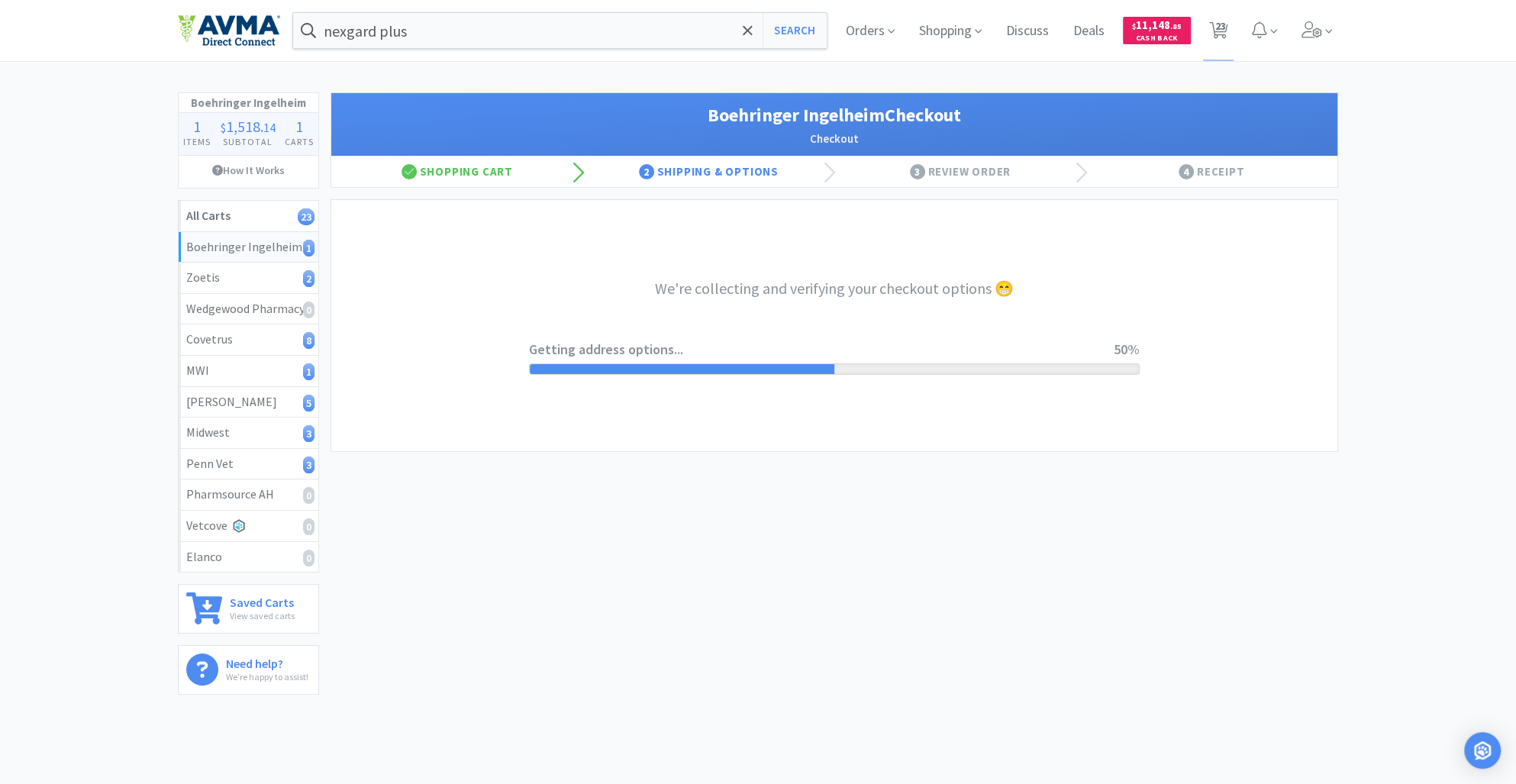
select select "invoice"
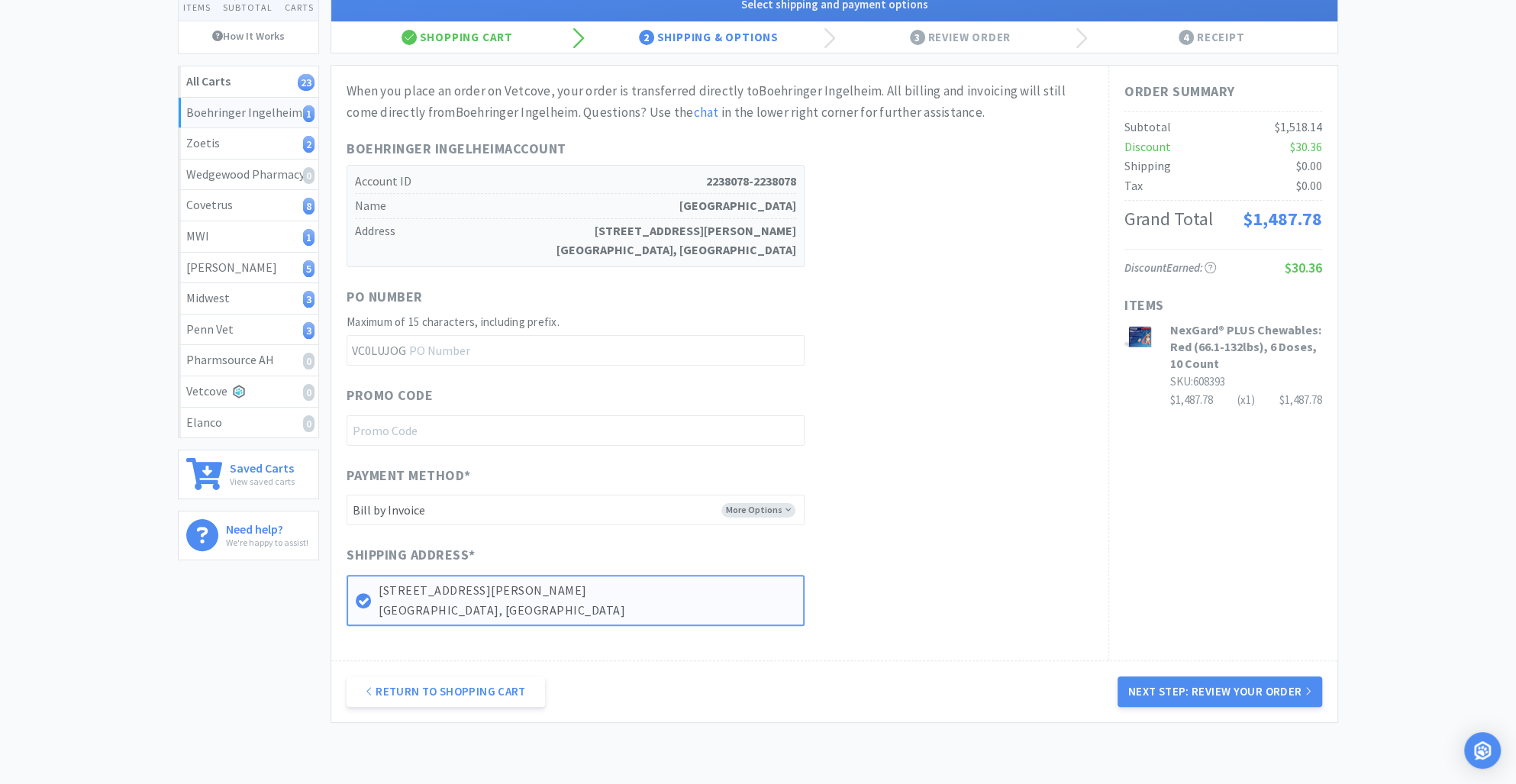
scroll to position [229, 0]
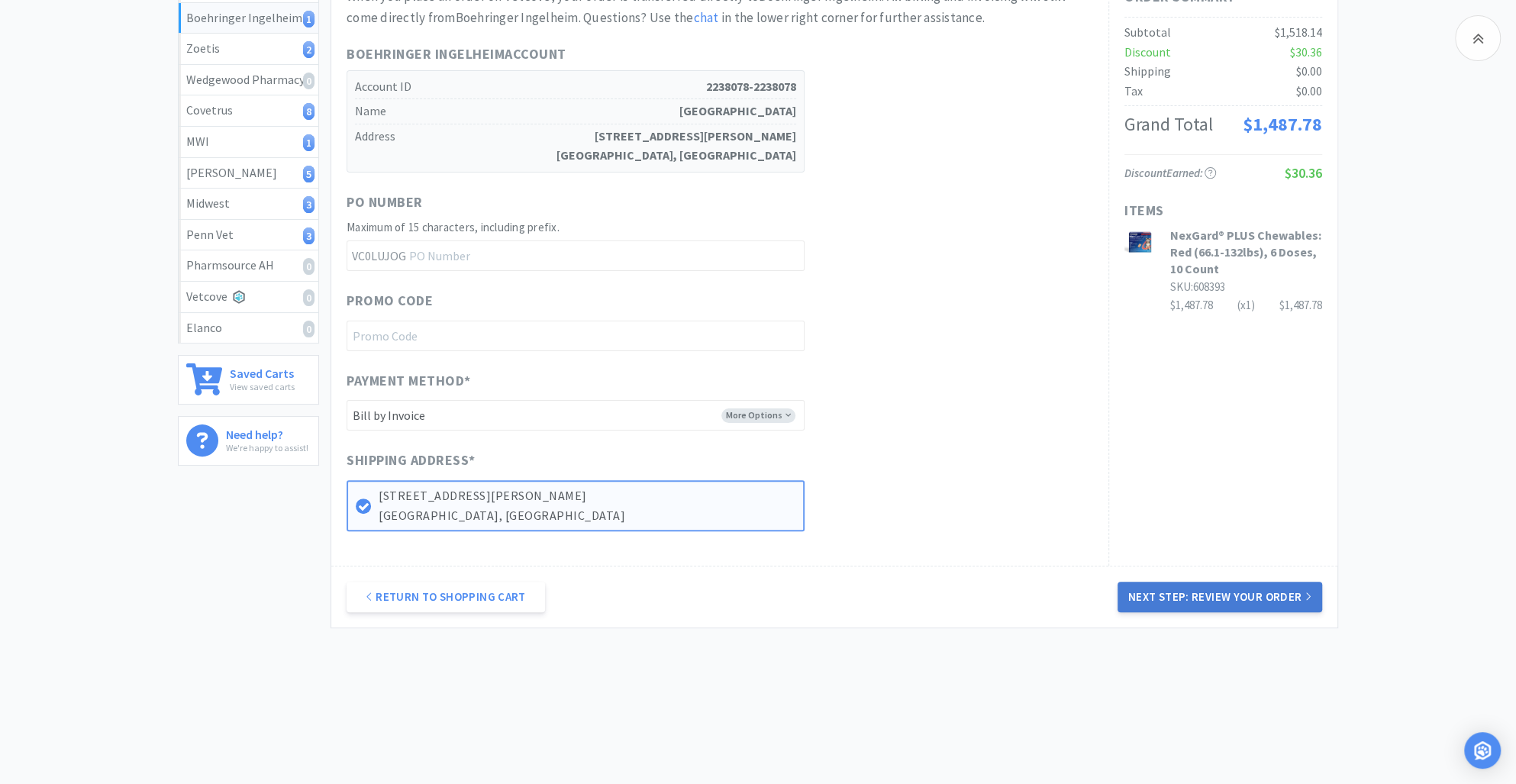
click at [1162, 603] on button "Next Step: Review Your Order" at bounding box center [1220, 597] width 205 height 31
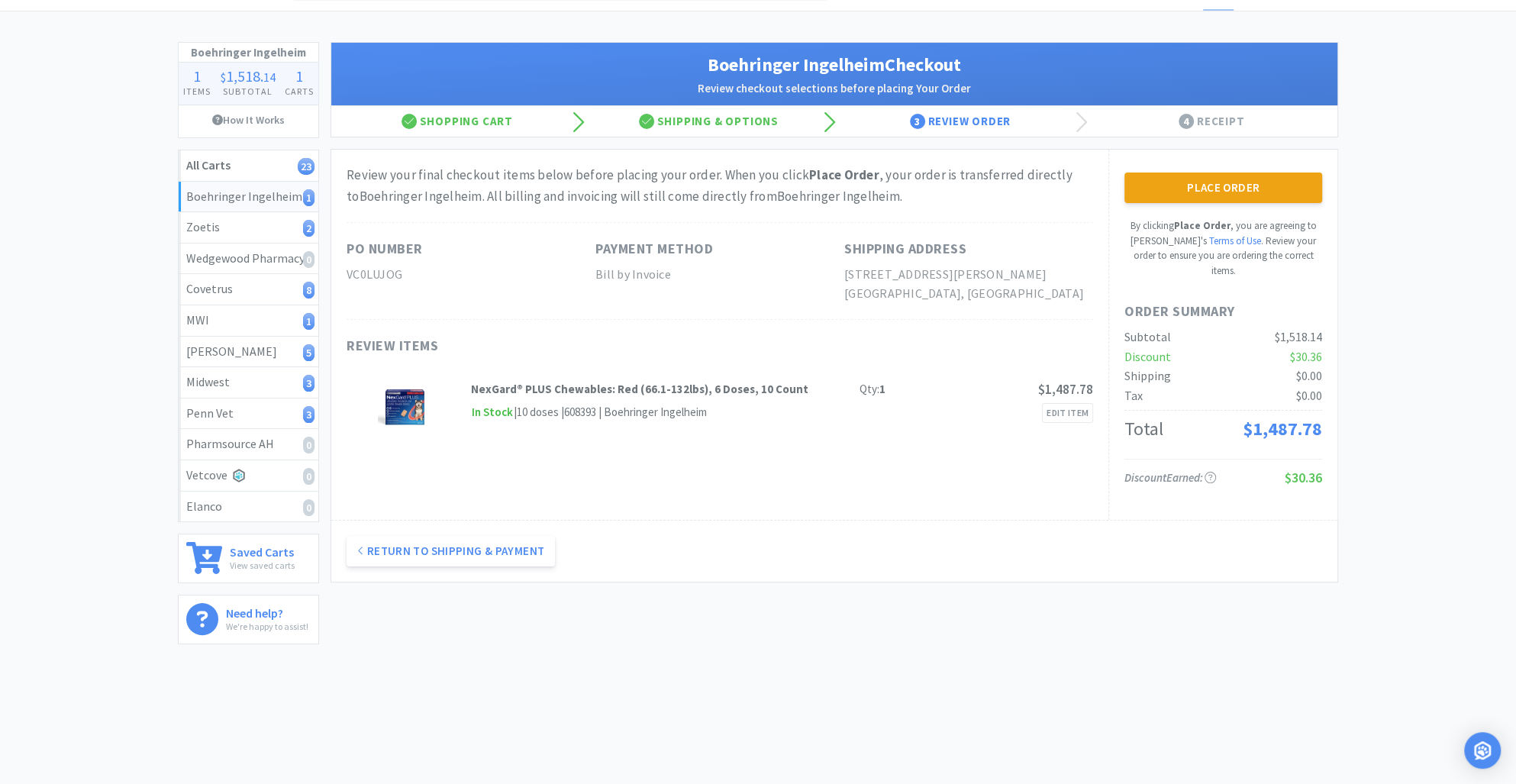
scroll to position [0, 0]
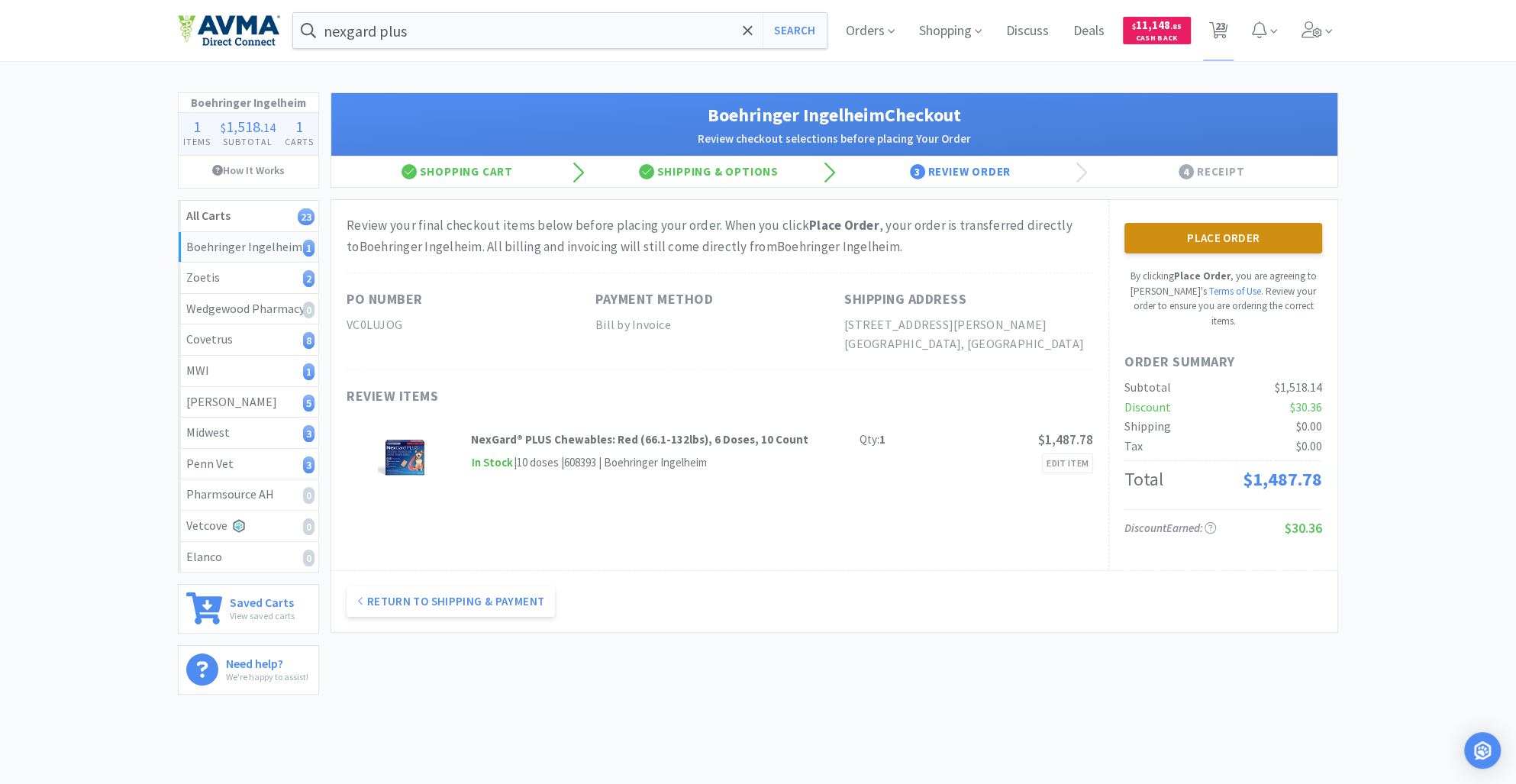
click at [1163, 239] on button "Place Order" at bounding box center [1224, 238] width 198 height 31
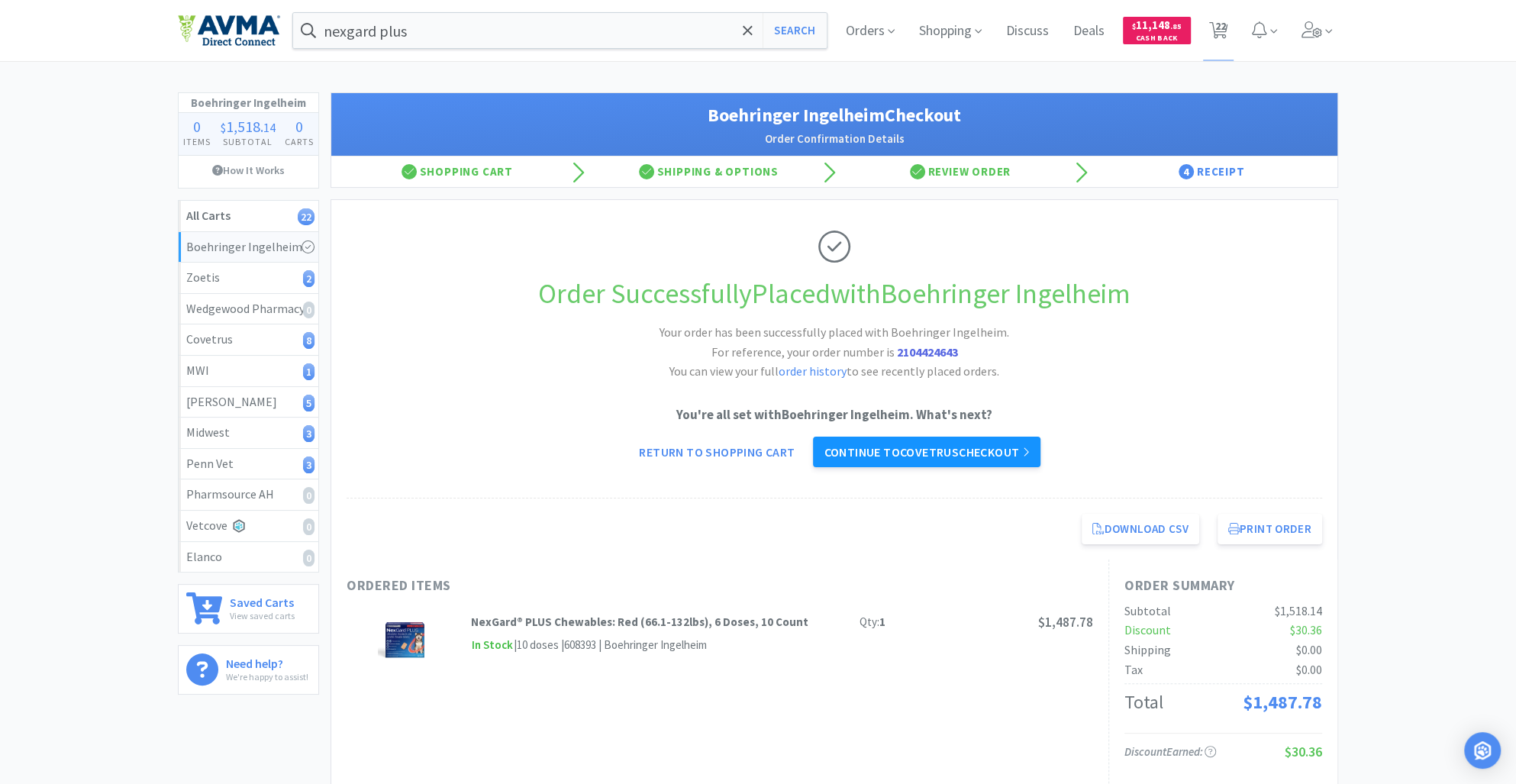
click at [894, 457] on link "Continue to Covetrus checkout" at bounding box center [926, 452] width 227 height 31
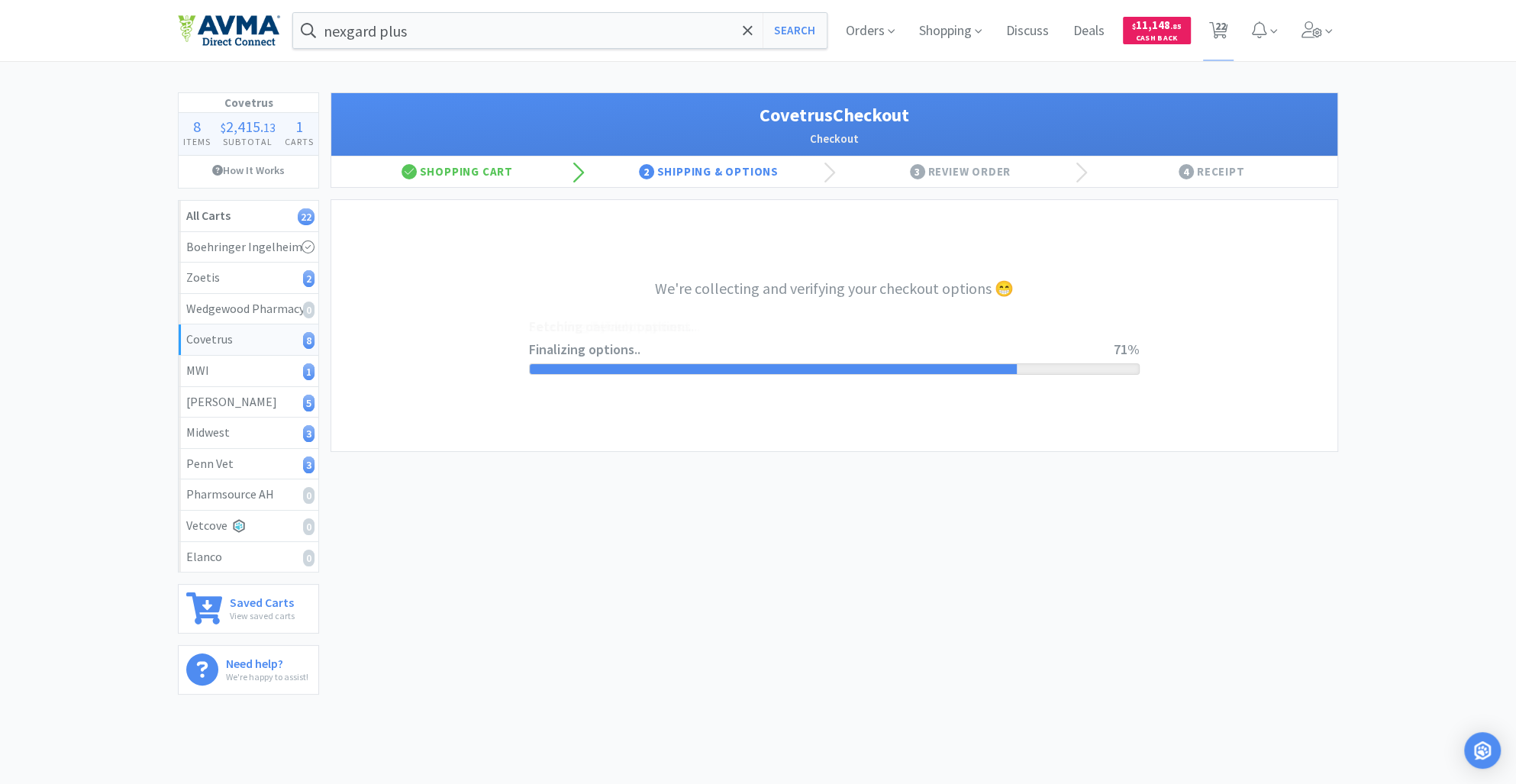
select select "ACCOUNT"
select select "cvt-standard-net"
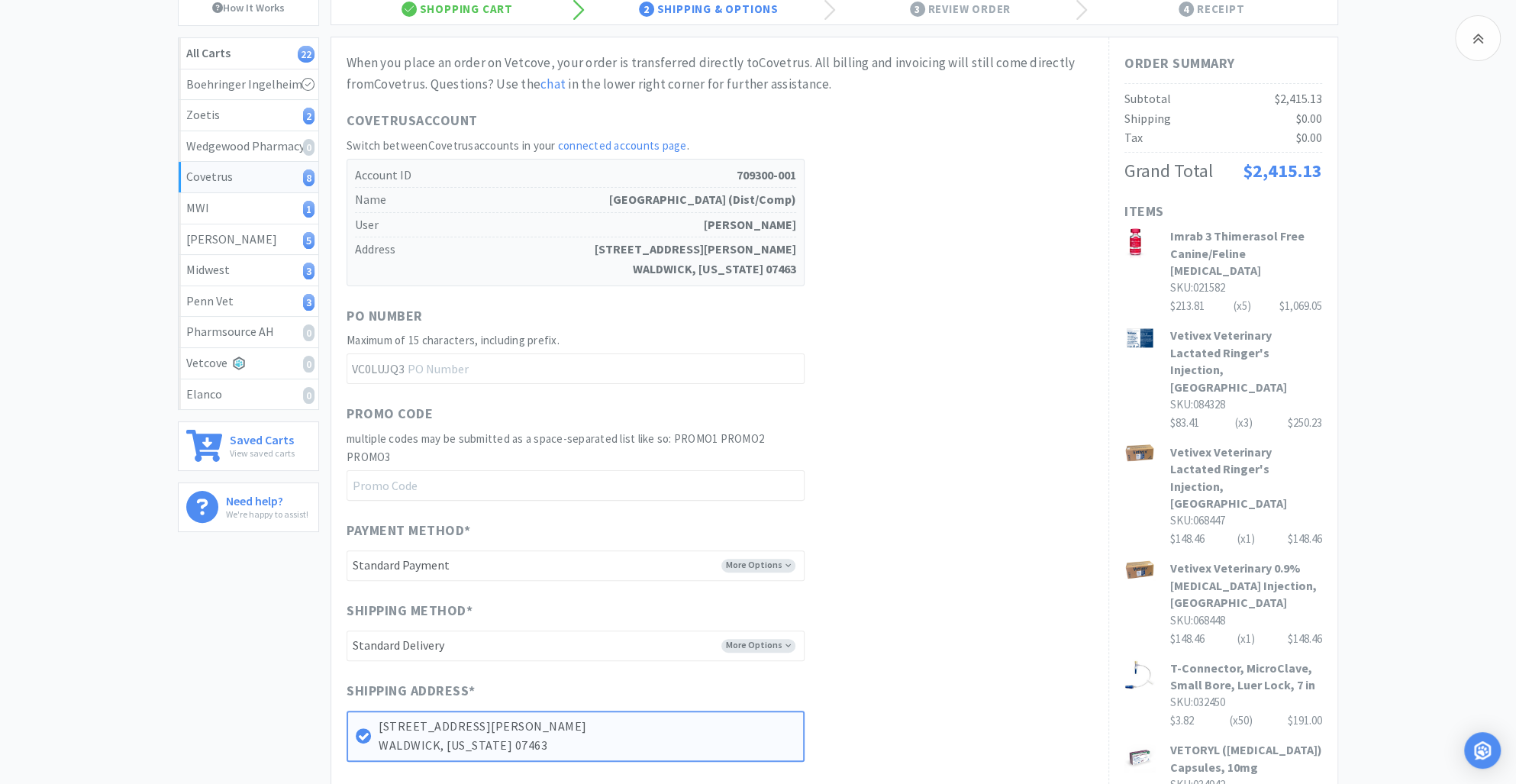
scroll to position [537, 0]
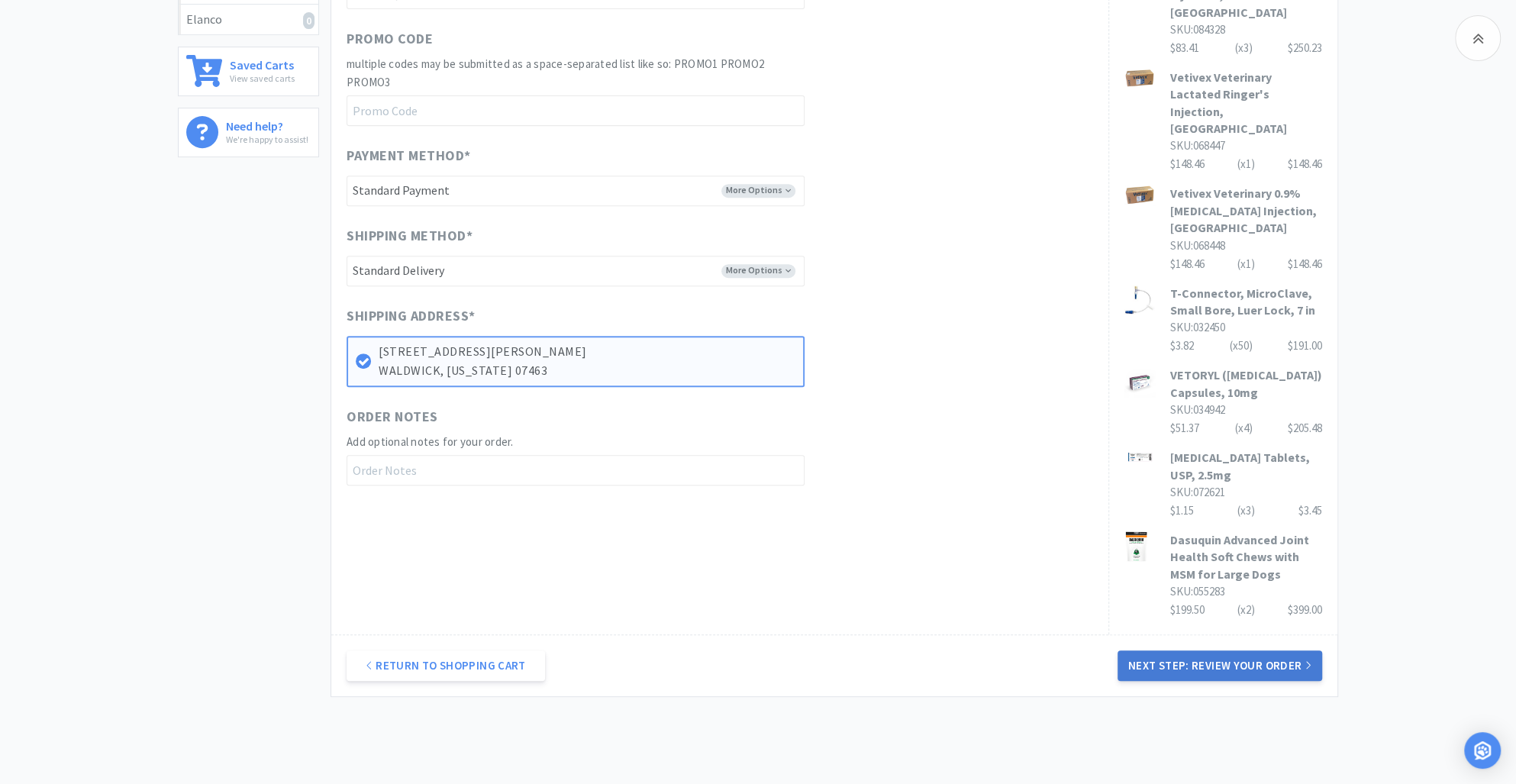
click at [1155, 650] on button "Next Step: Review Your Order" at bounding box center [1220, 665] width 205 height 31
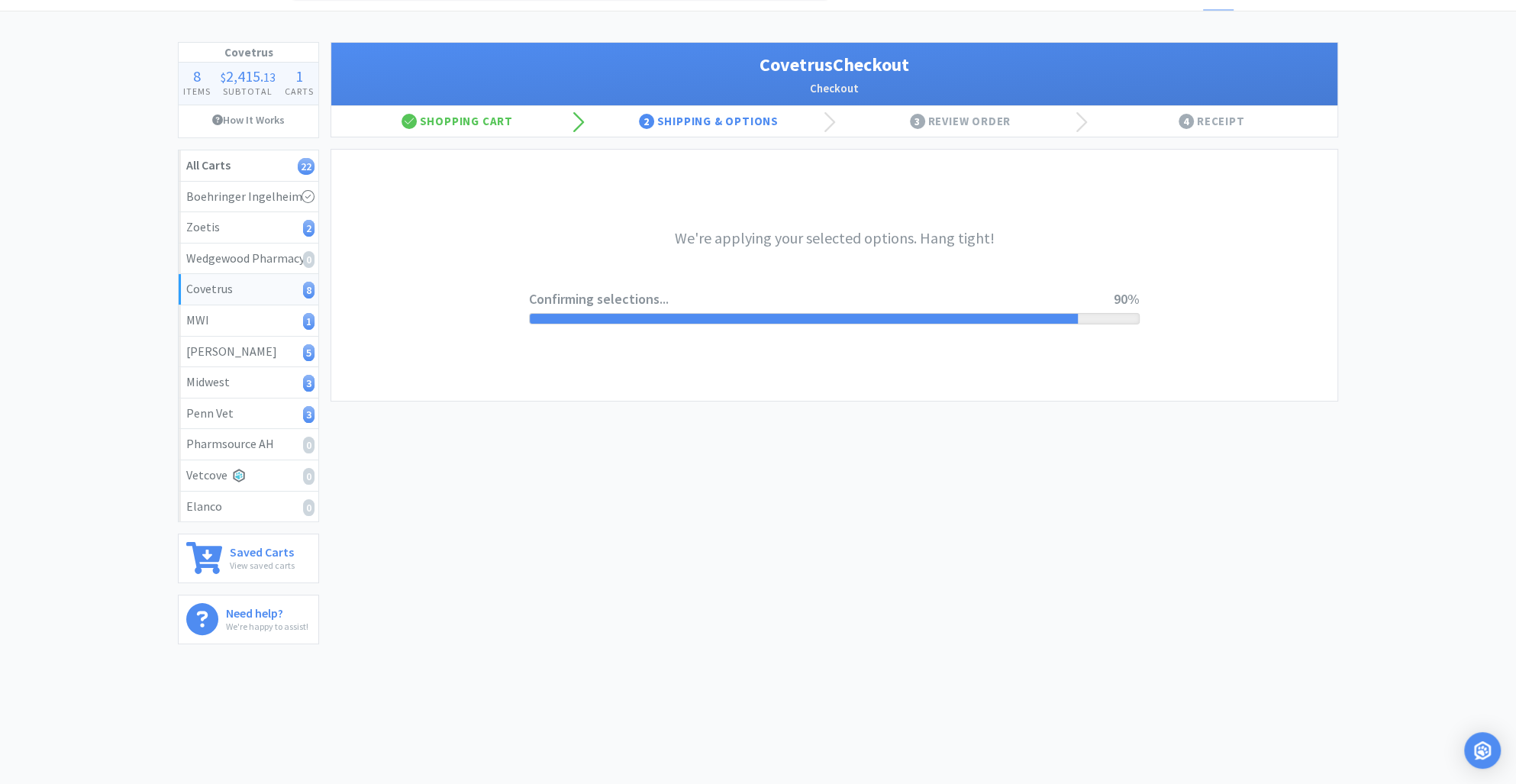
scroll to position [0, 0]
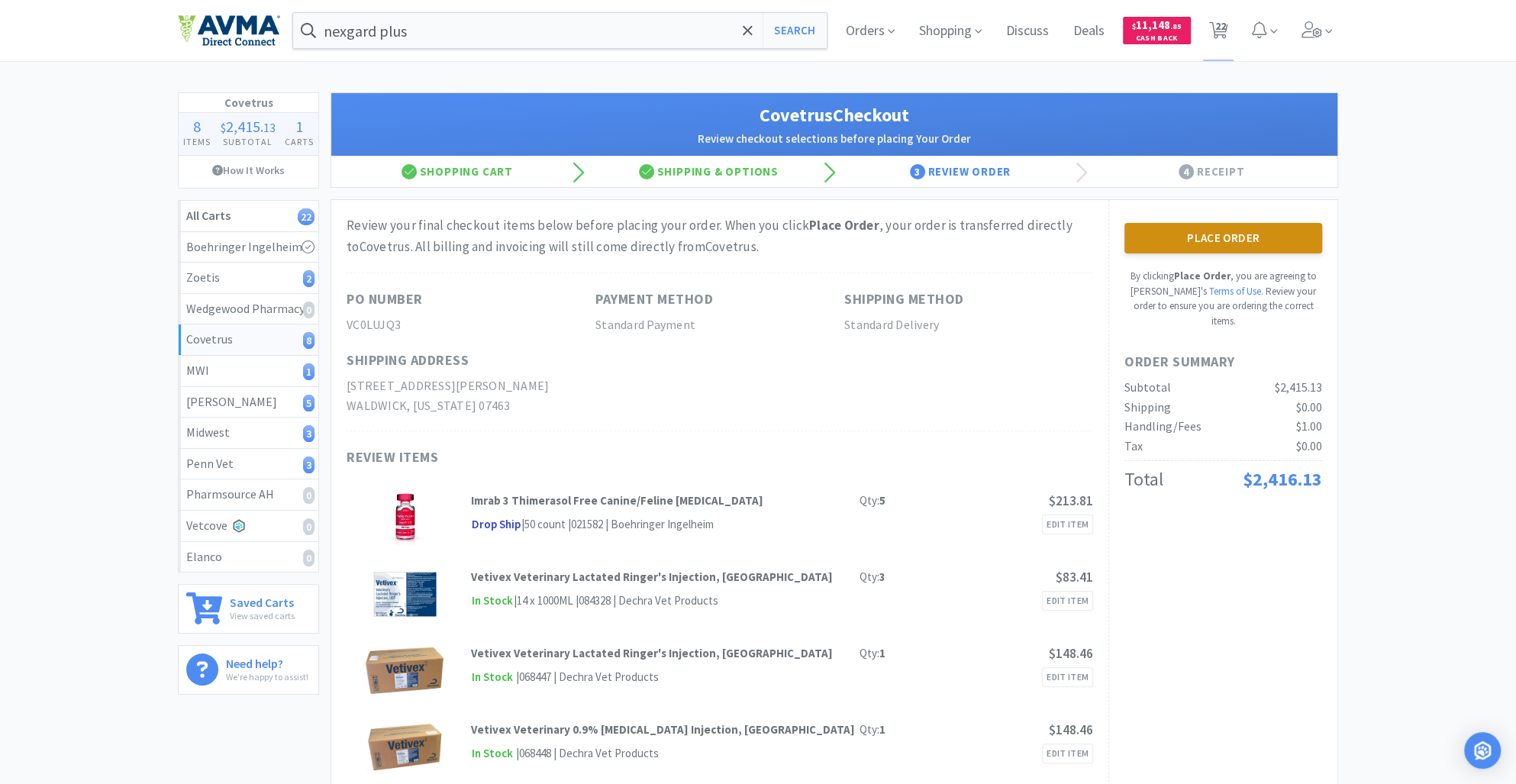
click at [1156, 234] on button "Place Order" at bounding box center [1224, 238] width 198 height 31
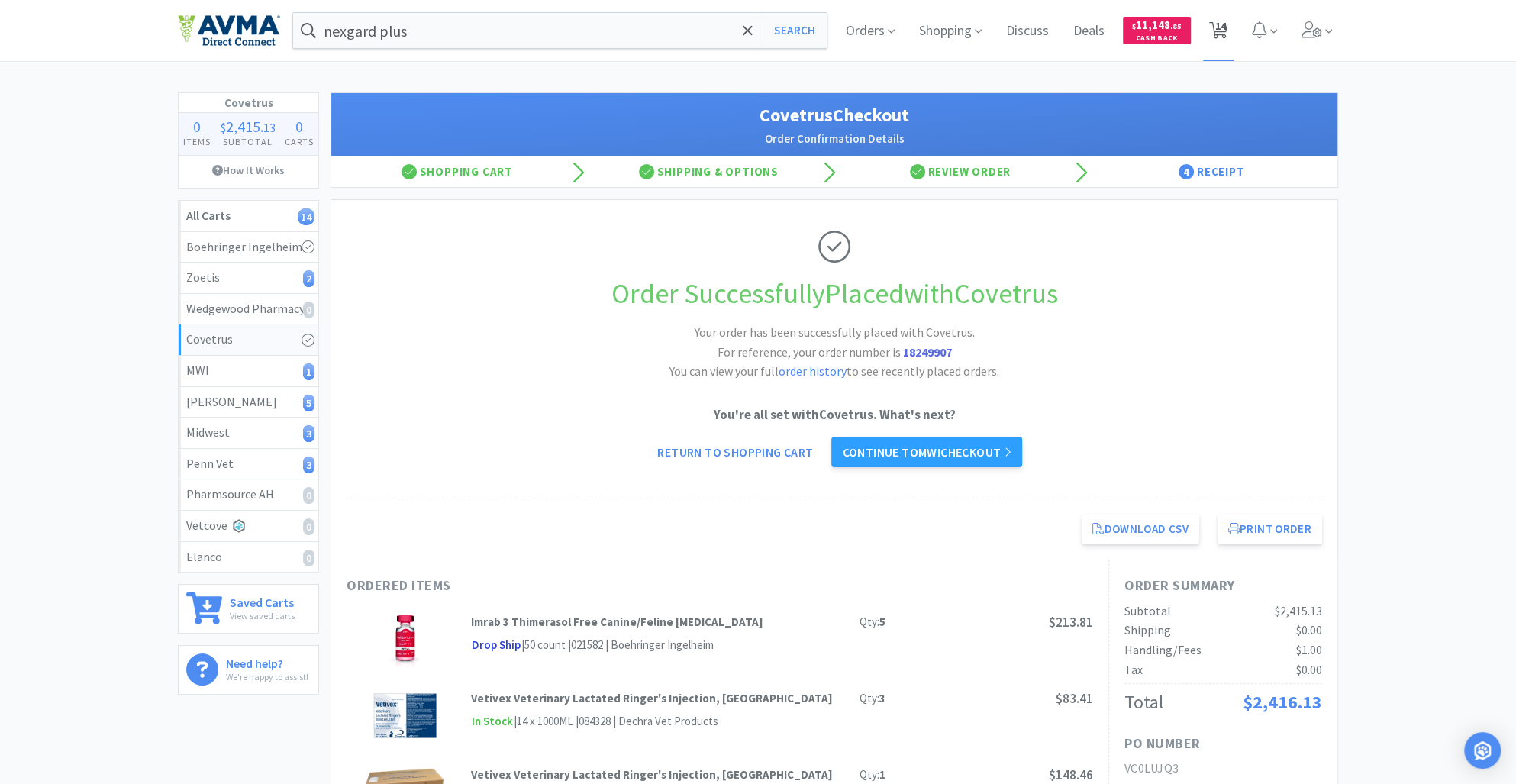
click at [1212, 22] on icon at bounding box center [1219, 30] width 19 height 17
select select "30"
select select "10"
select select "20"
select select "2"
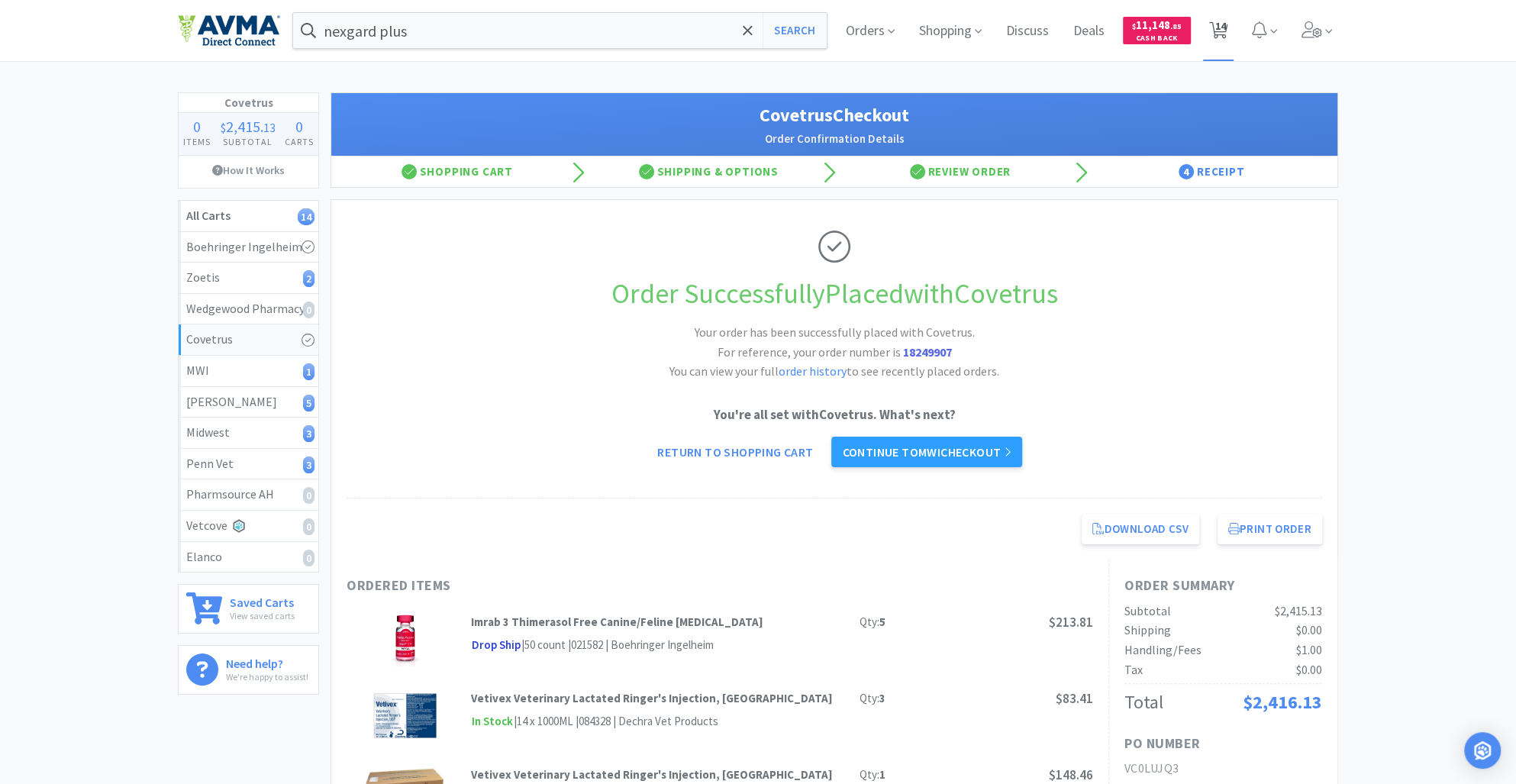
select select "5"
select select "1"
select select "4"
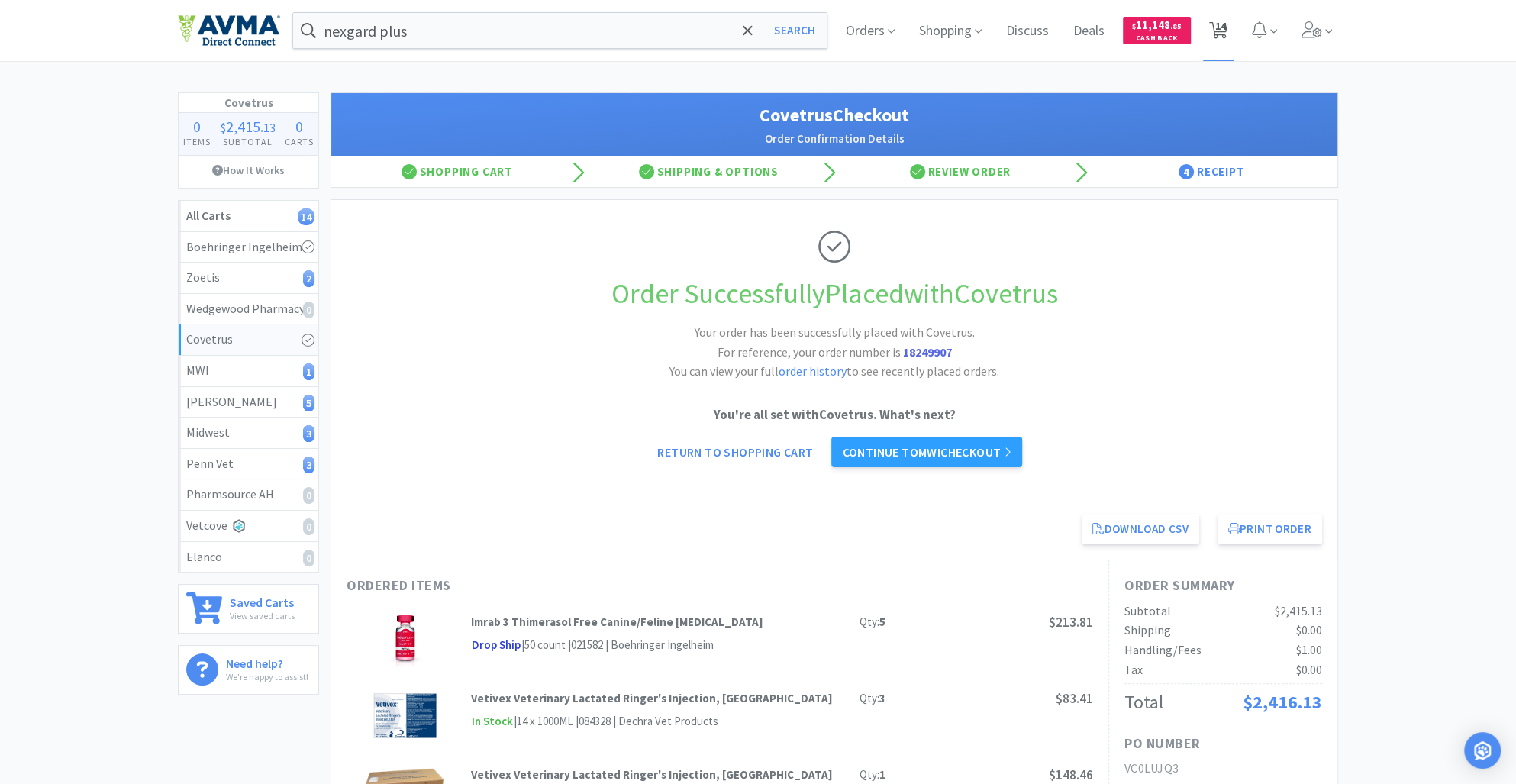
select select "40"
select select "20"
select select "1"
select select "10"
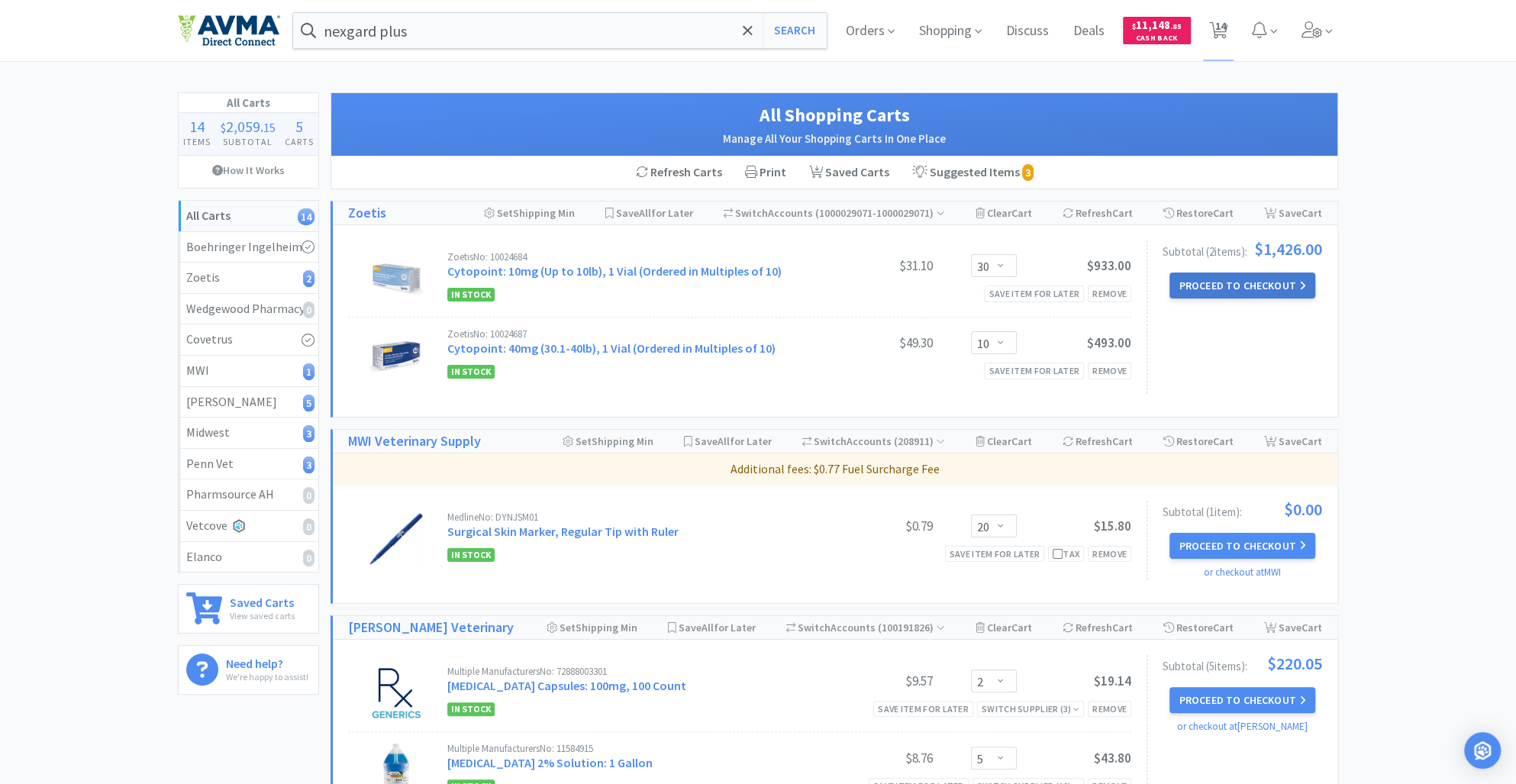
click at [1219, 290] on button "Proceed to Checkout" at bounding box center [1242, 285] width 145 height 26
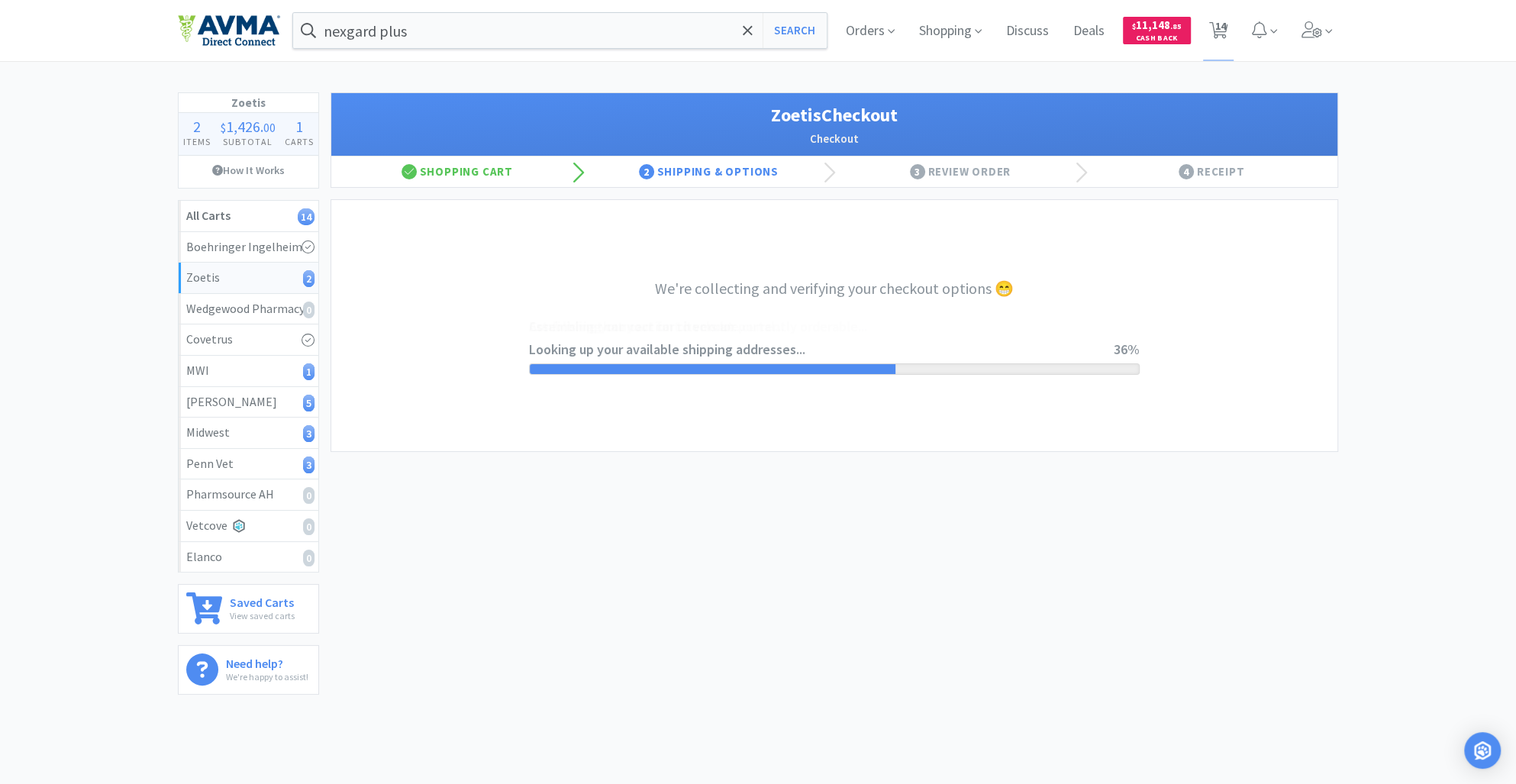
select select "invoice"
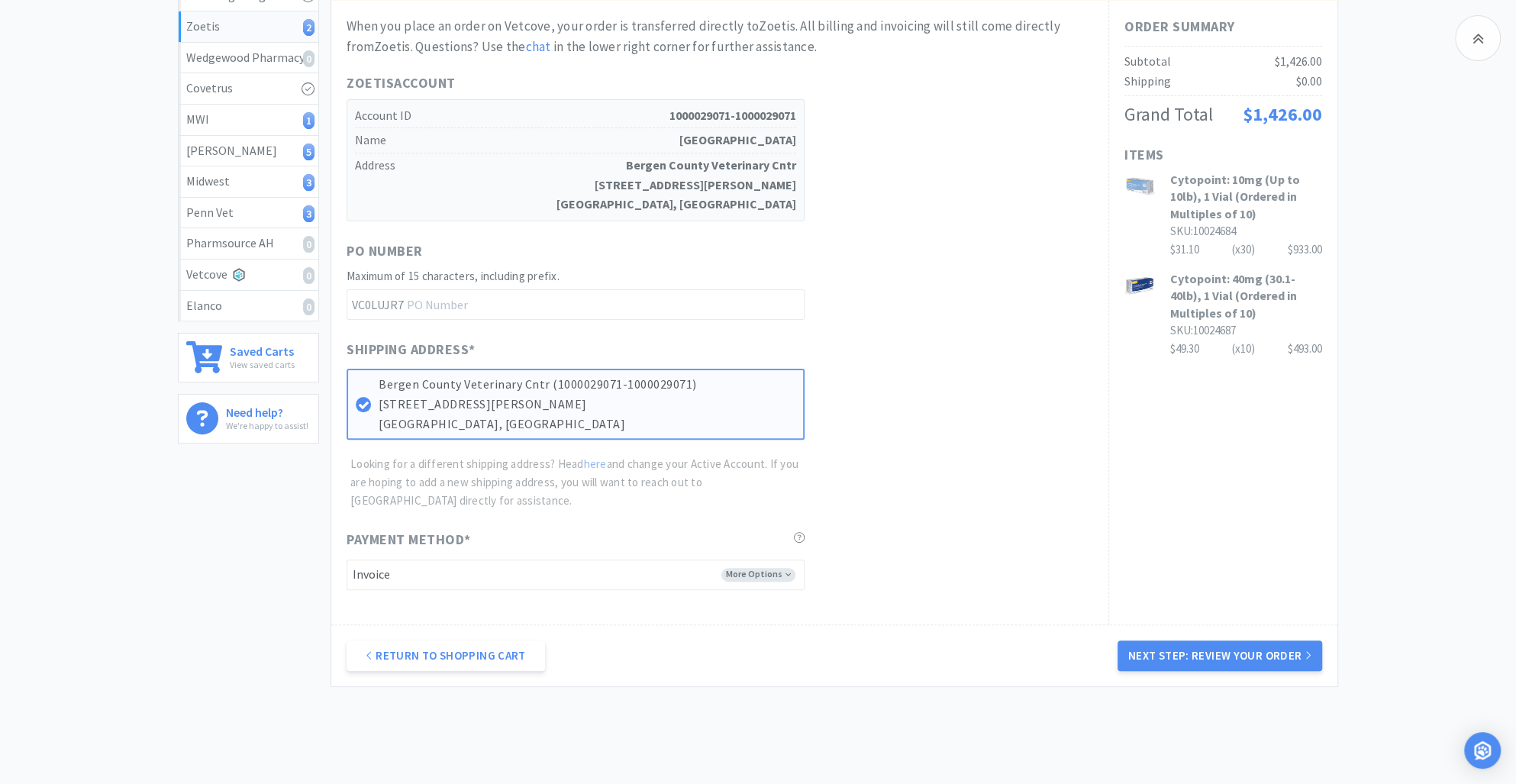
scroll to position [309, 0]
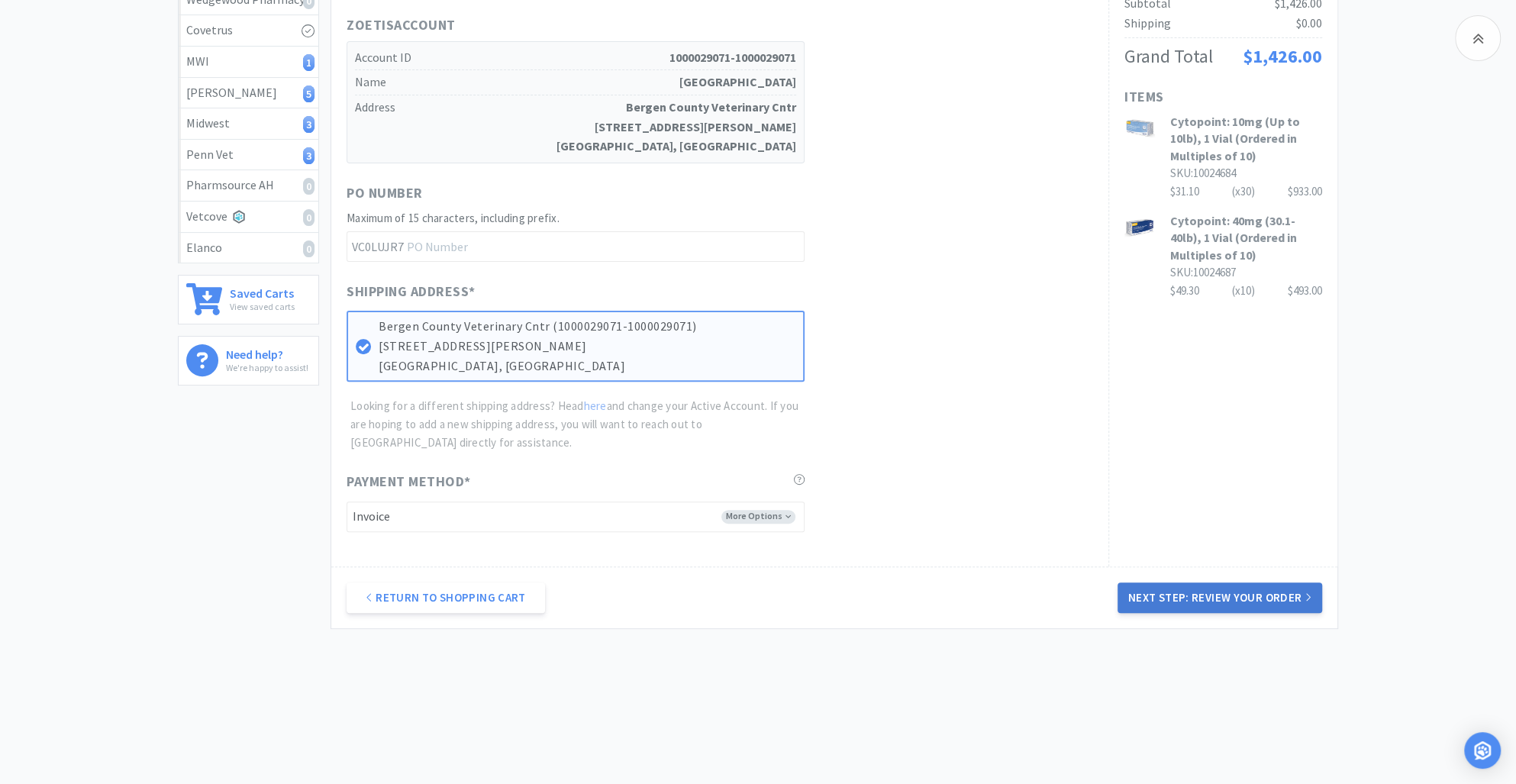
click at [1211, 597] on button "Next Step: Review Your Order" at bounding box center [1220, 598] width 205 height 31
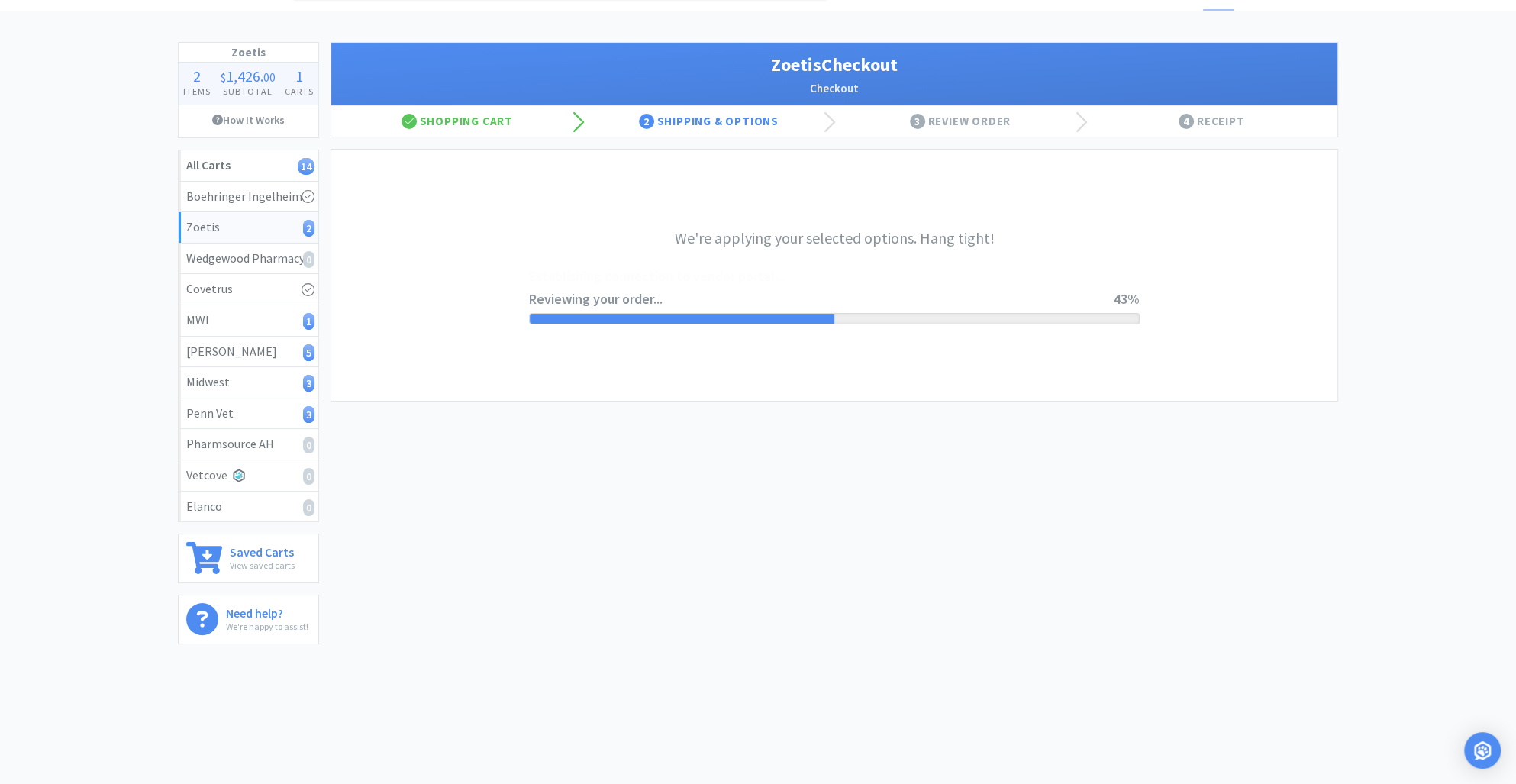
scroll to position [0, 0]
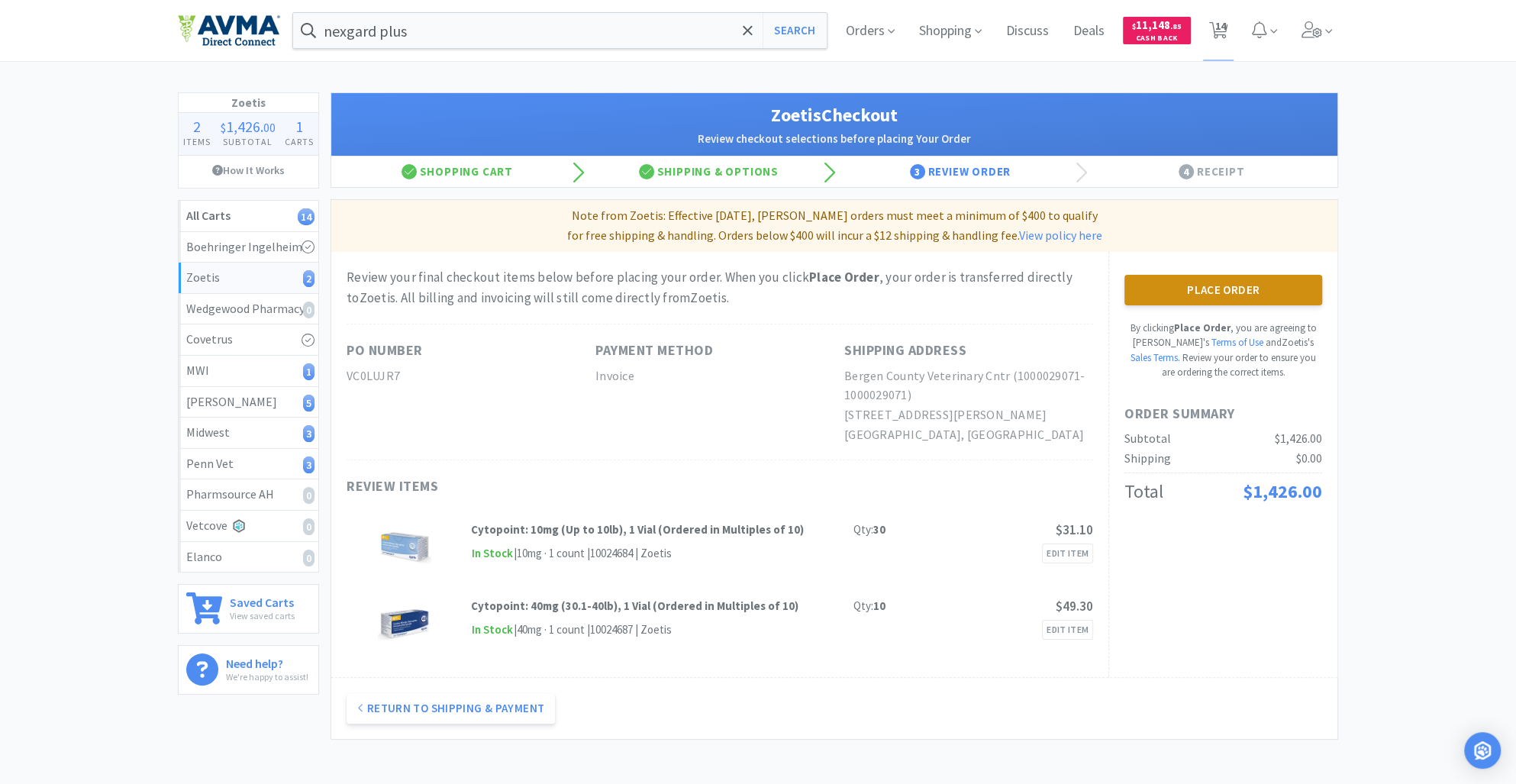
click at [1227, 293] on button "Place Order" at bounding box center [1224, 290] width 198 height 31
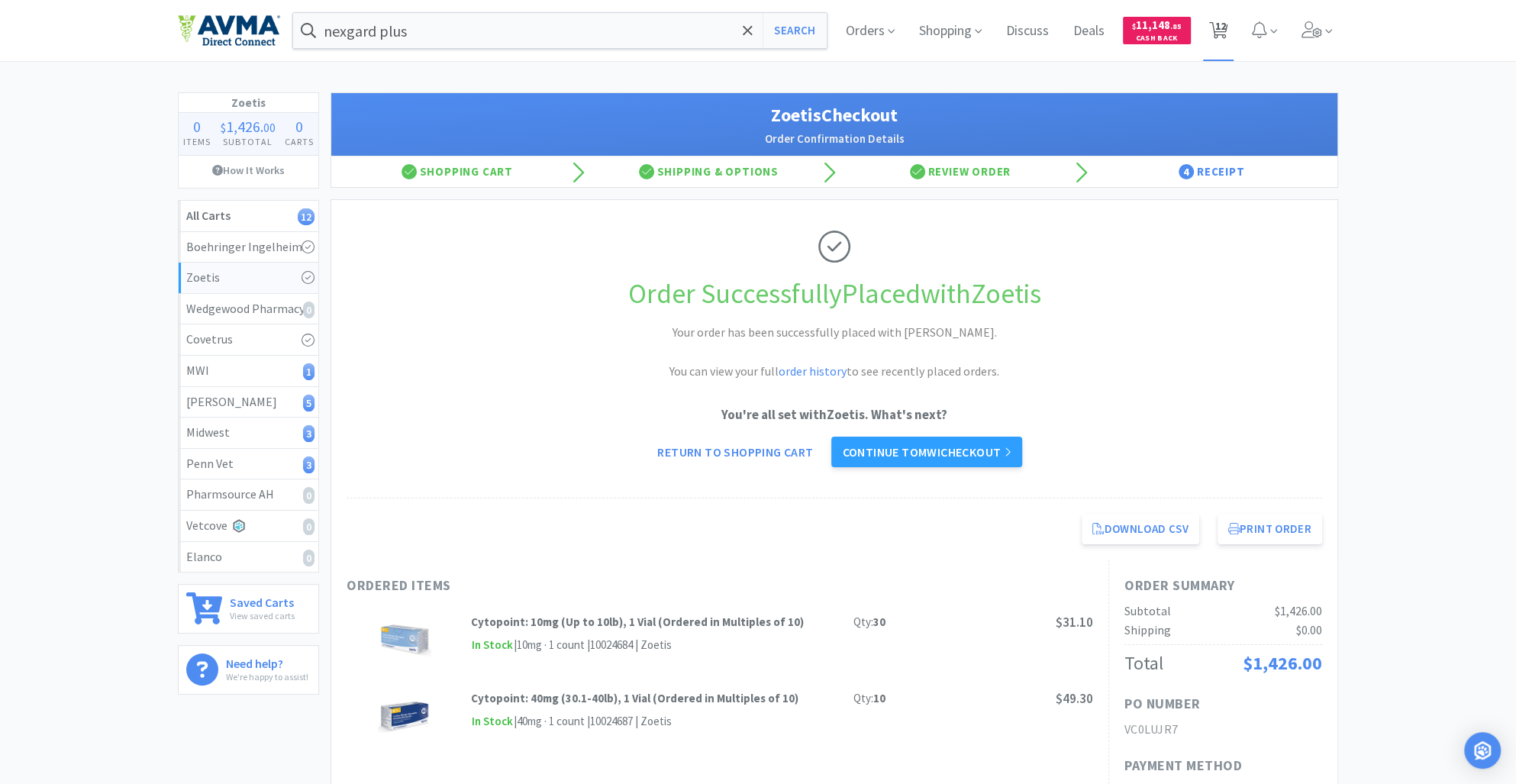
click at [1218, 27] on span "12" at bounding box center [1220, 26] width 11 height 61
select select "20"
select select "2"
select select "5"
select select "1"
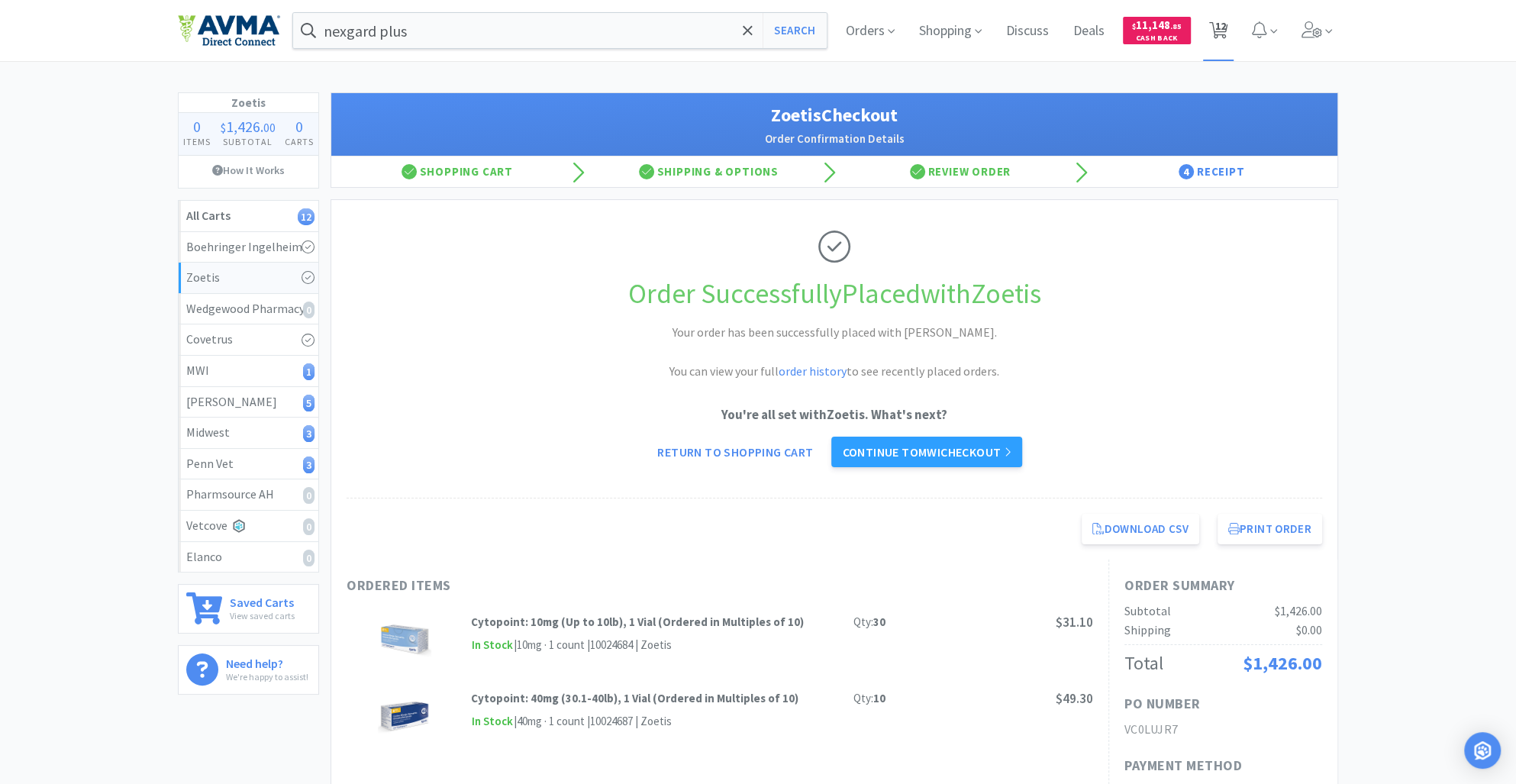
select select "1"
select select "4"
select select "40"
select select "20"
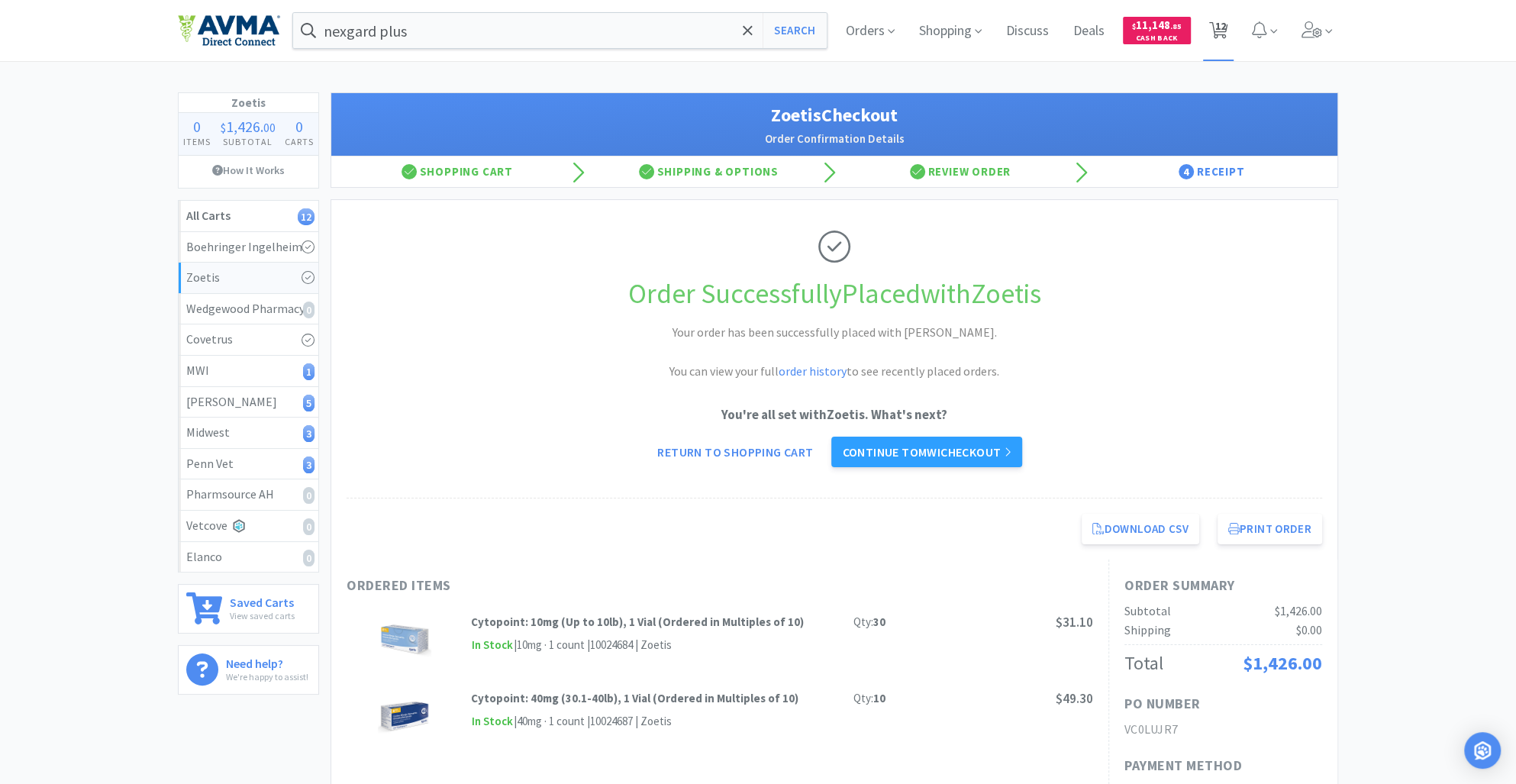
select select "1"
select select "10"
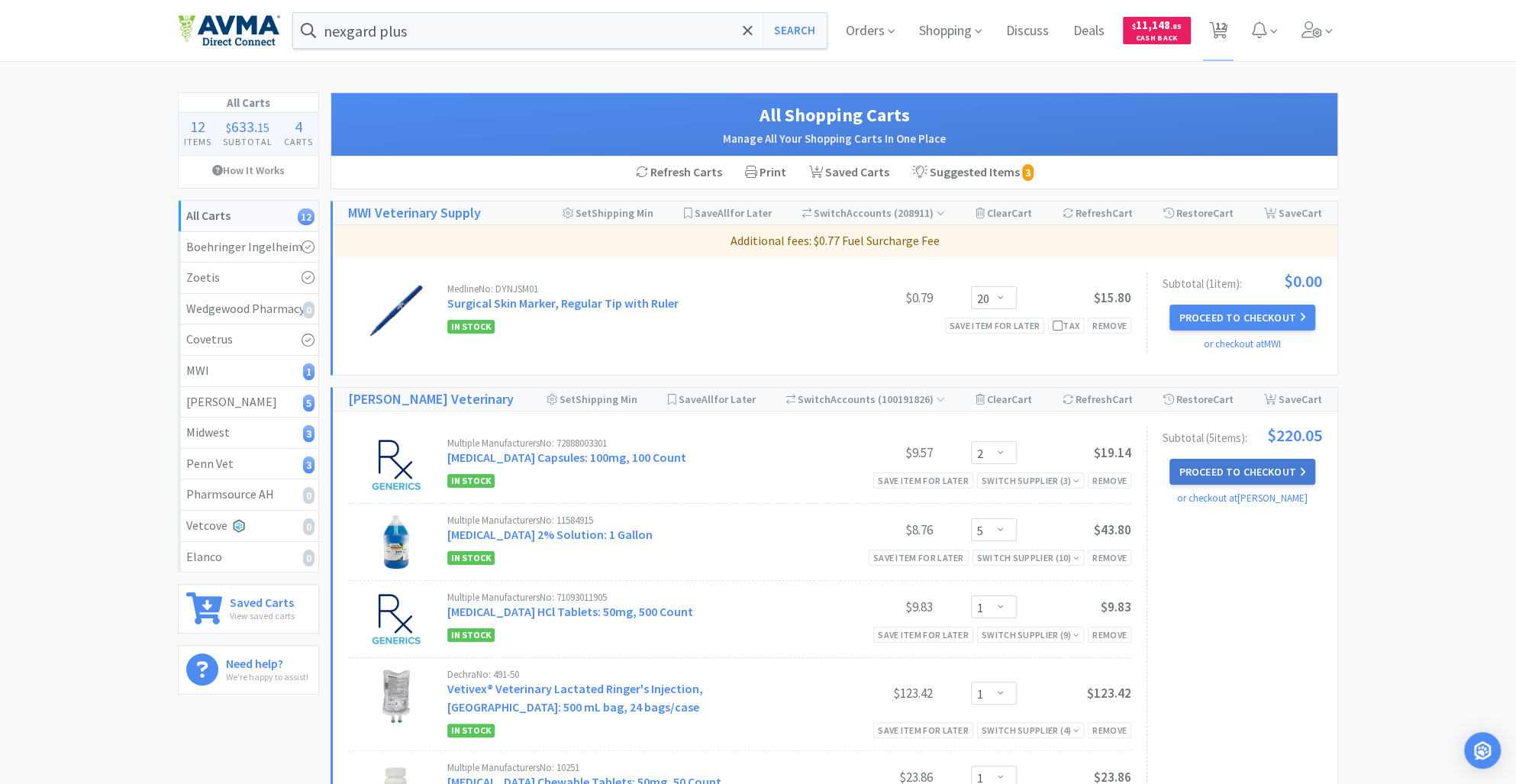
click at [1230, 471] on button "Proceed to Checkout" at bounding box center [1242, 472] width 145 height 26
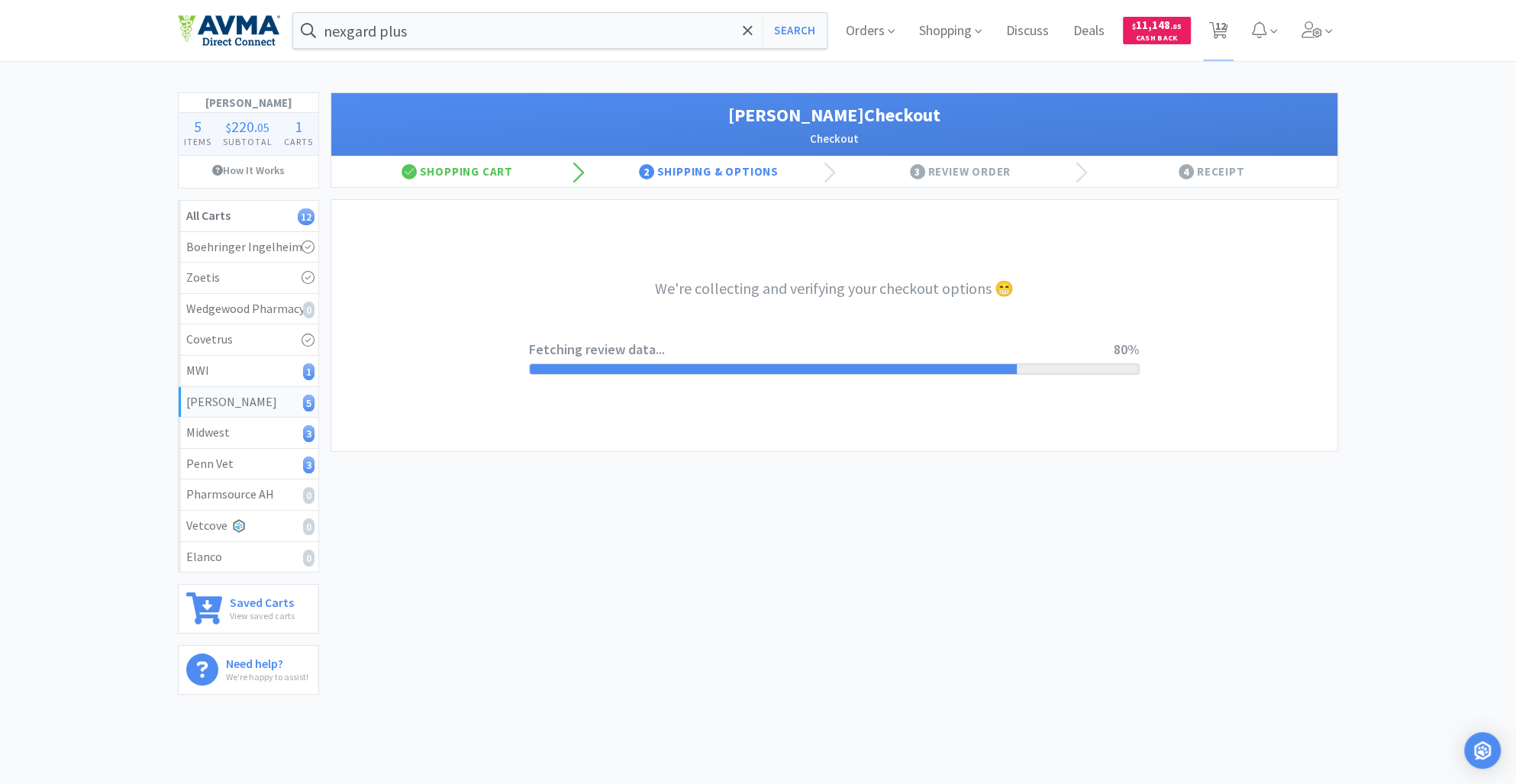
select select "1"
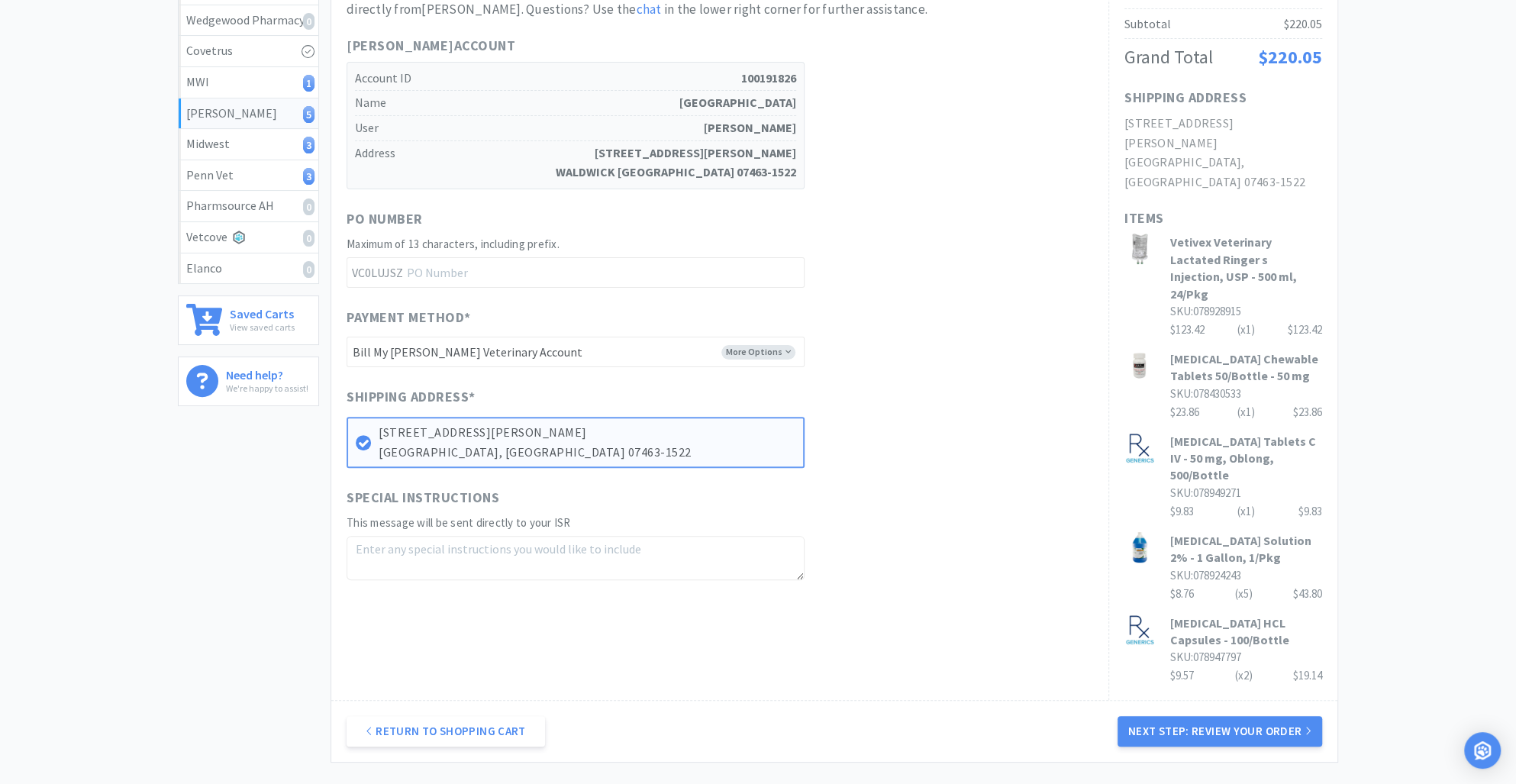
scroll to position [350, 0]
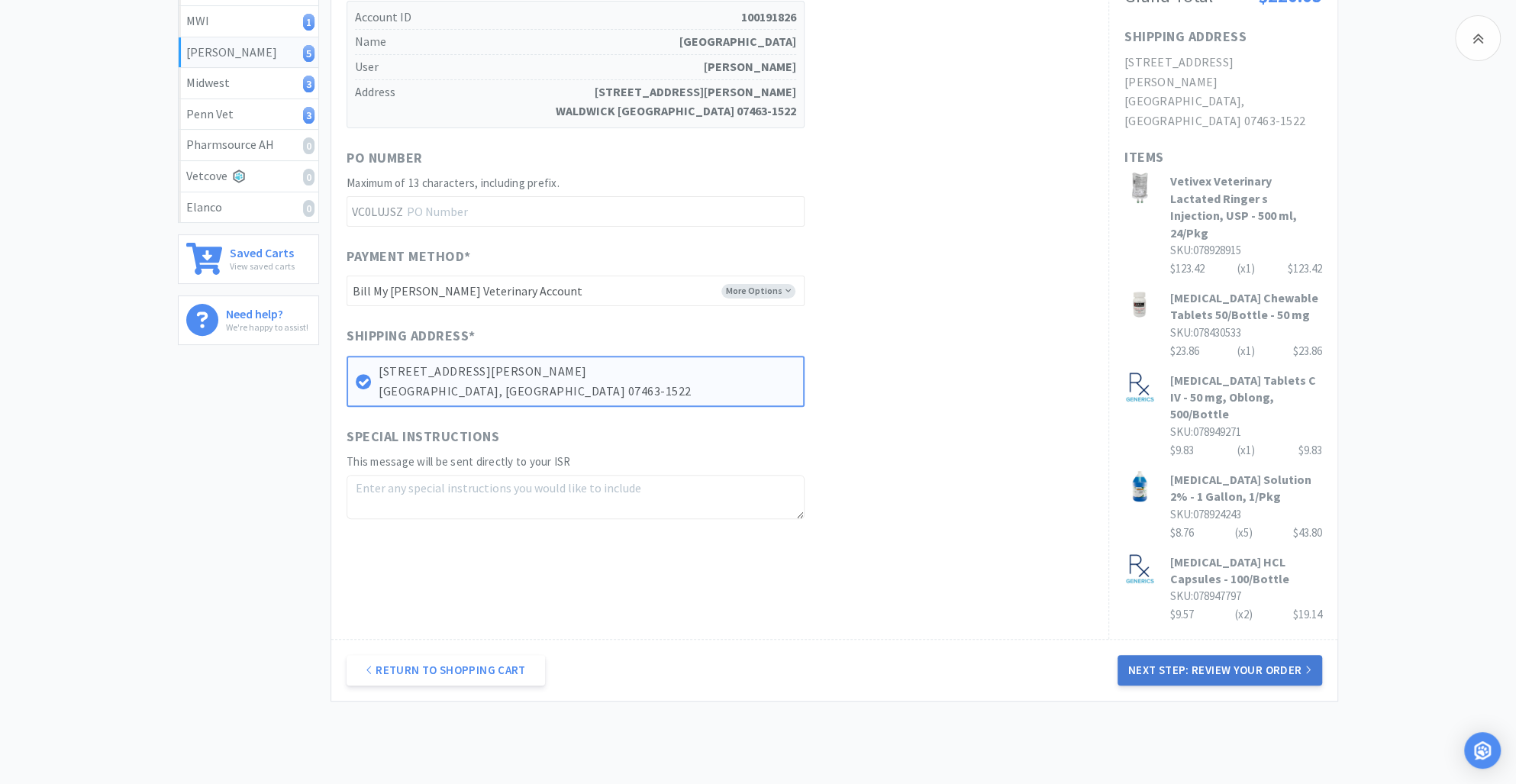
click at [1197, 654] on button "Next Step: Review Your Order" at bounding box center [1220, 669] width 205 height 31
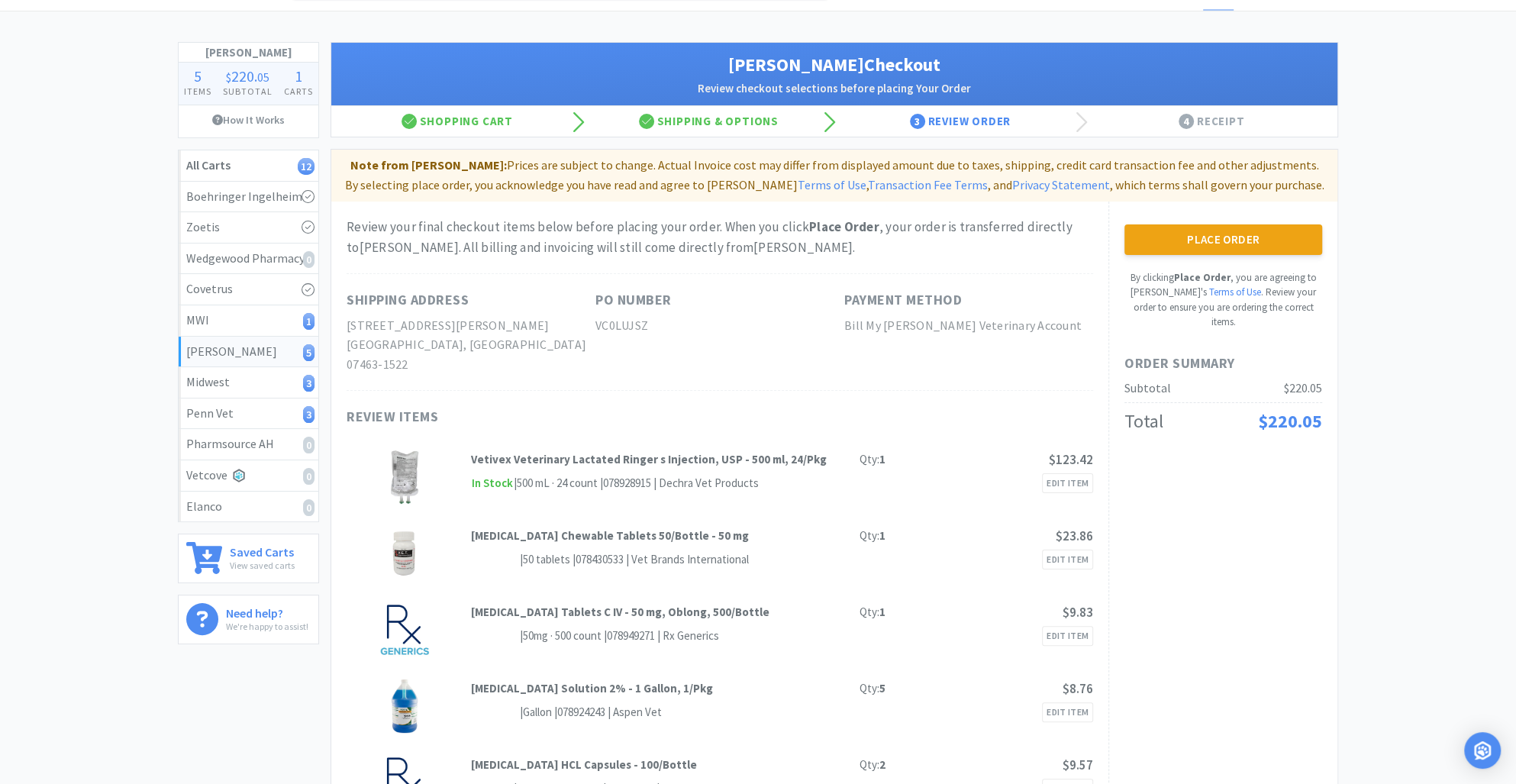
scroll to position [0, 0]
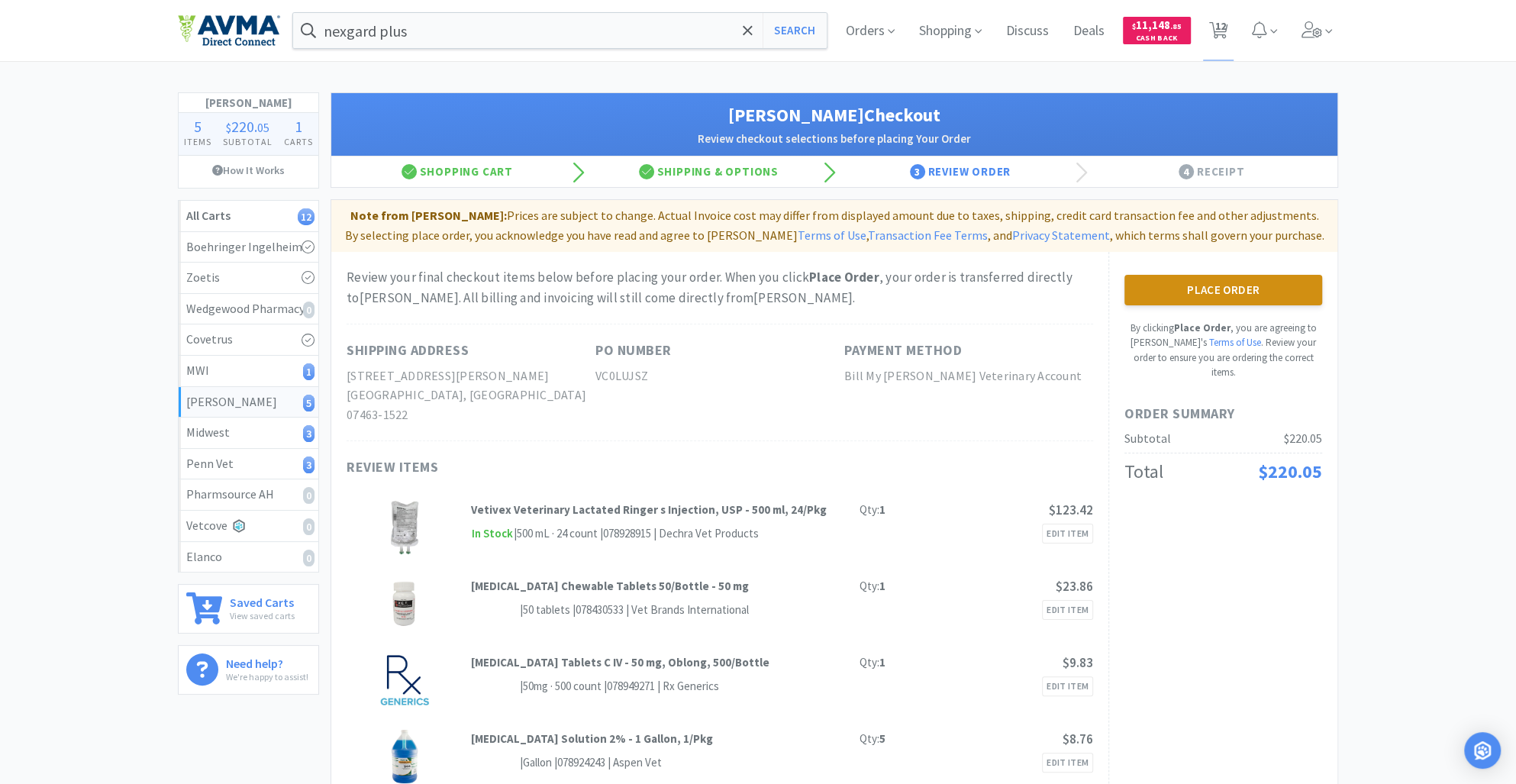
click at [1197, 287] on button "Place Order" at bounding box center [1224, 290] width 198 height 31
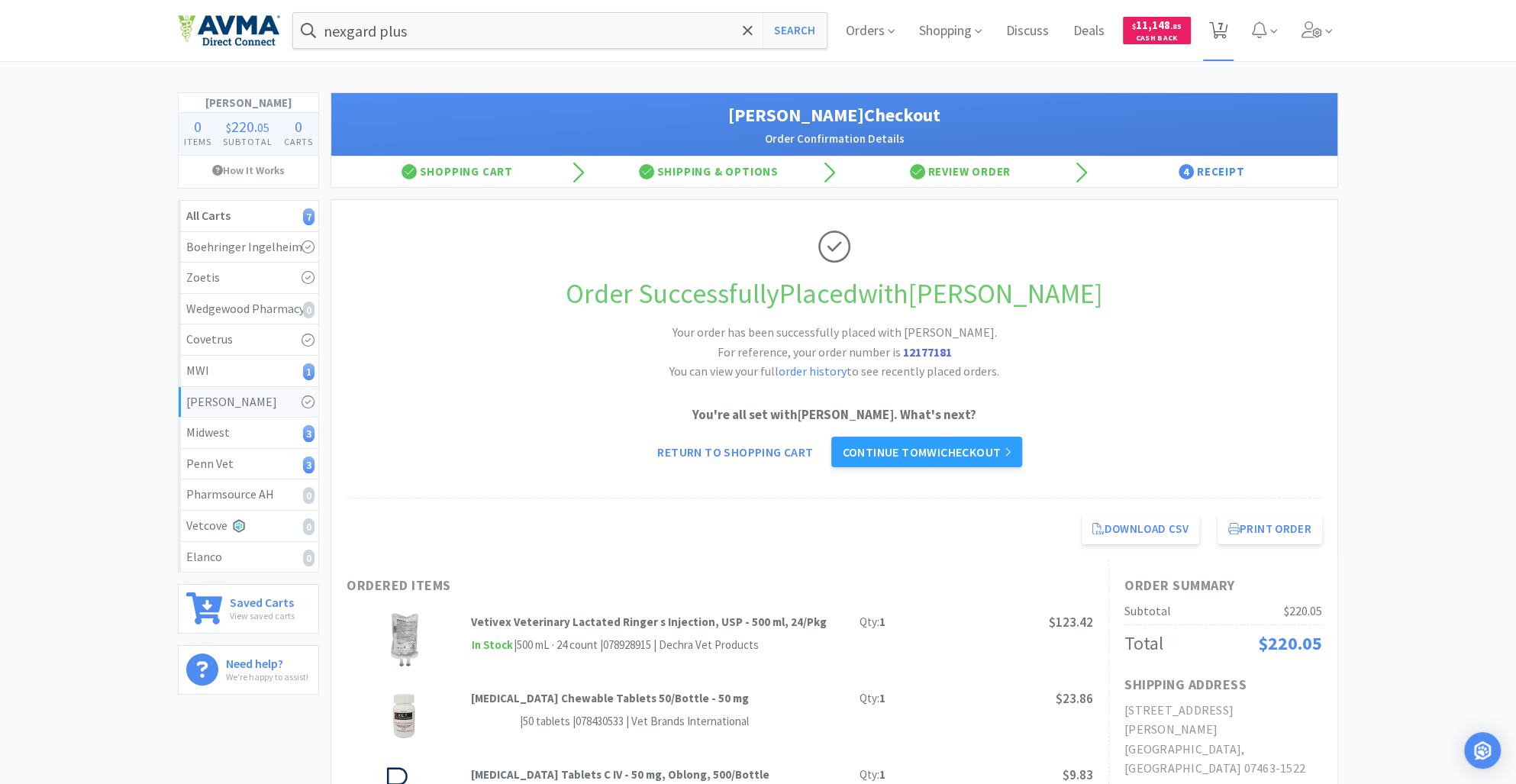
click at [1221, 32] on span "7" at bounding box center [1220, 26] width 5 height 61
select select "20"
select select "4"
select select "40"
select select "20"
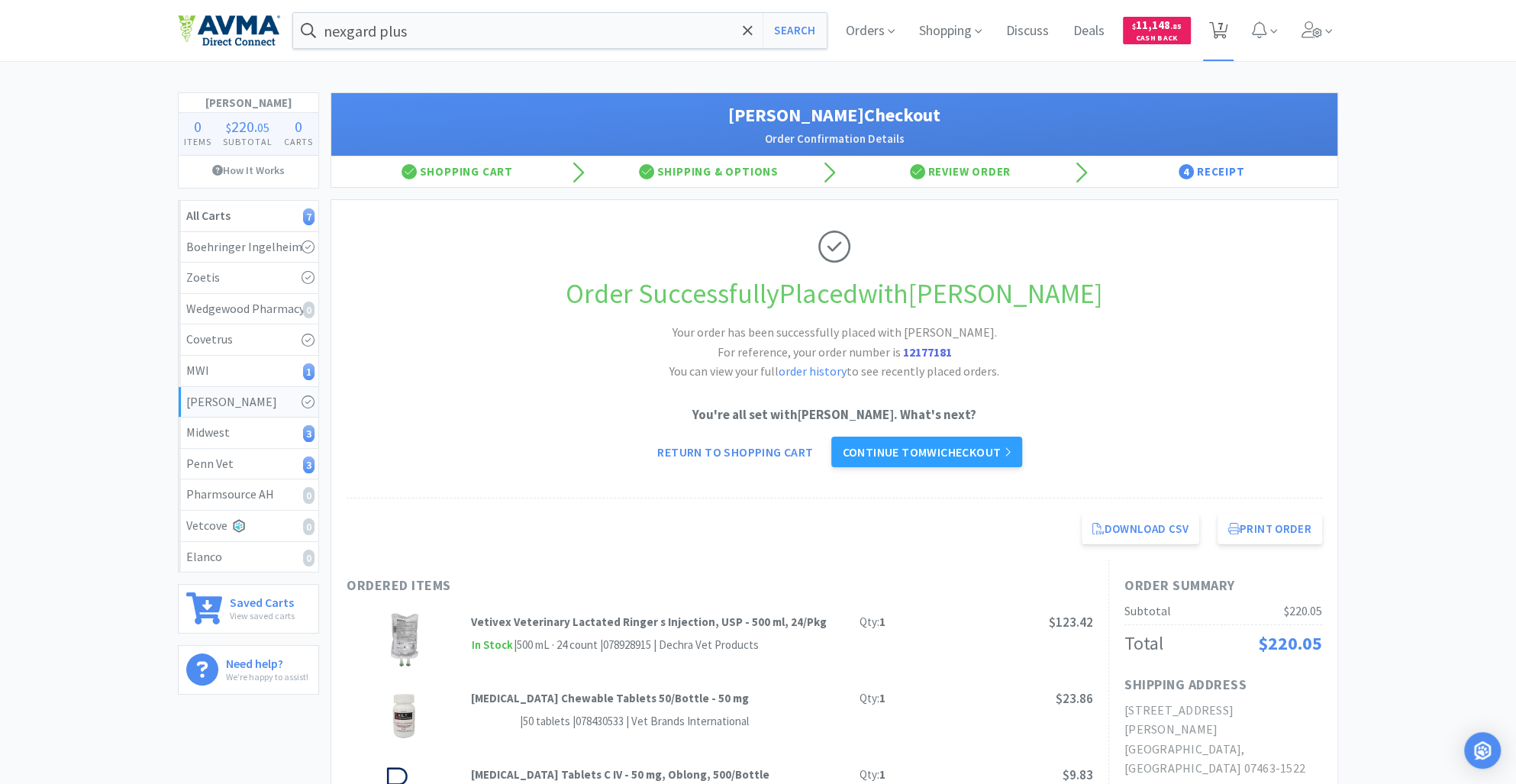
select select "1"
select select "10"
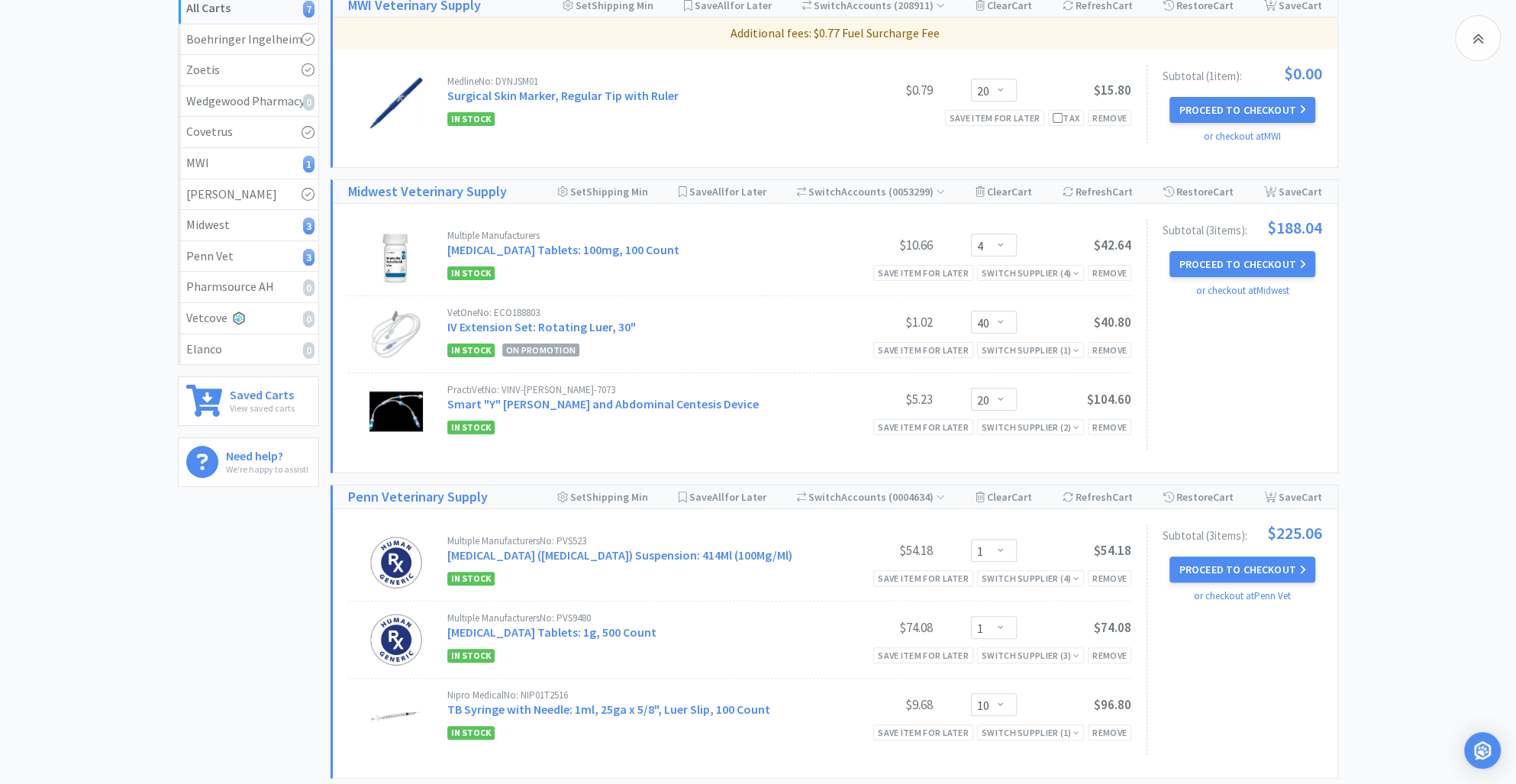
scroll to position [227, 0]
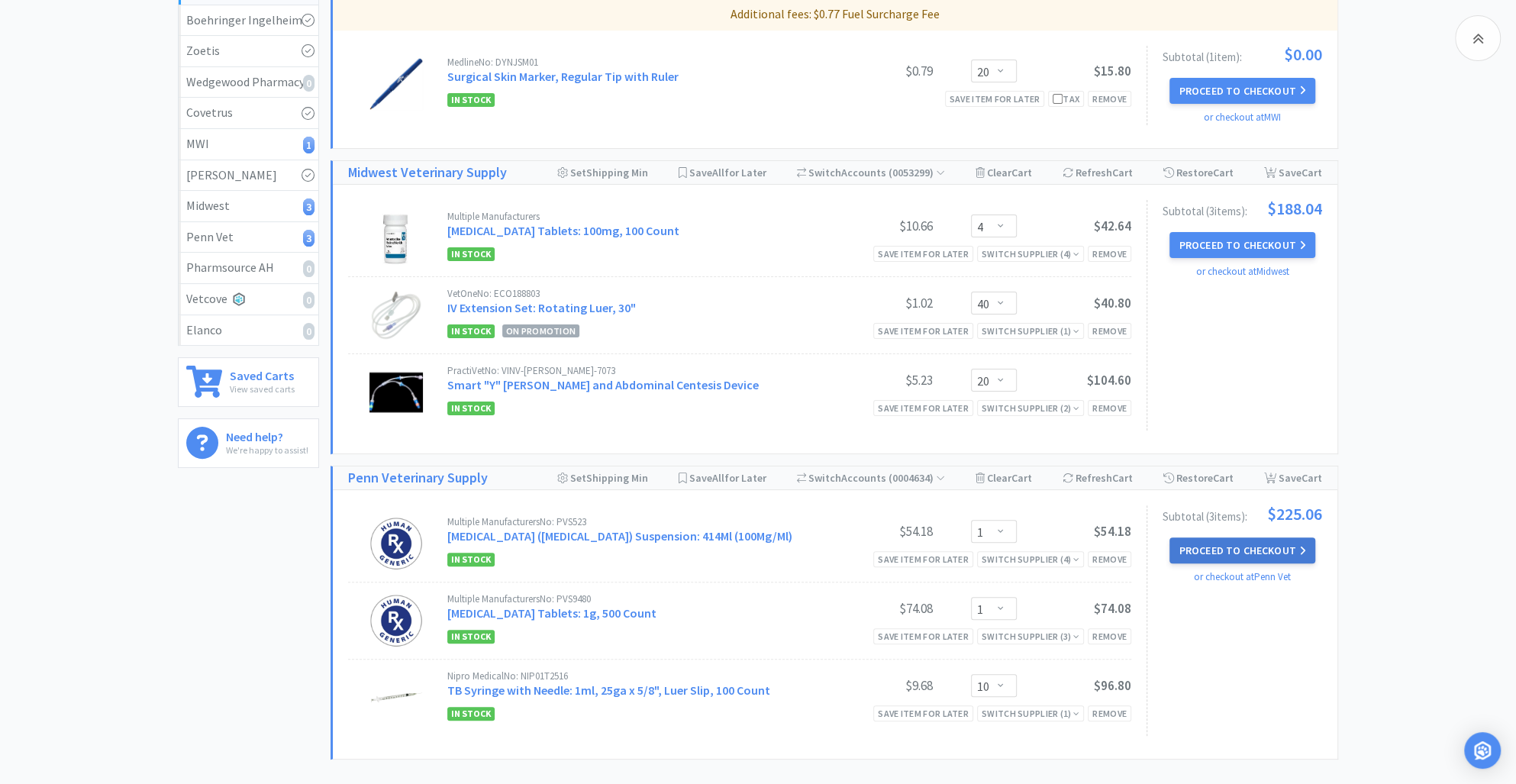
click at [1234, 551] on button "Proceed to Checkout" at bounding box center [1242, 550] width 145 height 26
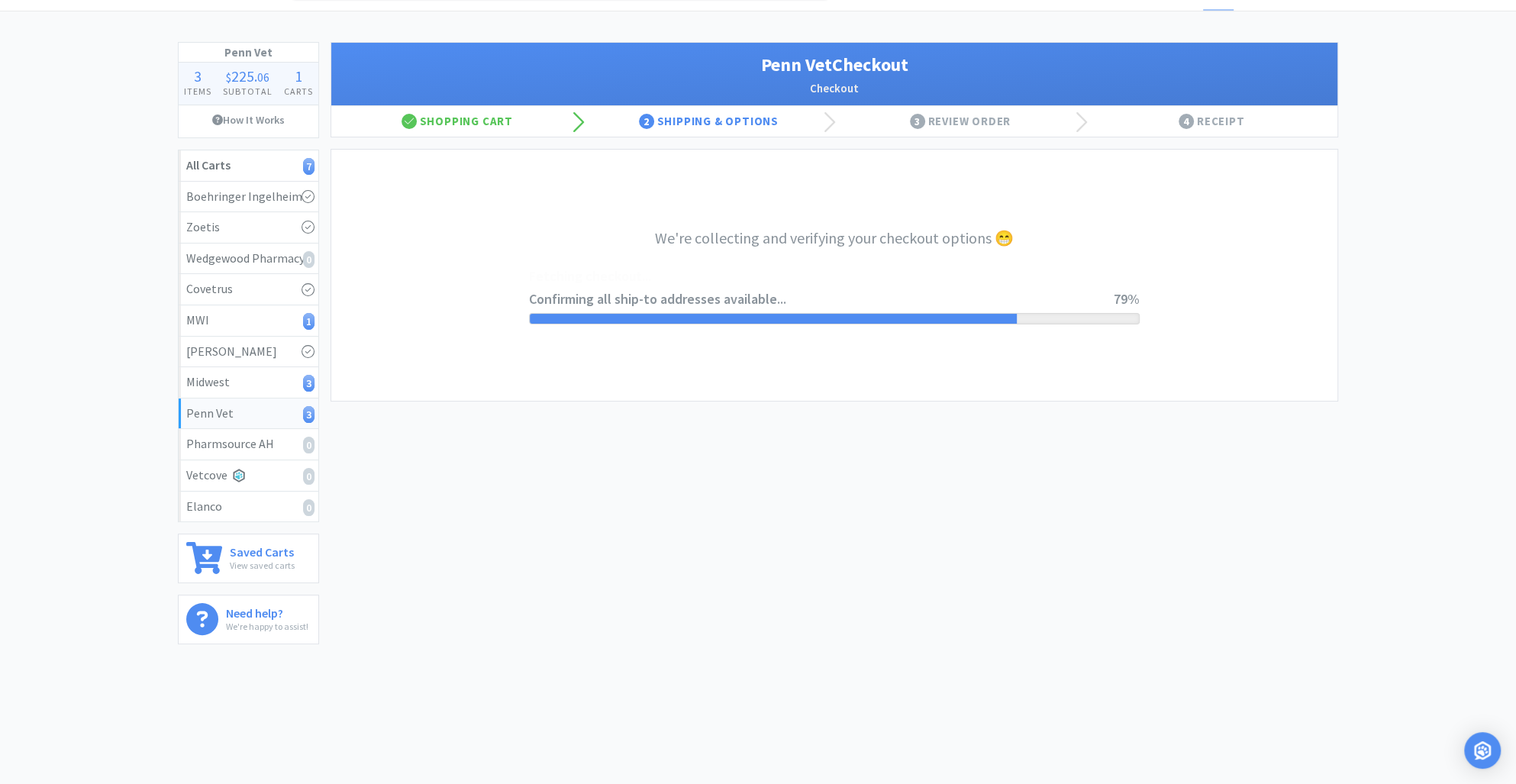
select select "terms"
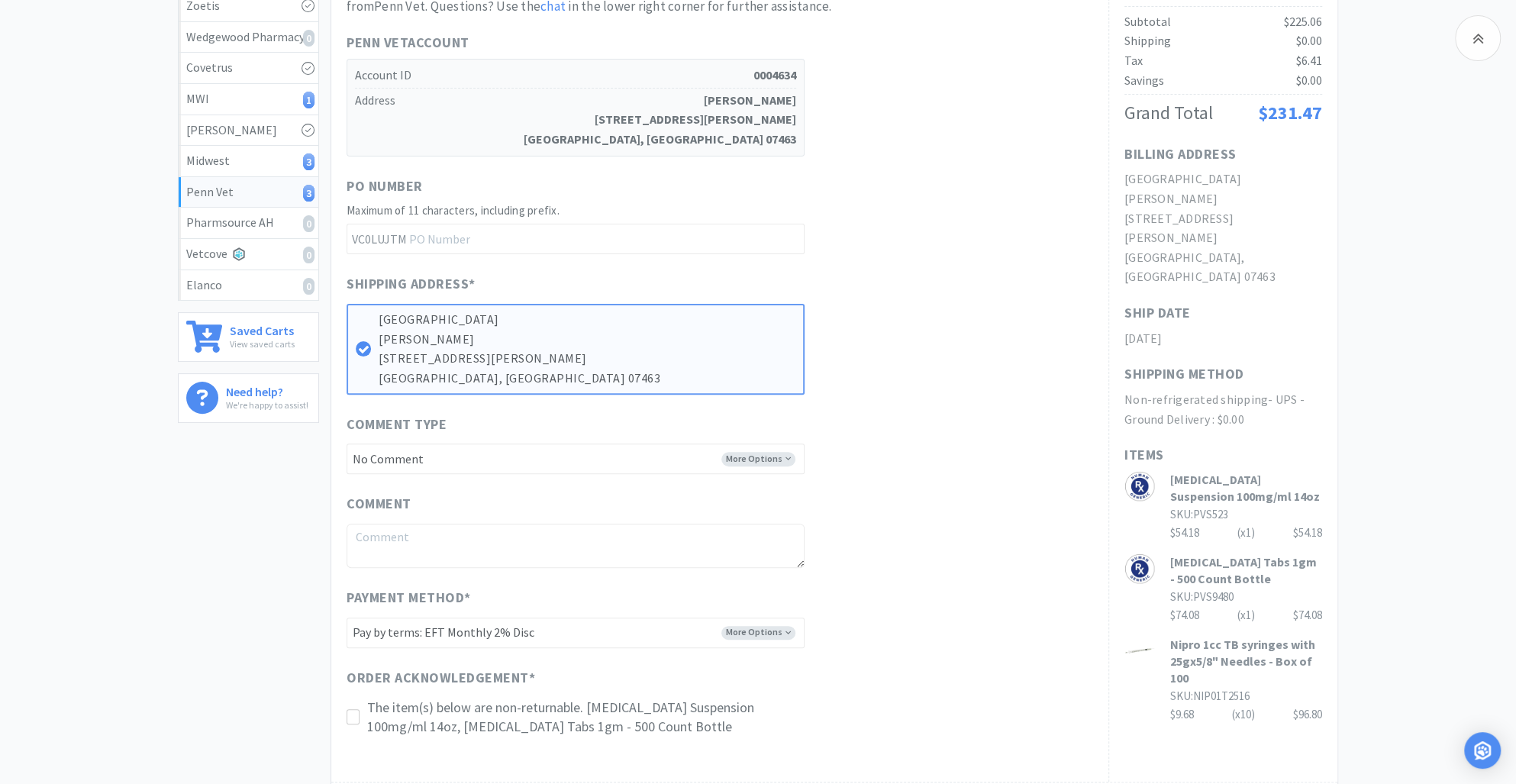
scroll to position [487, 0]
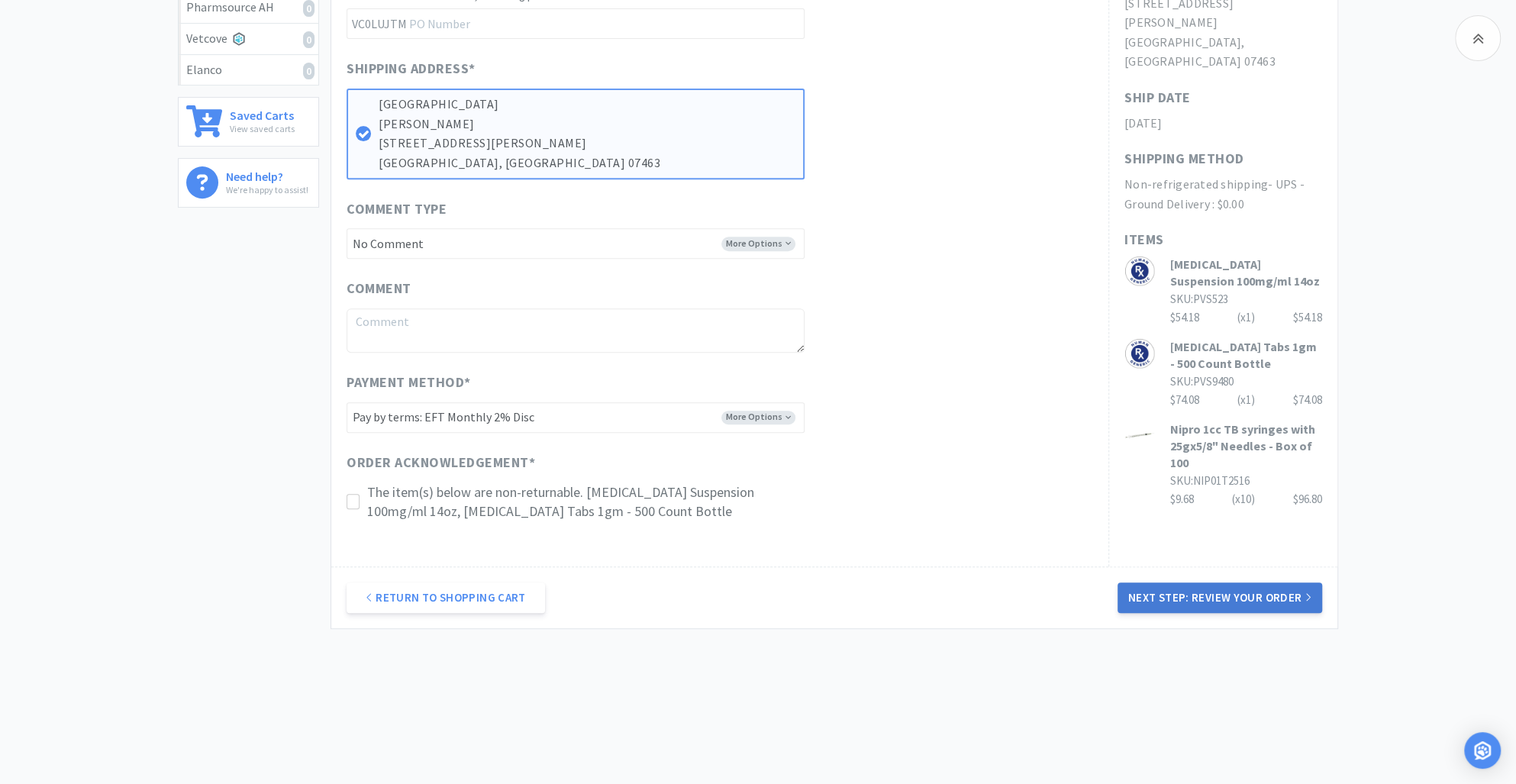
click at [1162, 598] on button "Next Step: Review Your Order" at bounding box center [1220, 598] width 205 height 31
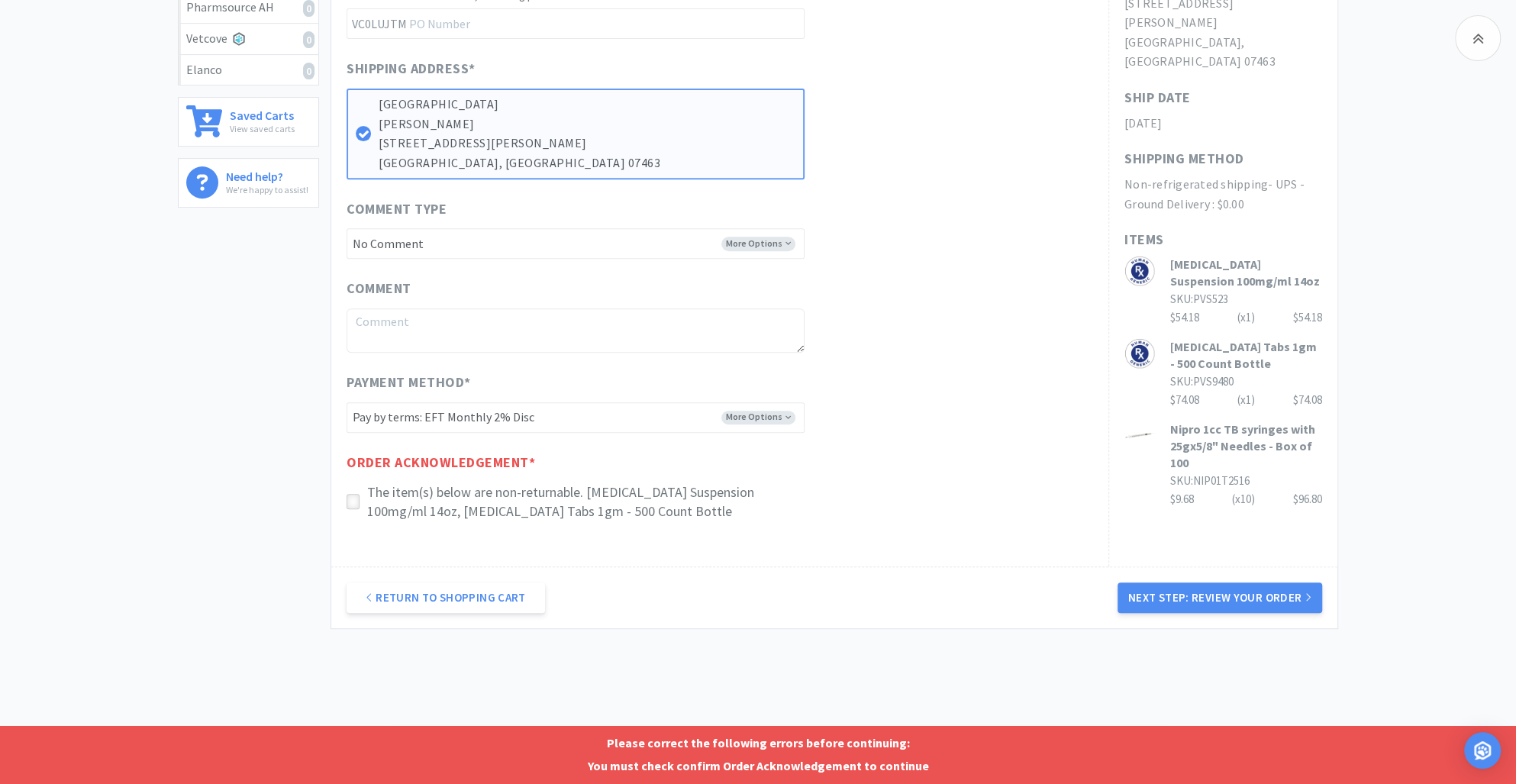
click at [353, 502] on icon at bounding box center [353, 501] width 11 height 11
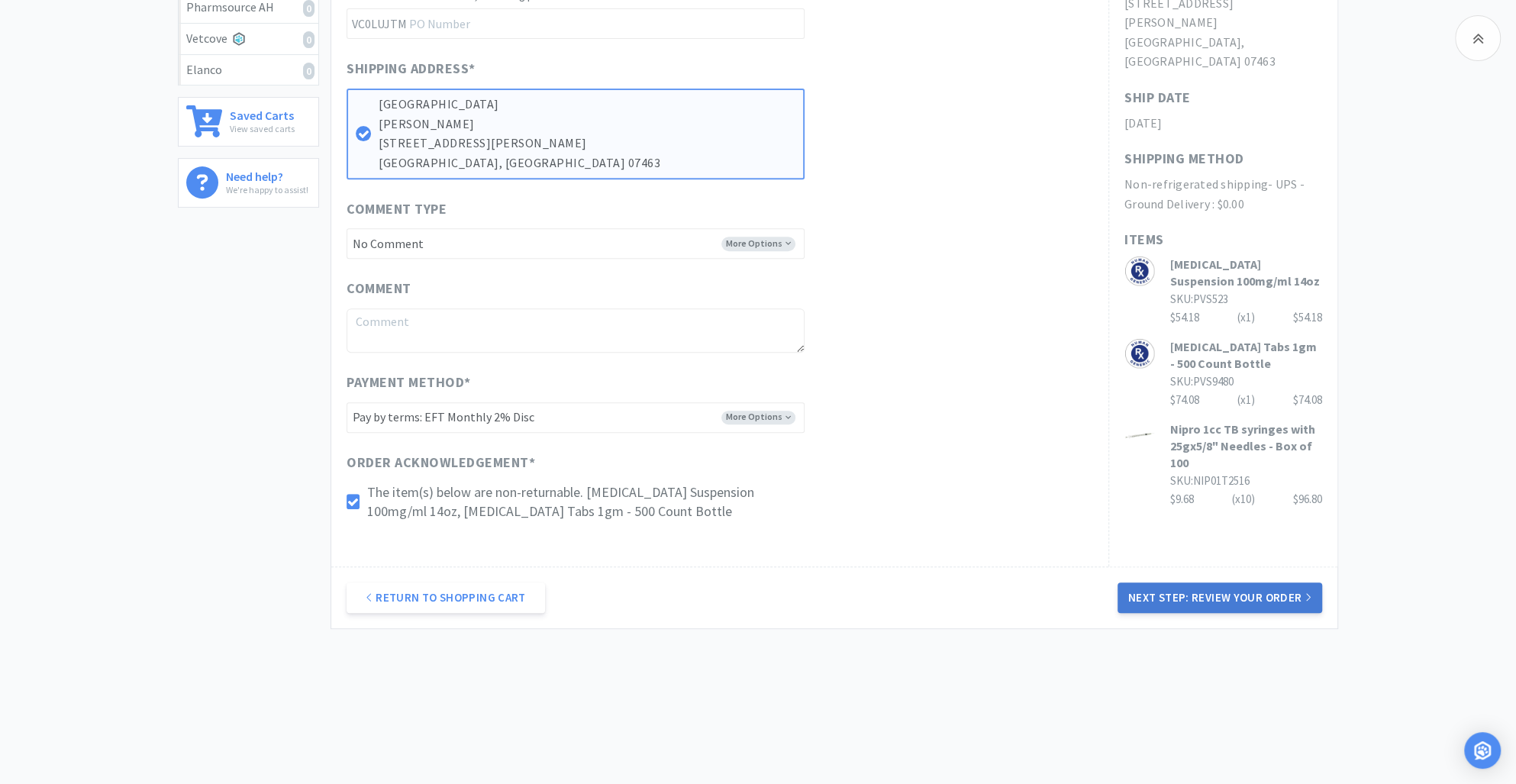
click at [1235, 594] on button "Next Step: Review Your Order" at bounding box center [1220, 598] width 205 height 31
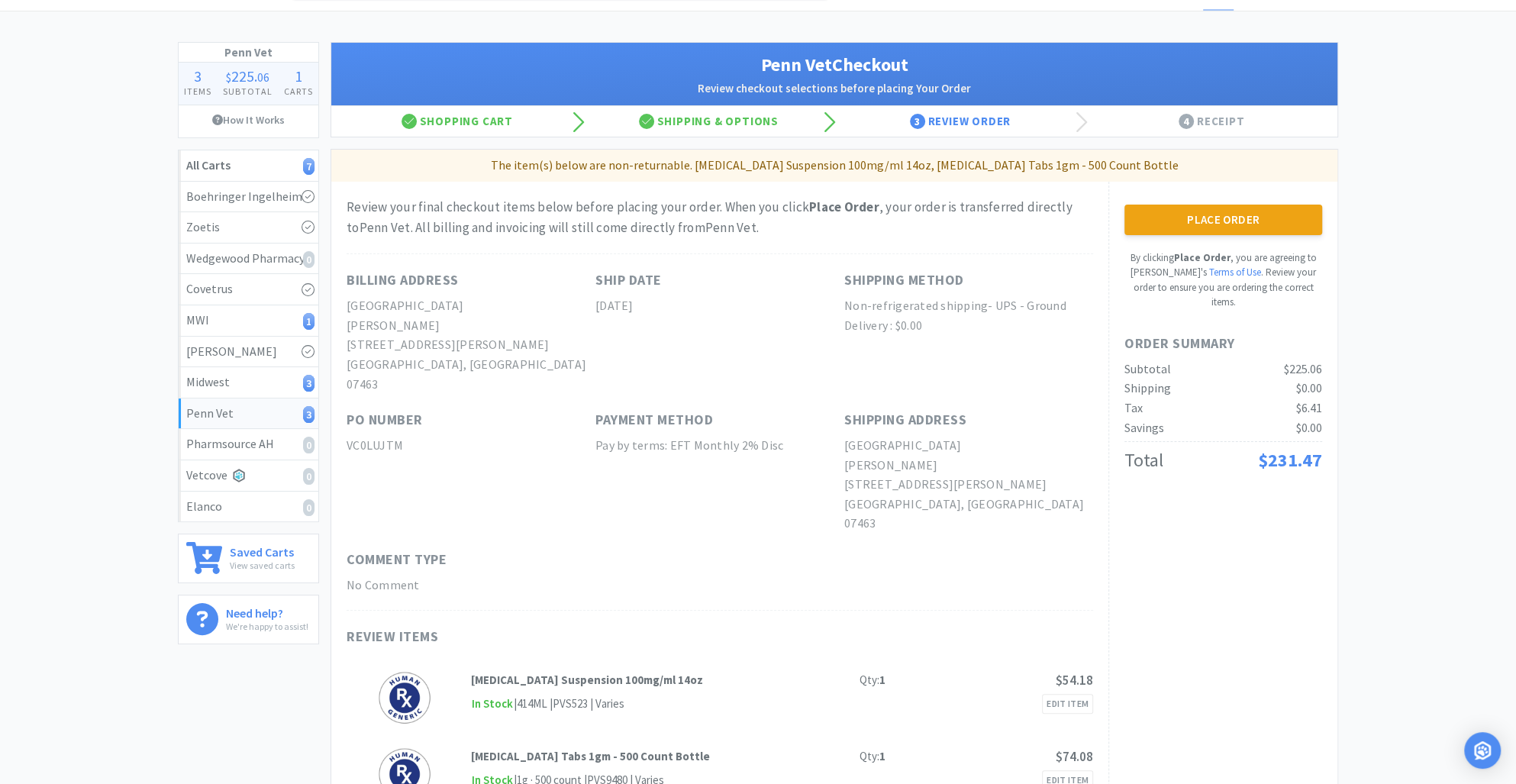
scroll to position [0, 0]
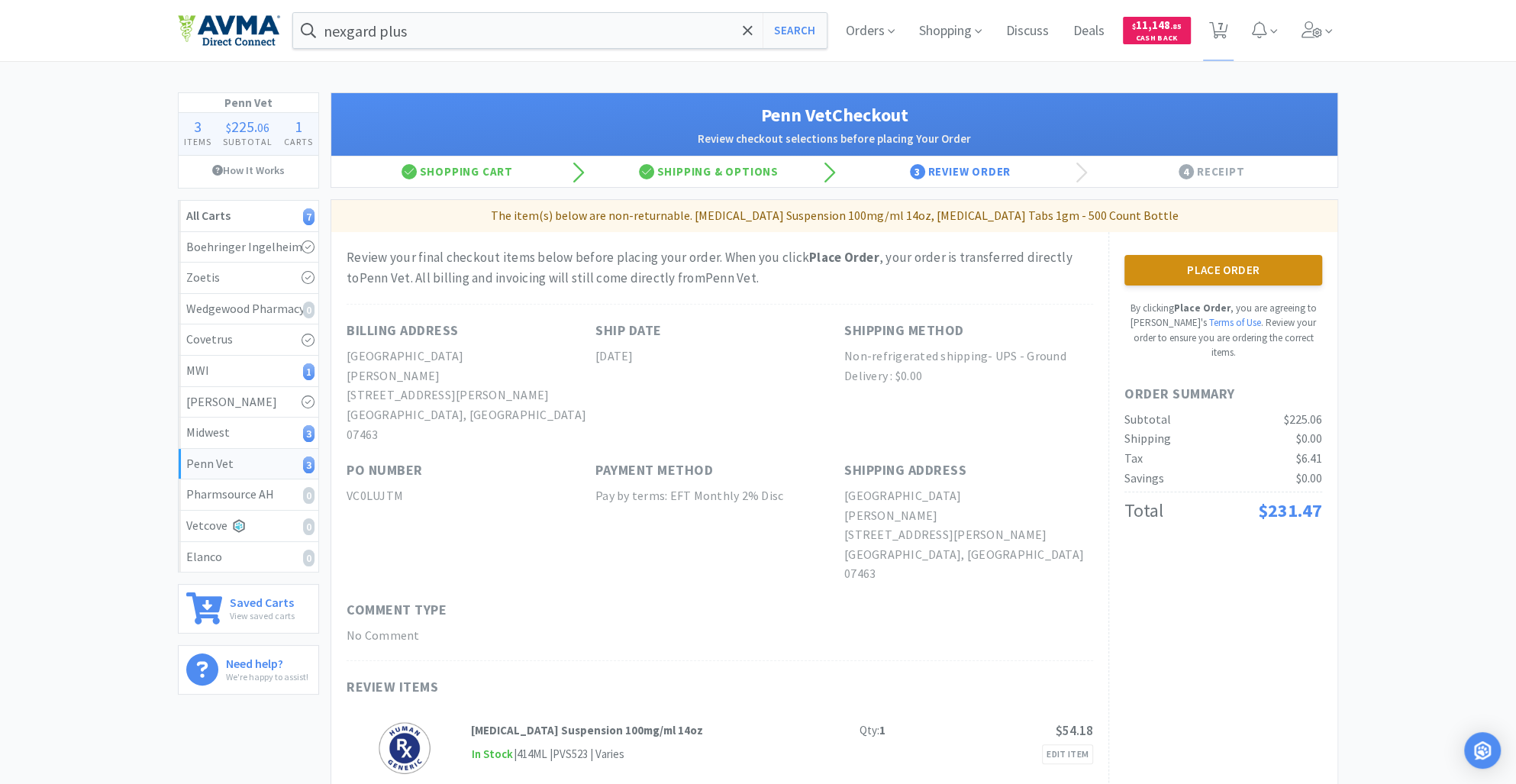
click at [1251, 275] on button "Place Order" at bounding box center [1224, 270] width 198 height 31
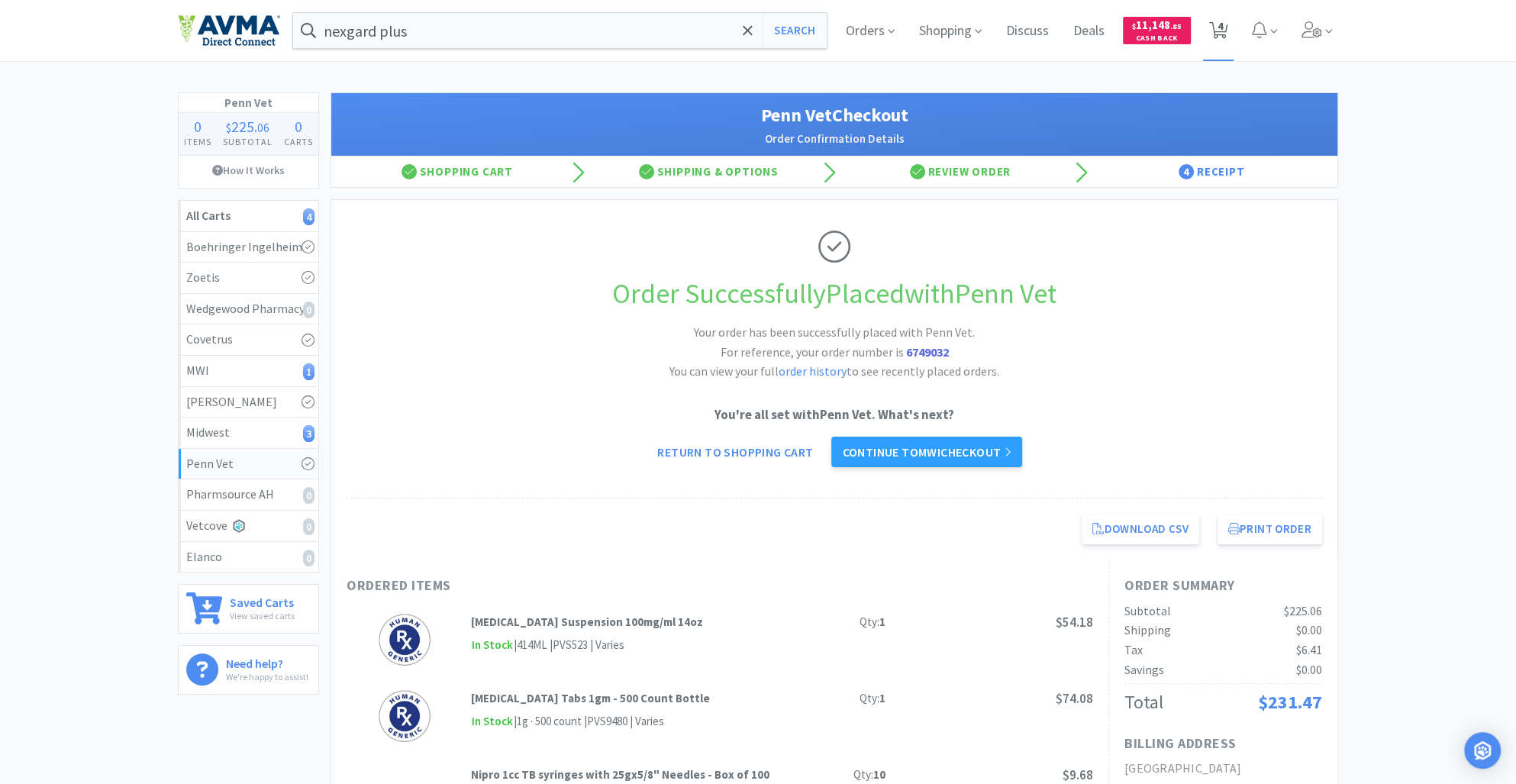
click at [1220, 26] on span "4" at bounding box center [1220, 26] width 5 height 61
select select "20"
select select "4"
select select "40"
select select "20"
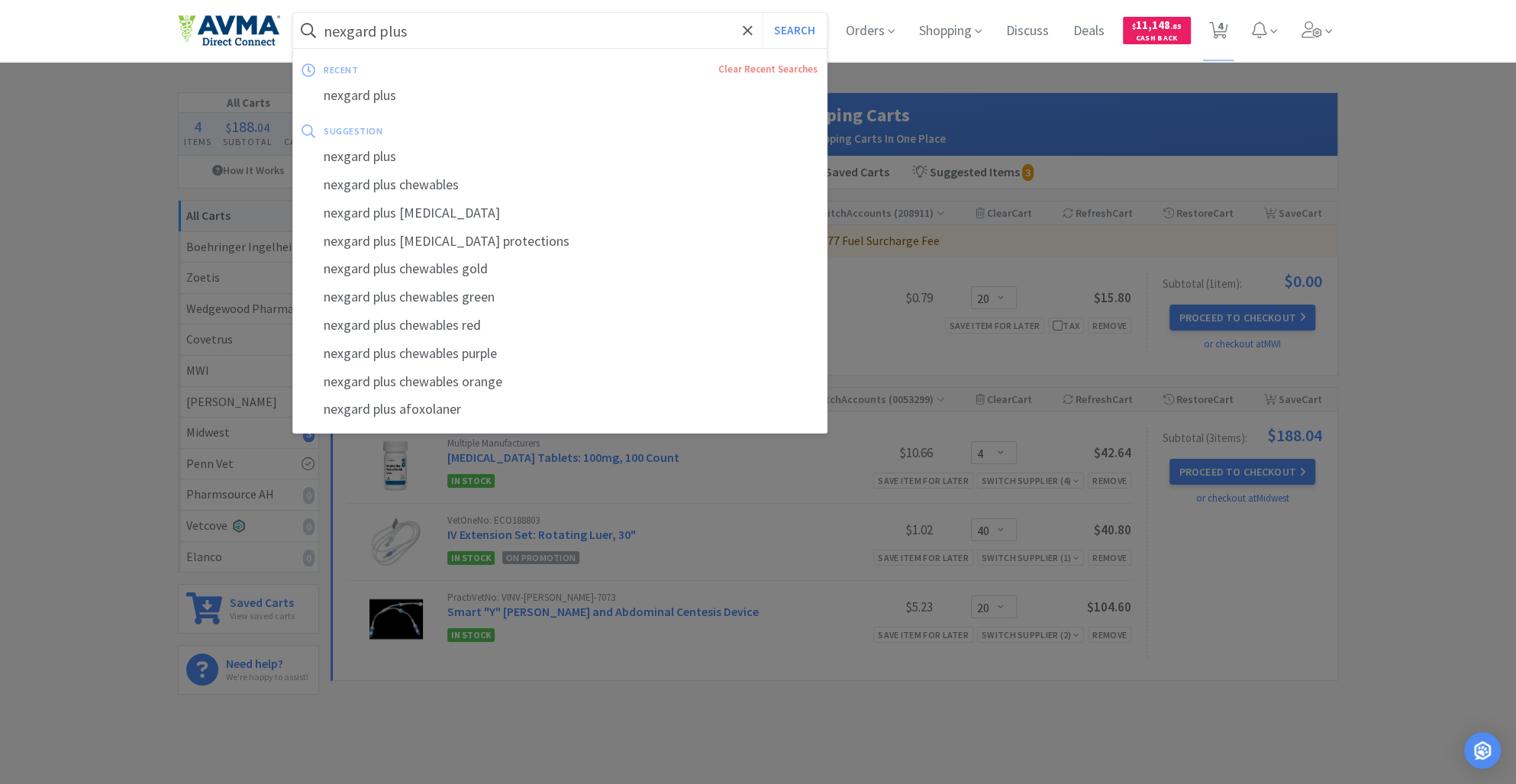
click at [432, 37] on input "nexgard plus" at bounding box center [560, 31] width 534 height 35
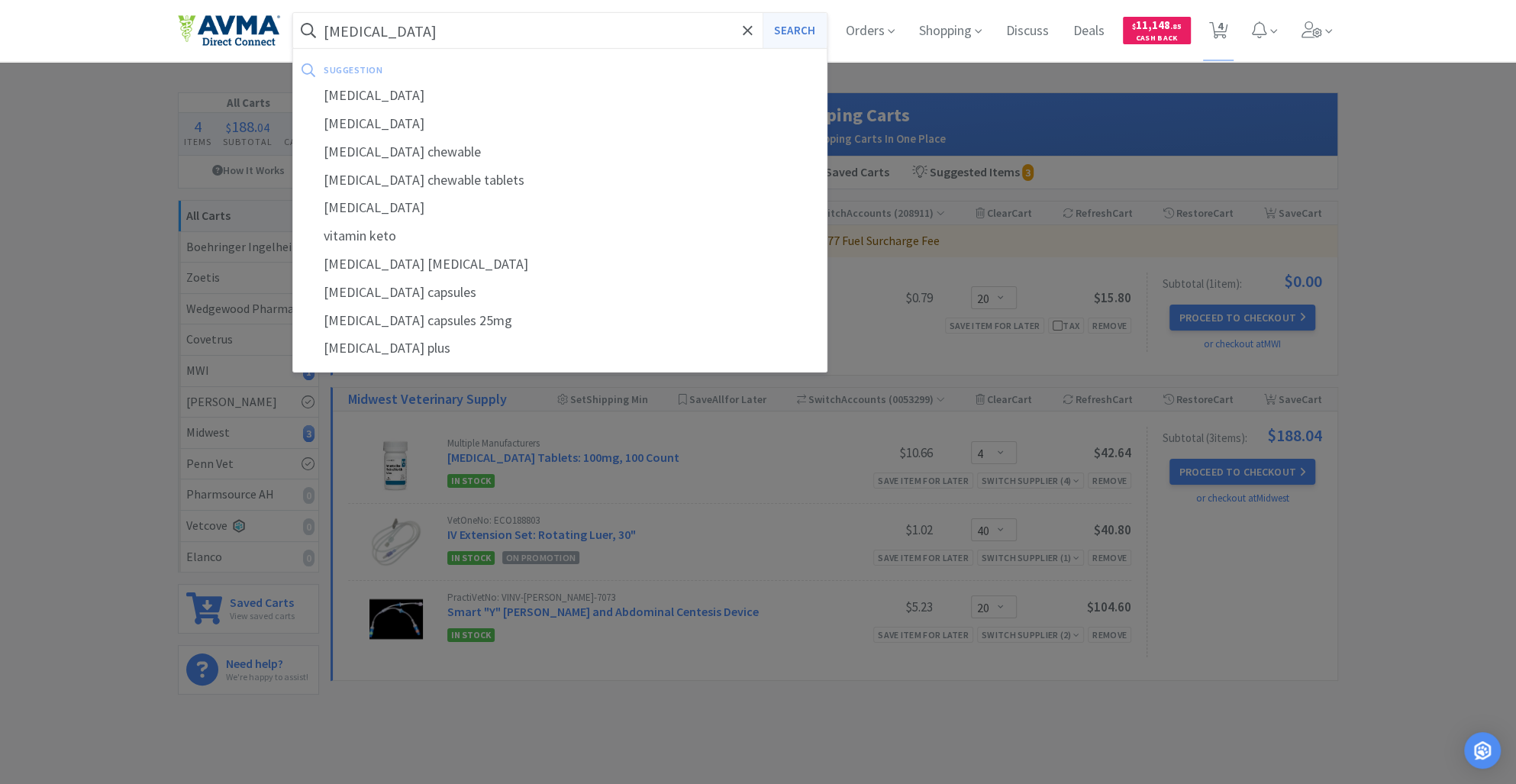
type input "[MEDICAL_DATA]"
click at [789, 33] on button "Search" at bounding box center [794, 31] width 63 height 35
select select "20"
select select "4"
select select "40"
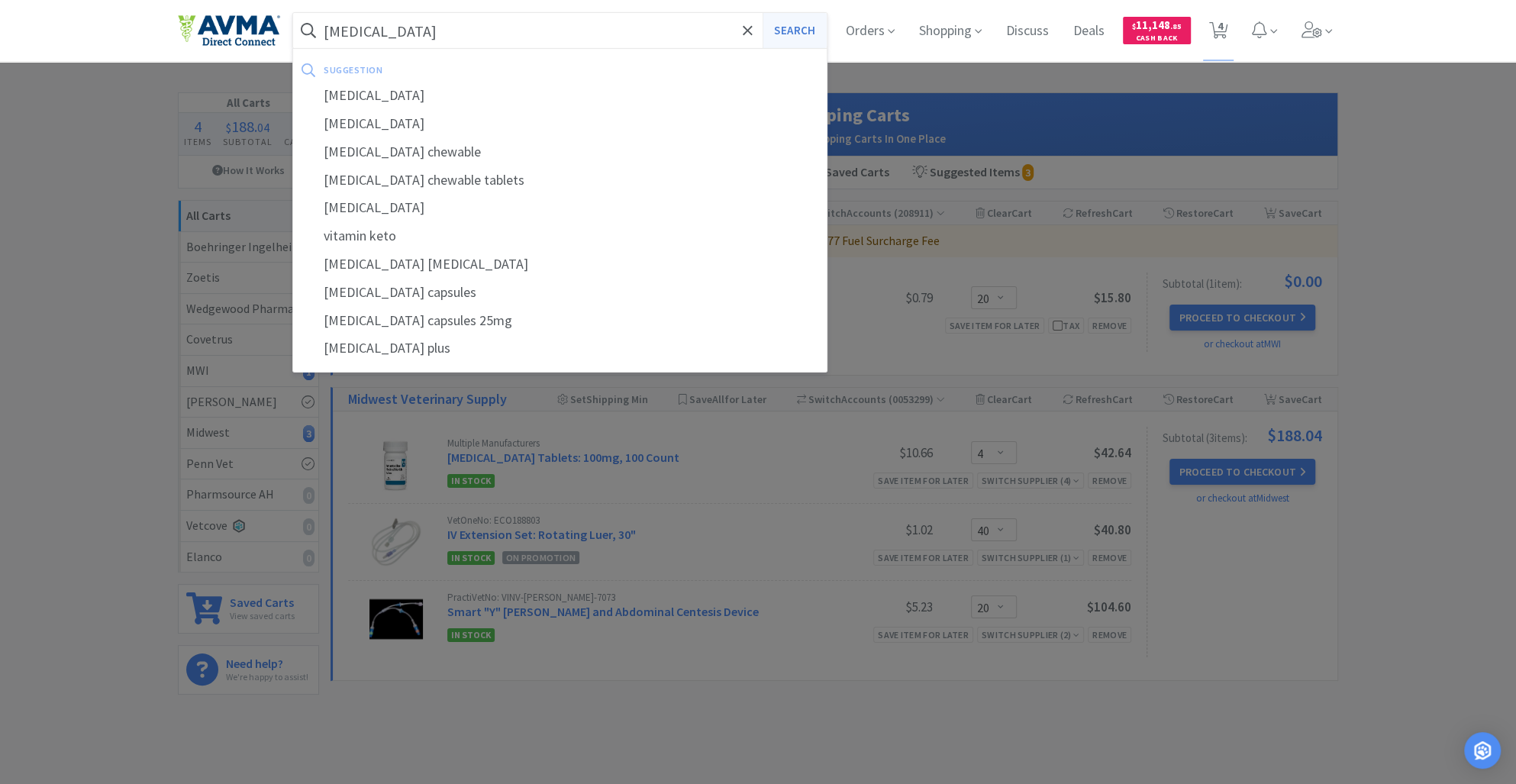
select select "20"
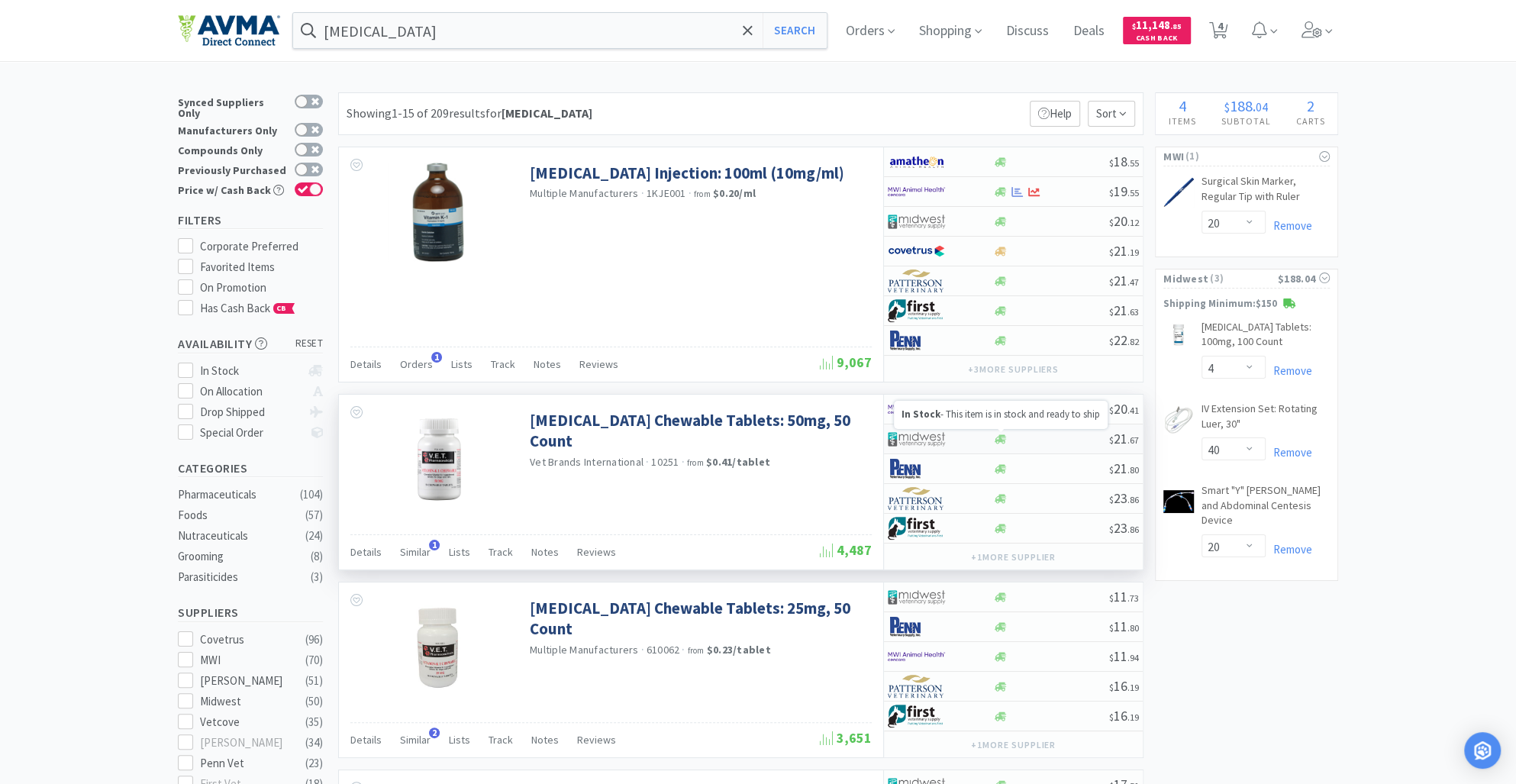
click at [1000, 439] on icon at bounding box center [1000, 438] width 11 height 9
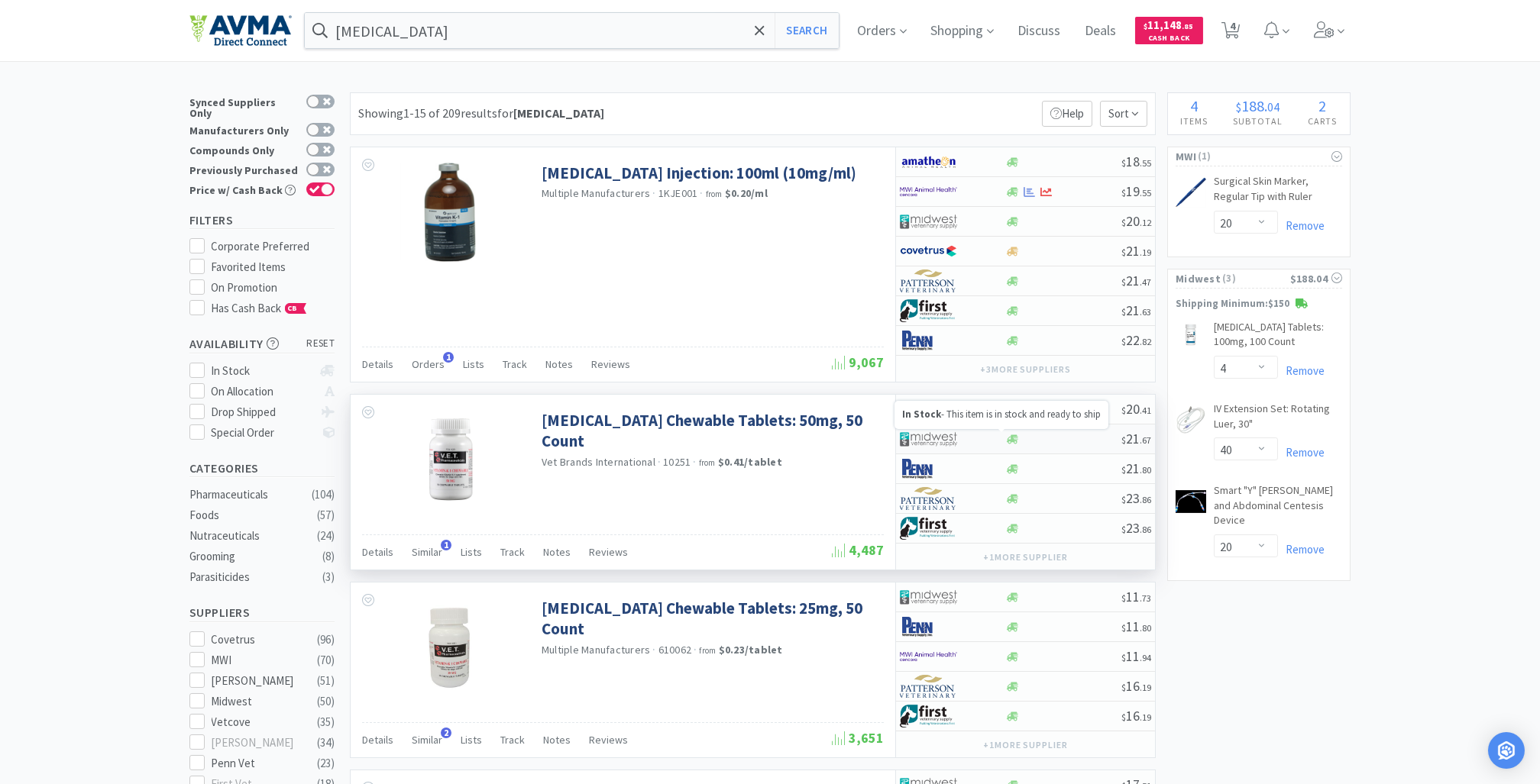
select select "1"
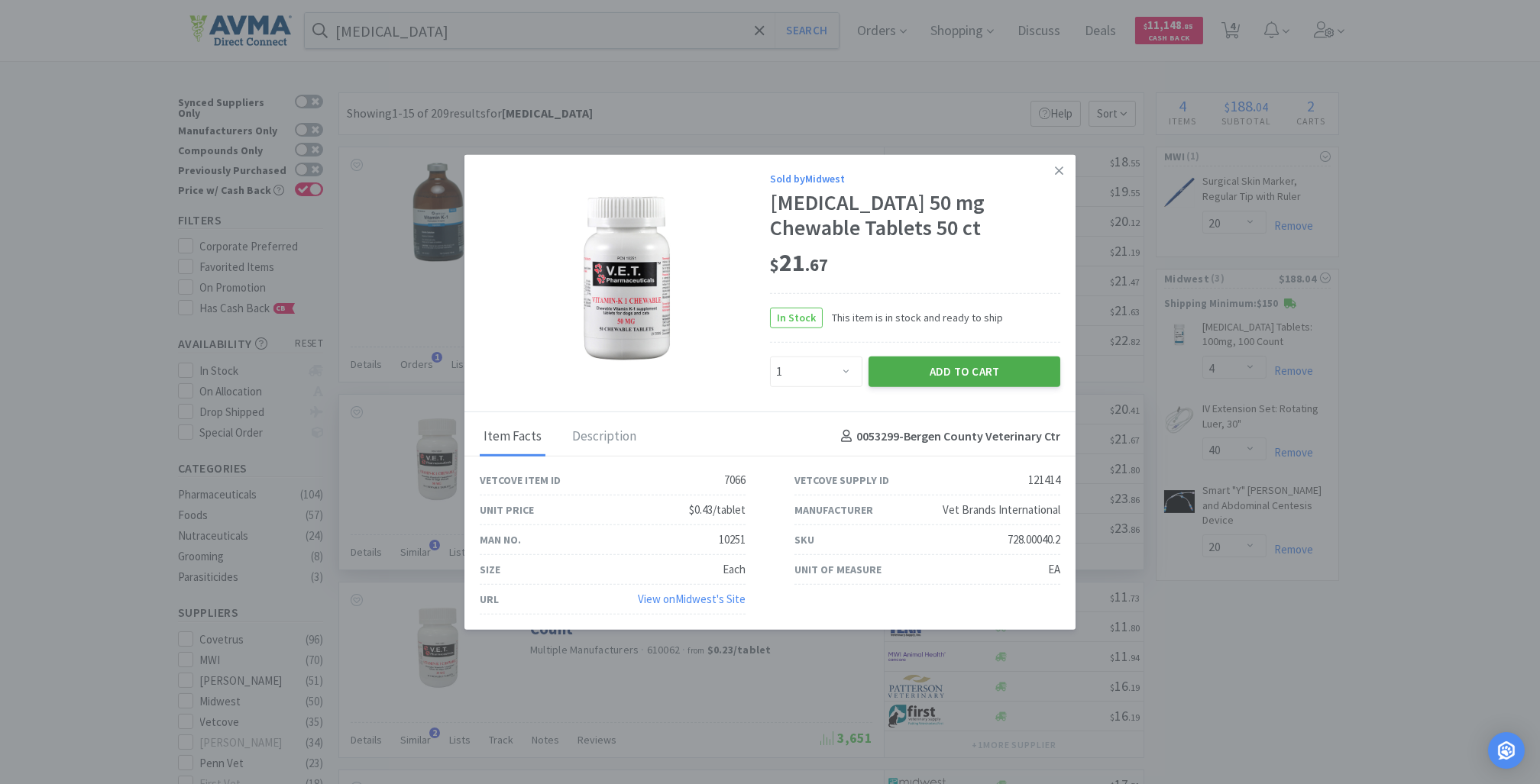
click at [937, 366] on button "Add to Cart" at bounding box center [964, 371] width 192 height 31
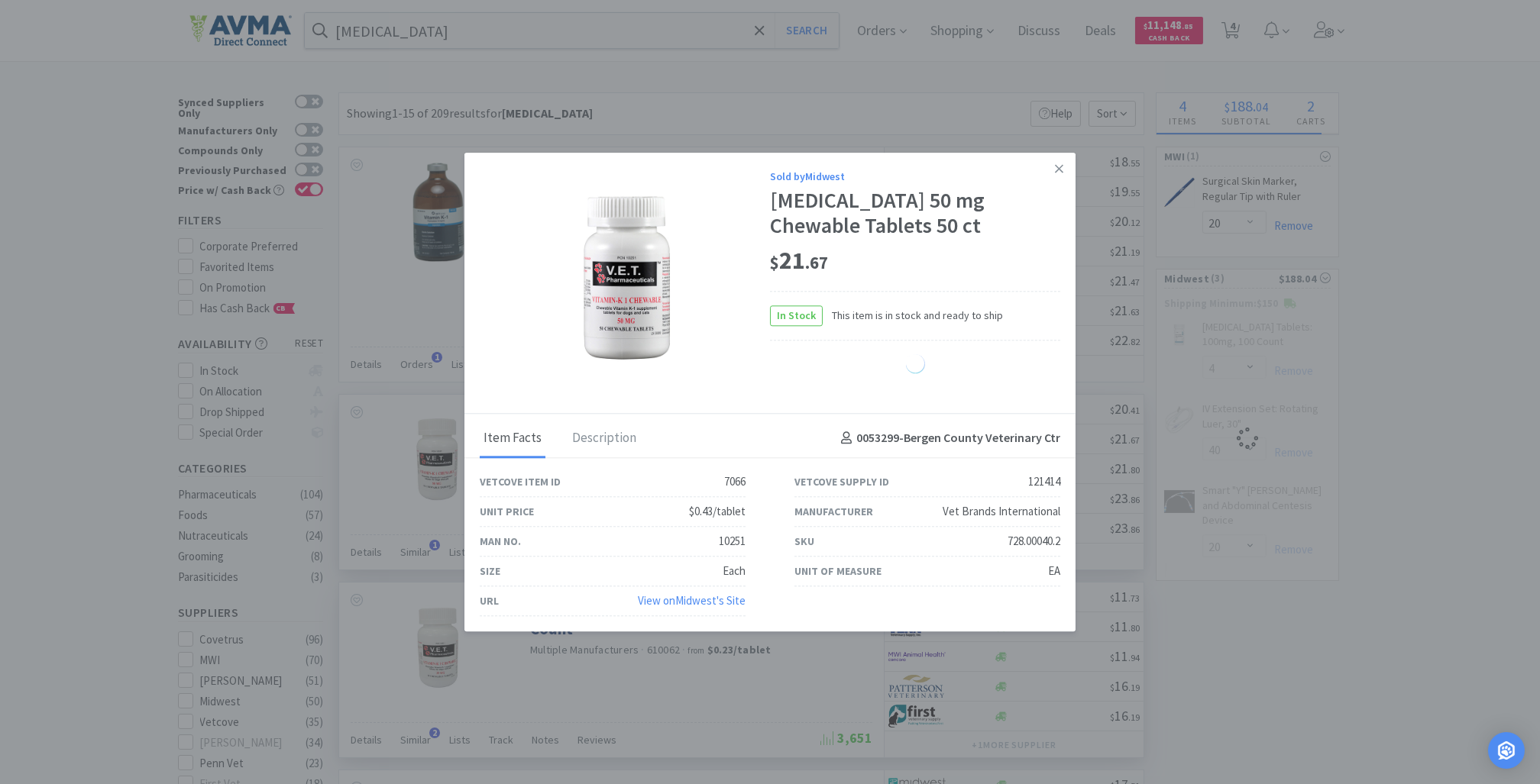
select select "1"
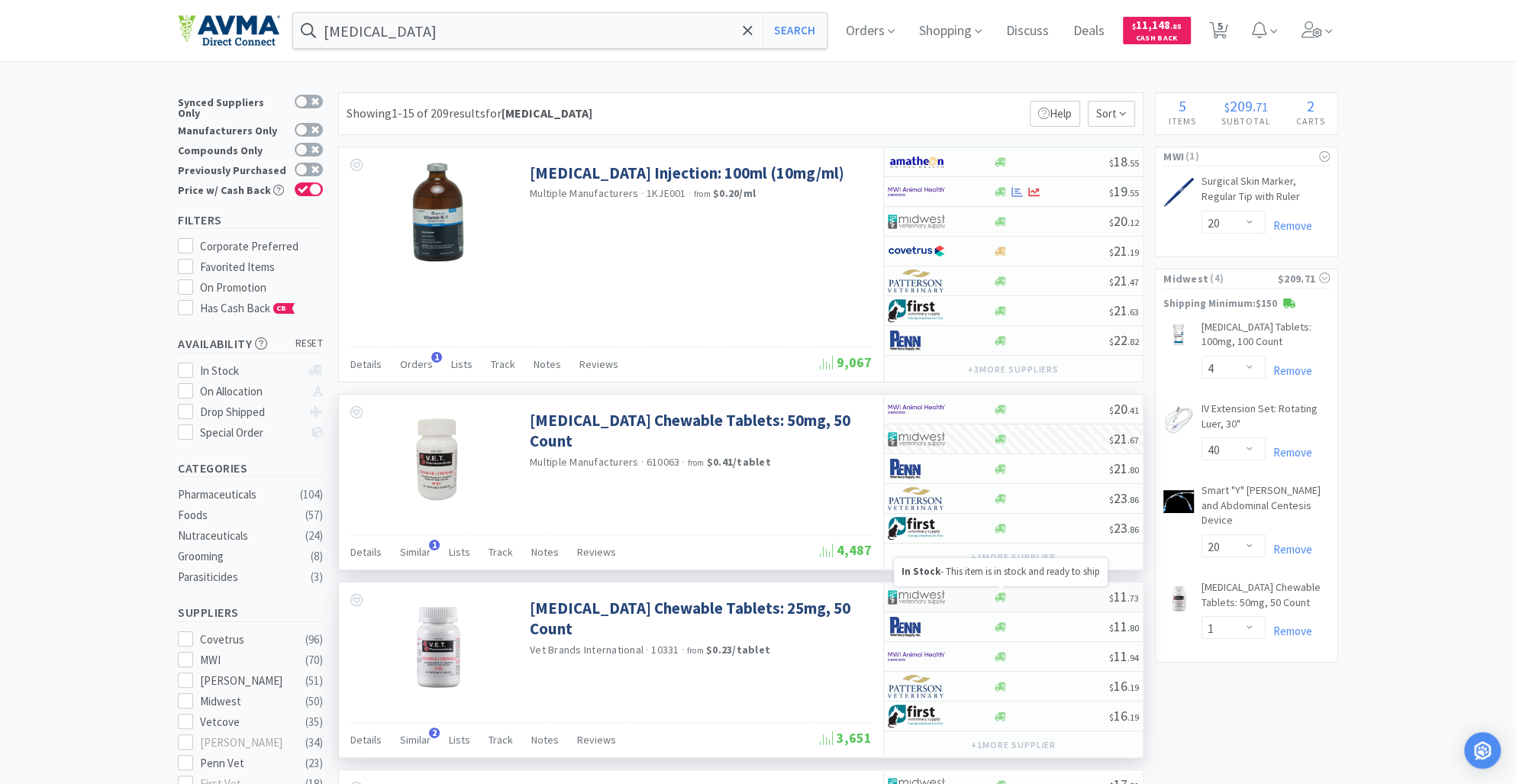
click at [1000, 592] on icon at bounding box center [1000, 597] width 11 height 9
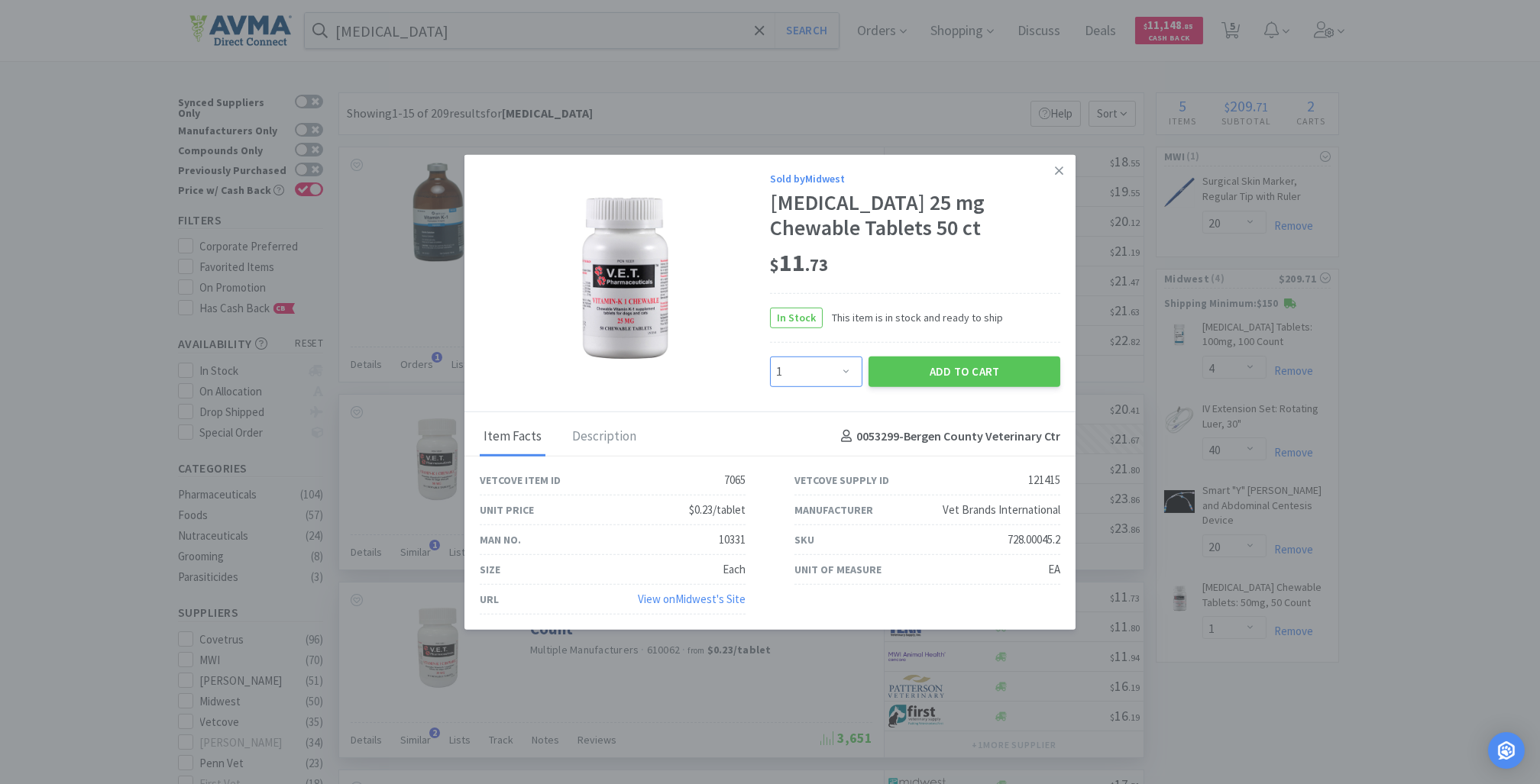
click at [840, 374] on select "Enter Quantity 1 2 3 4 5 6 7 8 9 10 11 12 13 14 15 16 17 18 19 20 Enter Quantity" at bounding box center [816, 371] width 93 height 31
select select "2"
click at [770, 356] on select "Enter Quantity 1 2 3 4 5 6 7 8 9 10 11 12 13 14 15 16 17 18 19 20 Enter Quantity" at bounding box center [816, 371] width 93 height 31
click at [980, 368] on button "Add to Cart" at bounding box center [964, 371] width 192 height 31
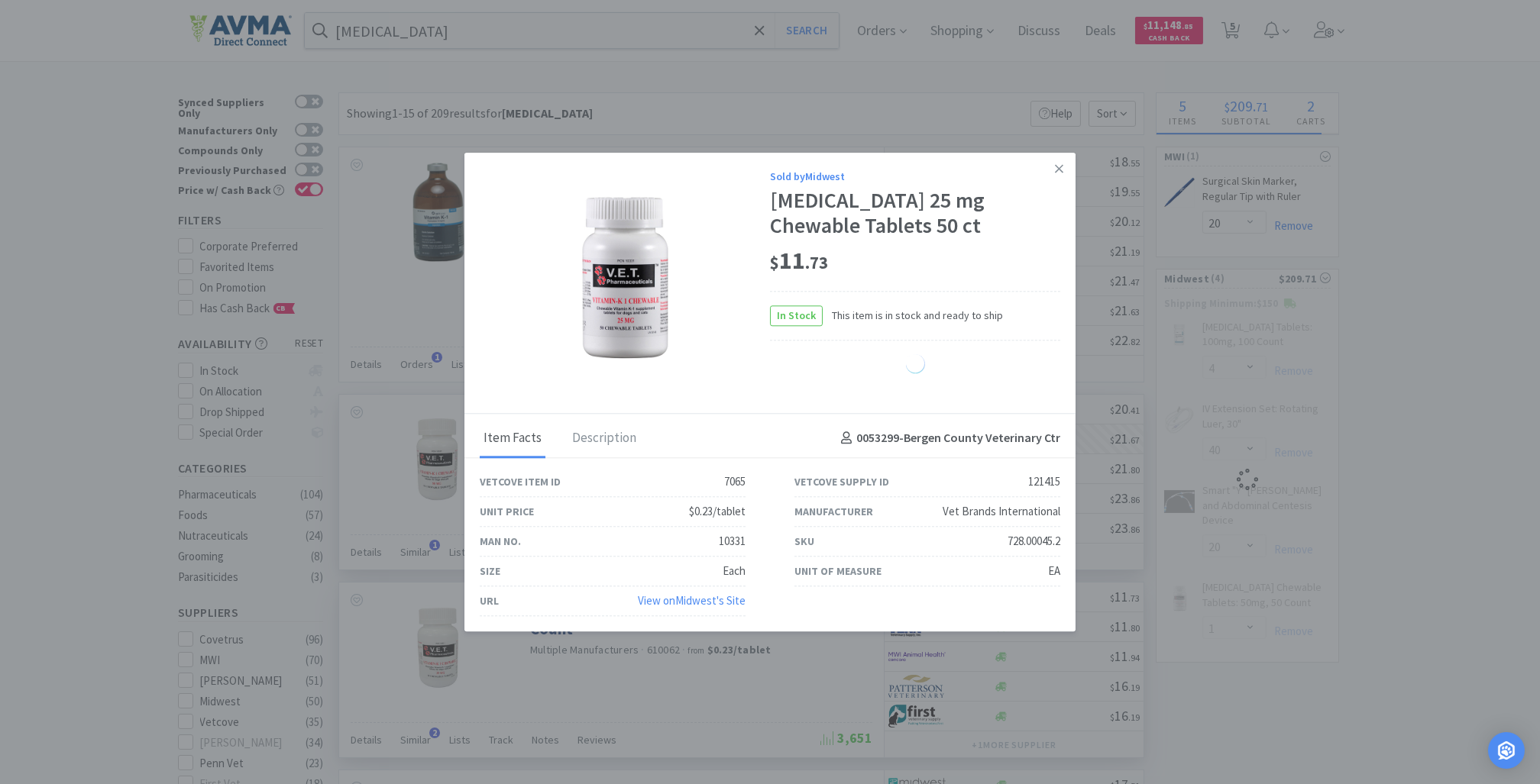
select select "2"
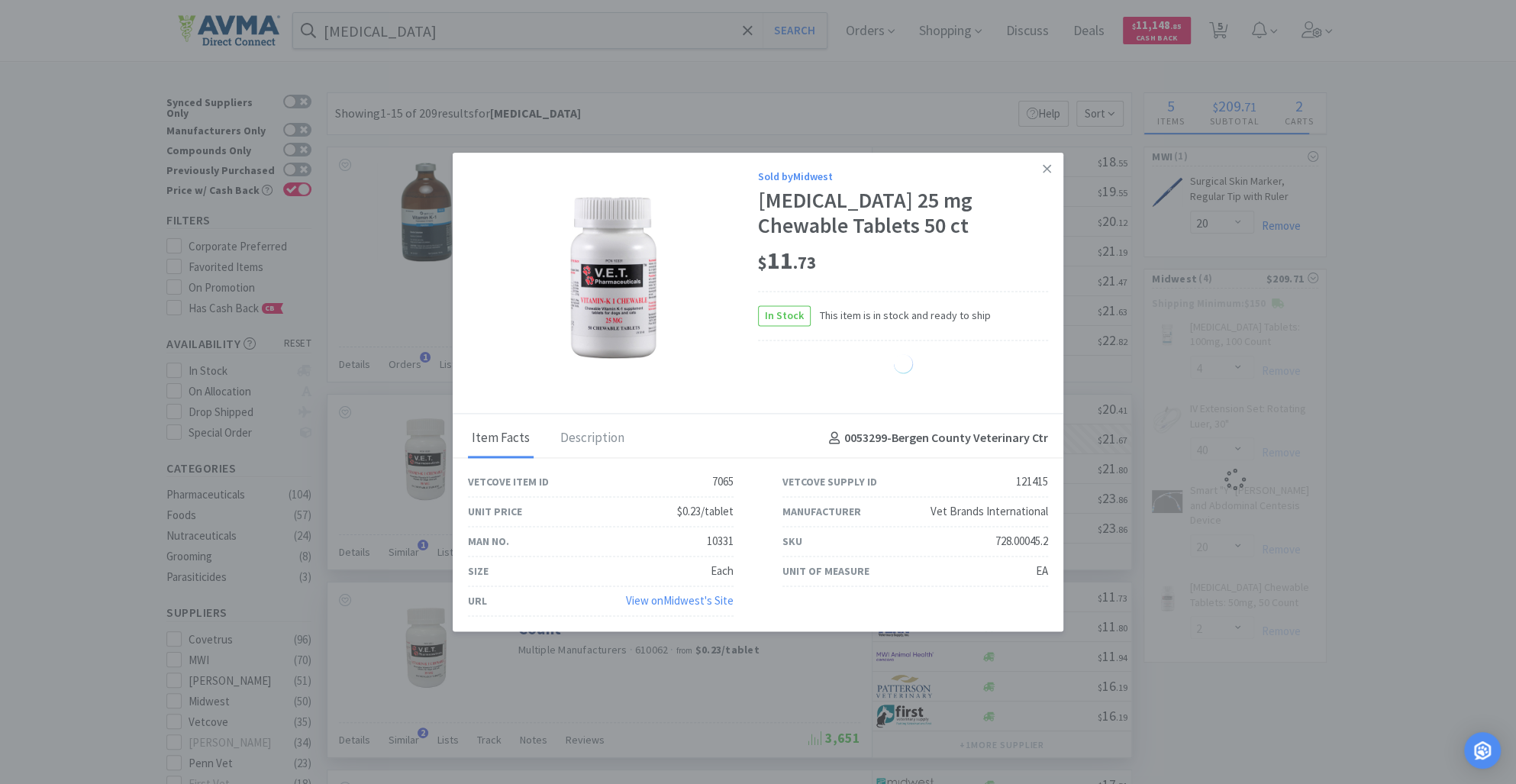
select select "1"
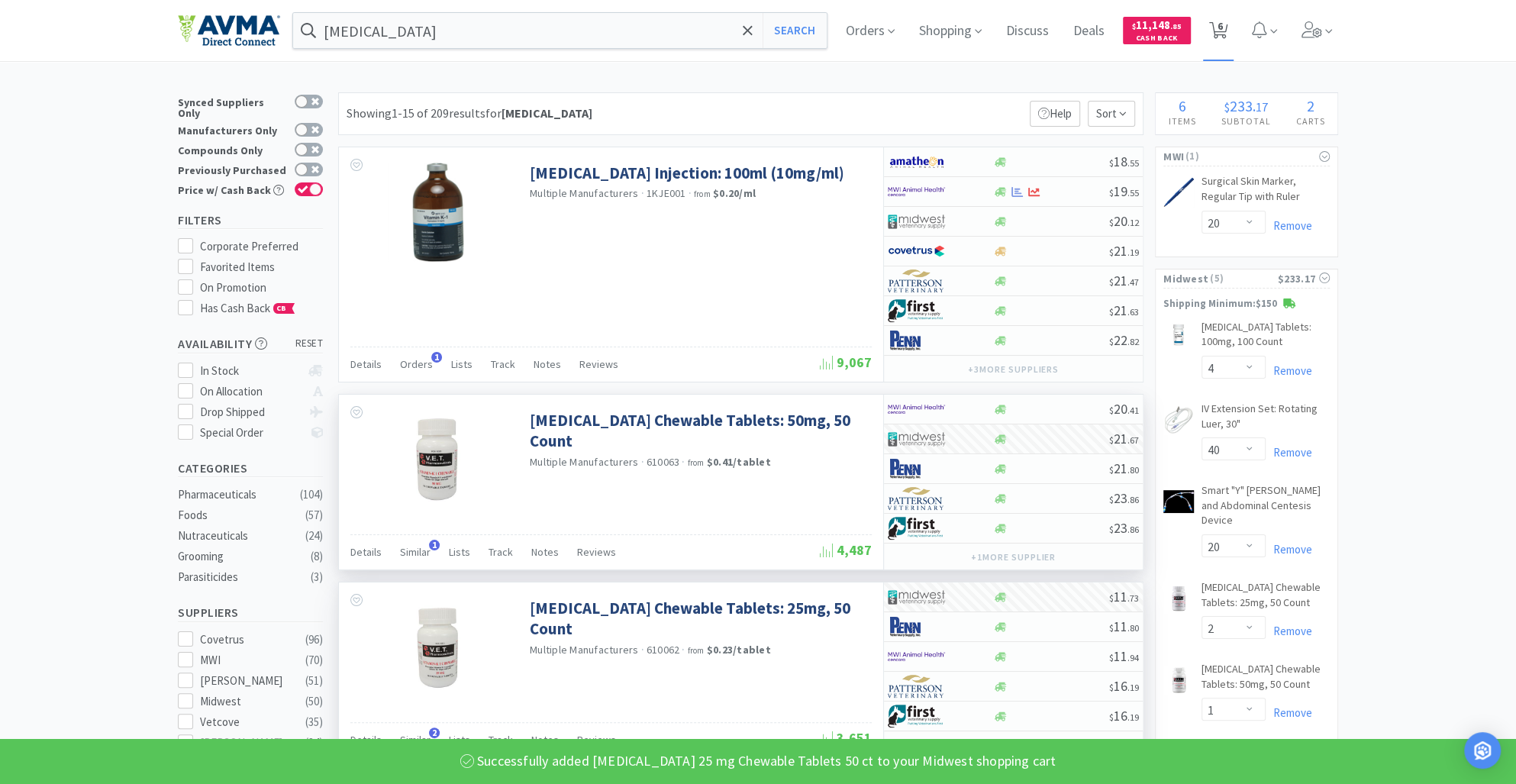
click at [1223, 31] on icon at bounding box center [1219, 30] width 19 height 17
select select "20"
select select "4"
select select "40"
select select "20"
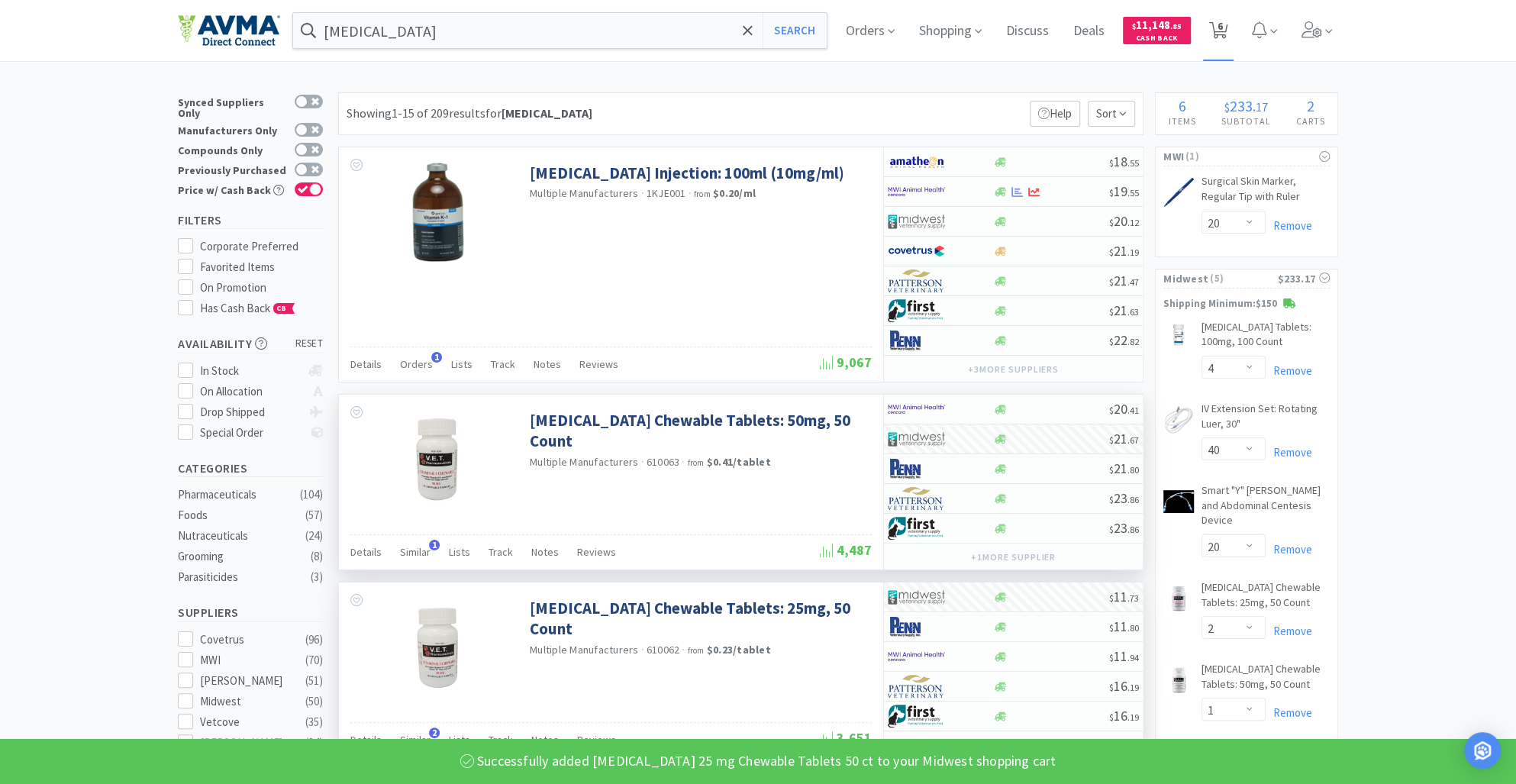
select select "2"
select select "1"
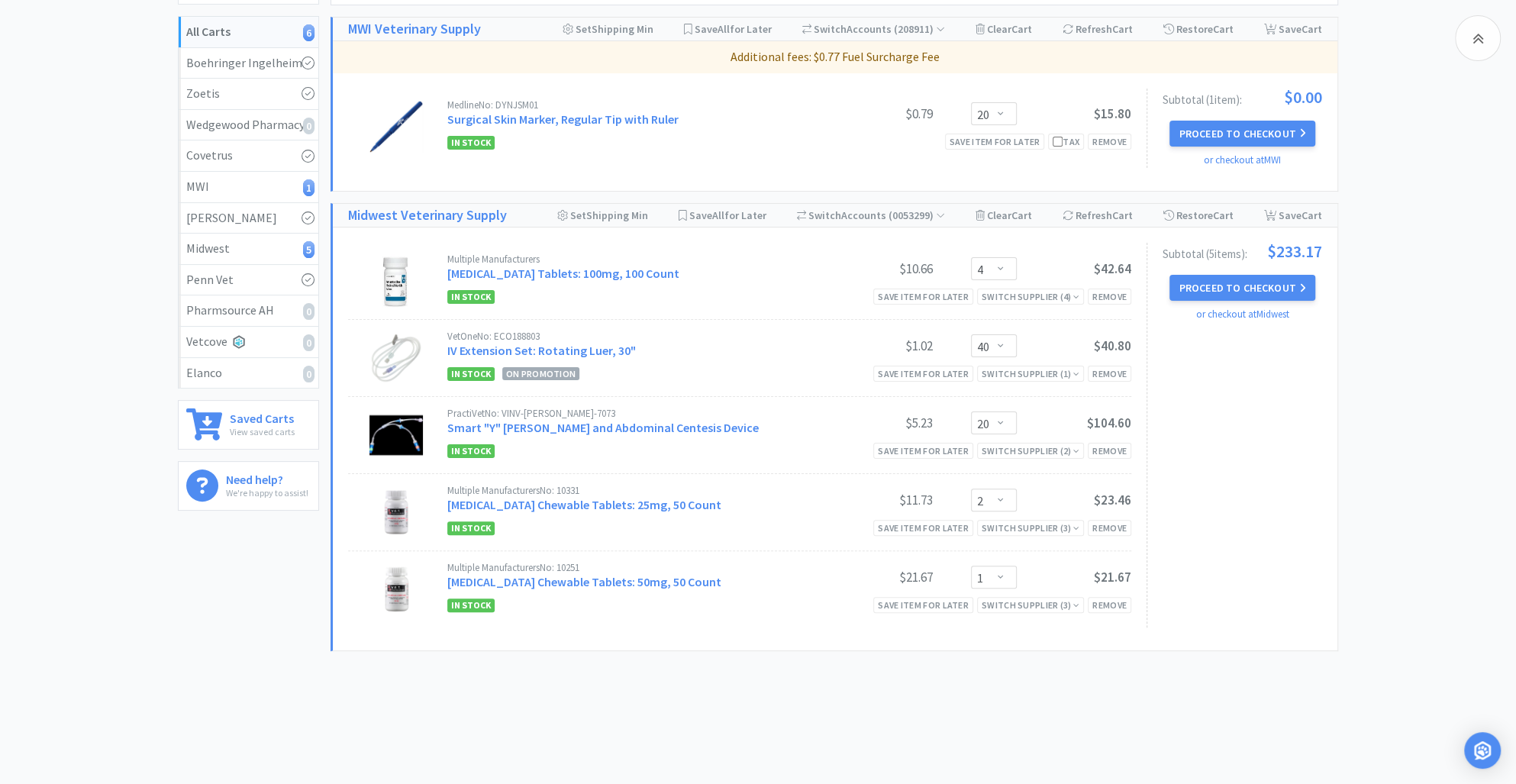
scroll to position [191, 0]
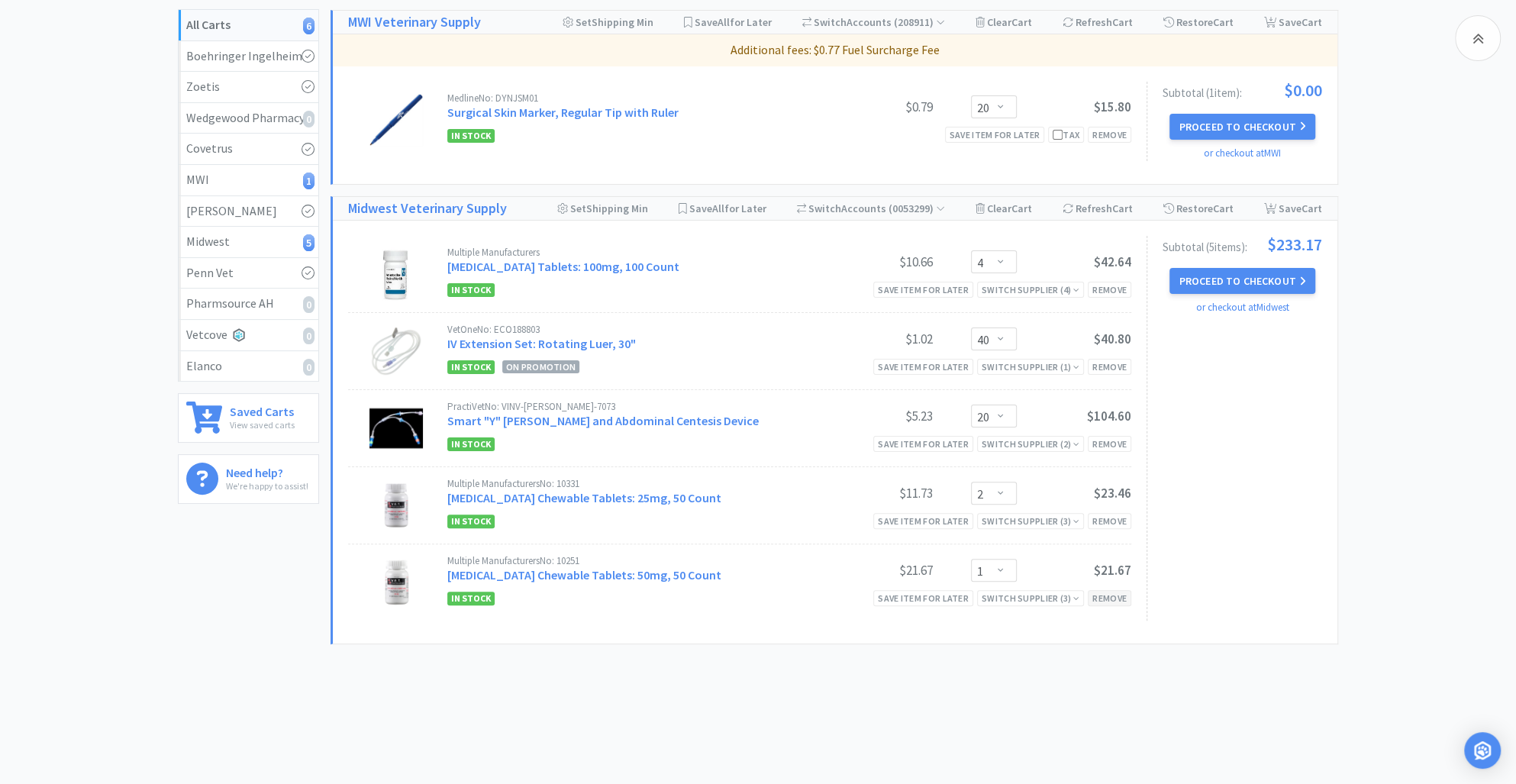
click at [1104, 598] on div "Remove" at bounding box center [1110, 598] width 44 height 16
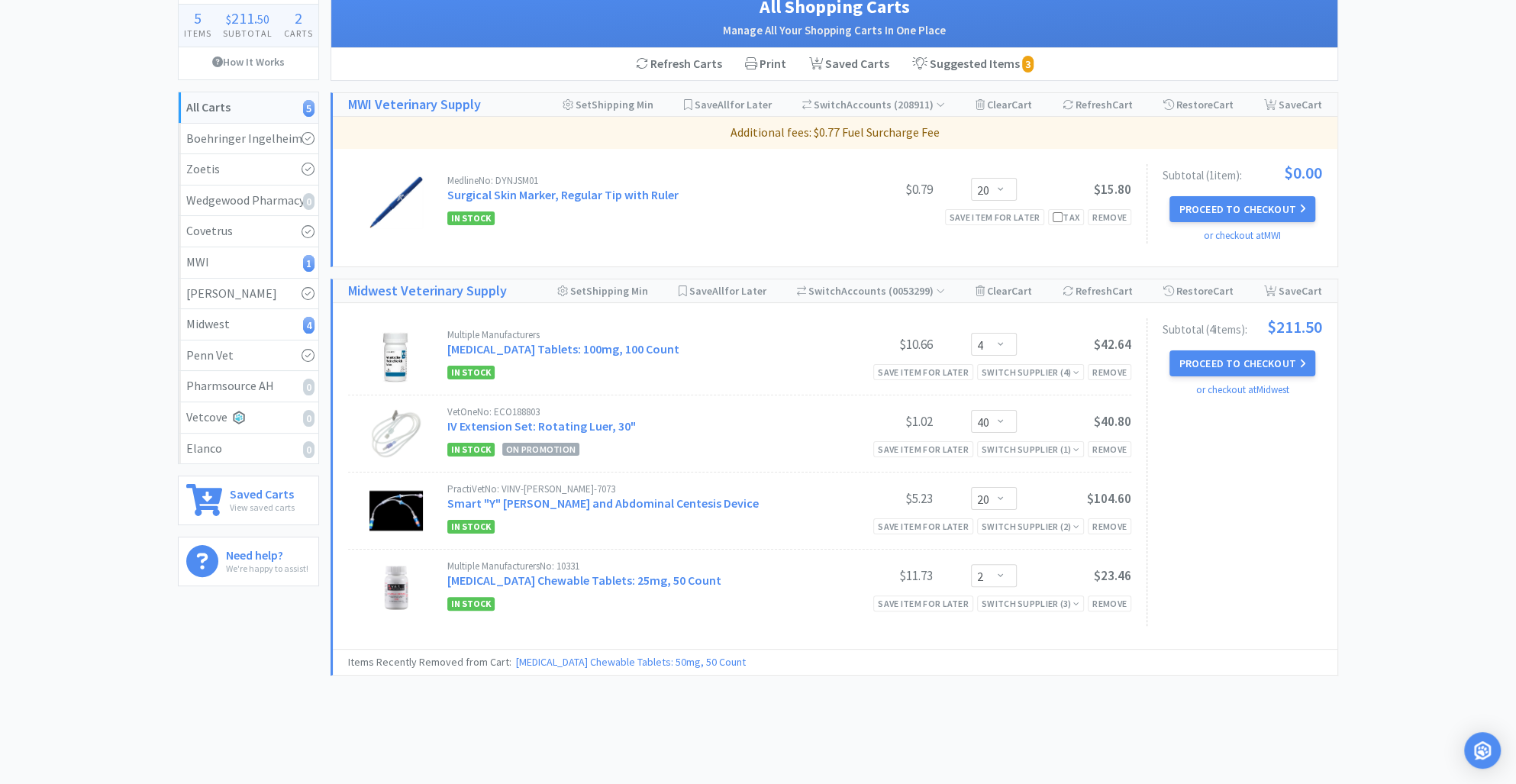
scroll to position [0, 0]
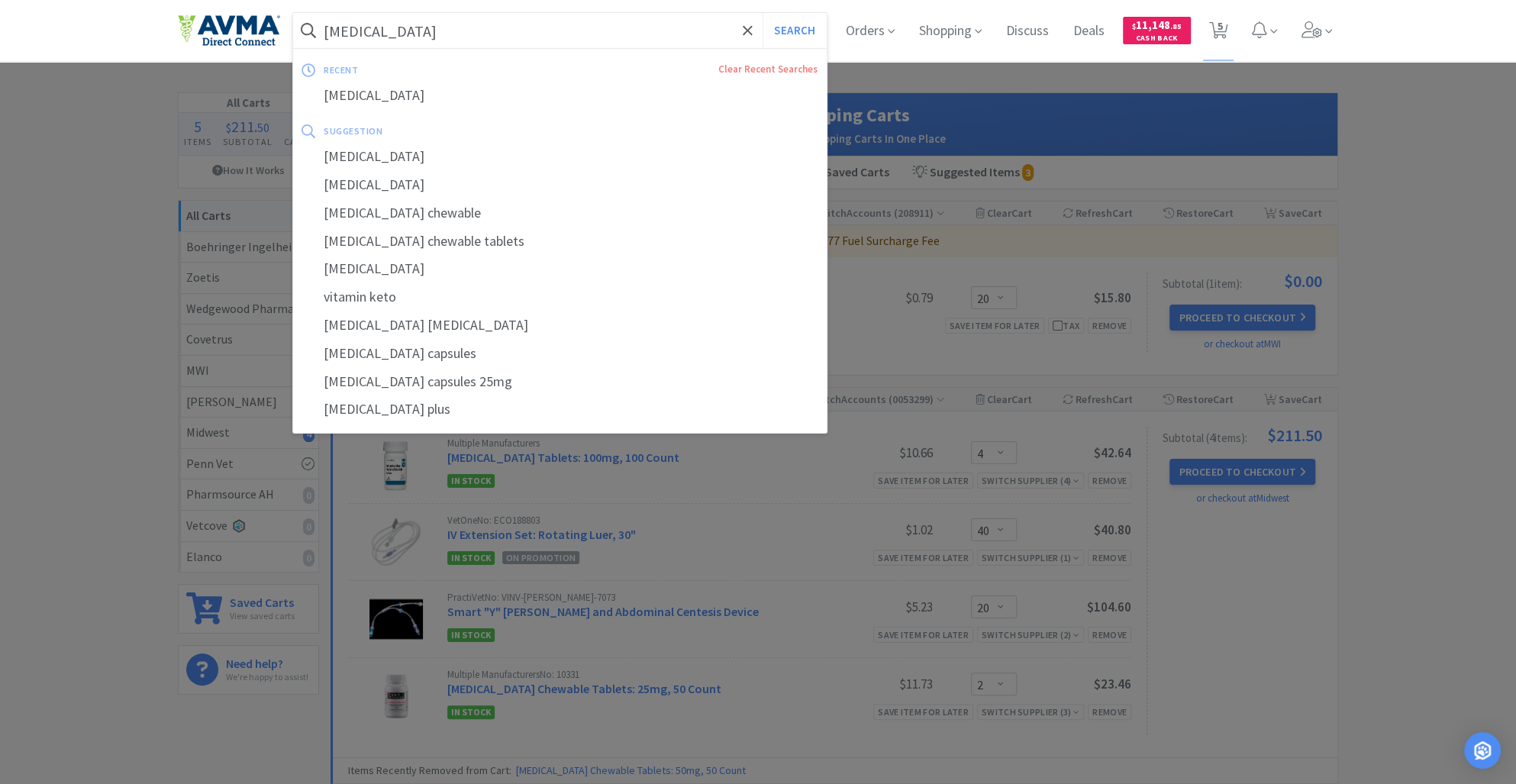
click at [411, 39] on input "[MEDICAL_DATA]" at bounding box center [560, 31] width 534 height 35
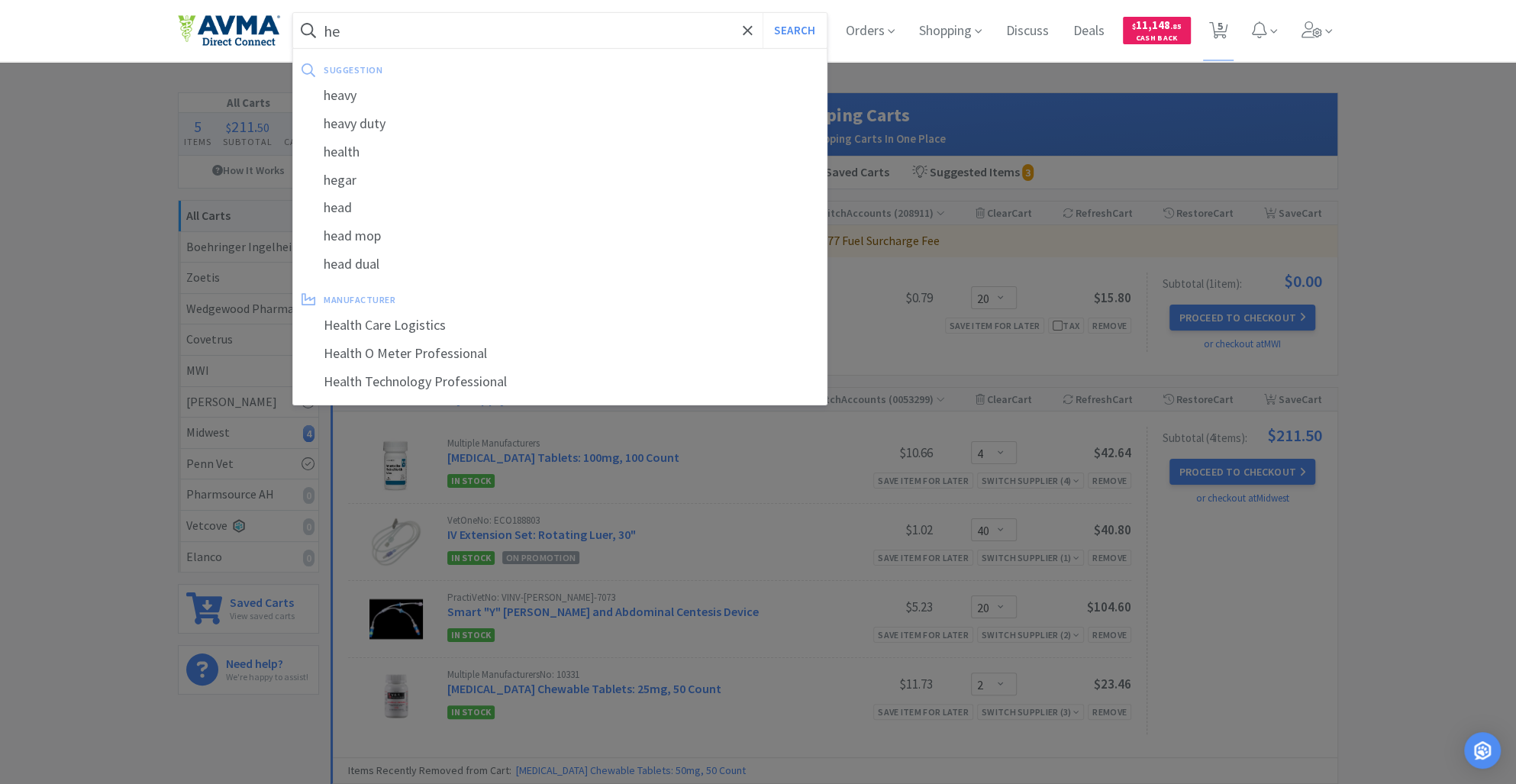
type input "h"
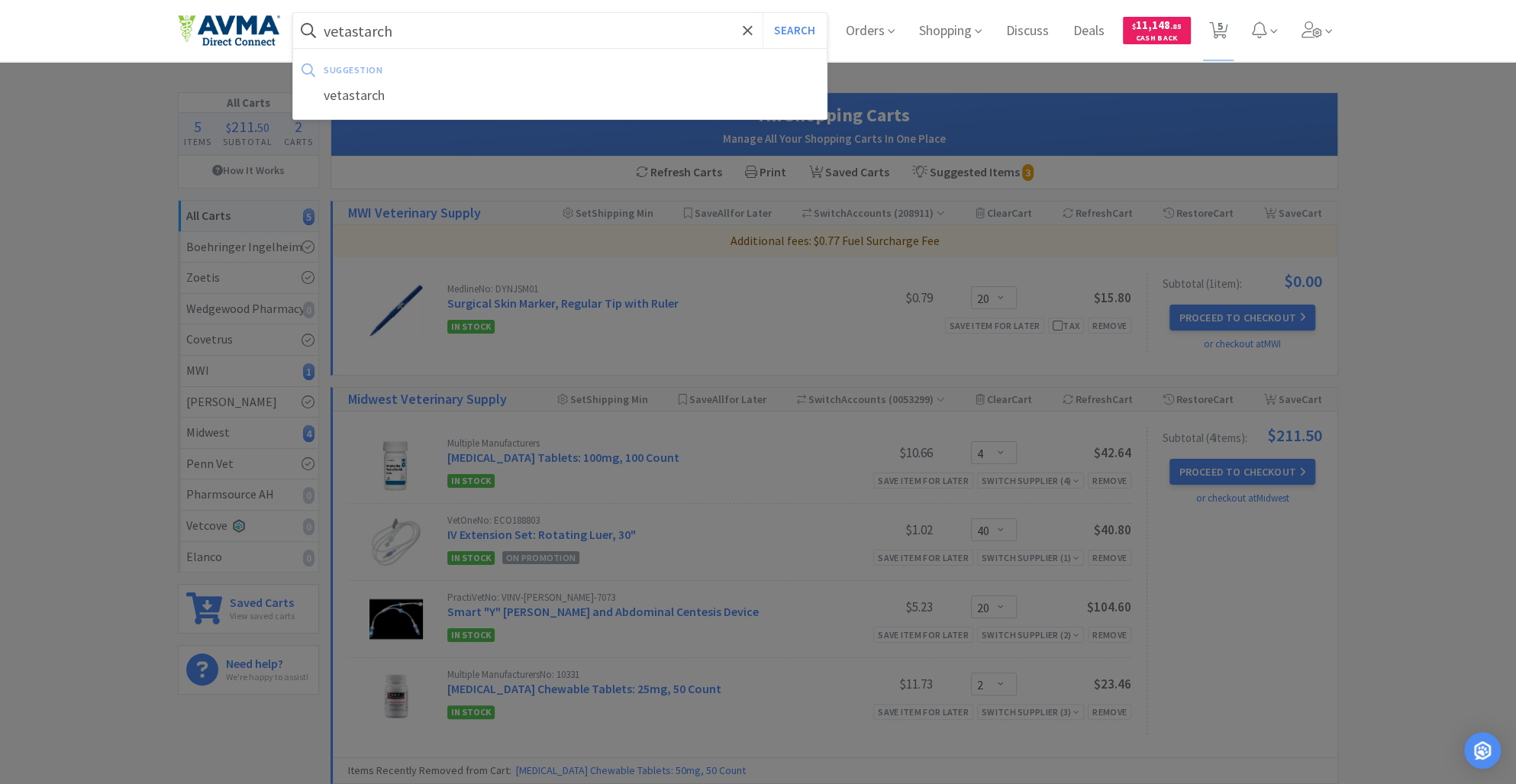
type input "vetastarch"
click at [762, 13] on button "Search" at bounding box center [794, 31] width 63 height 35
select select "20"
select select "4"
select select "40"
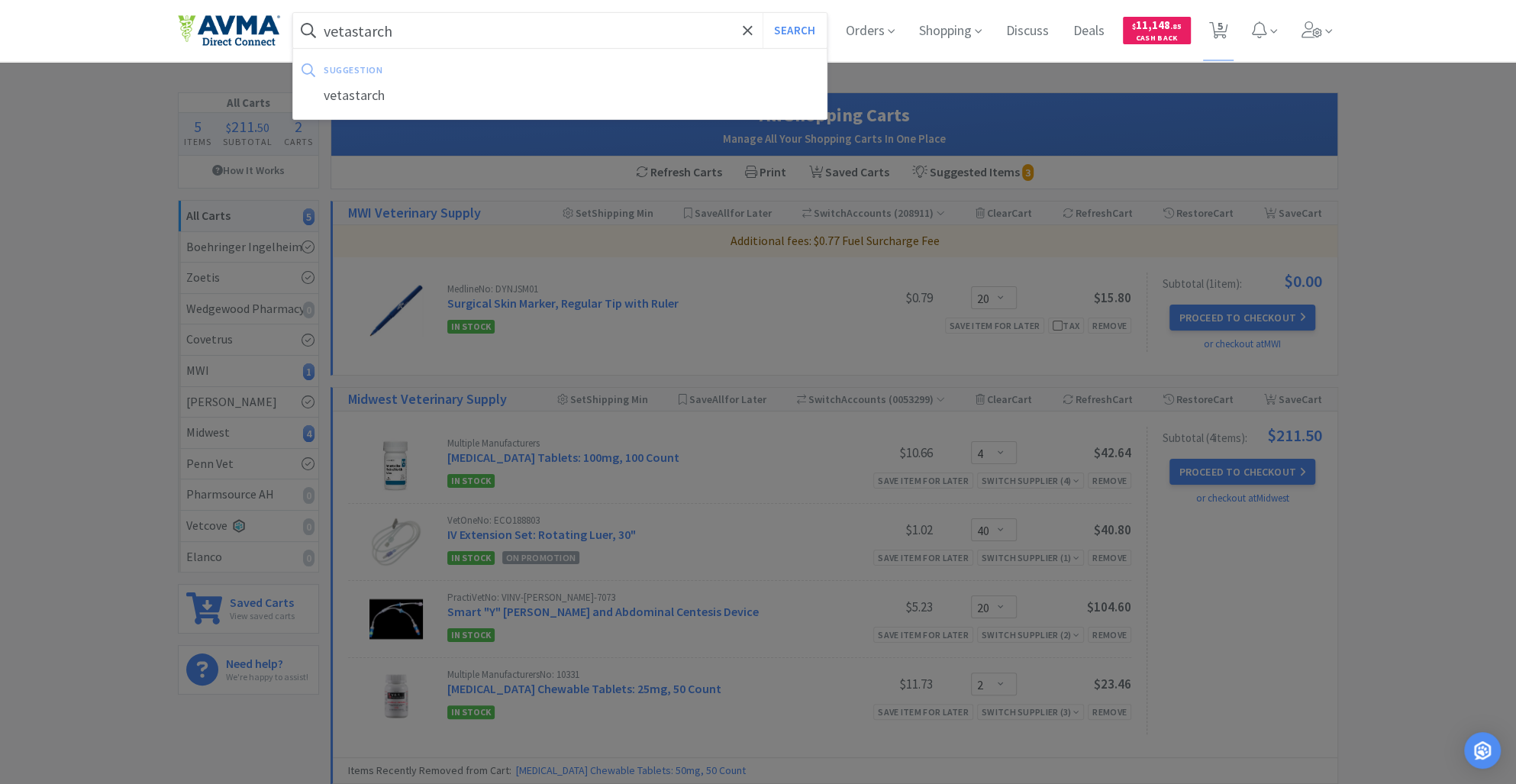
select select "20"
select select "2"
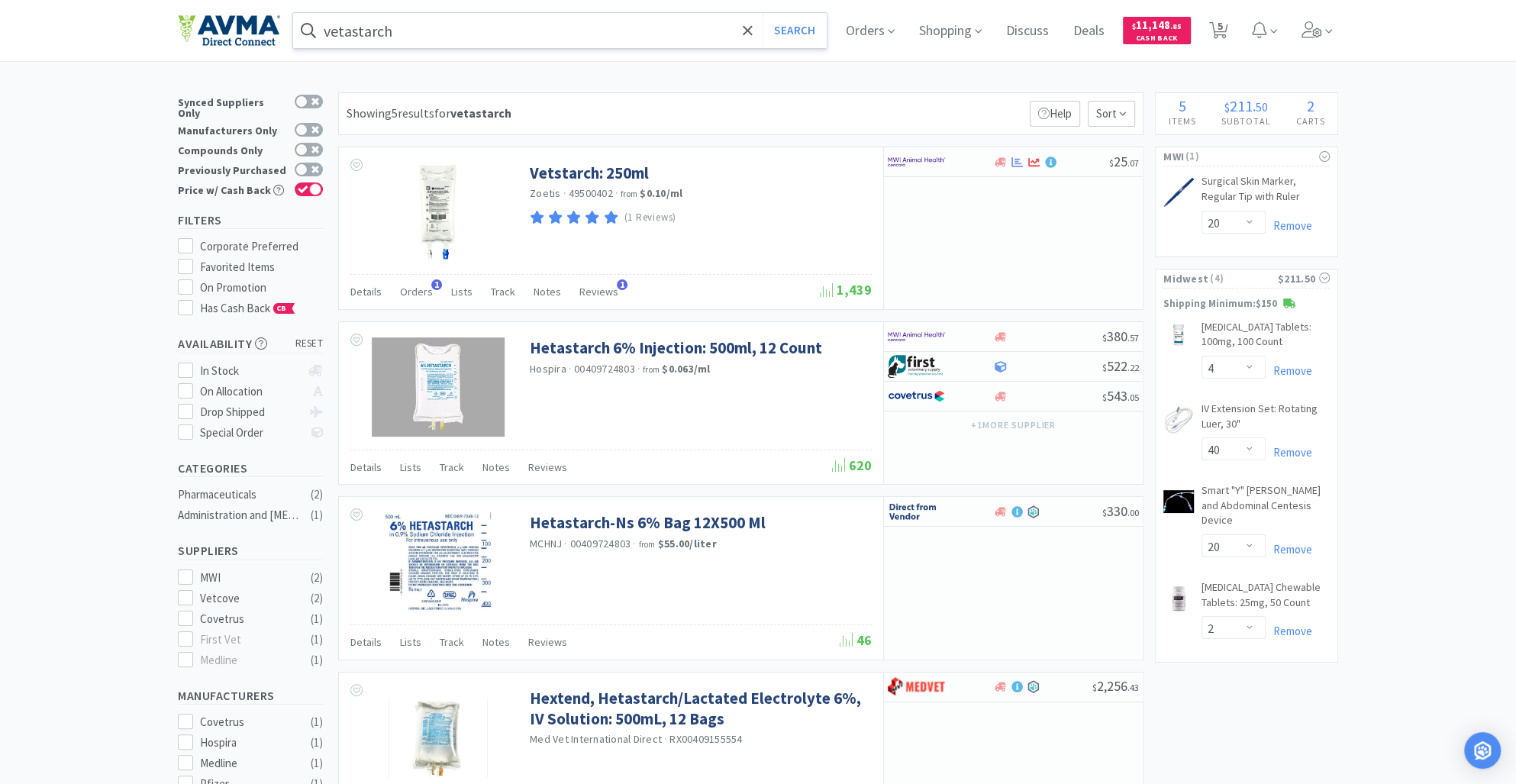
click at [422, 45] on input "vetastarch" at bounding box center [560, 31] width 534 height 35
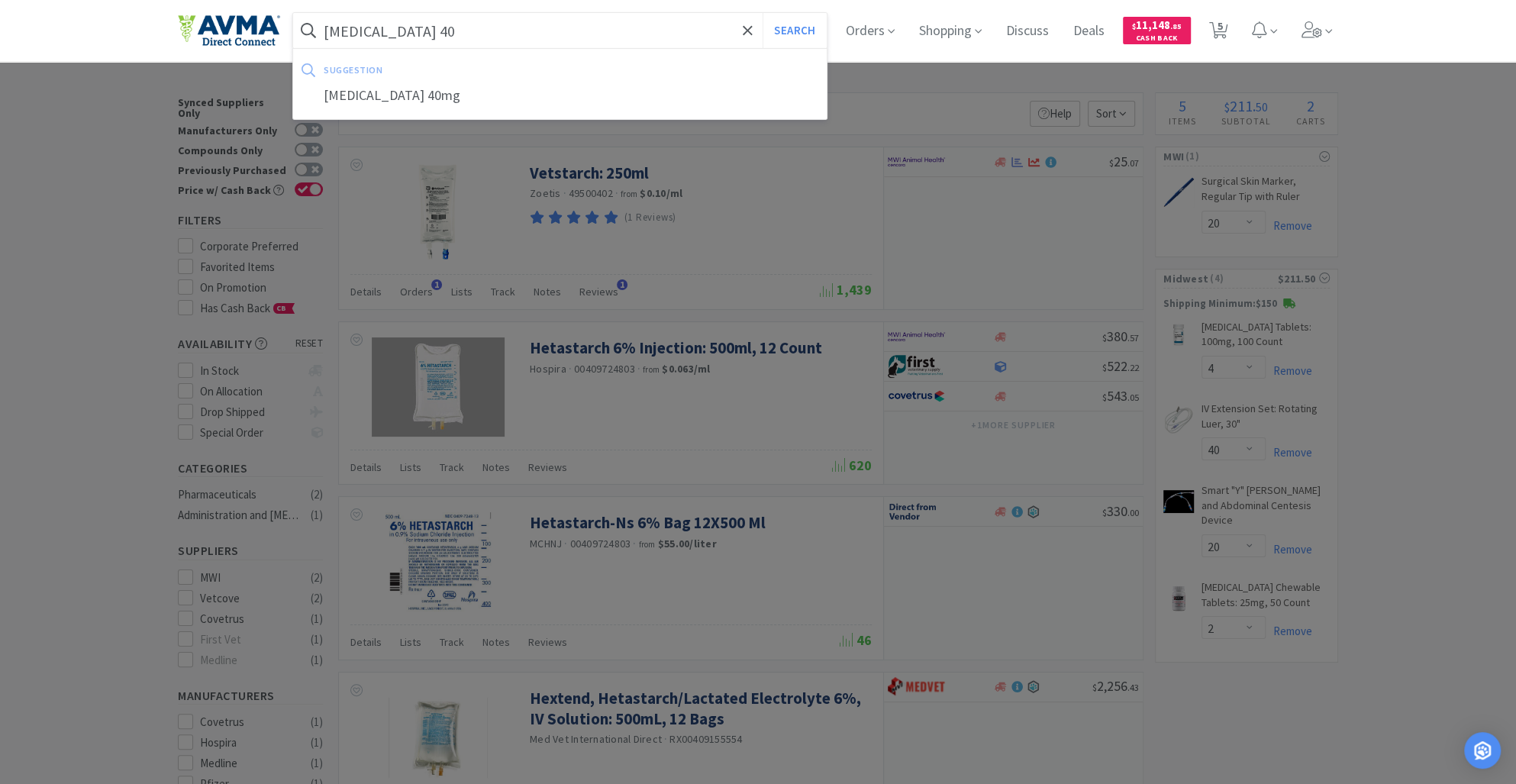
type input "[MEDICAL_DATA] 40"
click at [762, 13] on button "Search" at bounding box center [794, 31] width 63 height 35
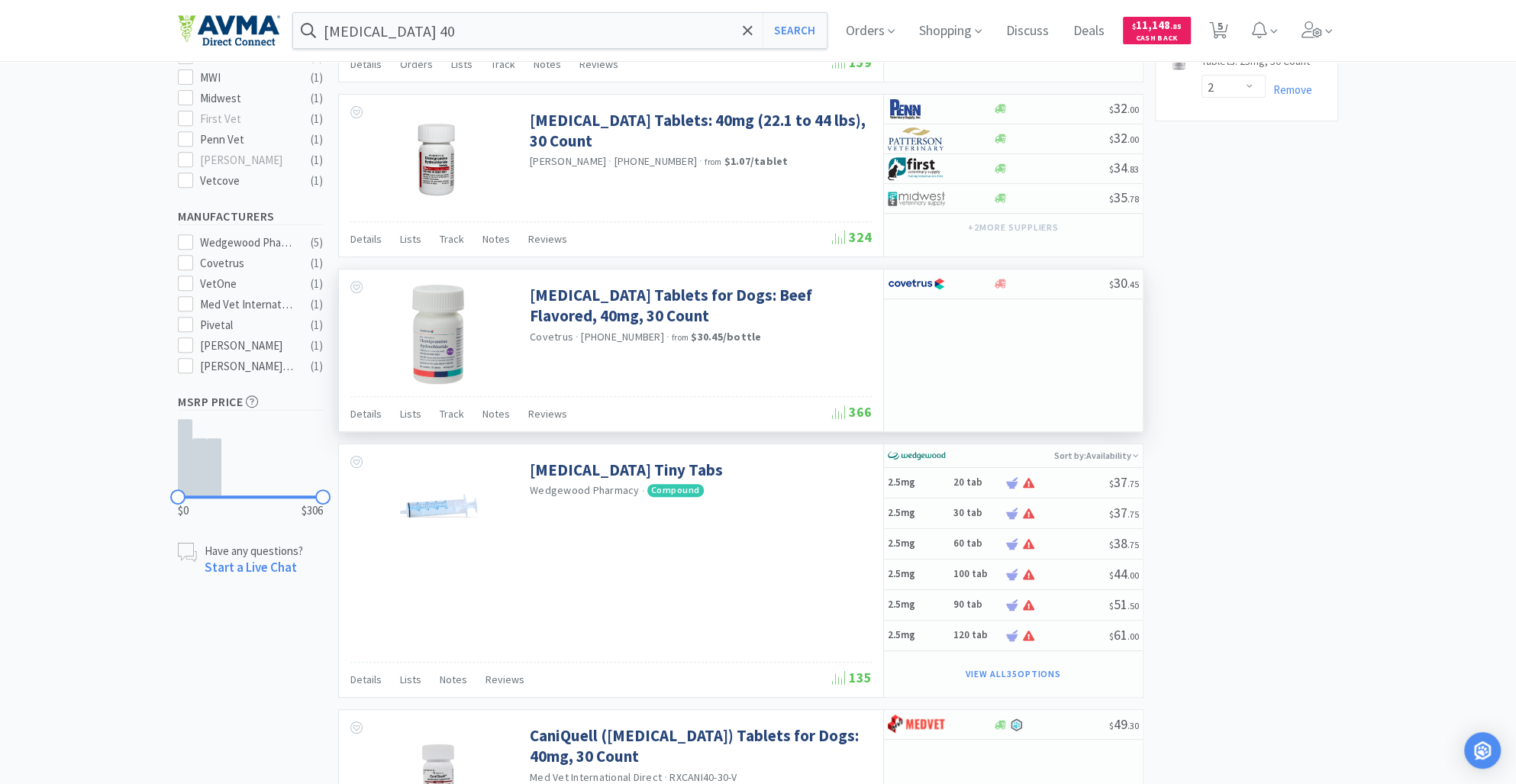
scroll to position [514, 0]
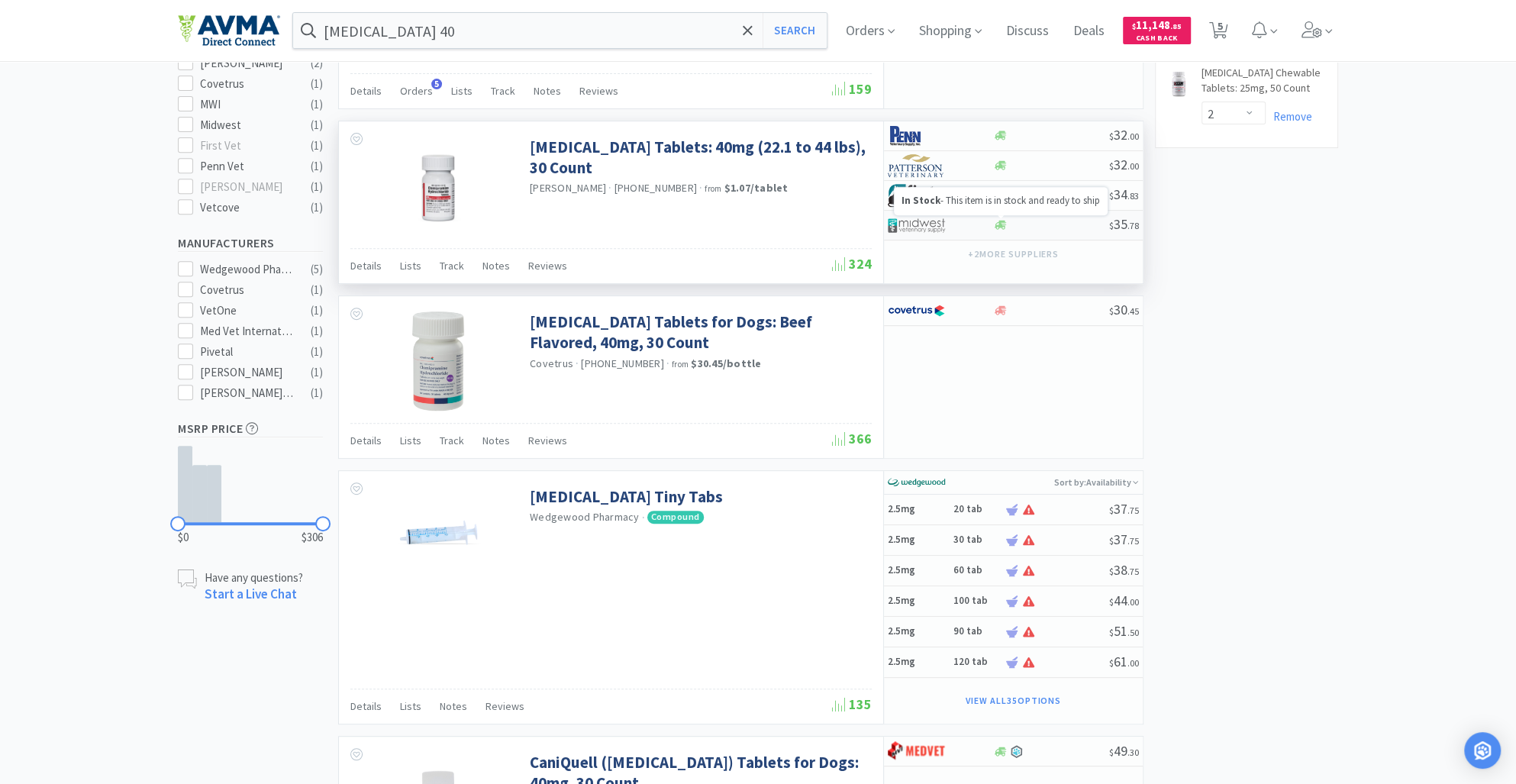
click at [1000, 227] on icon at bounding box center [1000, 224] width 11 height 11
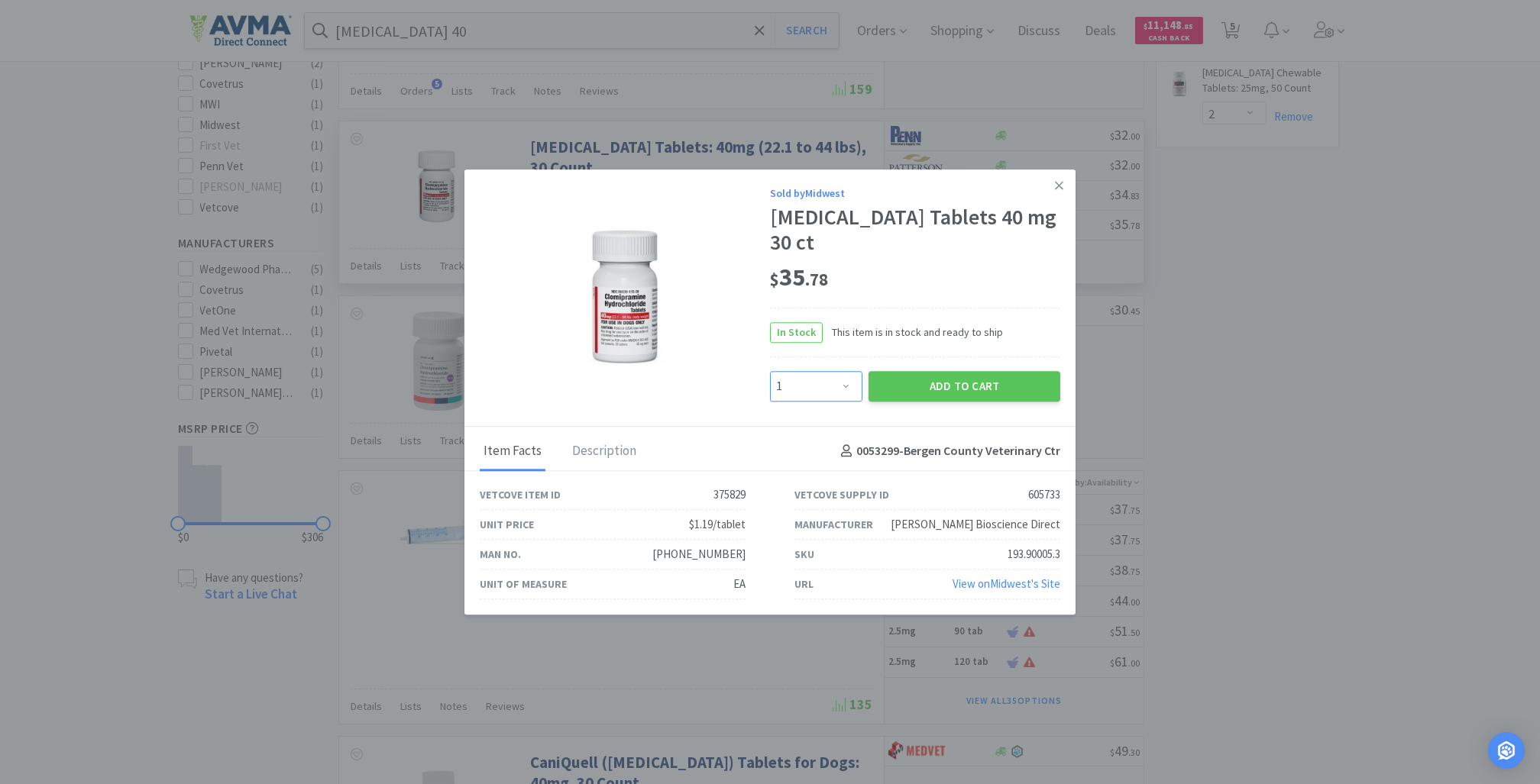
click at [843, 388] on select "Enter Quantity 1 2 3 4 5 6 7 8 9 10 11 12 13 14 15 16 17 18 19 20 Enter Quantity" at bounding box center [816, 386] width 93 height 31
click at [770, 371] on select "Enter Quantity 1 2 3 4 5 6 7 8 9 10 11 12 13 14 15 16 17 18 19 20 Enter Quantity" at bounding box center [816, 386] width 93 height 31
click at [925, 391] on button "Add to Cart" at bounding box center [964, 386] width 192 height 31
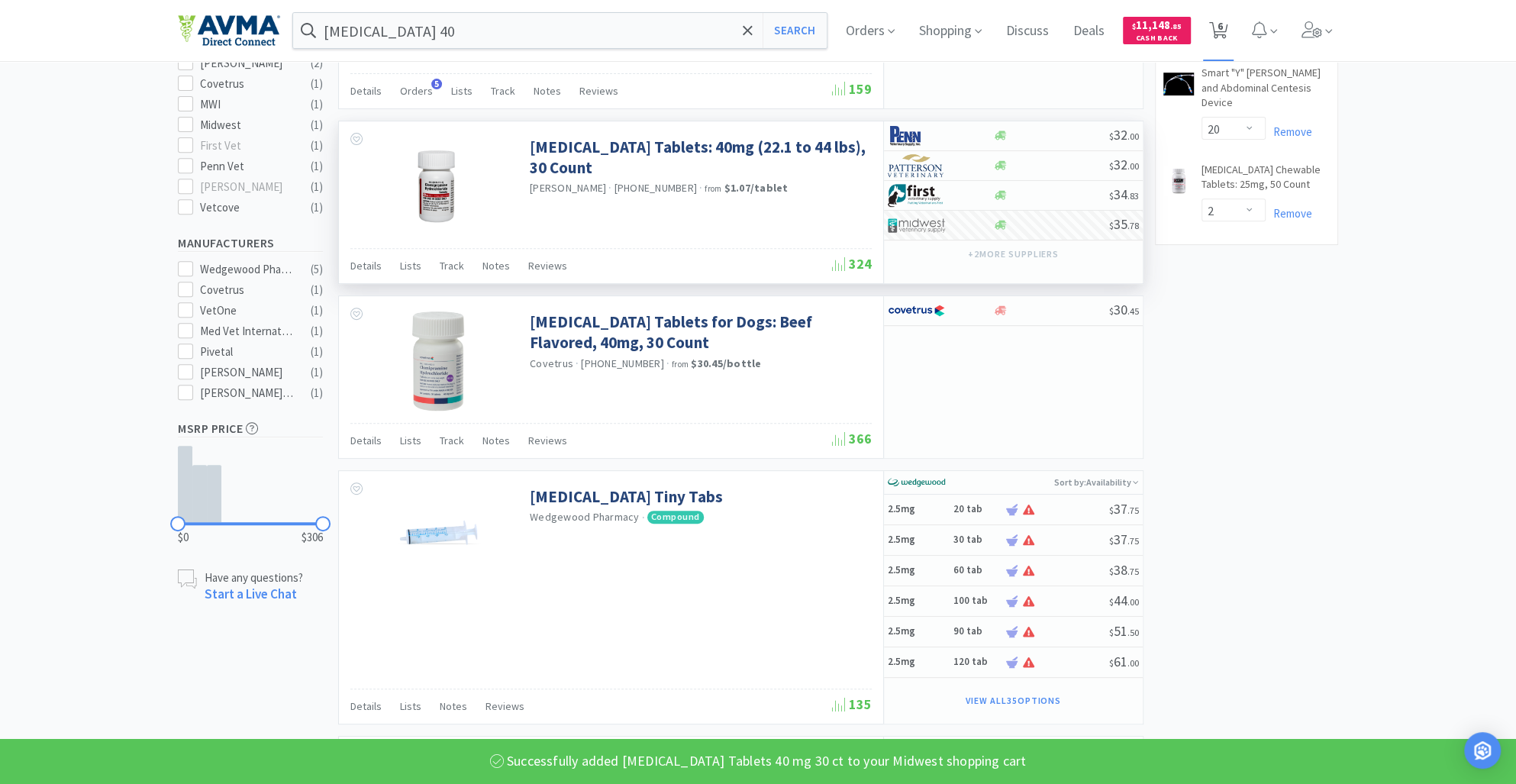
click at [1223, 32] on span "6" at bounding box center [1220, 26] width 5 height 61
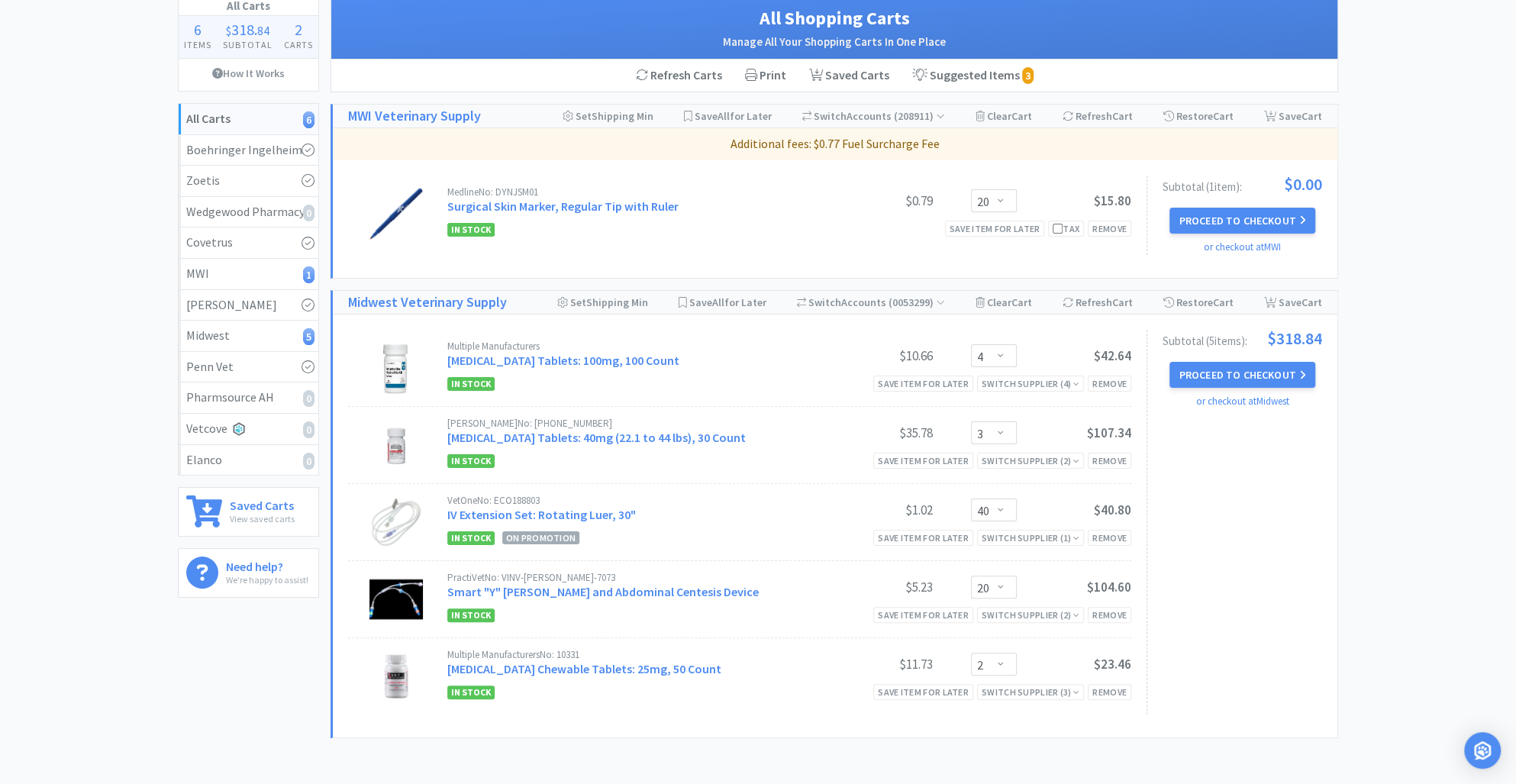
scroll to position [206, 0]
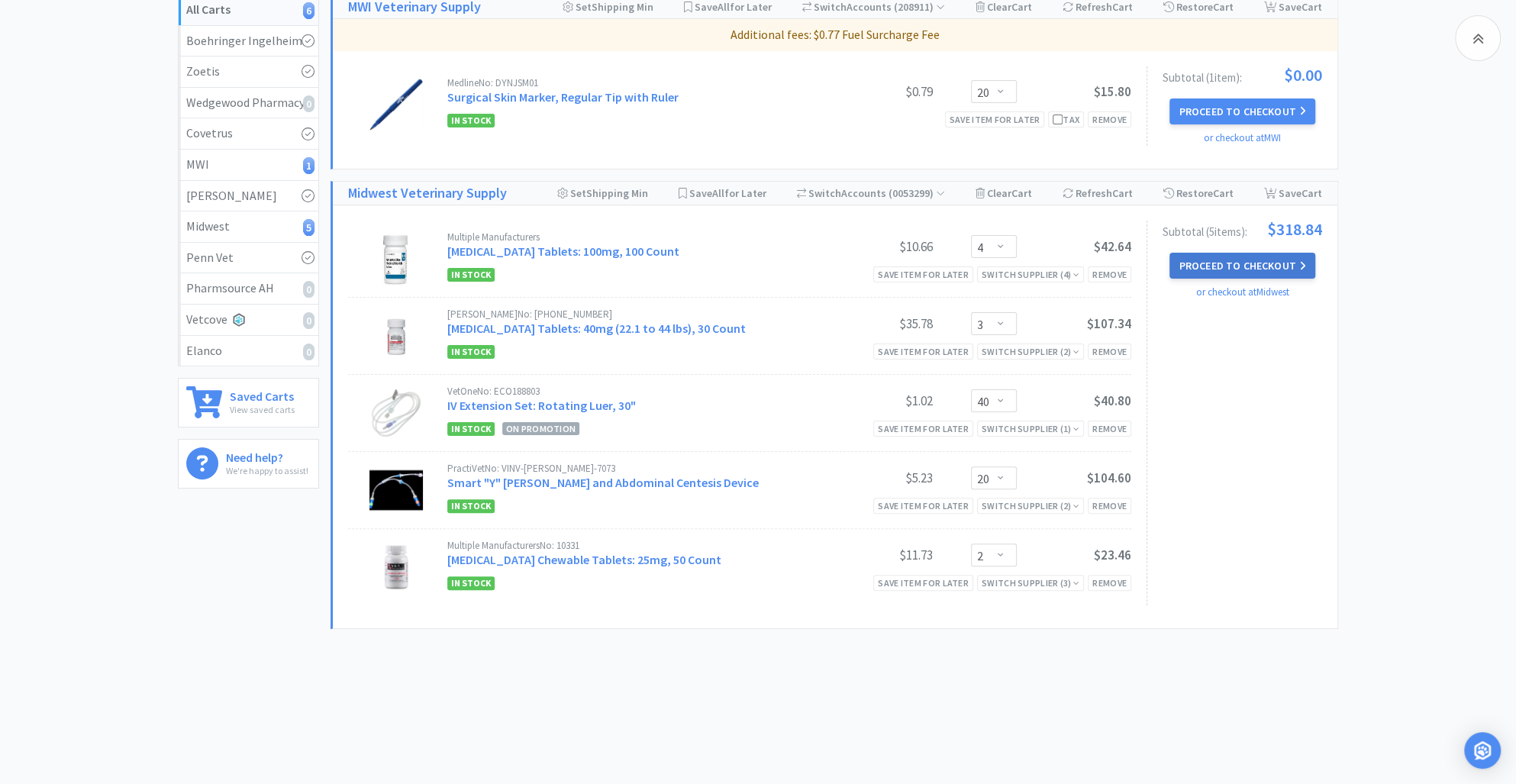
click at [1258, 264] on button "Proceed to Checkout" at bounding box center [1242, 266] width 145 height 26
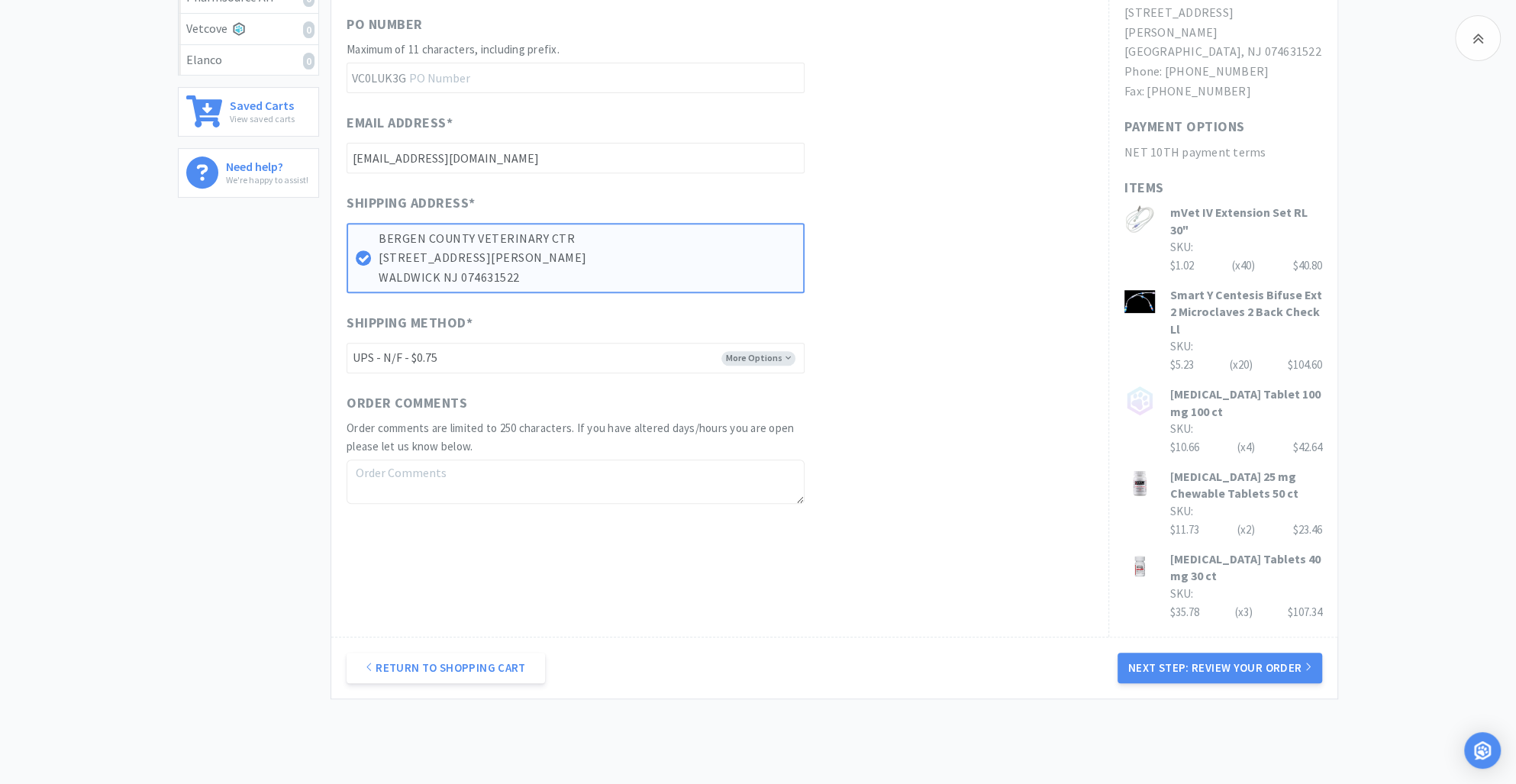
scroll to position [565, 0]
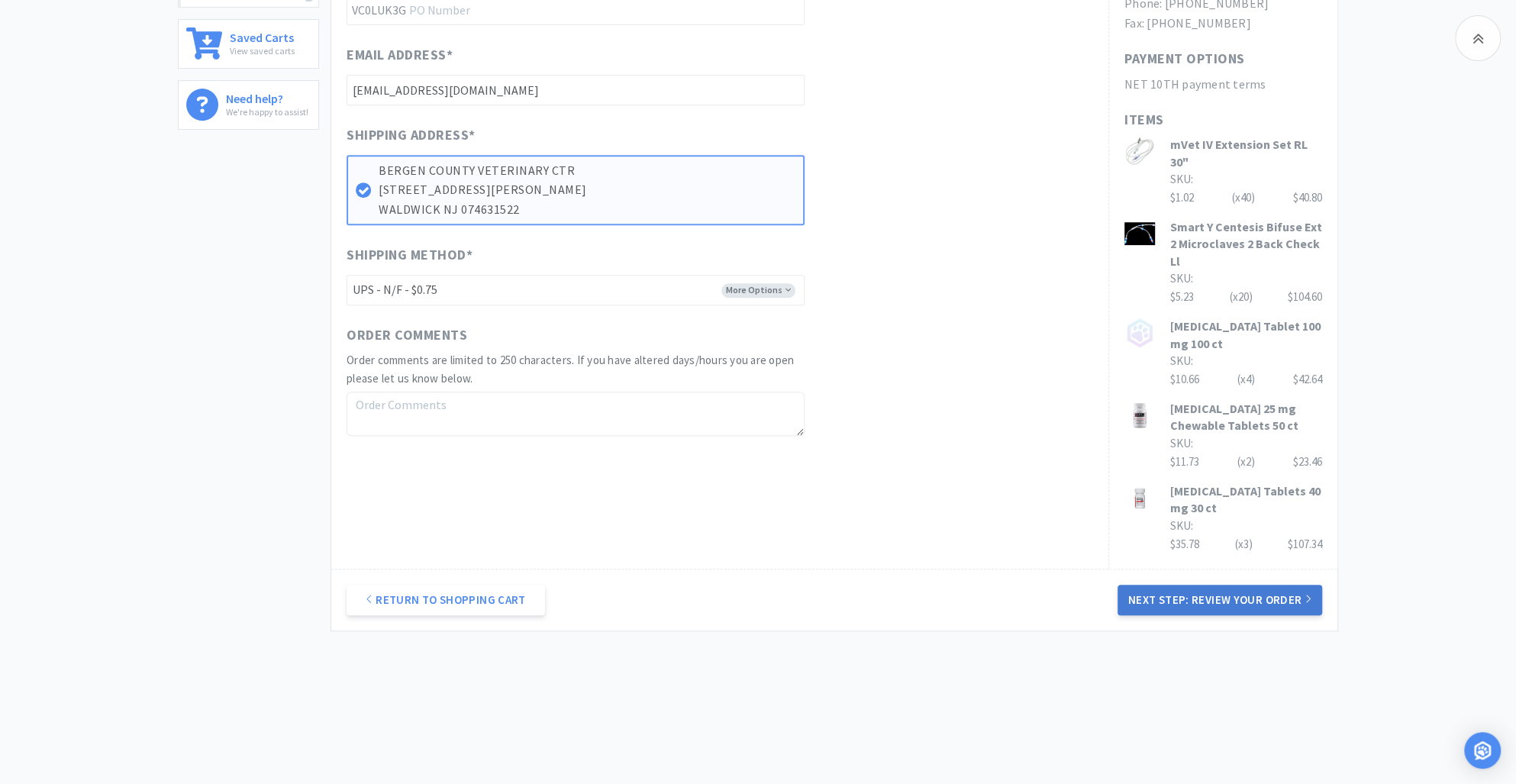
click at [1200, 601] on button "Next Step: Review Your Order" at bounding box center [1220, 599] width 205 height 31
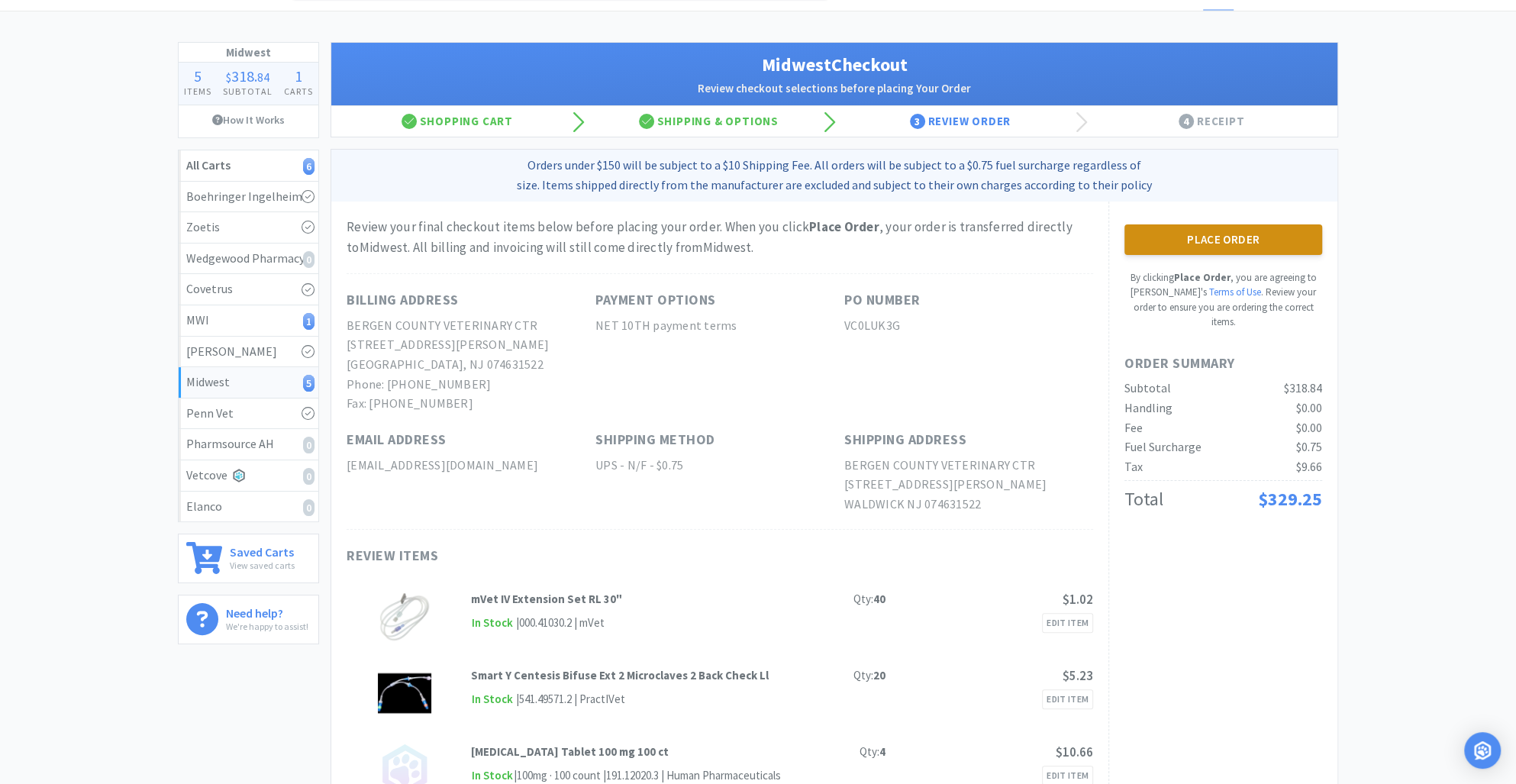
scroll to position [0, 0]
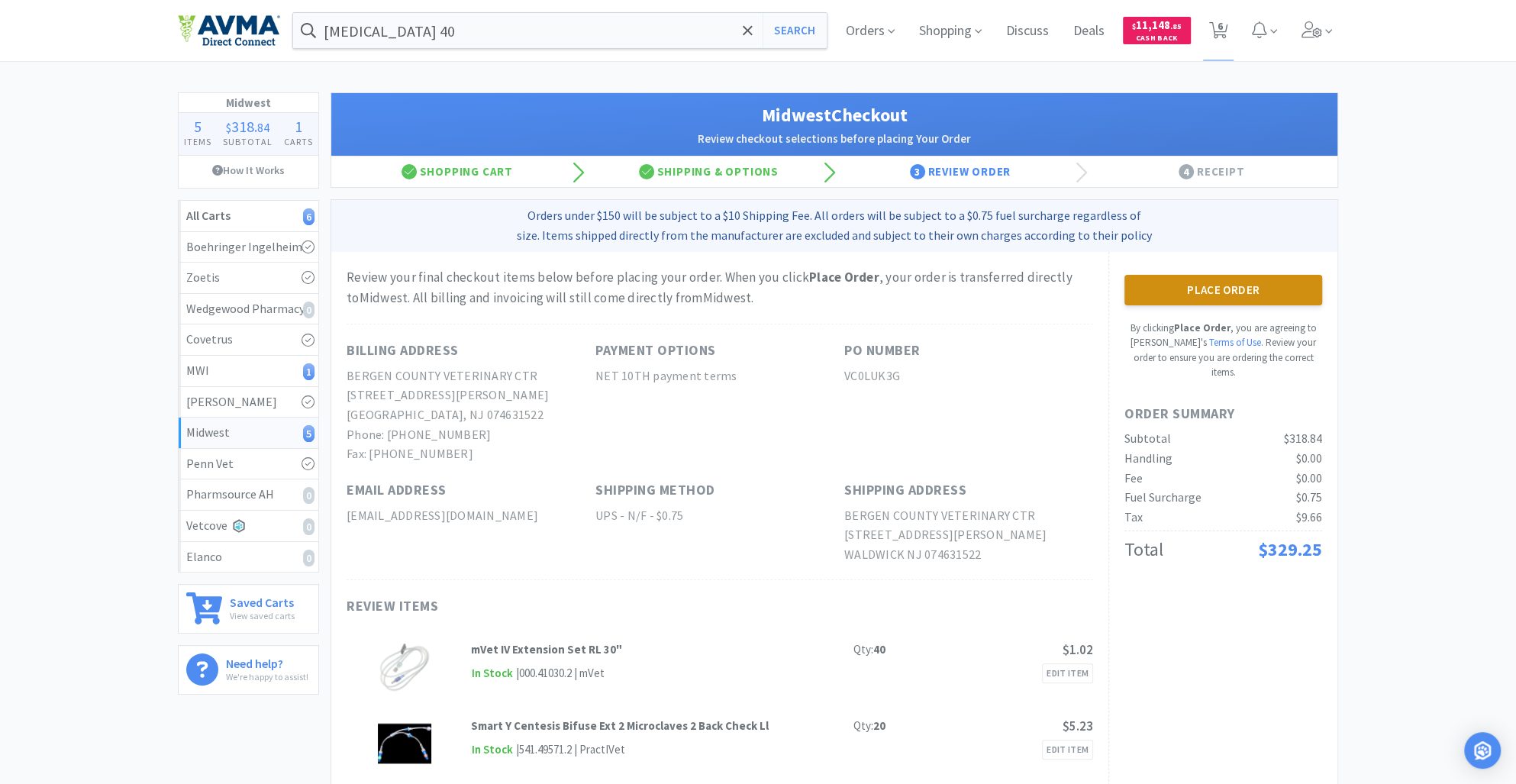
click at [1165, 290] on button "Place Order" at bounding box center [1224, 290] width 198 height 31
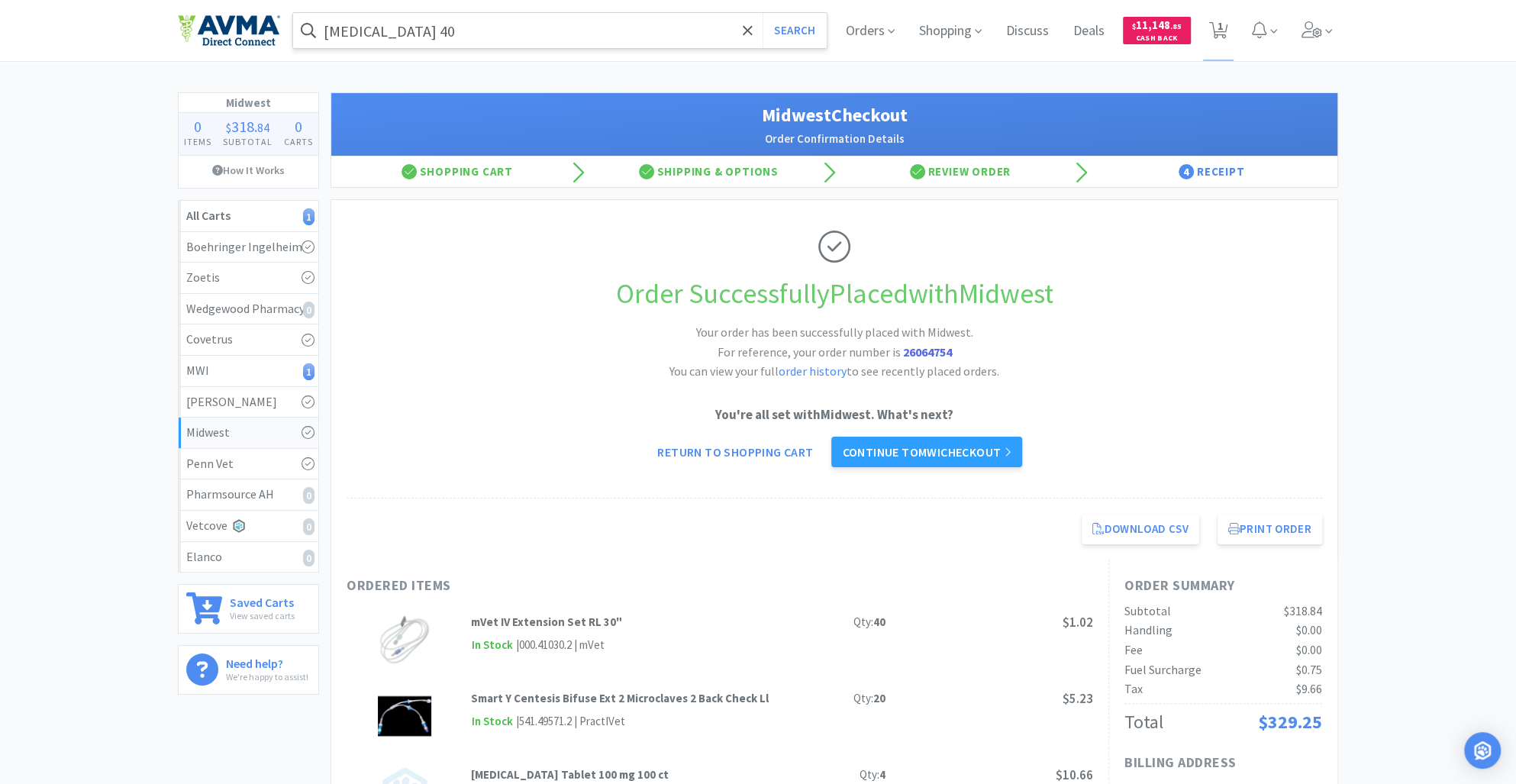
click at [451, 18] on input "[MEDICAL_DATA] 40" at bounding box center [560, 31] width 534 height 35
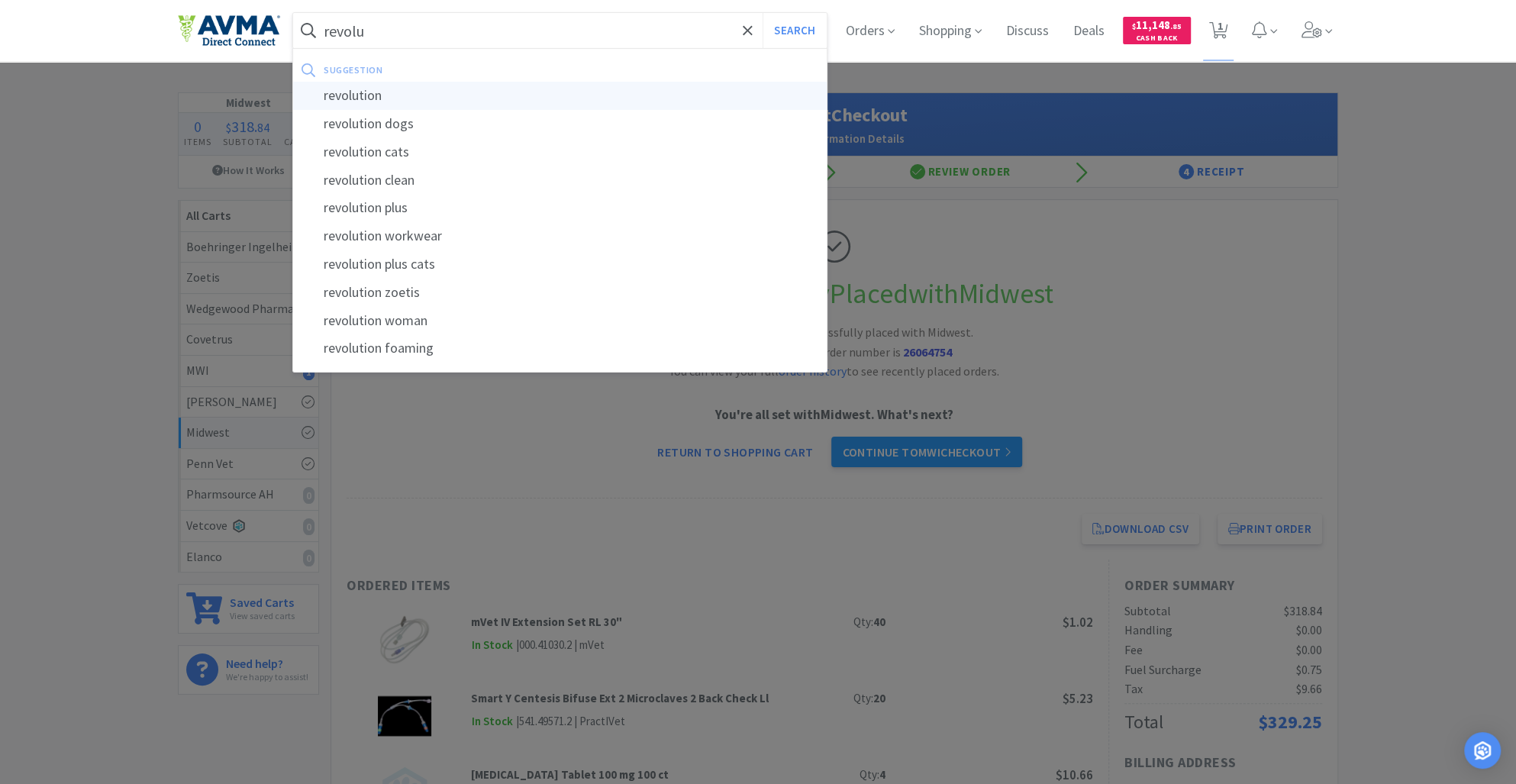
click at [383, 94] on div "revolution" at bounding box center [560, 95] width 534 height 28
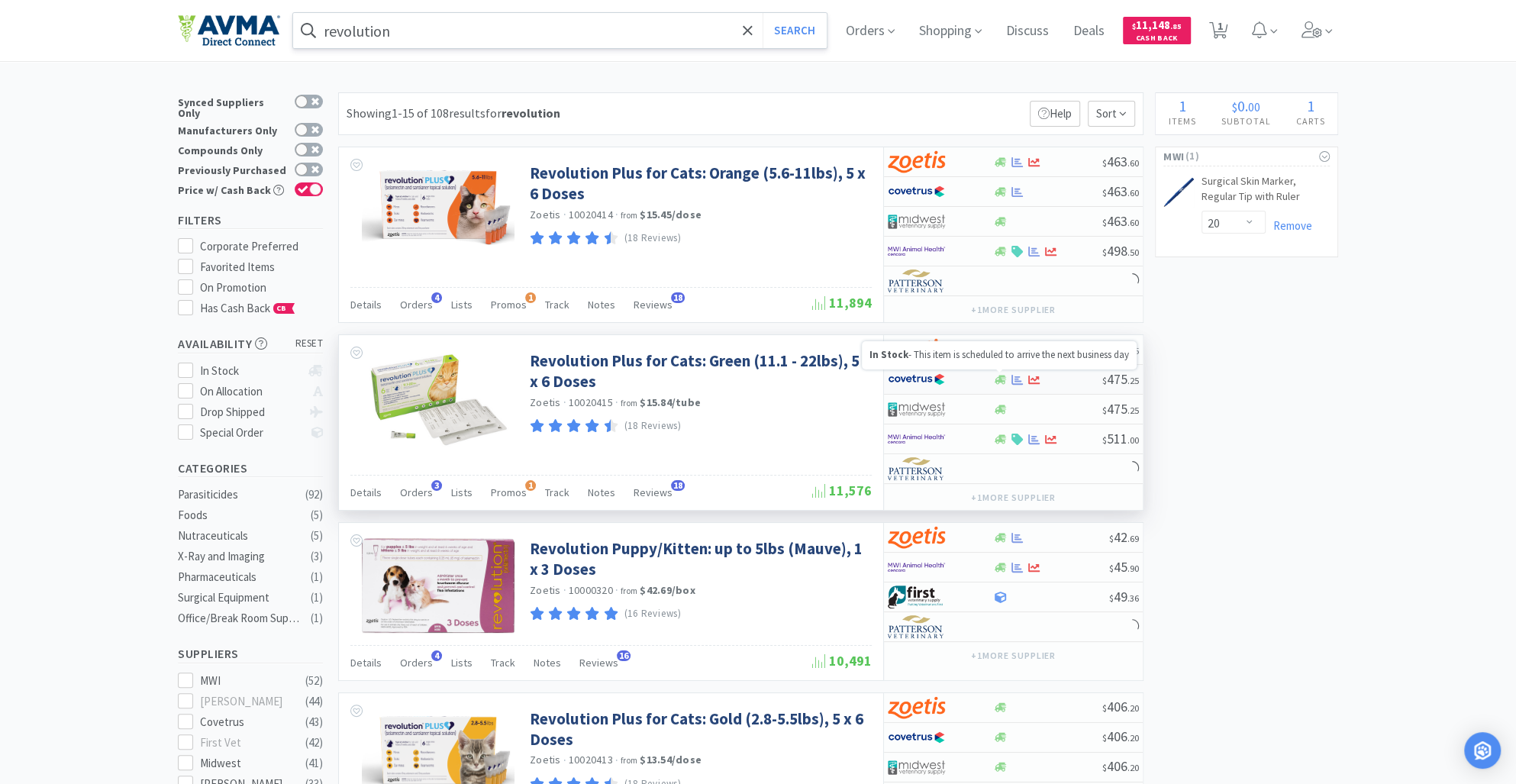
click at [997, 382] on icon at bounding box center [1000, 379] width 11 height 11
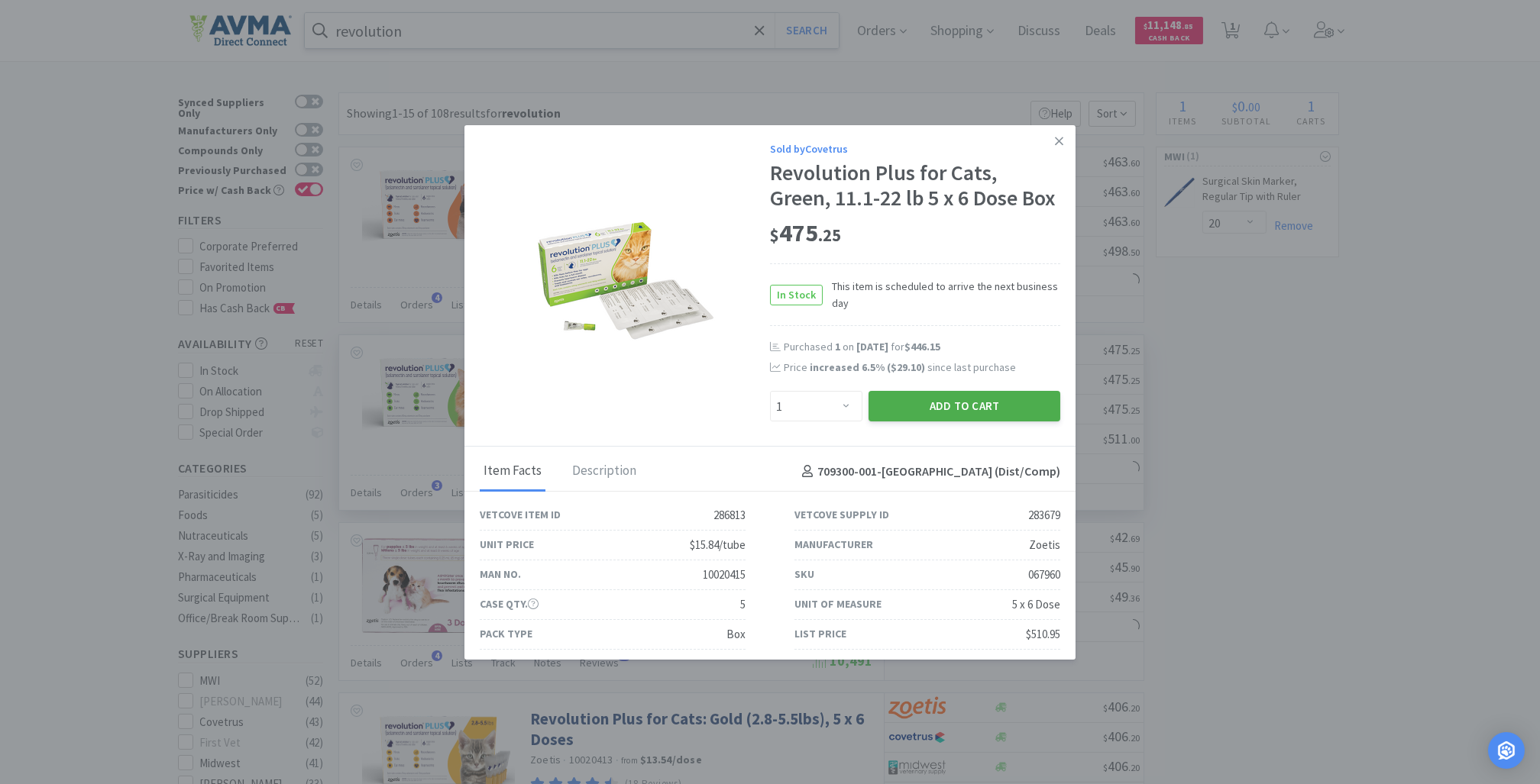
click at [911, 422] on button "Add to Cart" at bounding box center [964, 406] width 192 height 31
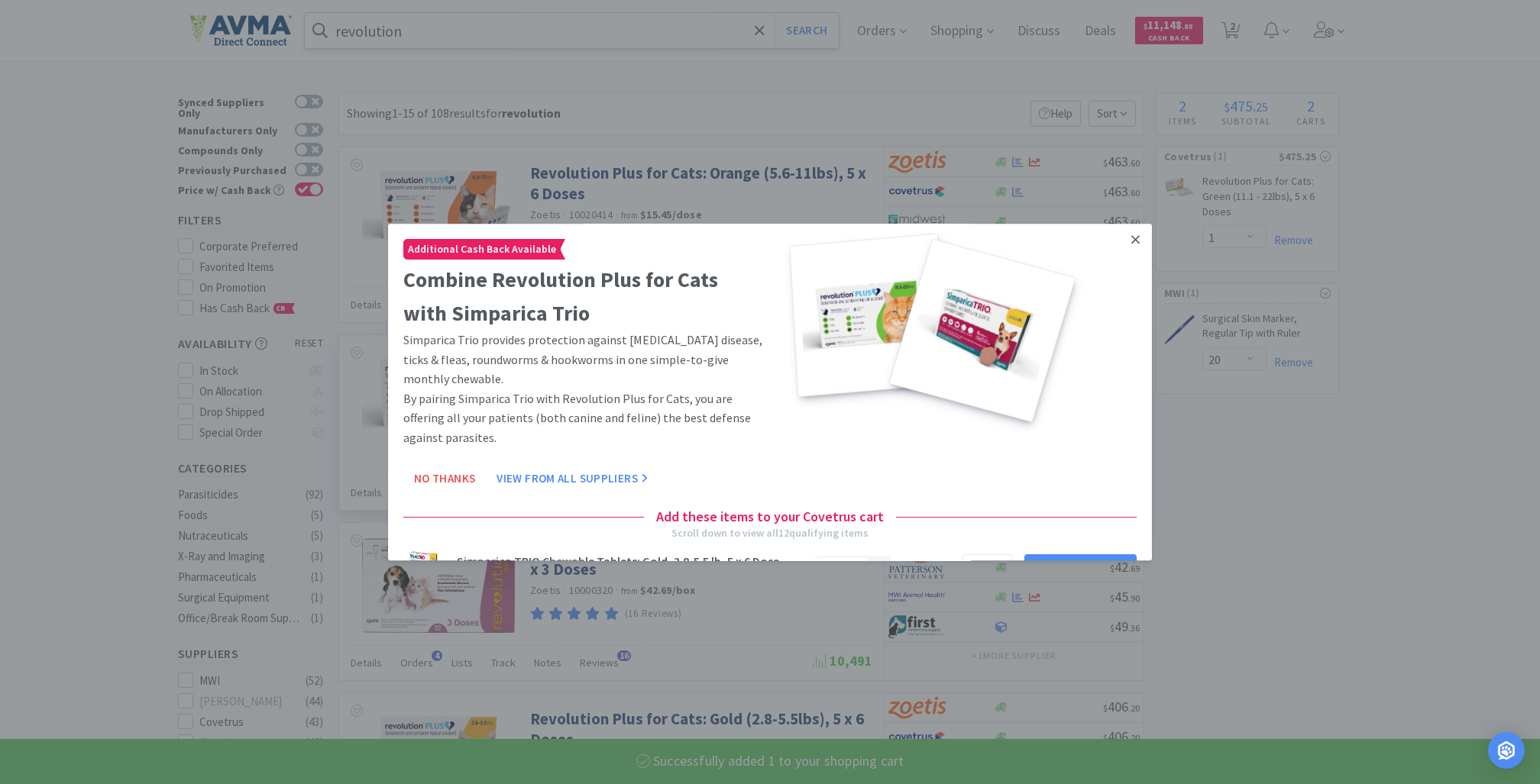
click at [1131, 242] on icon at bounding box center [1136, 240] width 9 height 14
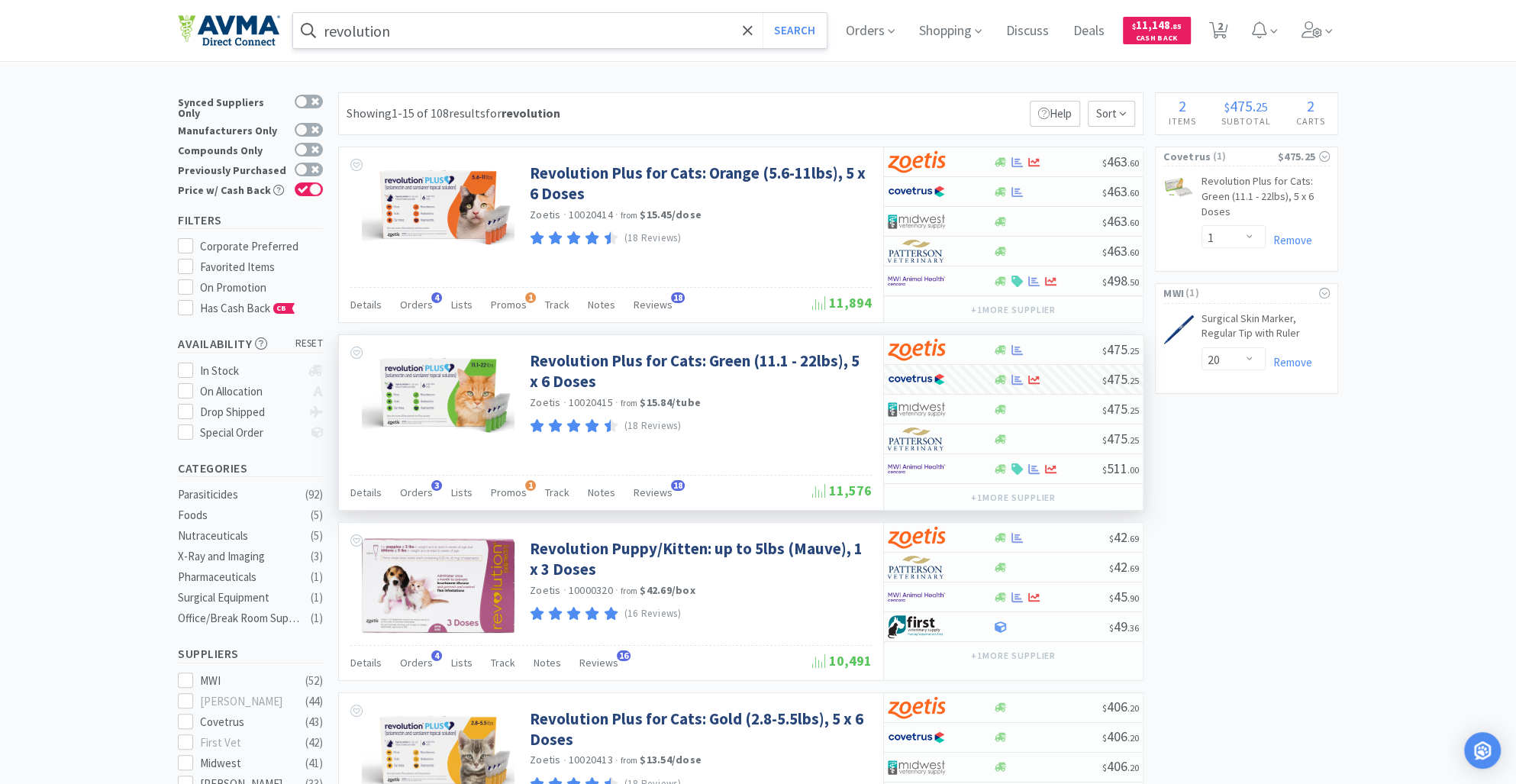
click at [427, 23] on input "revolution" at bounding box center [560, 31] width 534 height 35
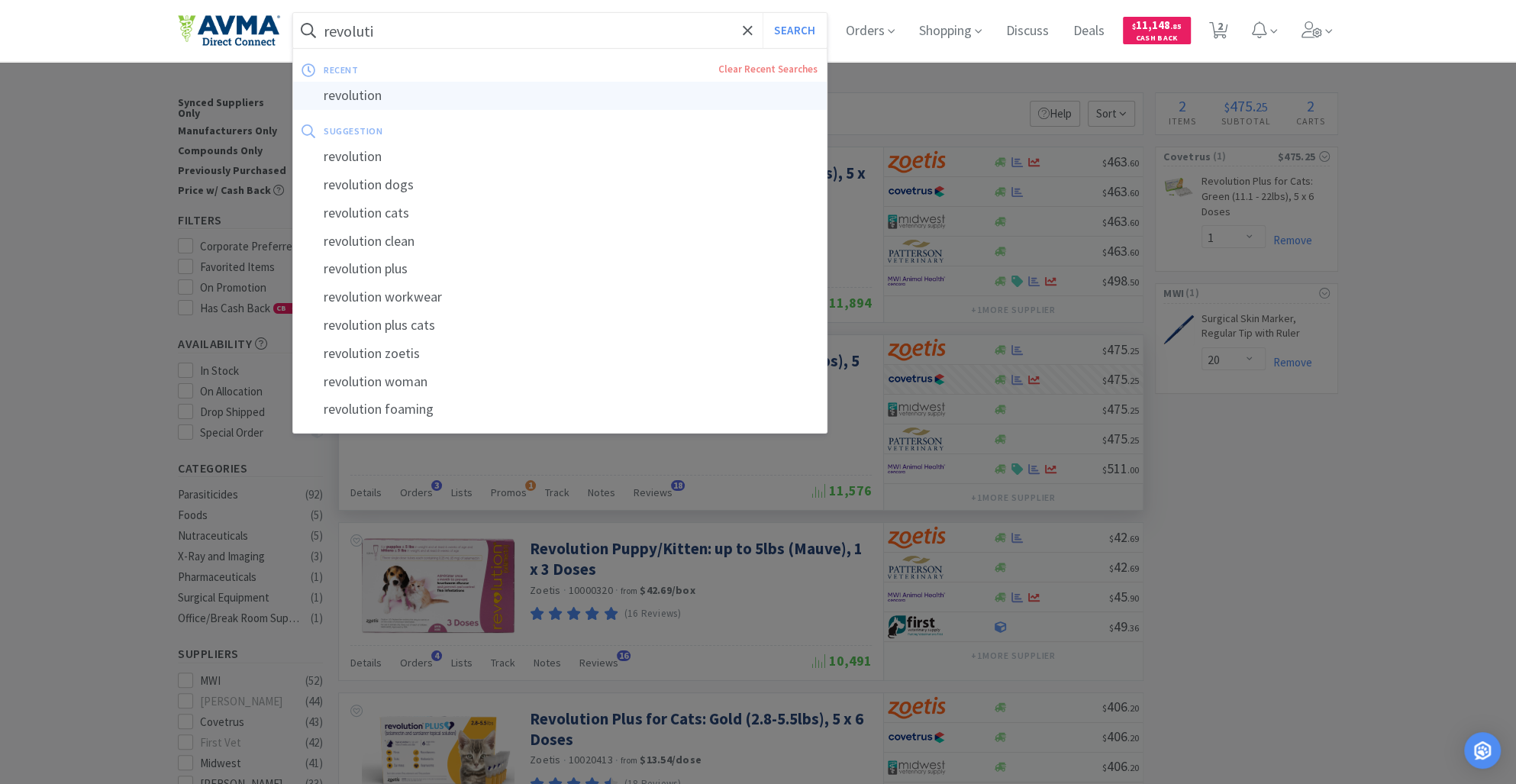
click at [387, 99] on div "revolution" at bounding box center [560, 95] width 534 height 28
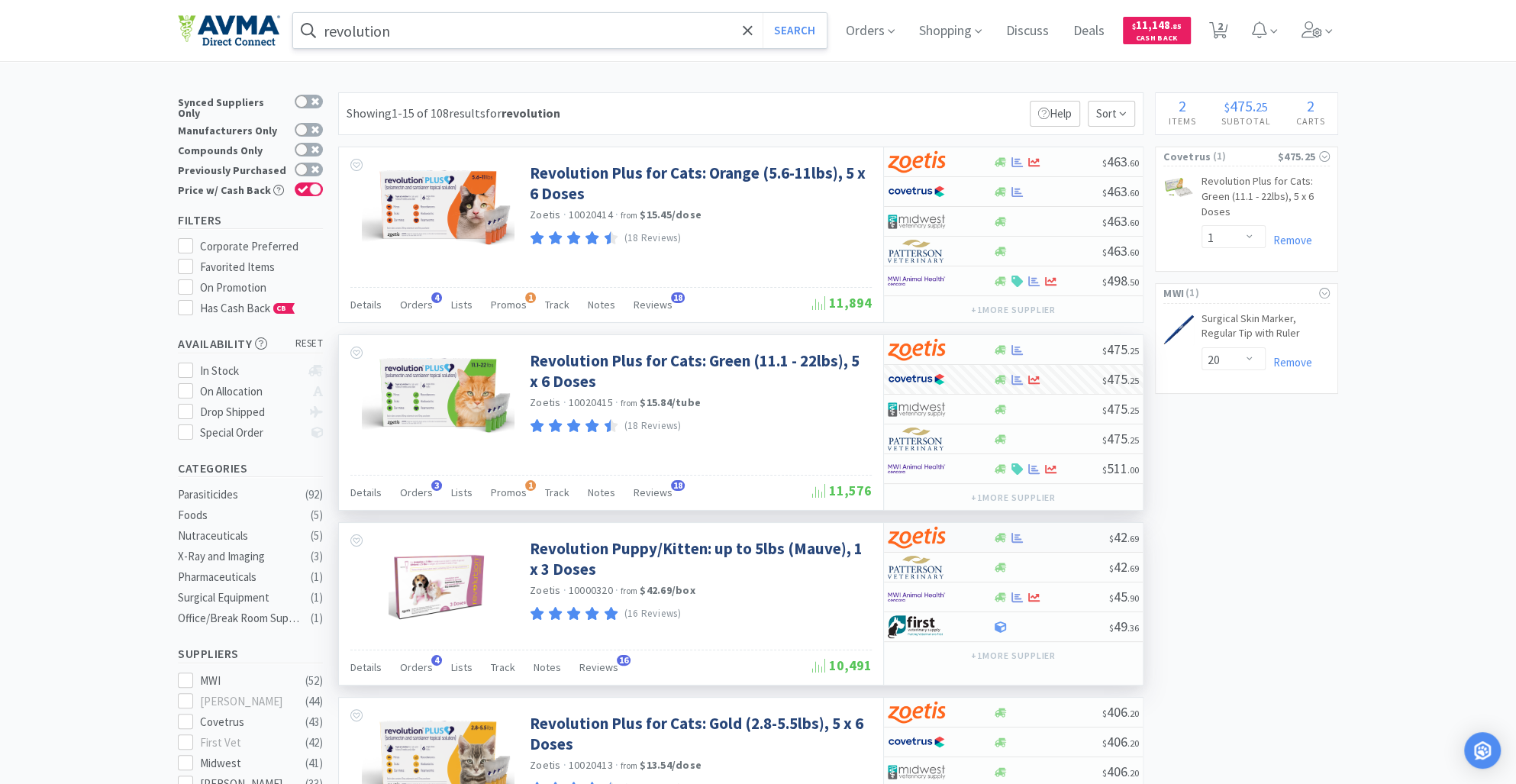
click at [993, 533] on div at bounding box center [1000, 537] width 15 height 11
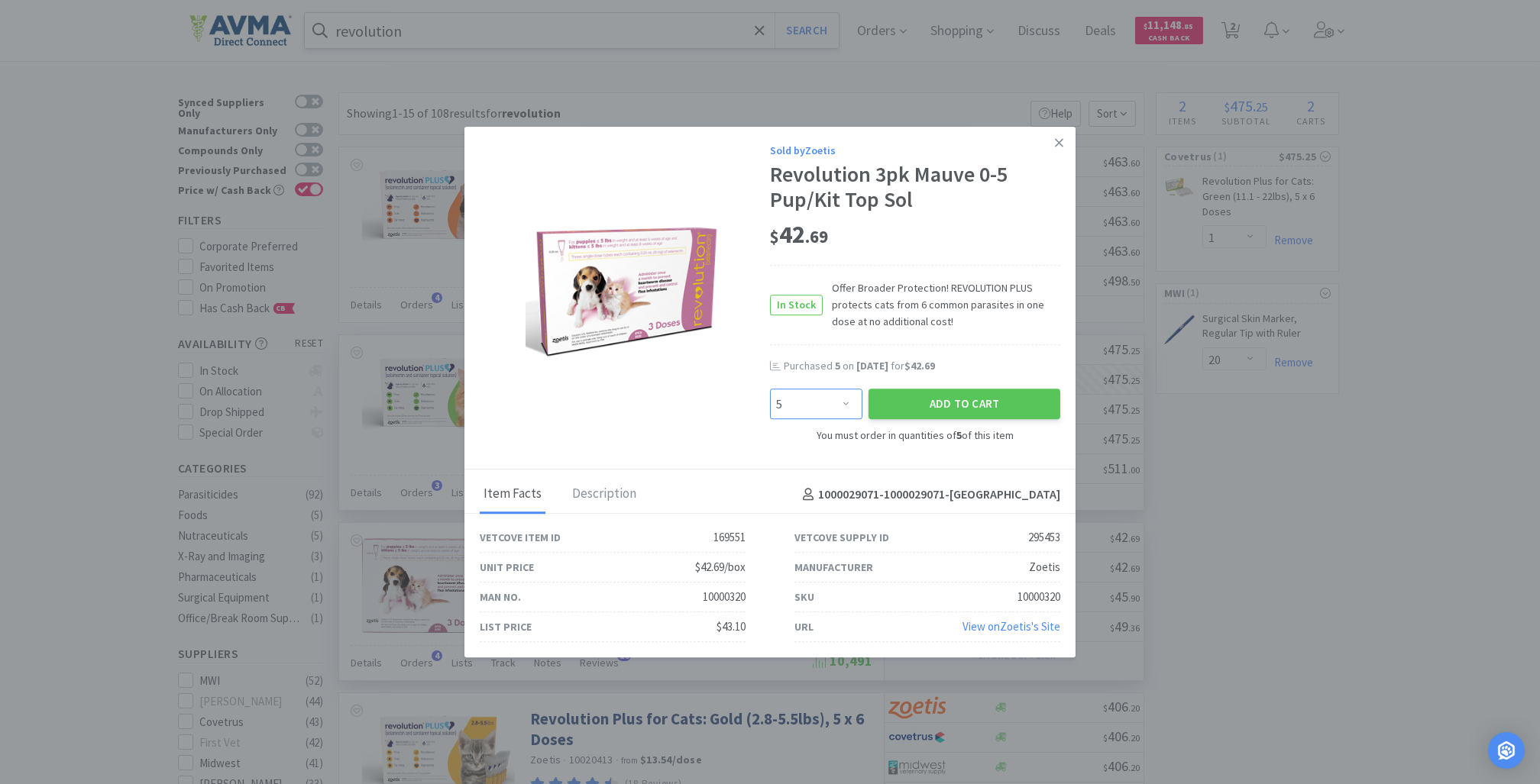
click at [847, 406] on select "Enter Quantity 5 10 15 20 25 30 35 40 45 50 55 60 65 70 75 80 85 90 95 100 Ente…" at bounding box center [816, 404] width 93 height 31
click at [770, 389] on select "Enter Quantity 5 10 15 20 25 30 35 40 45 50 55 60 65 70 75 80 85 90 95 100 Ente…" at bounding box center [816, 404] width 93 height 31
click at [971, 398] on button "Add to Cart" at bounding box center [964, 404] width 192 height 31
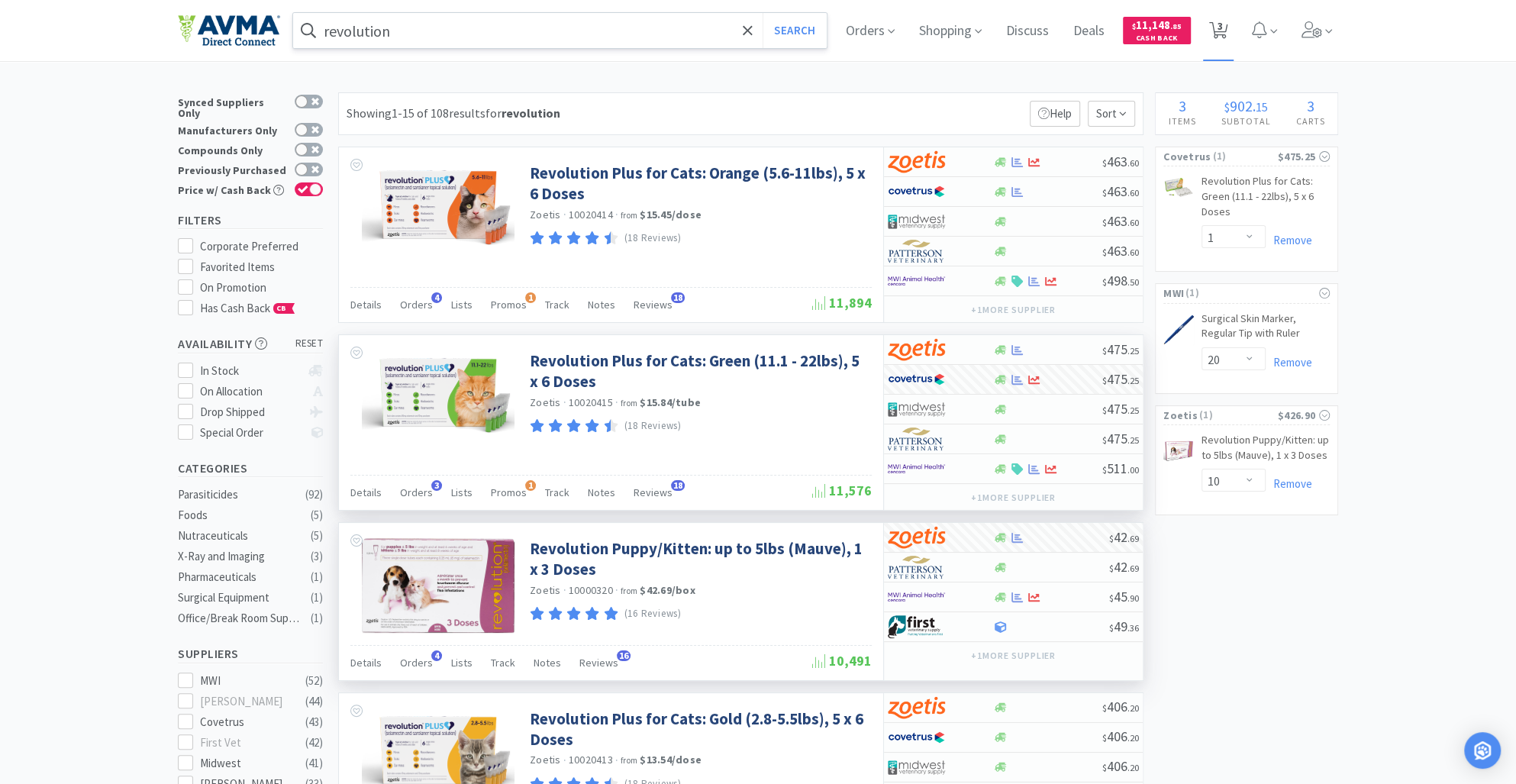
click at [1229, 25] on icon at bounding box center [1219, 30] width 19 height 17
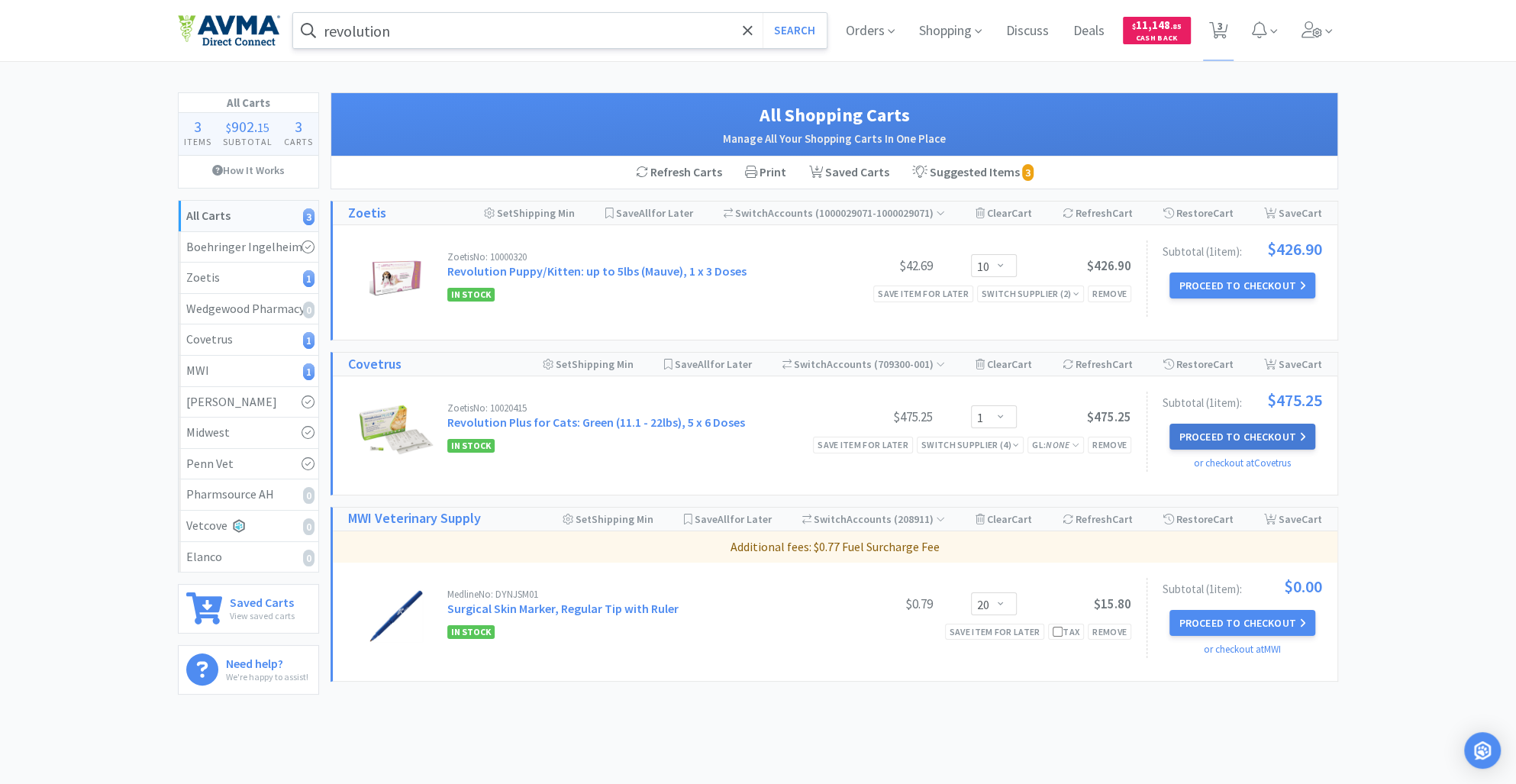
click at [1206, 436] on button "Proceed to Checkout" at bounding box center [1242, 437] width 145 height 26
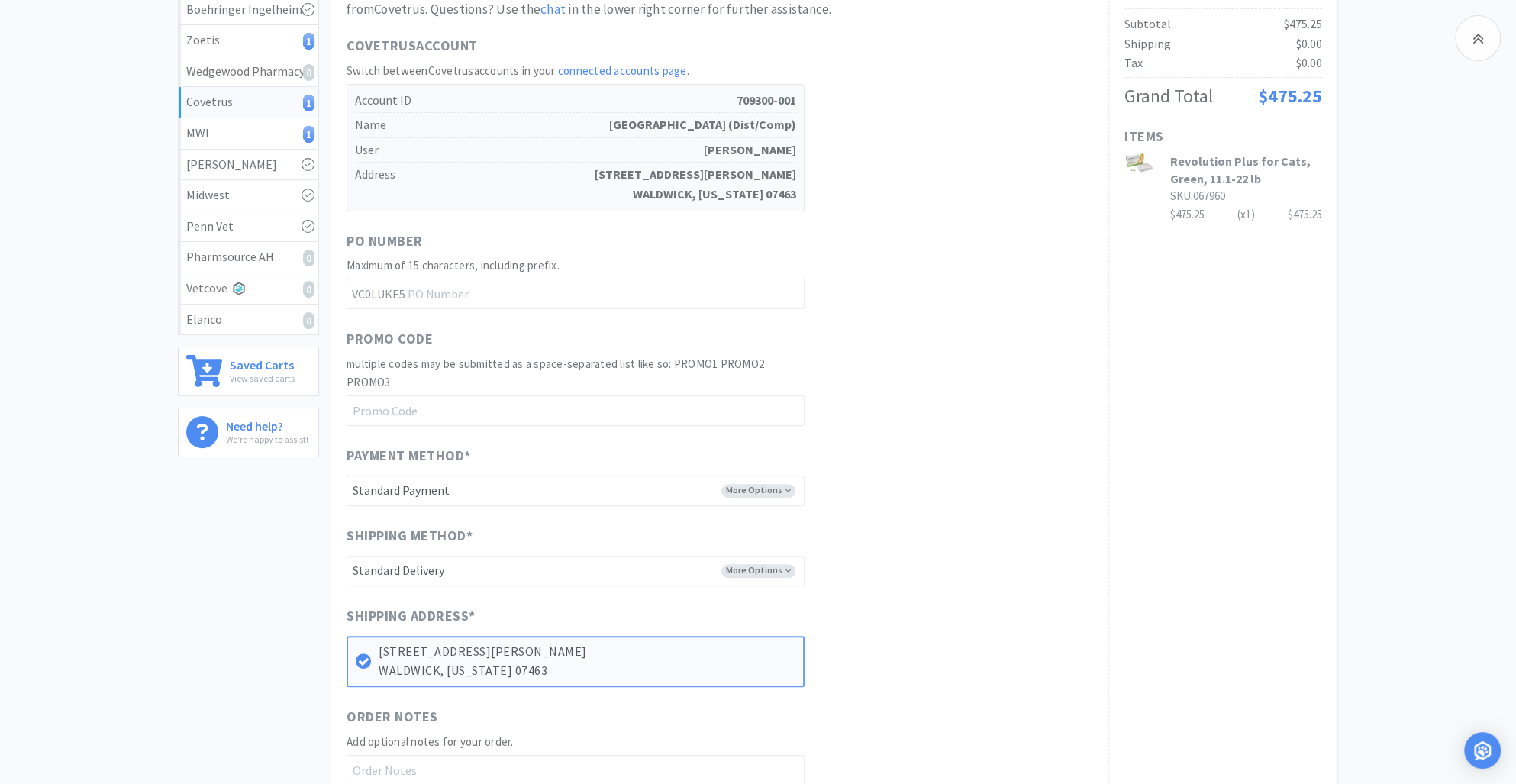
scroll to position [490, 0]
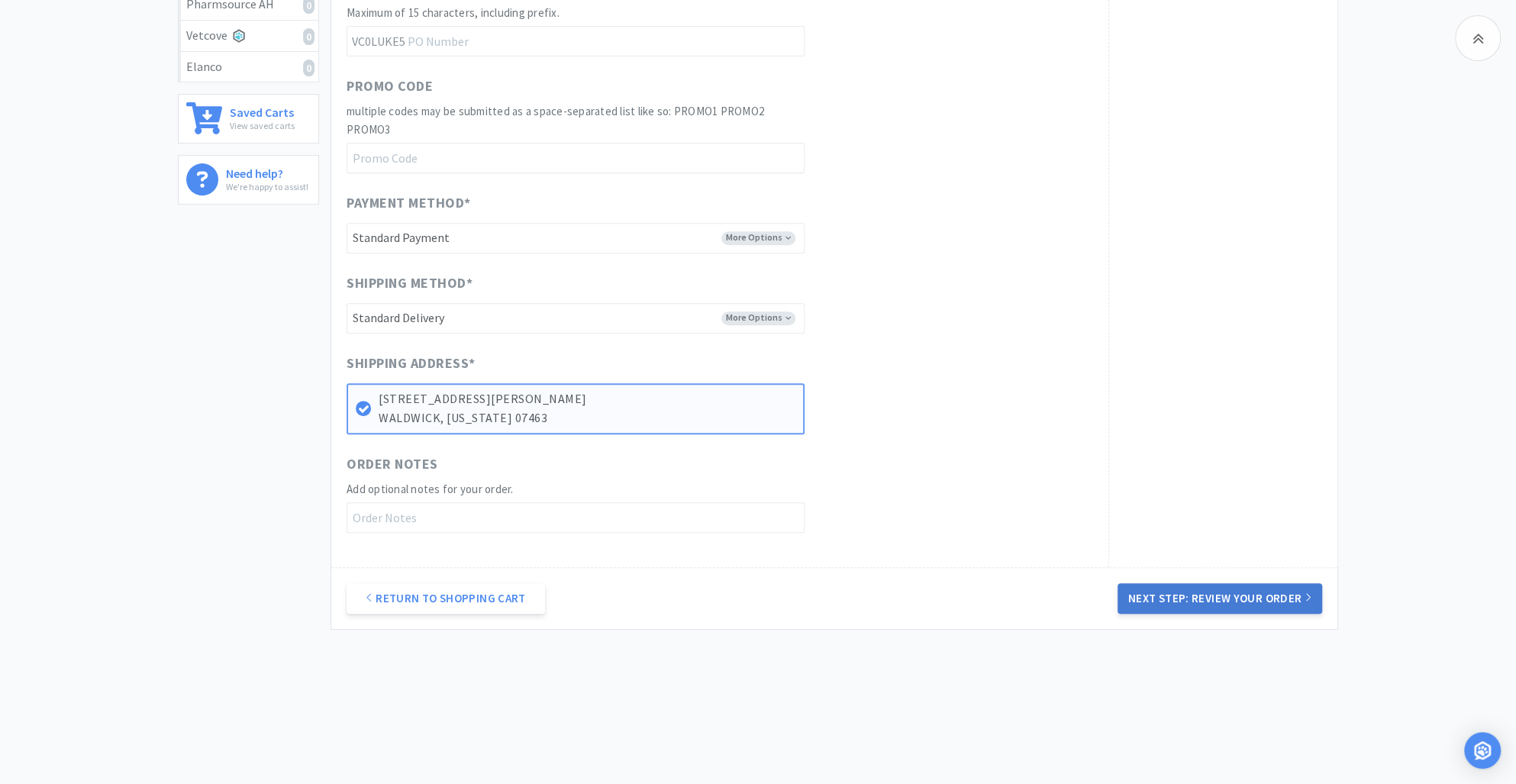
click at [1190, 591] on button "Next Step: Review Your Order" at bounding box center [1220, 598] width 205 height 31
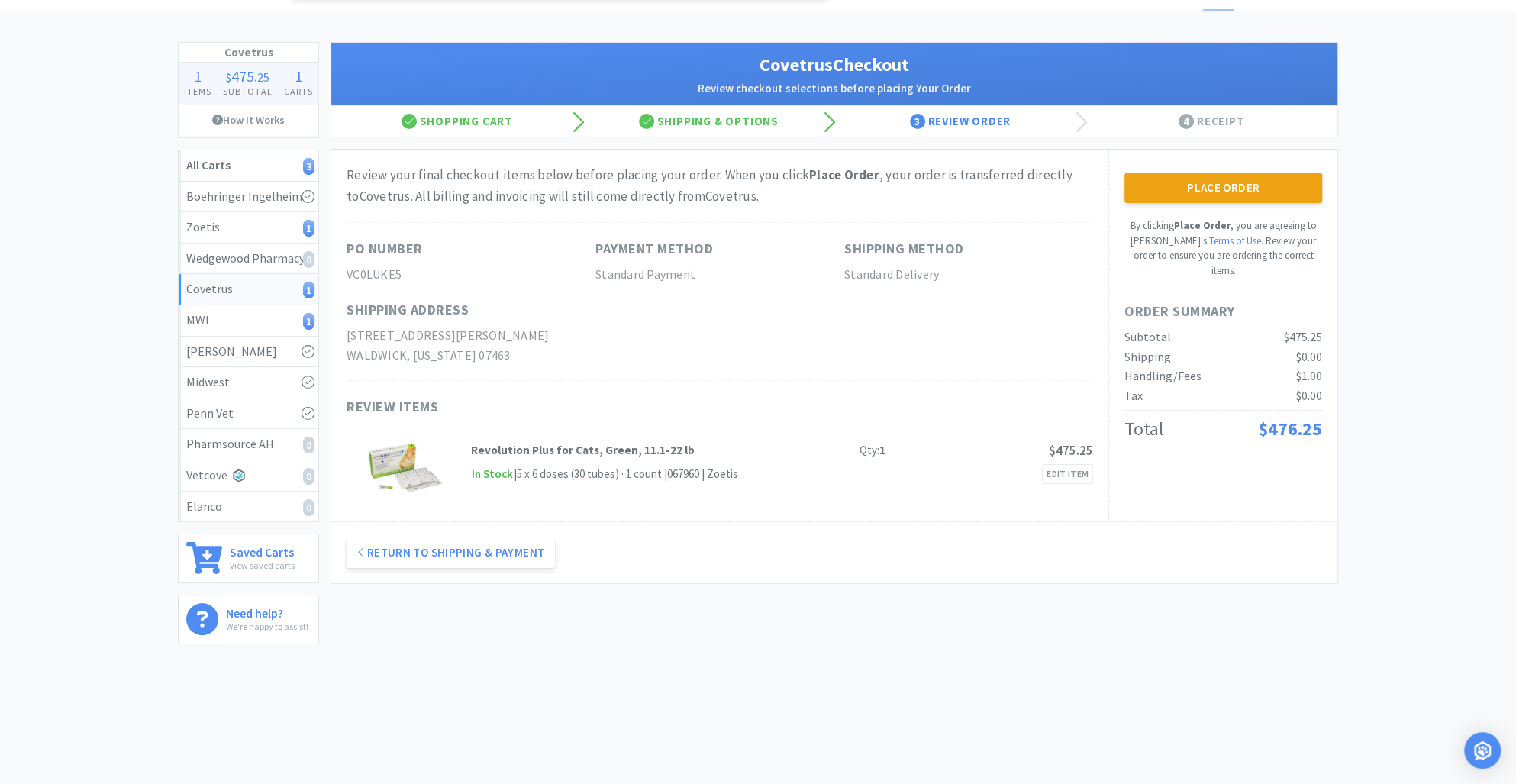
scroll to position [0, 0]
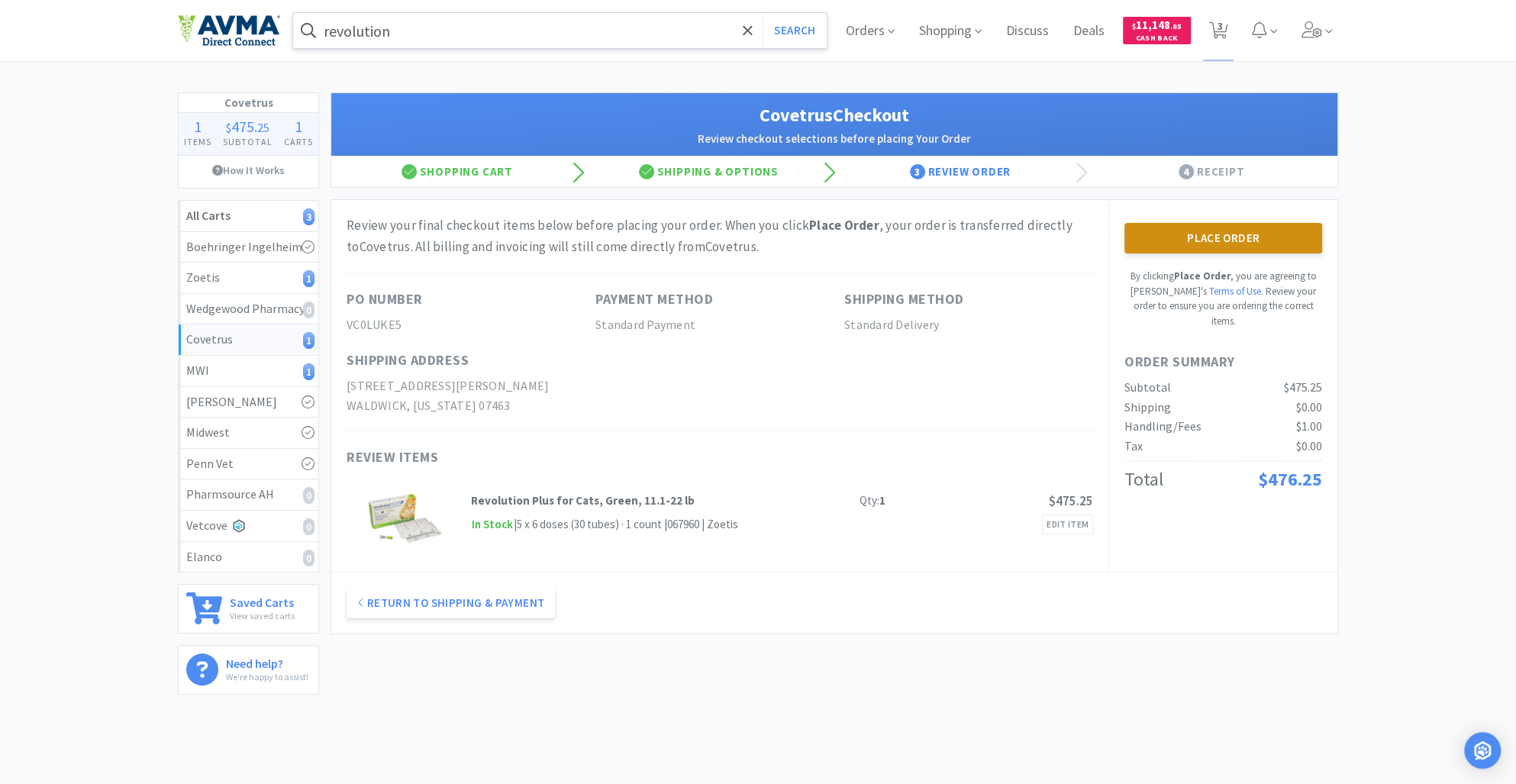
click at [1200, 229] on button "Place Order" at bounding box center [1224, 238] width 198 height 31
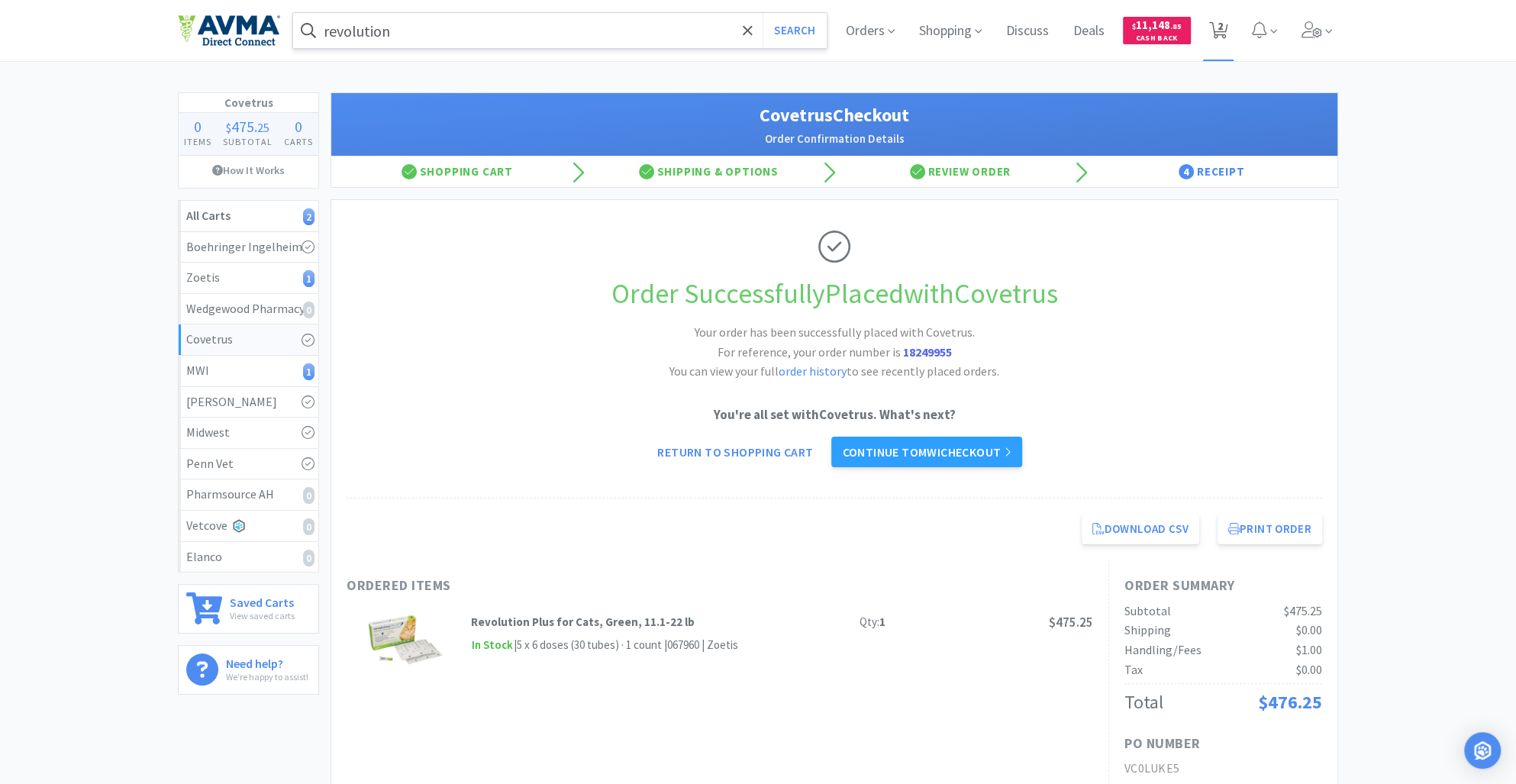
click at [1218, 23] on span "2" at bounding box center [1220, 26] width 5 height 61
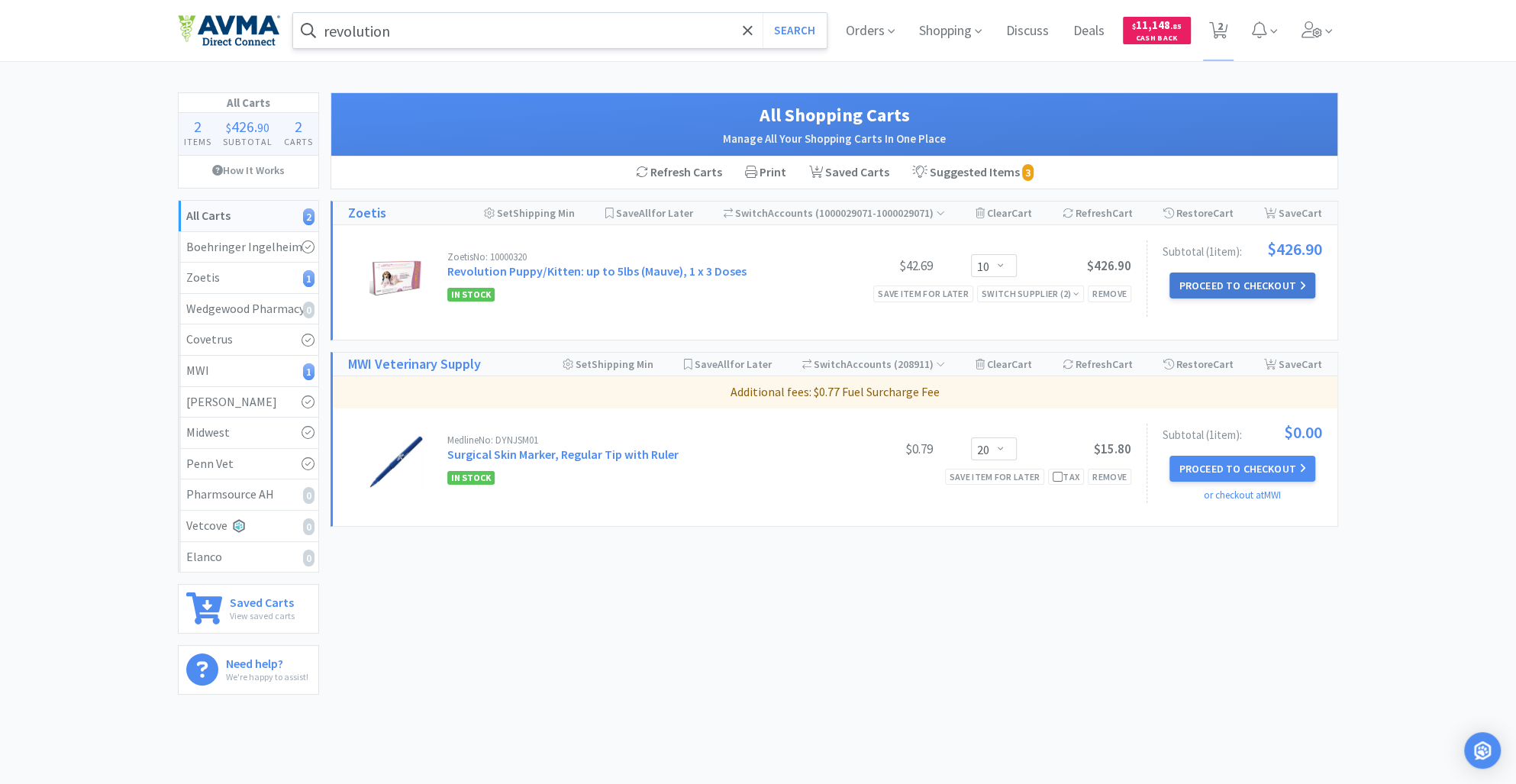
click at [1199, 286] on button "Proceed to Checkout" at bounding box center [1242, 285] width 145 height 26
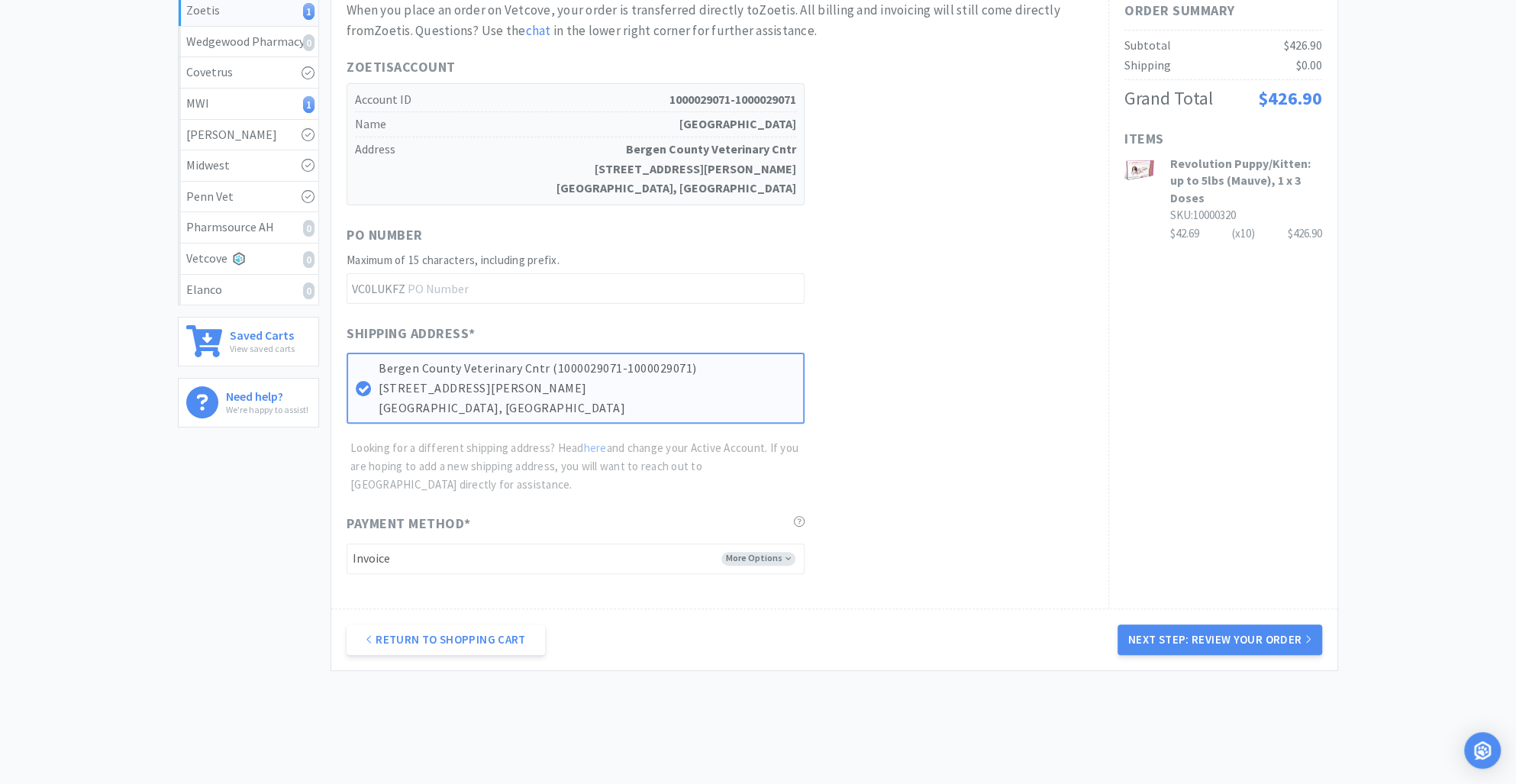
scroll to position [309, 0]
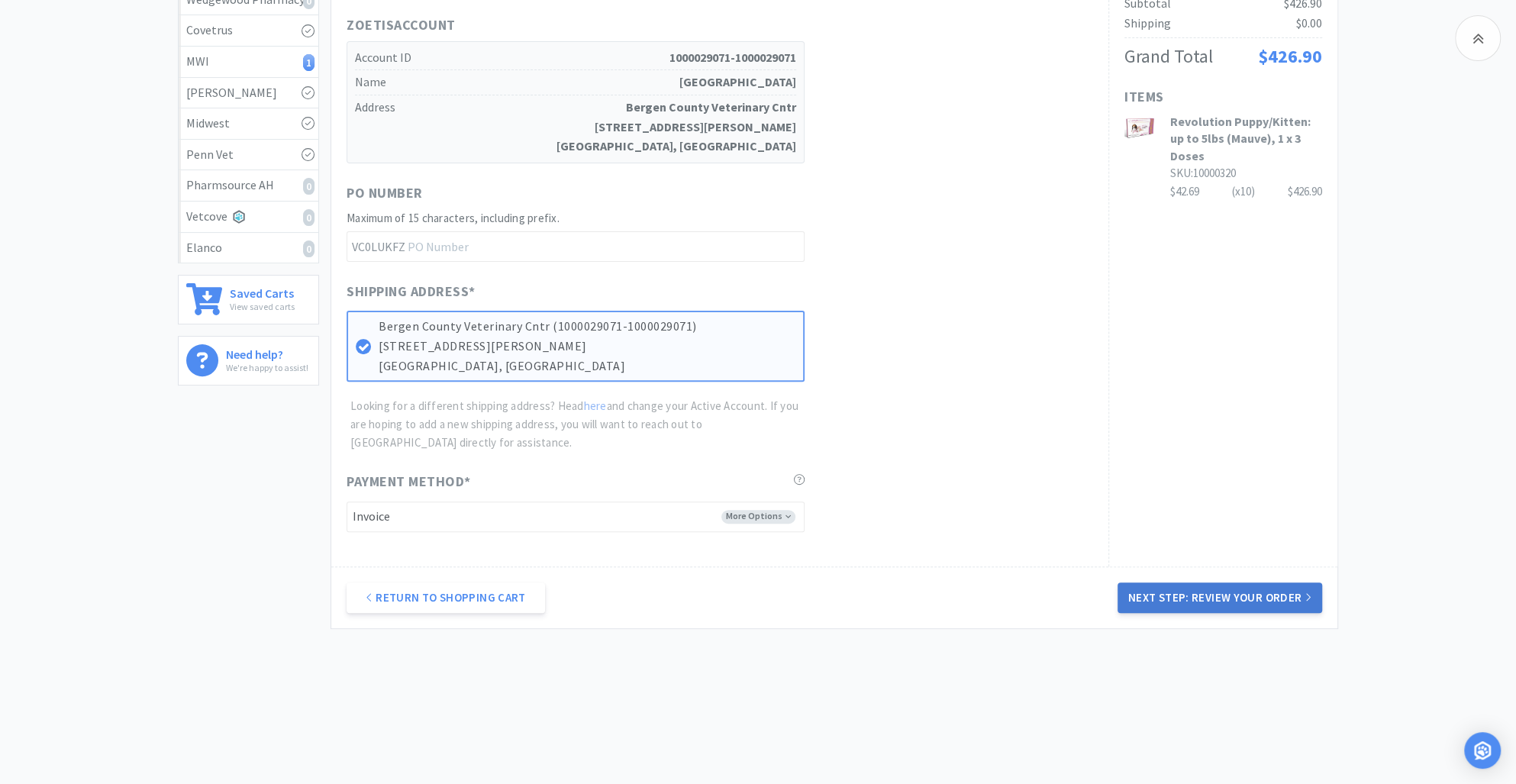
click at [1172, 604] on button "Next Step: Review Your Order" at bounding box center [1220, 598] width 205 height 31
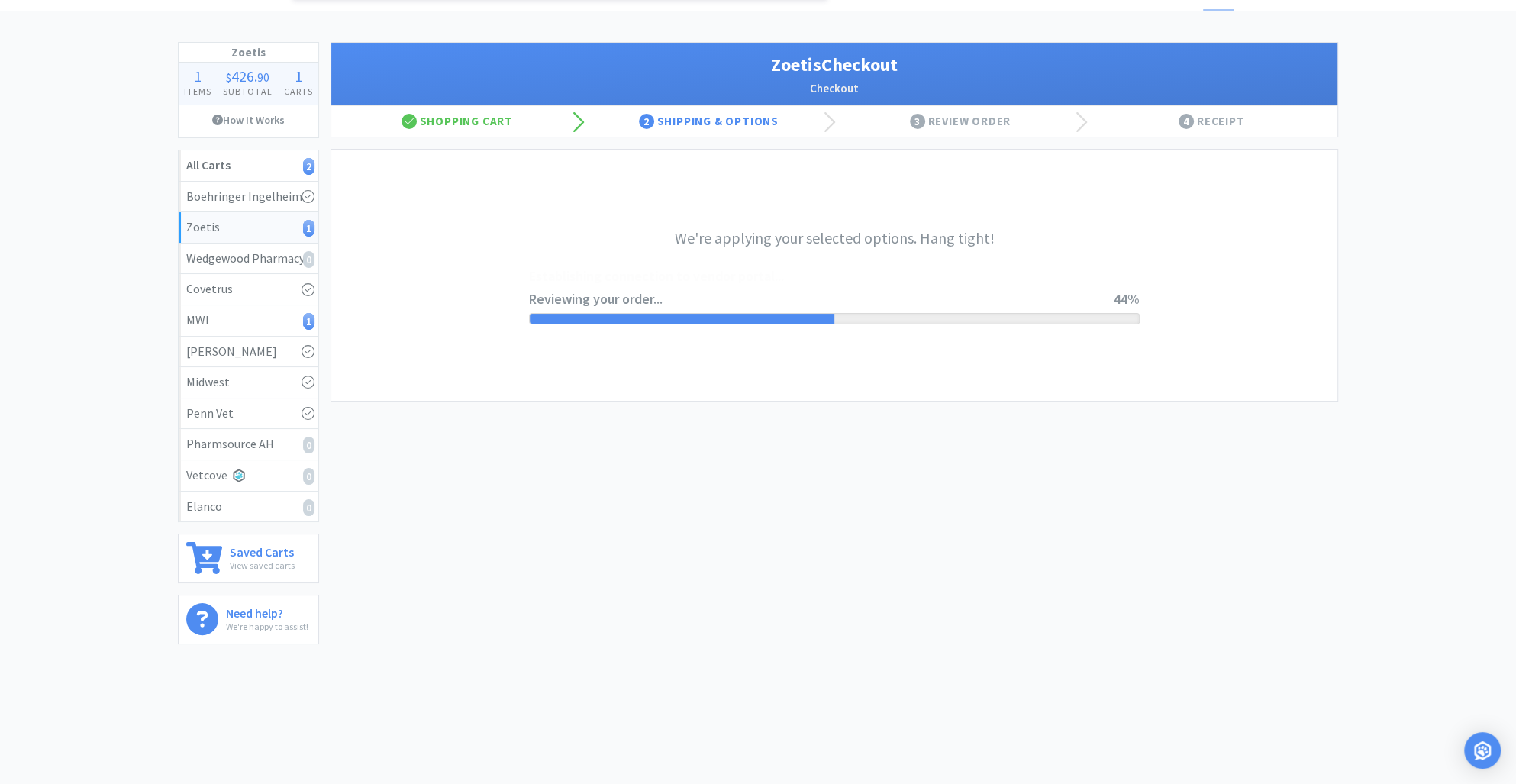
scroll to position [0, 0]
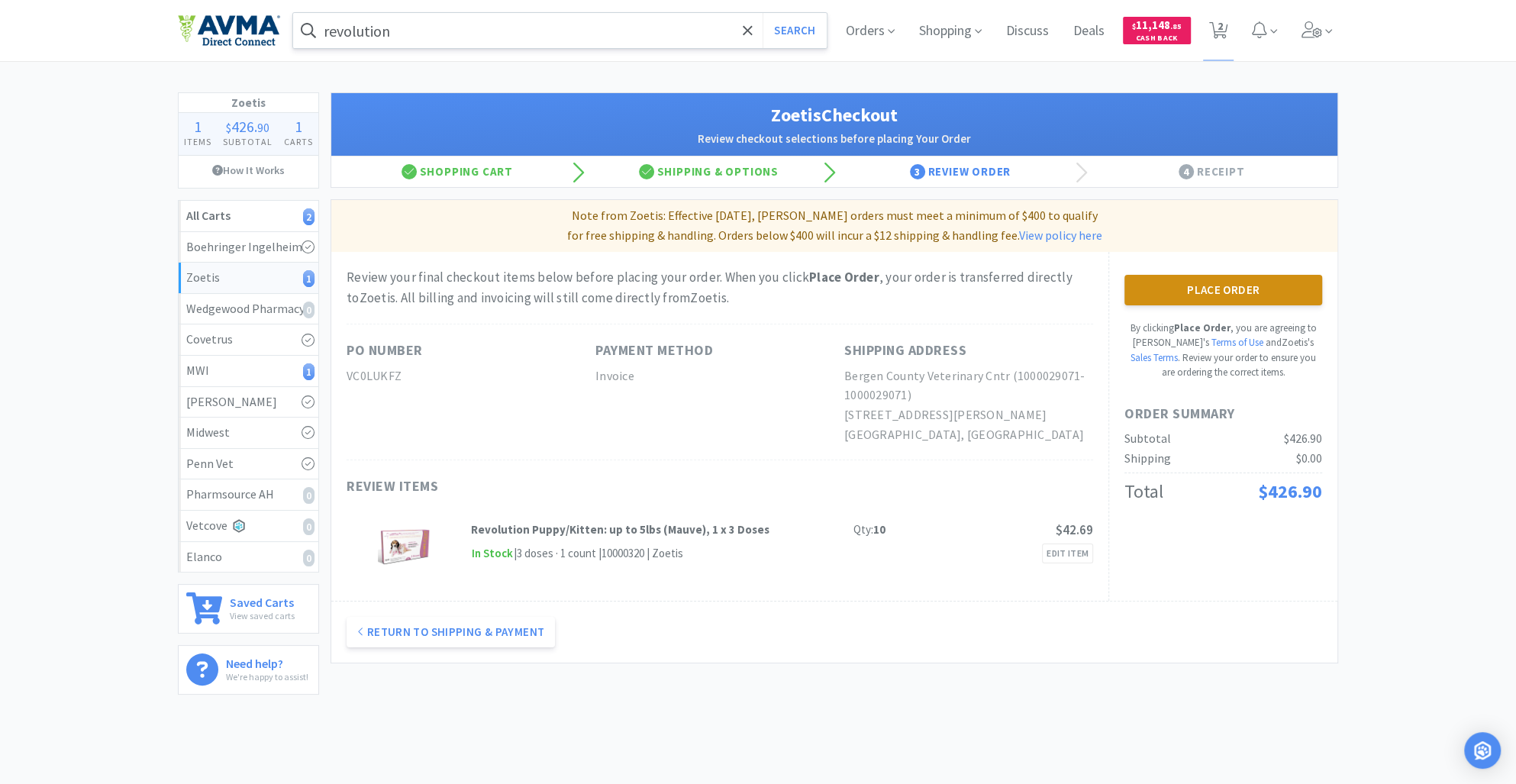
click at [1176, 290] on button "Place Order" at bounding box center [1224, 290] width 198 height 31
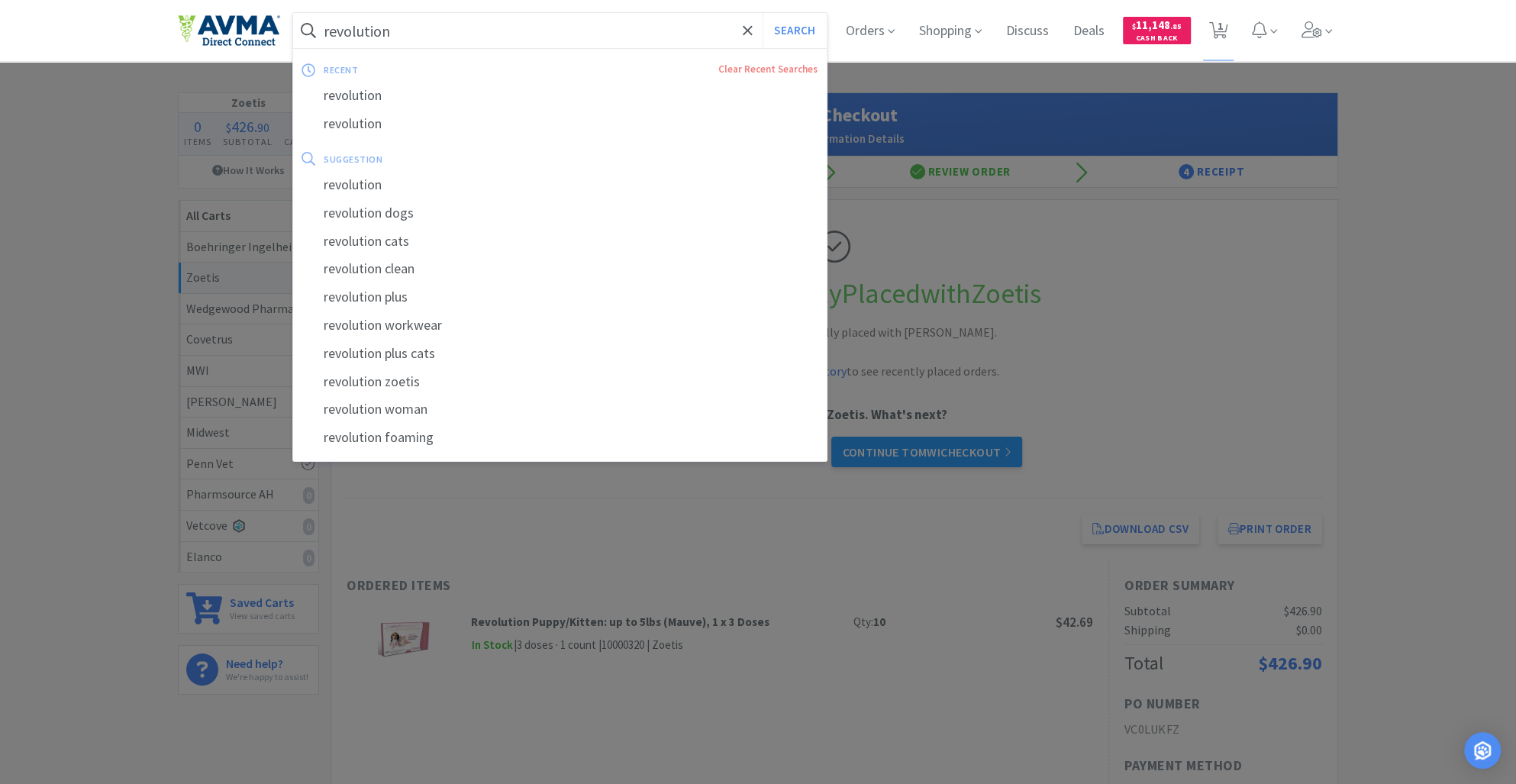
click at [403, 27] on input "revolution" at bounding box center [560, 31] width 534 height 35
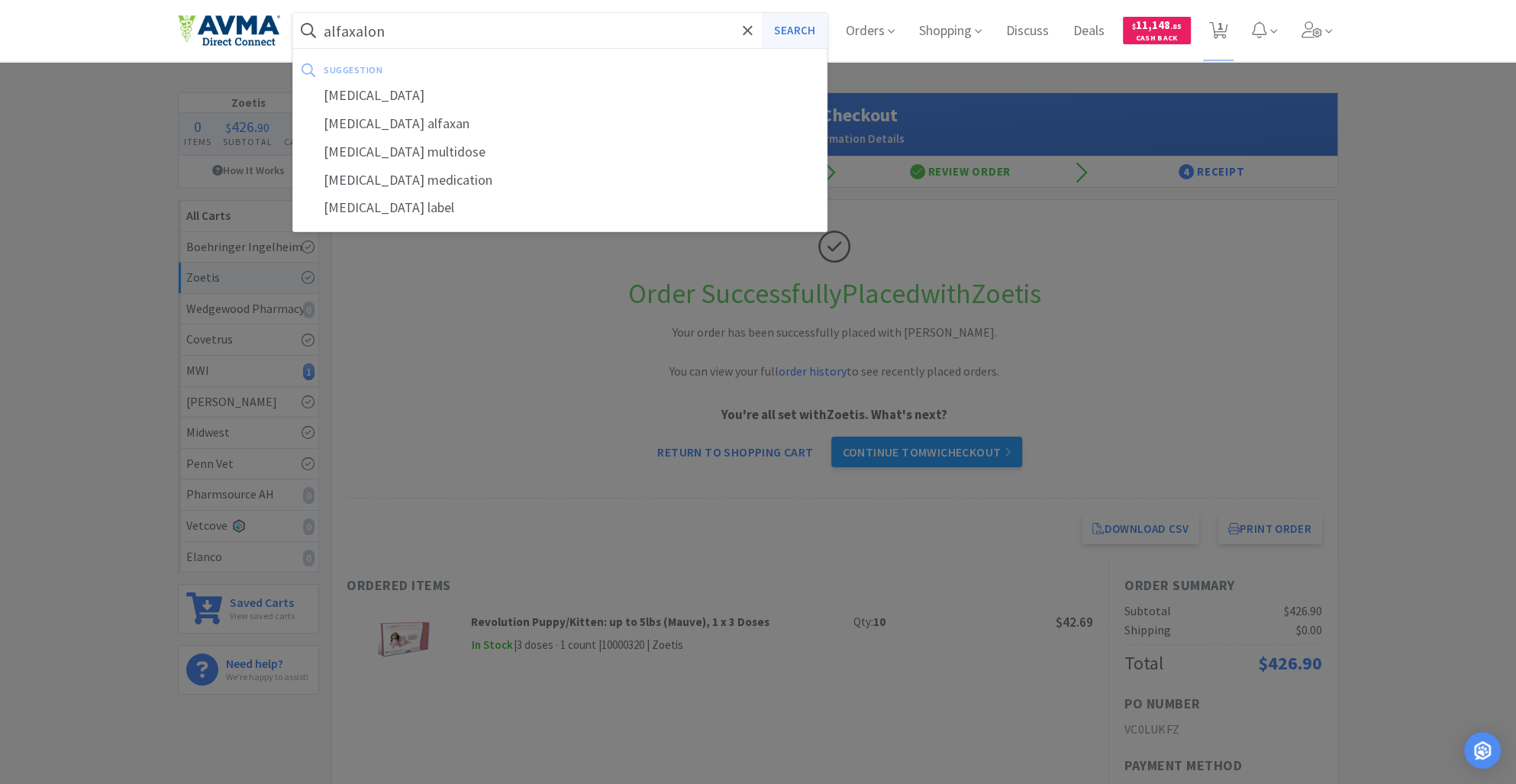
click at [786, 27] on button "Search" at bounding box center [794, 31] width 63 height 35
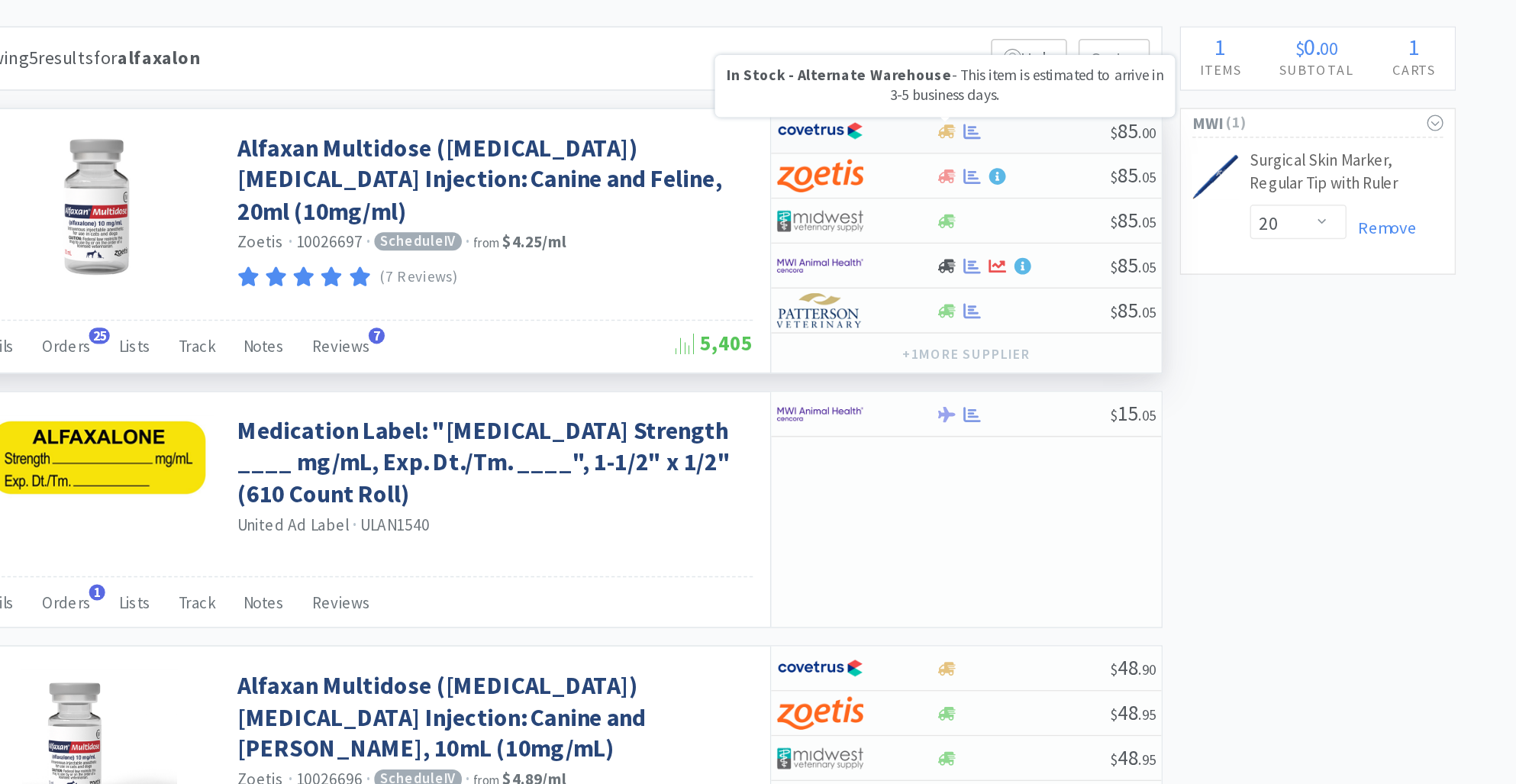
click at [1002, 163] on icon at bounding box center [1000, 162] width 11 height 9
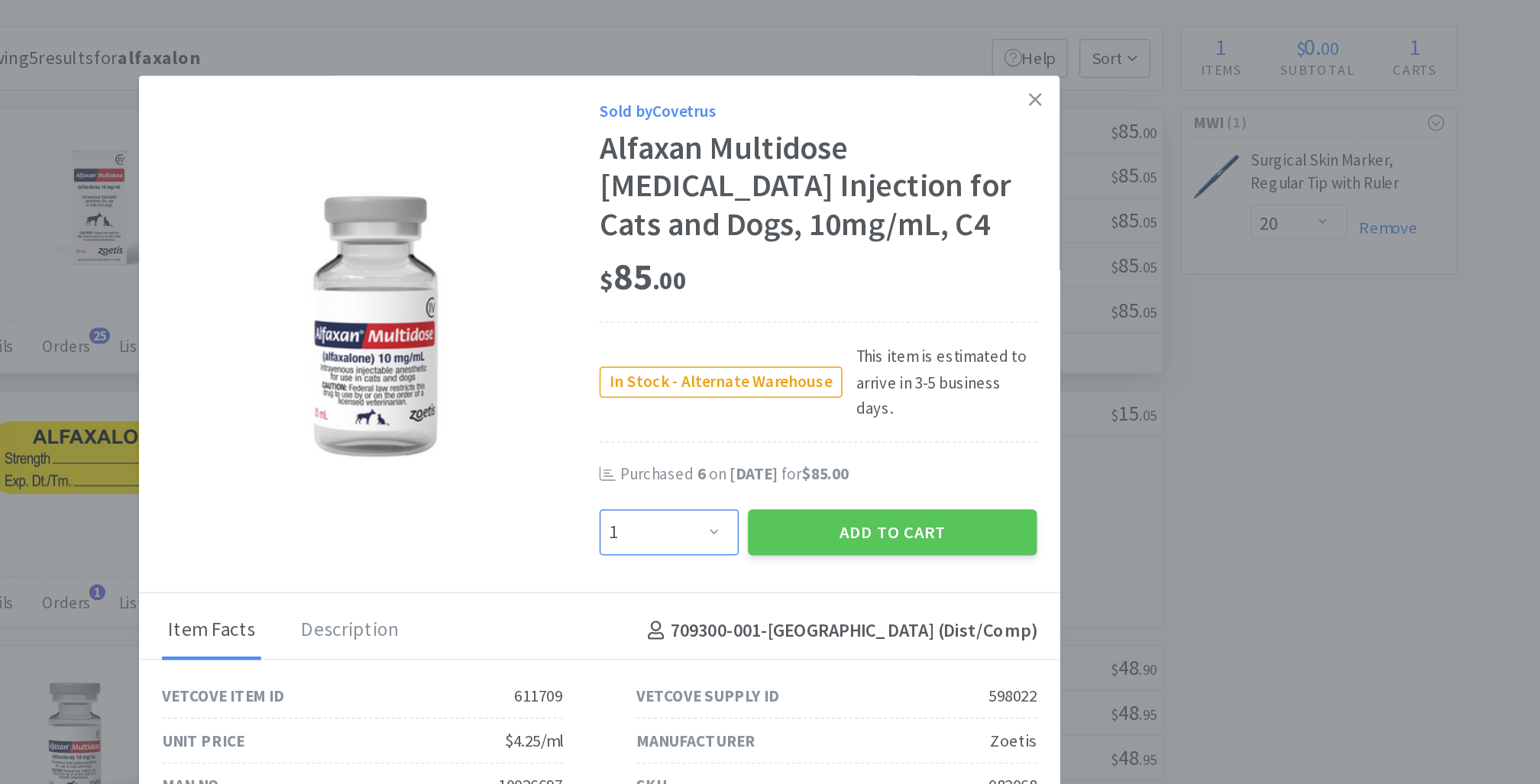
click at [833, 422] on select "Enter Quantity 1 2 3 4 5 6 7 8 9 10 11 12 13 14 15 16 17 18 19 20 Enter Quantity" at bounding box center [816, 428] width 93 height 31
click at [770, 413] on select "Enter Quantity 1 2 3 4 5 6 7 8 9 10 11 12 13 14 15 16 17 18 19 20 Enter Quantity" at bounding box center [816, 428] width 93 height 31
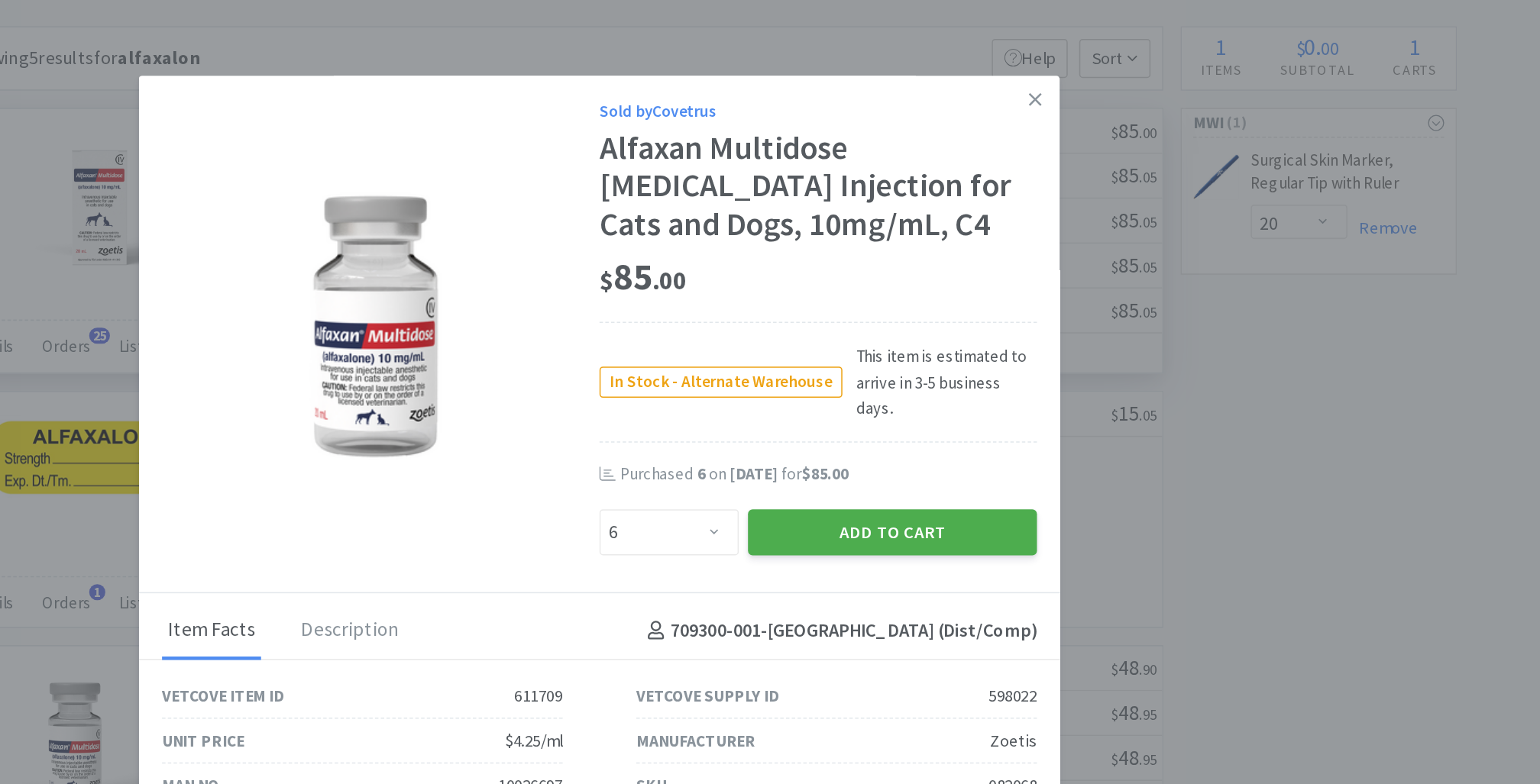
click at [903, 430] on button "Add to Cart" at bounding box center [964, 428] width 192 height 31
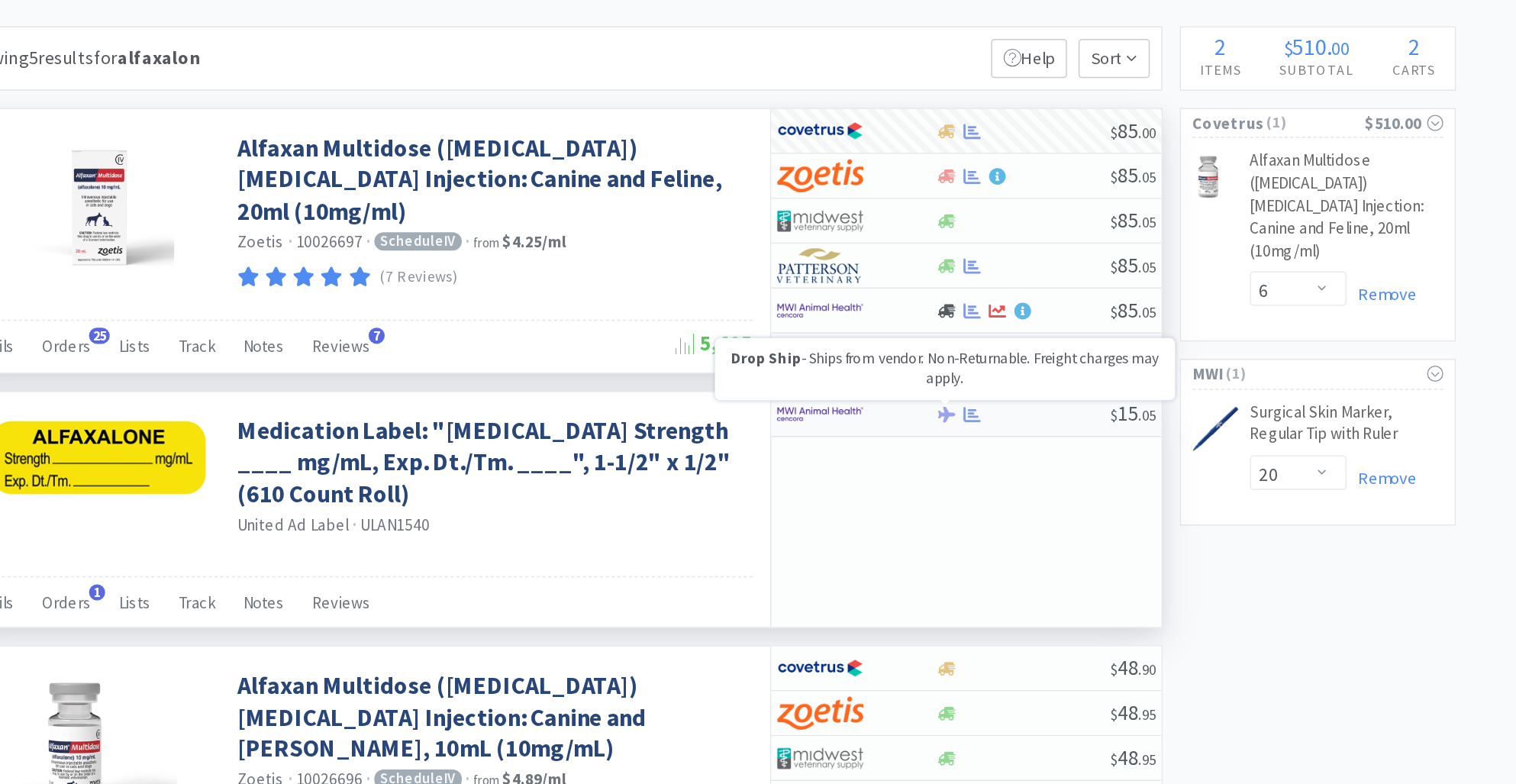
click at [999, 348] on icon at bounding box center [1000, 348] width 11 height 10
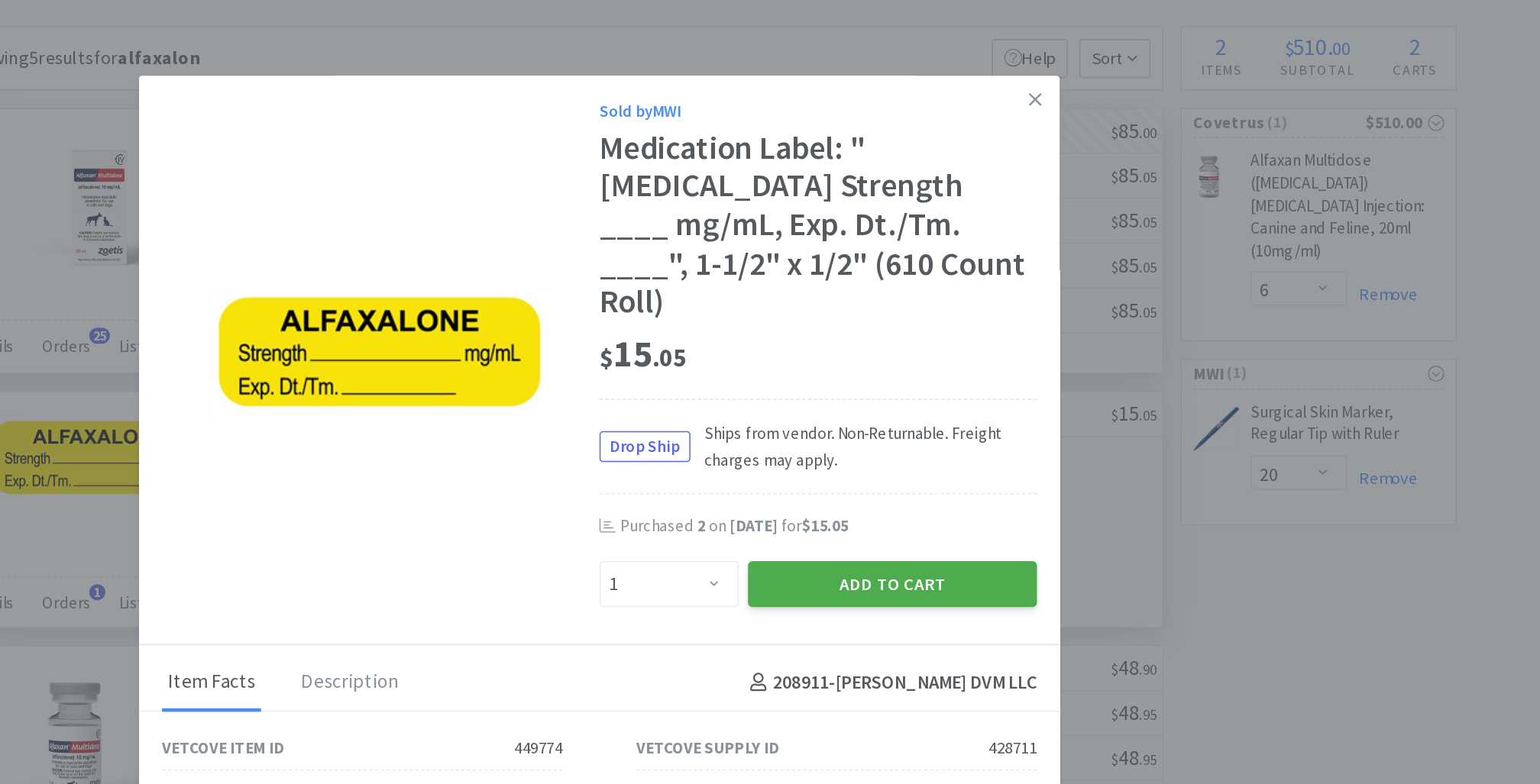
click at [922, 447] on button "Add to Cart" at bounding box center [964, 462] width 192 height 31
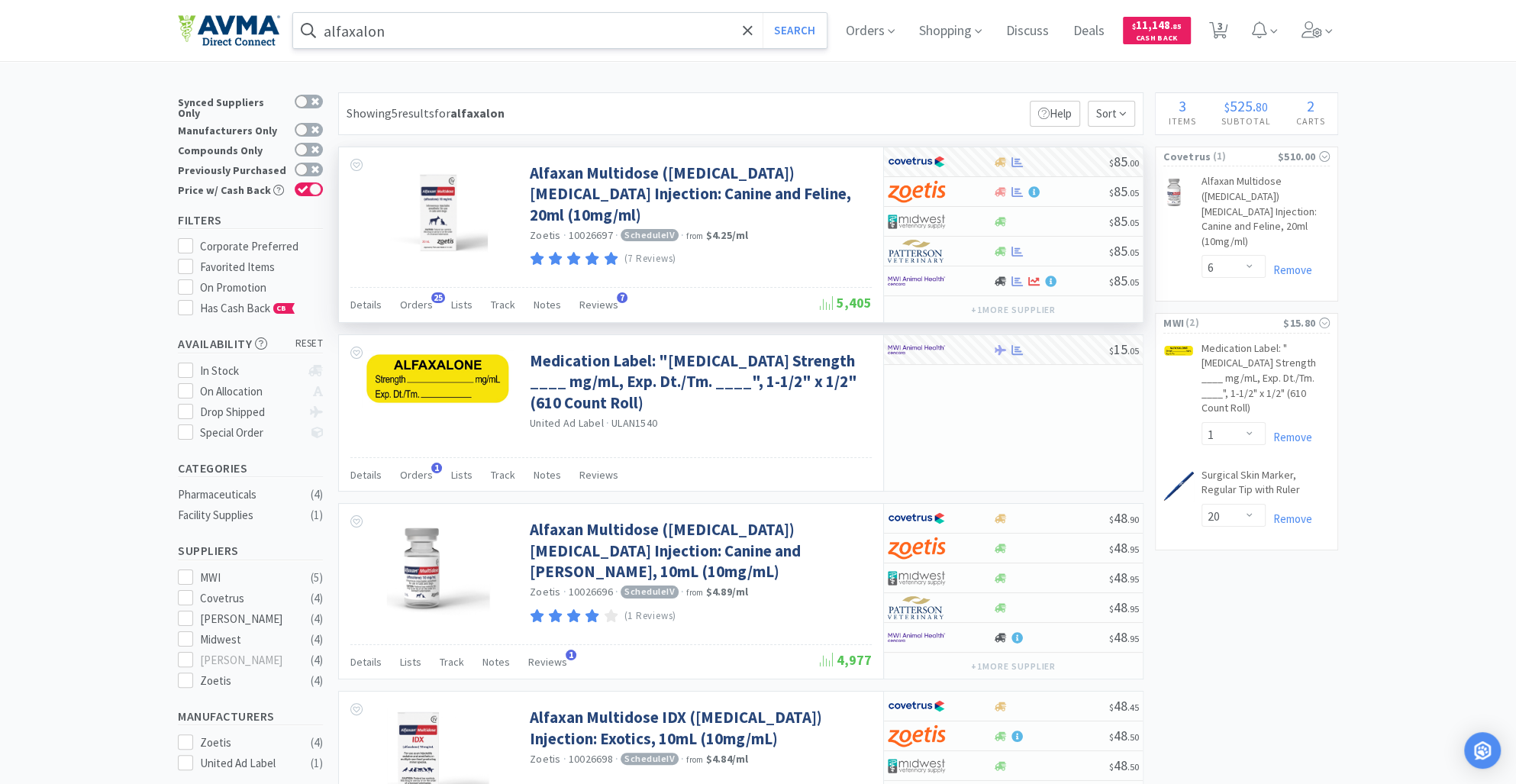
click at [404, 32] on input "alfaxalon" at bounding box center [560, 31] width 534 height 35
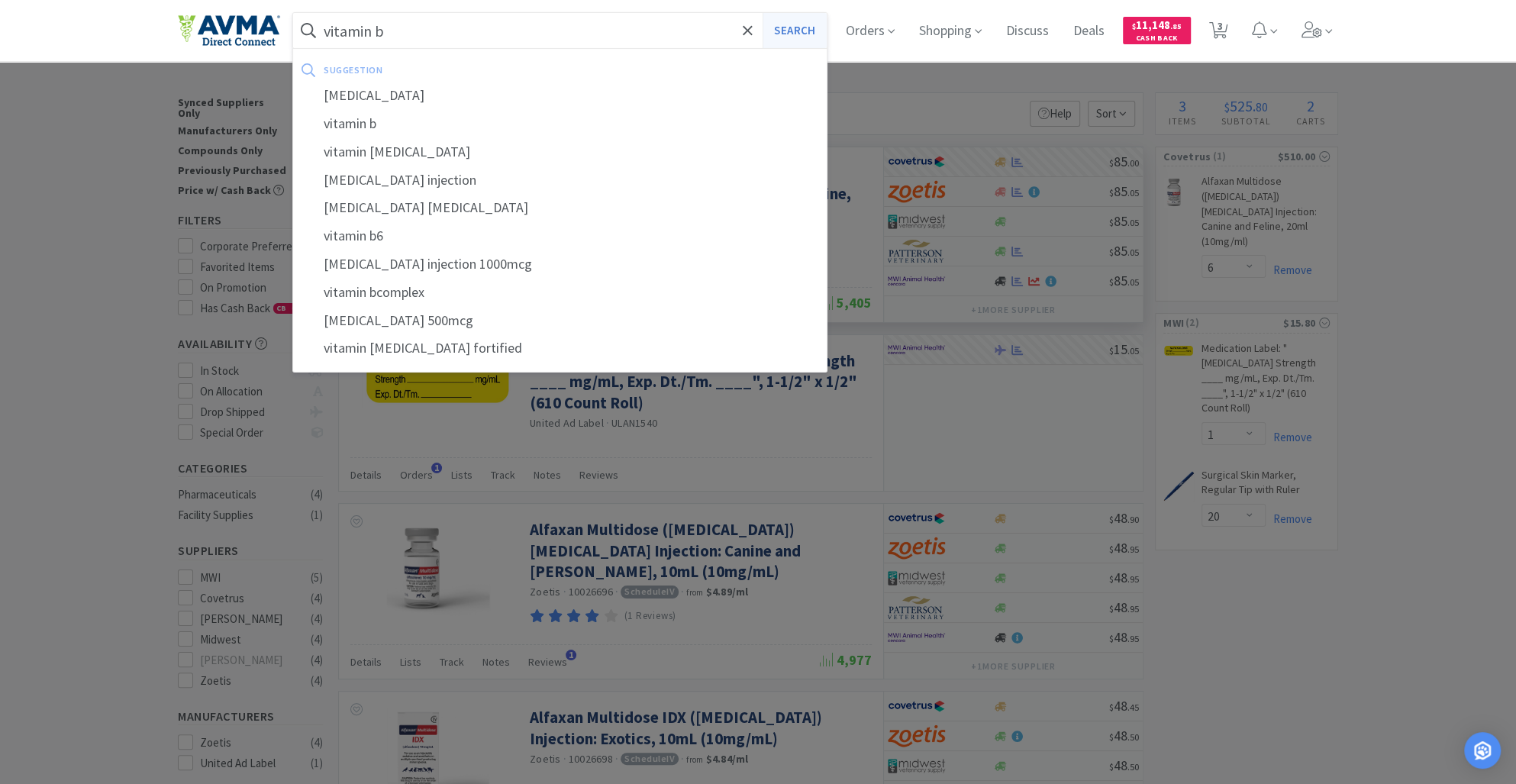
click at [811, 28] on button "Search" at bounding box center [794, 31] width 63 height 35
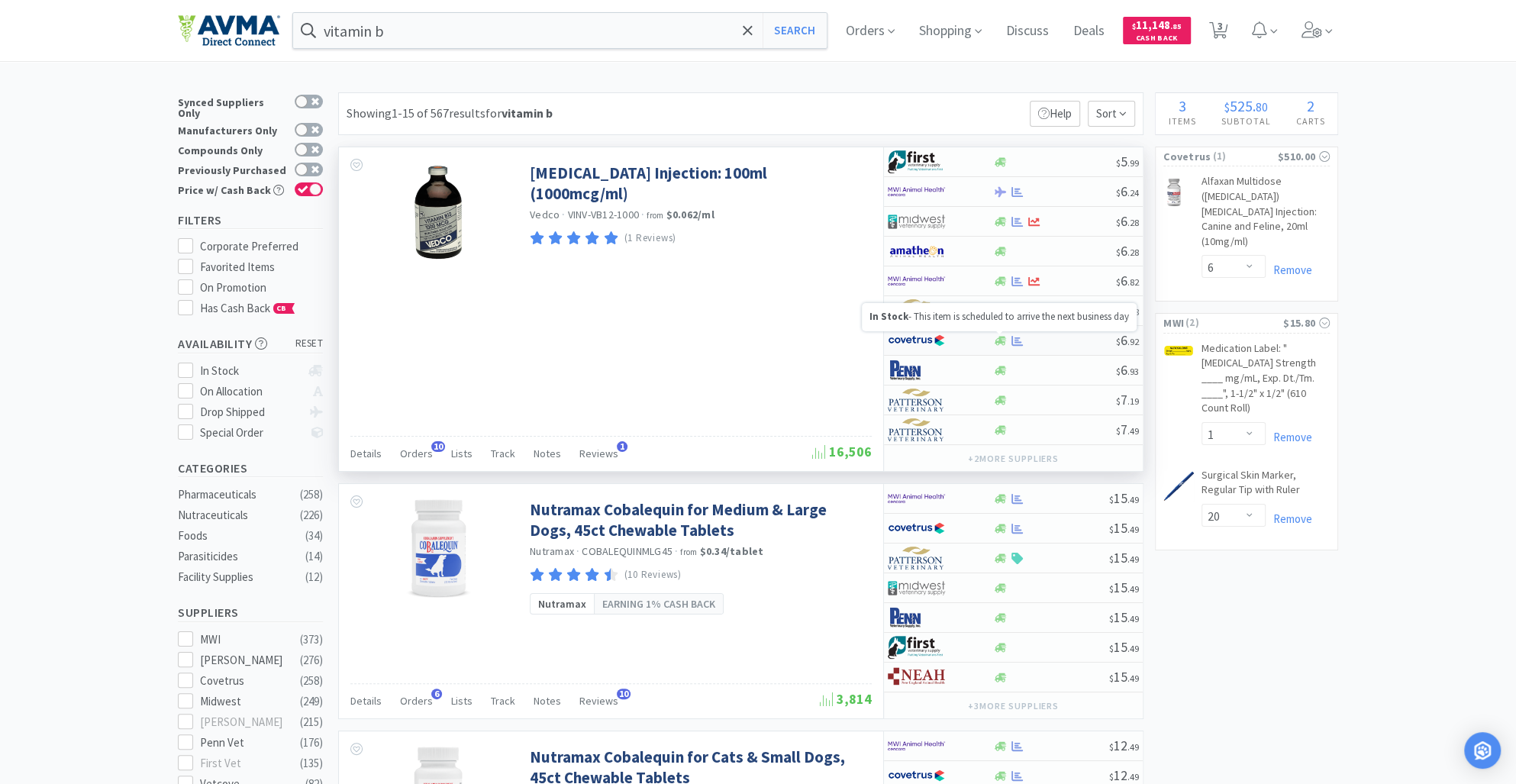
click at [997, 343] on icon at bounding box center [1000, 340] width 11 height 11
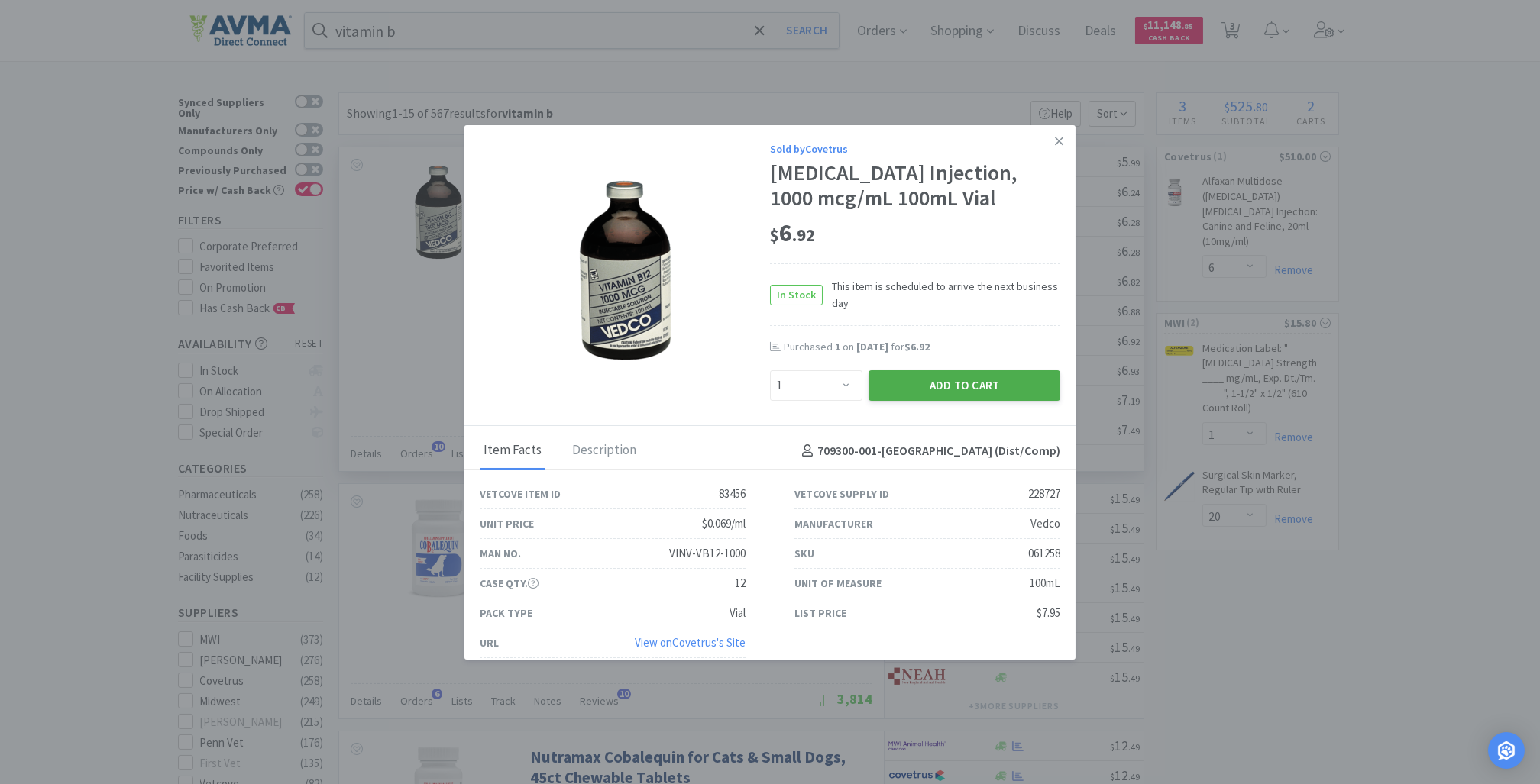
click at [923, 399] on button "Add to Cart" at bounding box center [964, 385] width 192 height 31
